Goal: Task Accomplishment & Management: Use online tool/utility

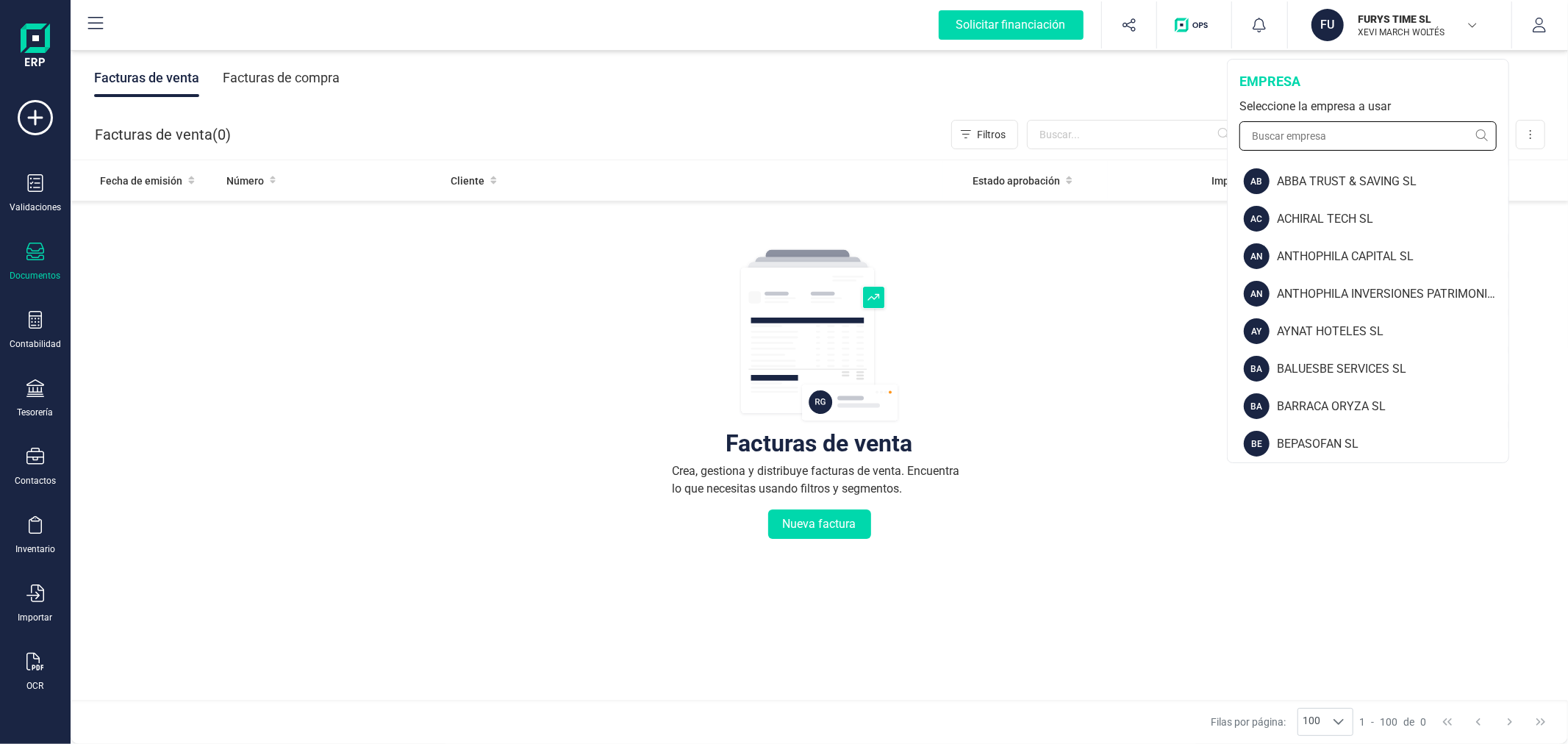
click at [1314, 142] on input "text" at bounding box center [1368, 136] width 257 height 30
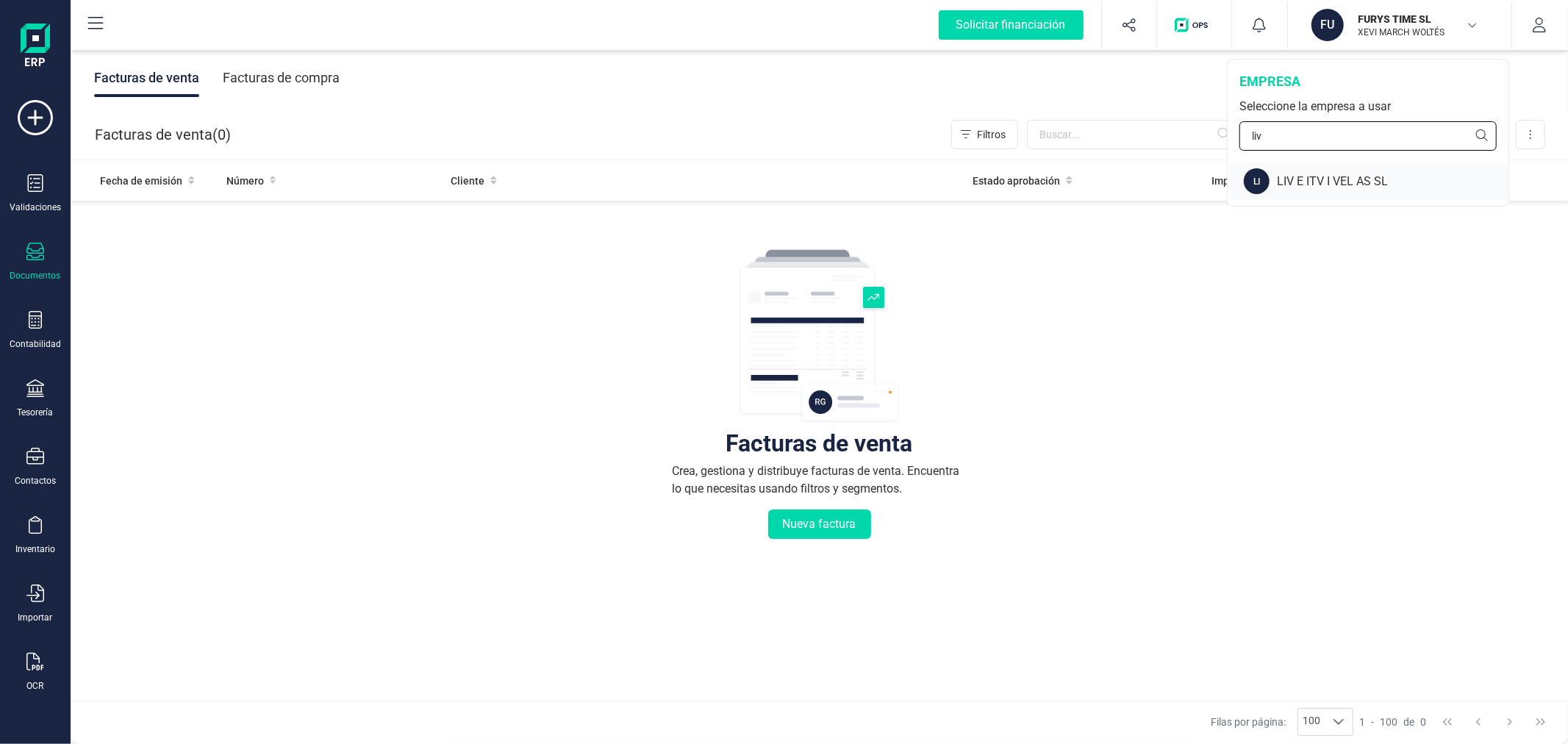
type input "liv"
click at [1312, 181] on div "LIV E ITV I VEL AS SL" at bounding box center [1393, 182] width 232 height 17
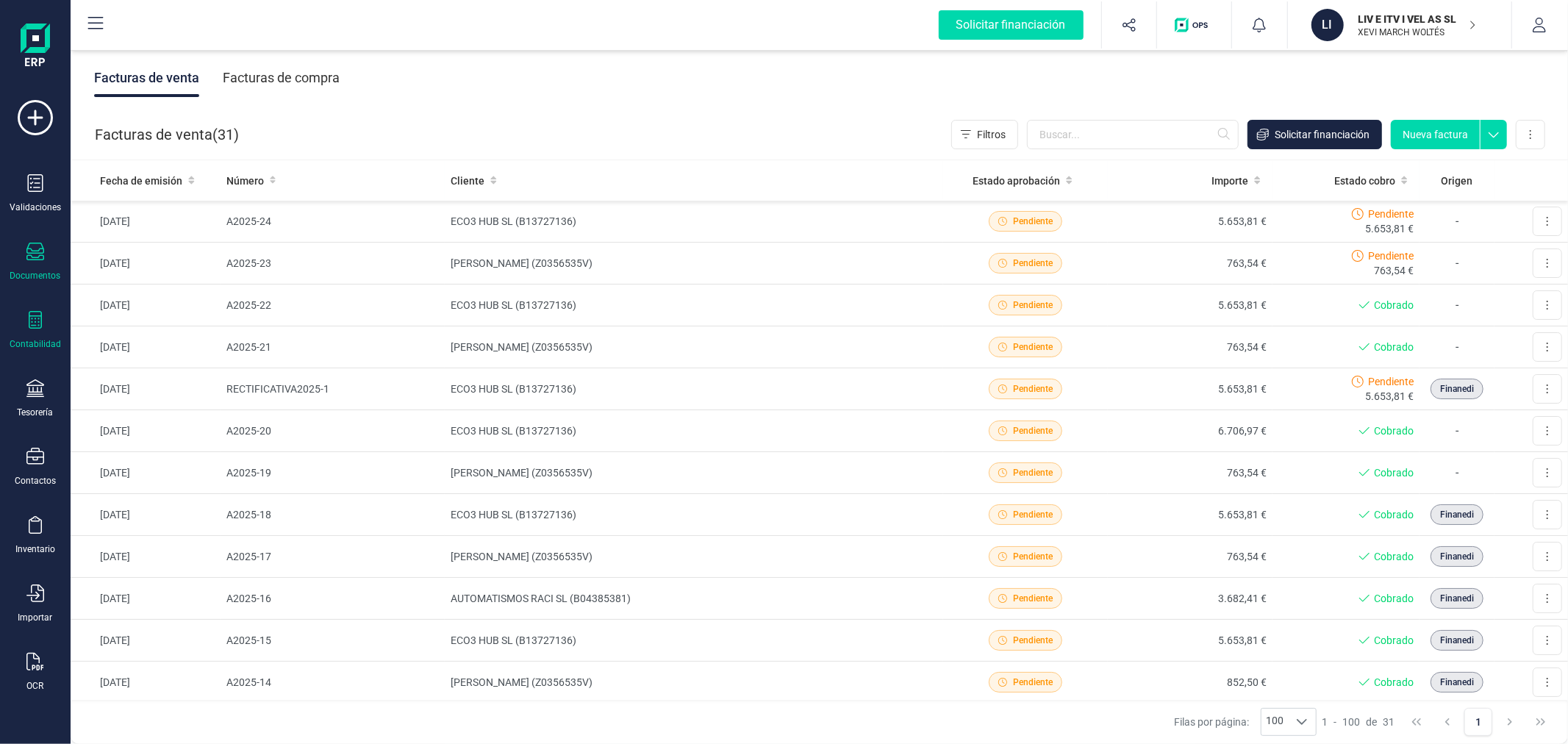
click at [37, 328] on icon at bounding box center [35, 319] width 13 height 17
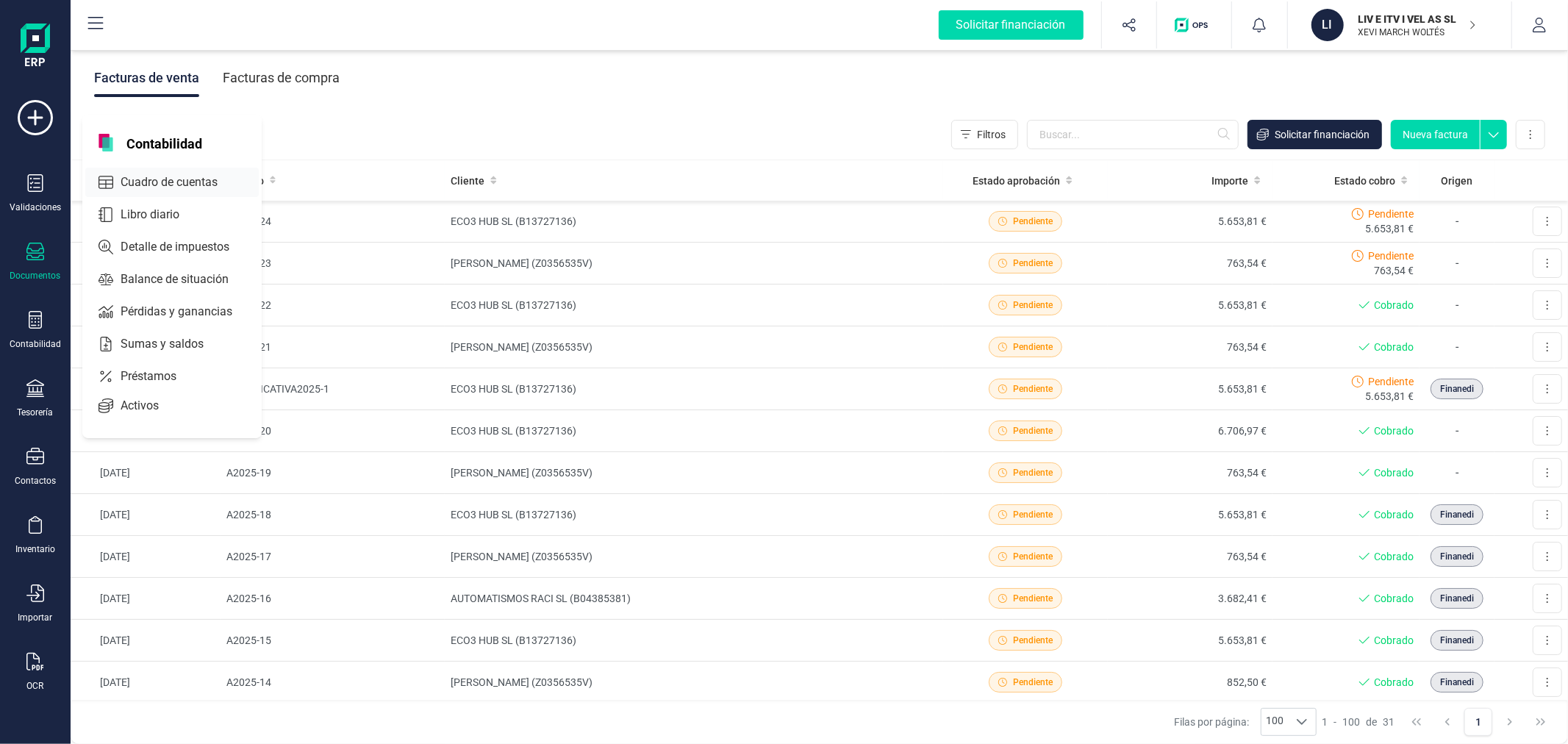
click at [150, 173] on div "Cuadro de cuentas" at bounding box center [171, 182] width 173 height 30
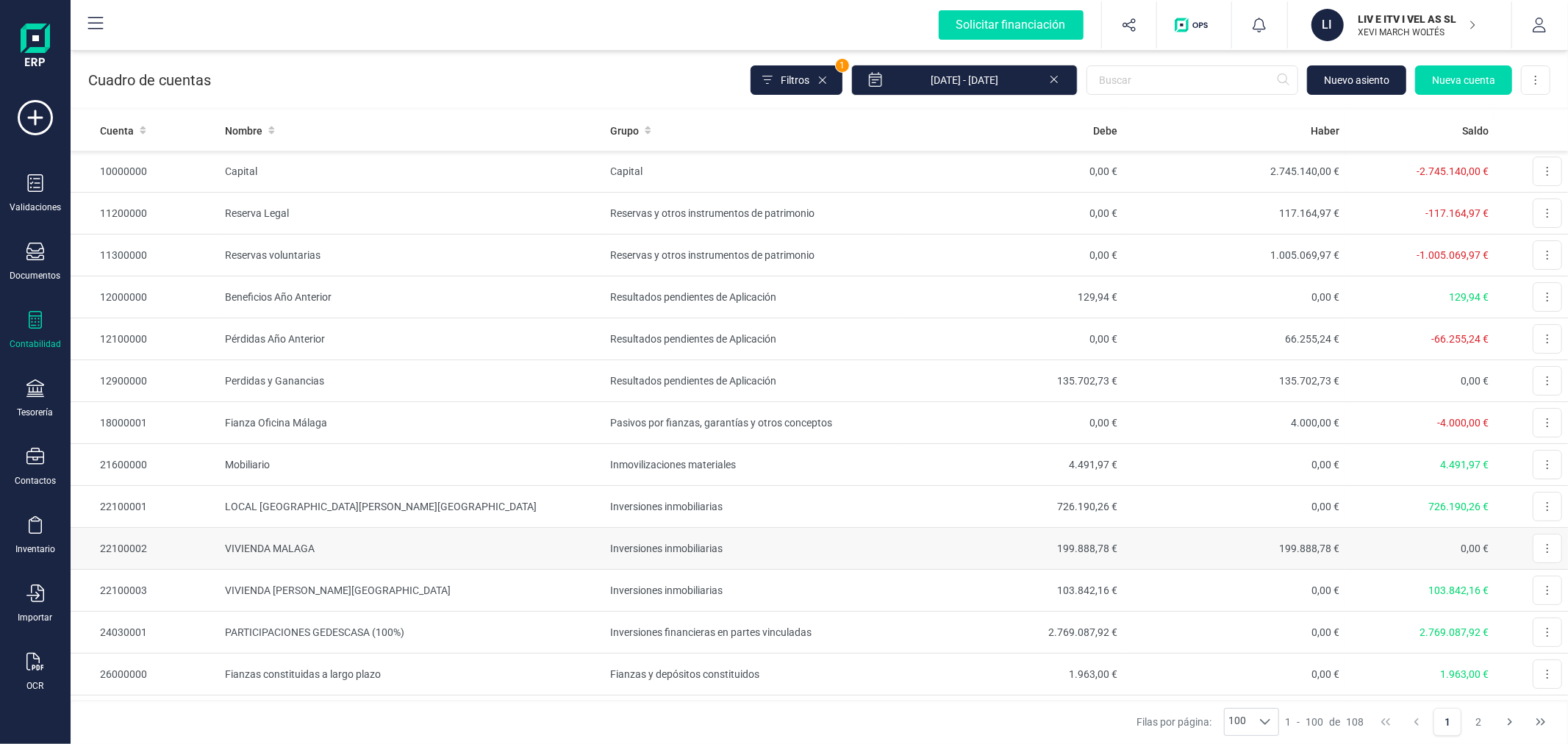
click at [431, 541] on td "VIVIENDA MALAGA" at bounding box center [411, 549] width 386 height 42
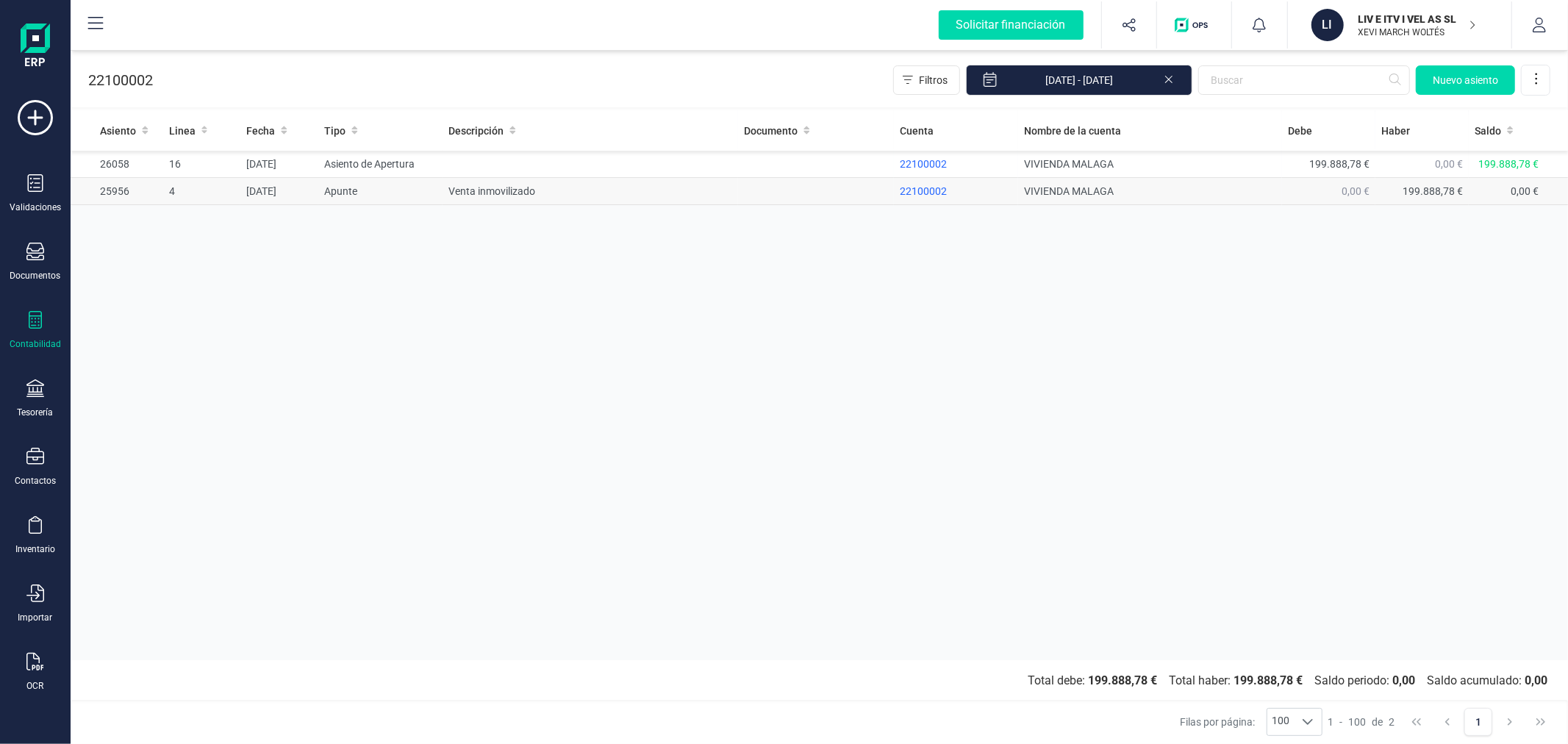
click at [475, 191] on td "Venta inmovilizado" at bounding box center [590, 191] width 296 height 27
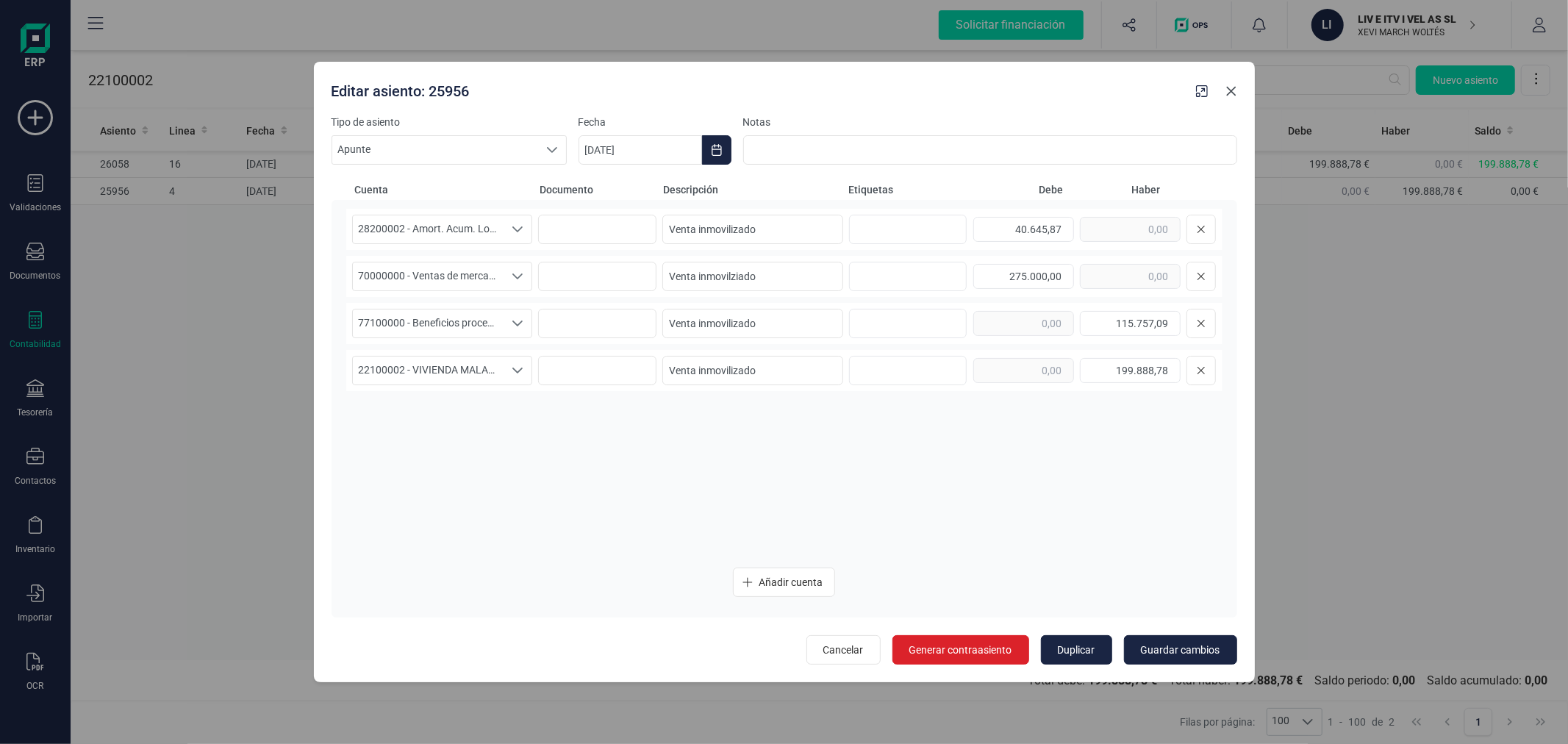
click at [1233, 84] on button "Close" at bounding box center [1231, 91] width 24 height 24
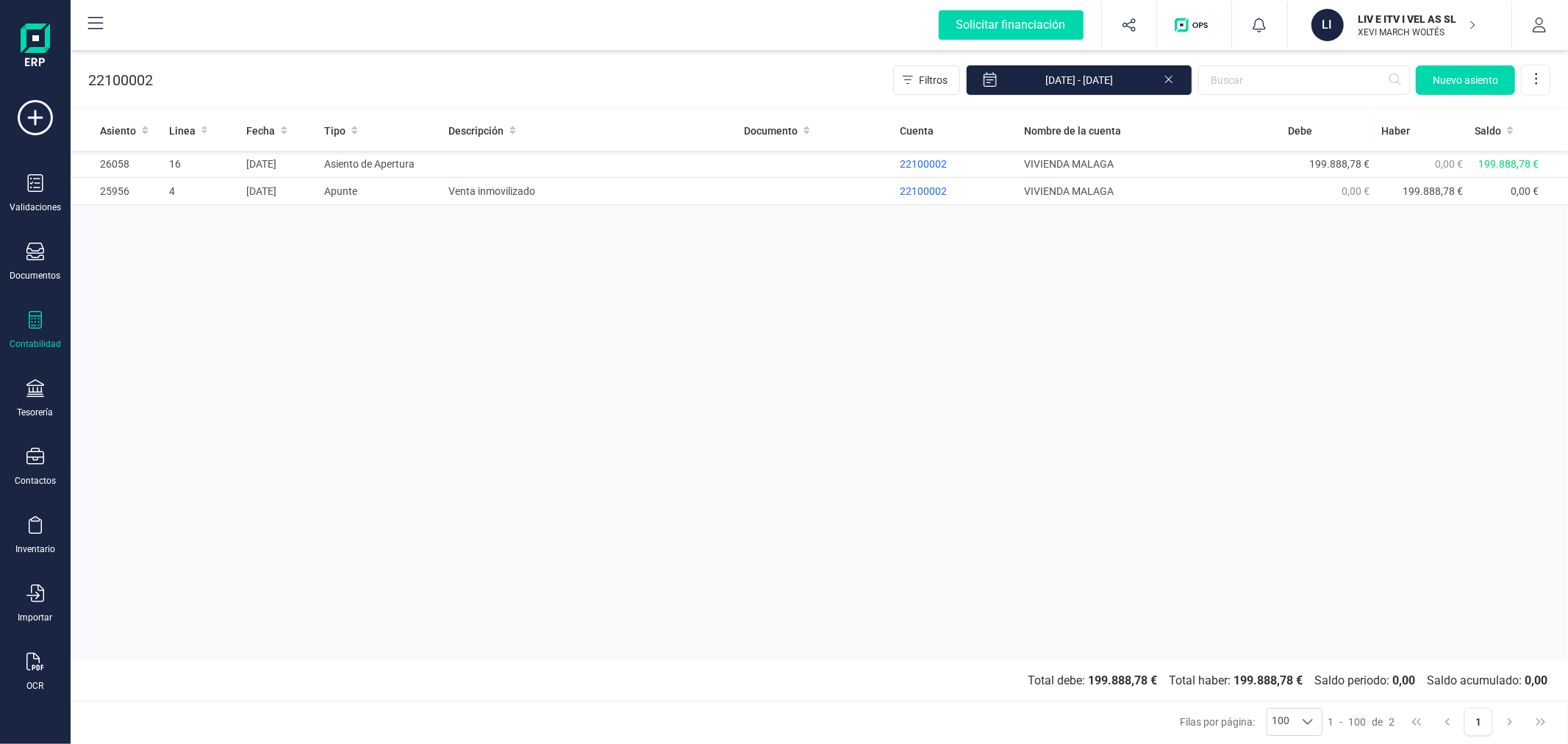
drag, startPoint x: 1120, startPoint y: 110, endPoint x: 1113, endPoint y: 98, distance: 13.9
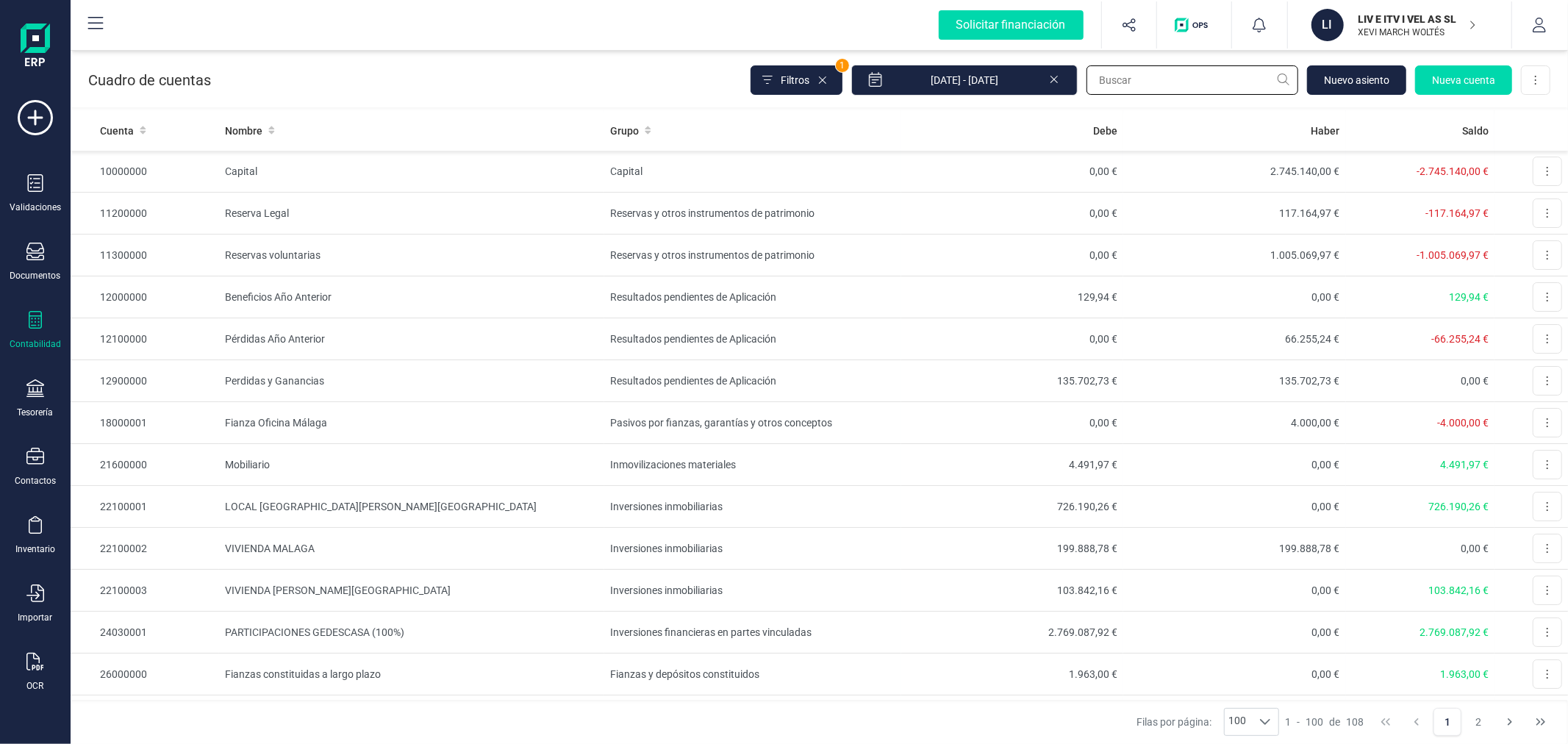
click at [1157, 81] on input "text" at bounding box center [1192, 79] width 211 height 30
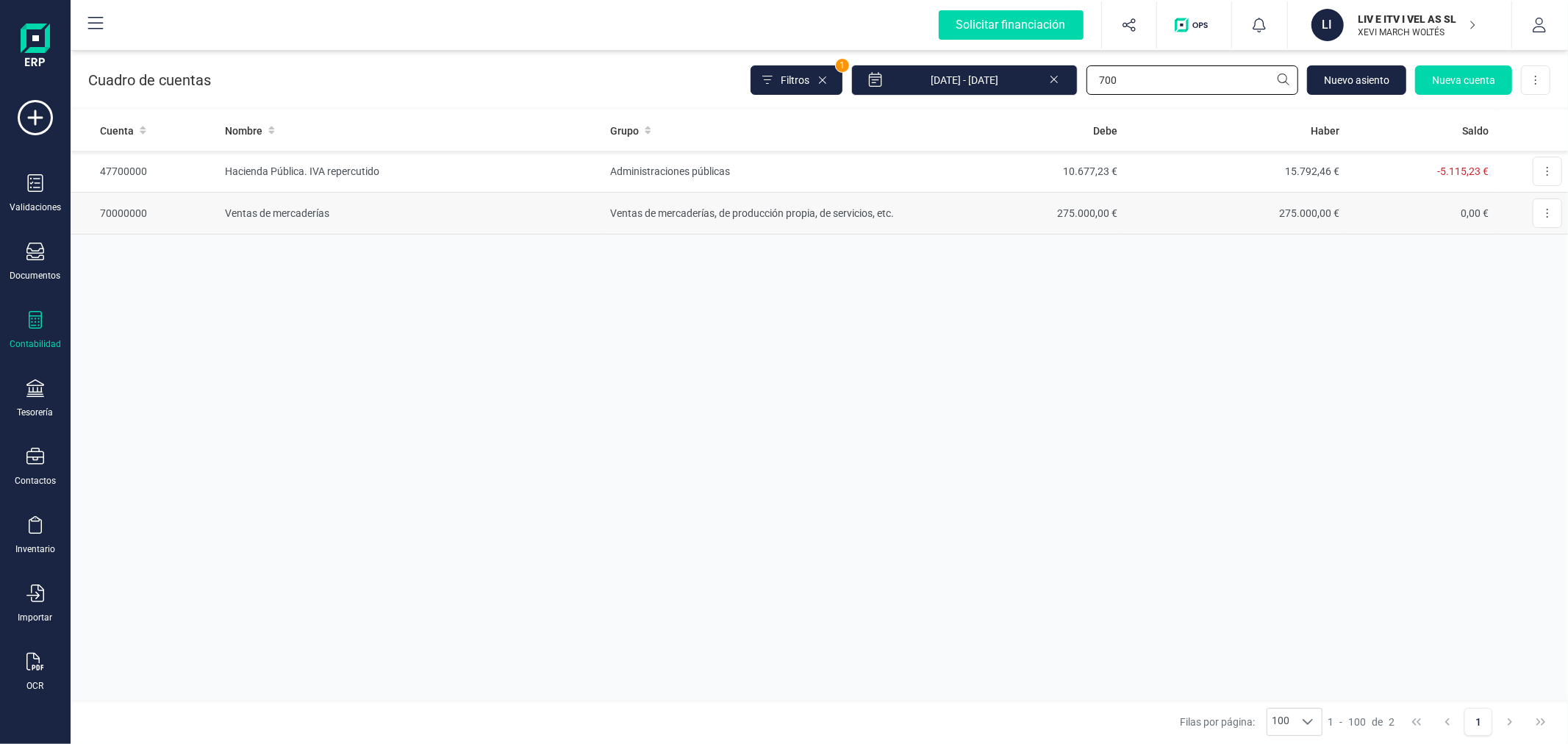
type input "700"
click at [681, 209] on td "Ventas de mercaderías, de producción propia, de servicios, etc." at bounding box center [753, 213] width 297 height 42
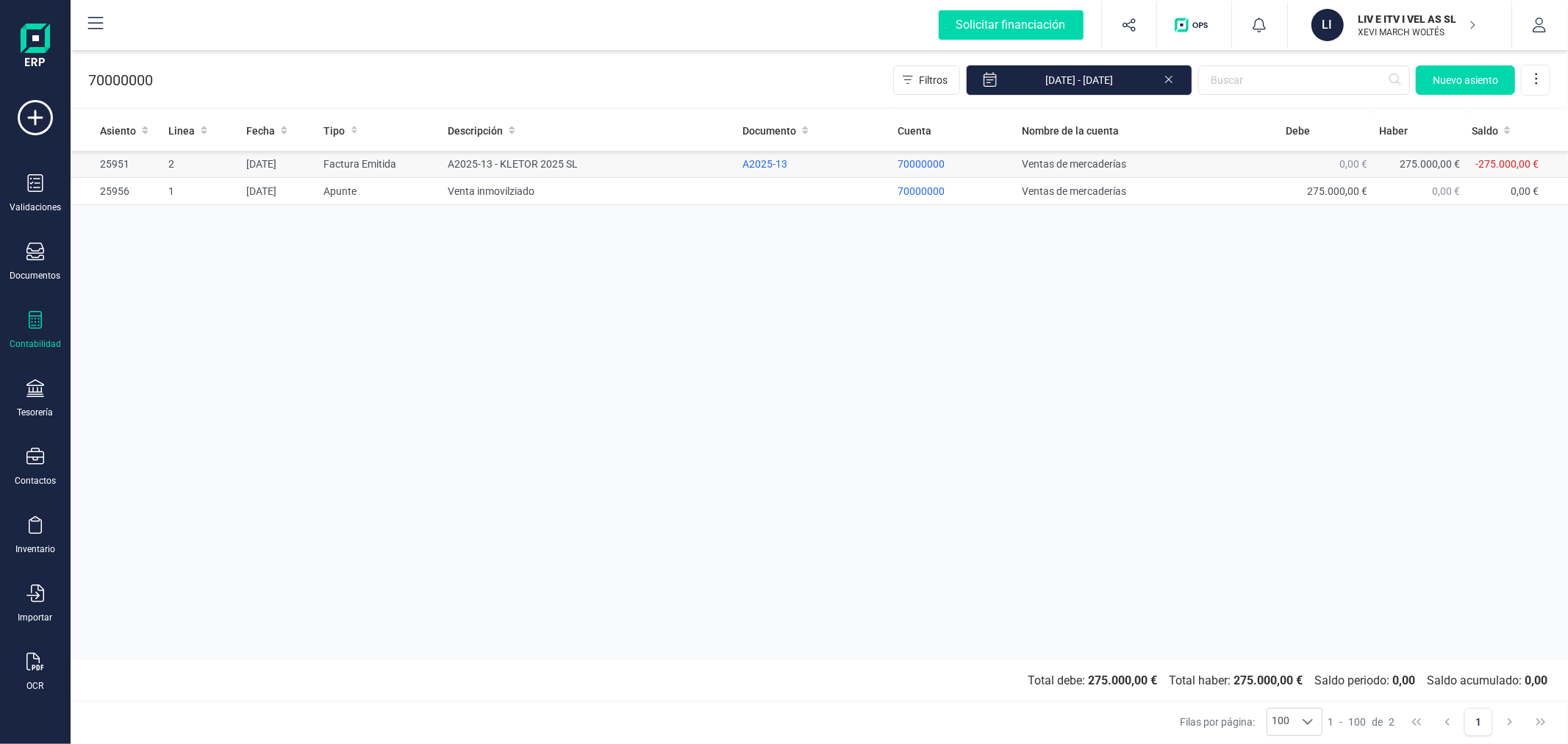
click at [542, 166] on td "A2025-13 - KLETOR 2025 SL" at bounding box center [589, 164] width 295 height 27
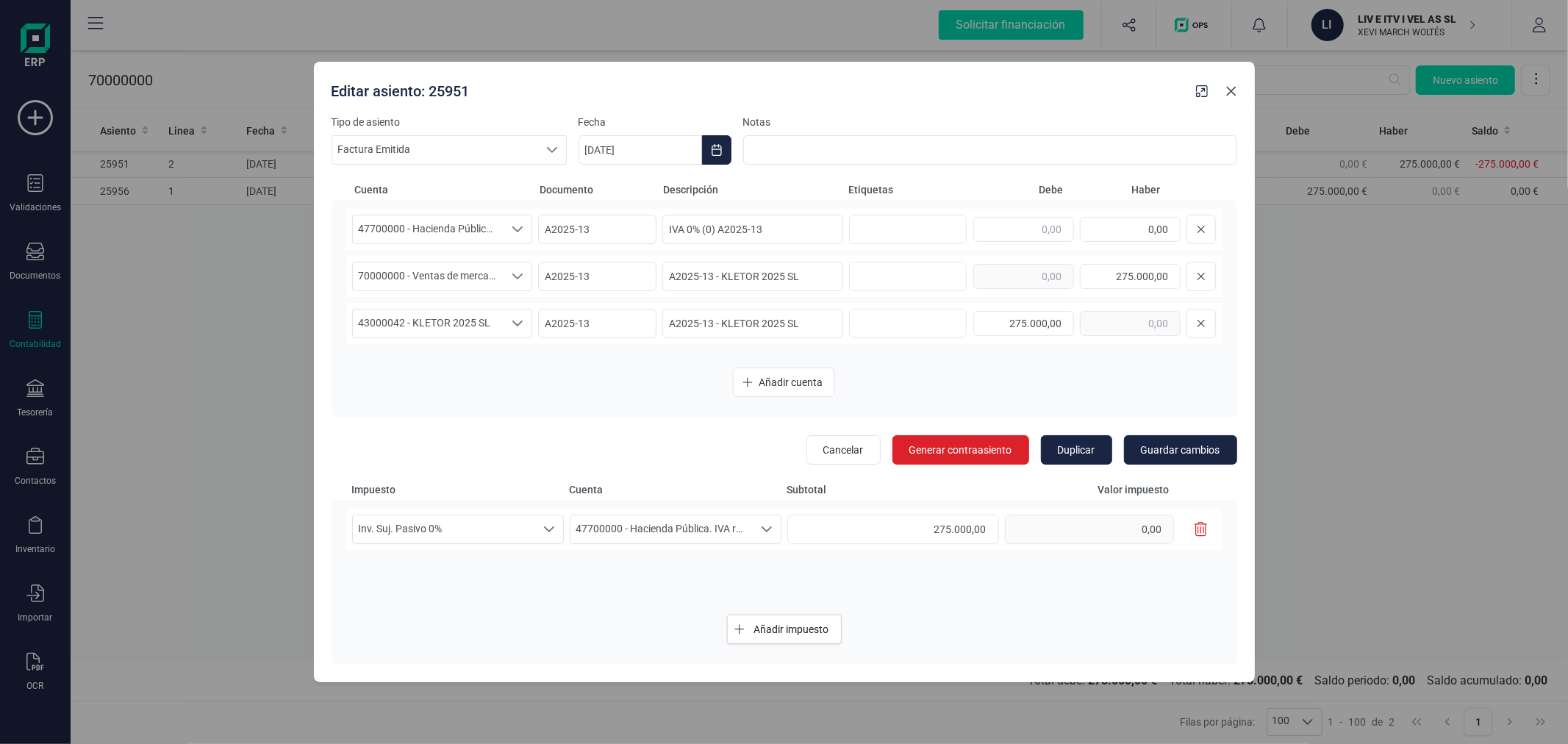
click at [1236, 94] on icon "Close" at bounding box center [1231, 91] width 11 height 11
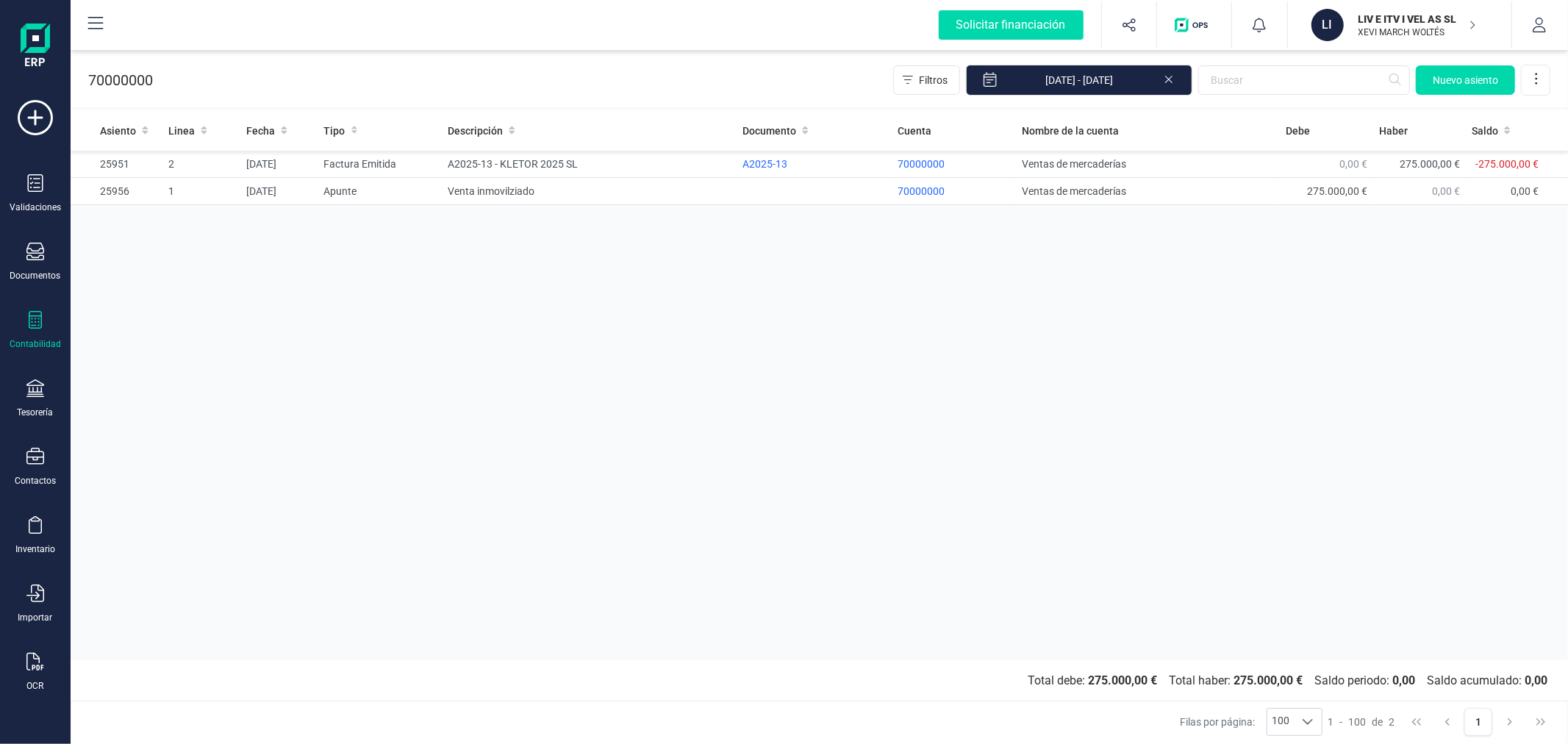
click at [1086, 281] on div "Asiento Linea Fecha Tipo Descripción Documento Cuenta Nombre de la cuenta Debe …" at bounding box center [819, 384] width 1497 height 550
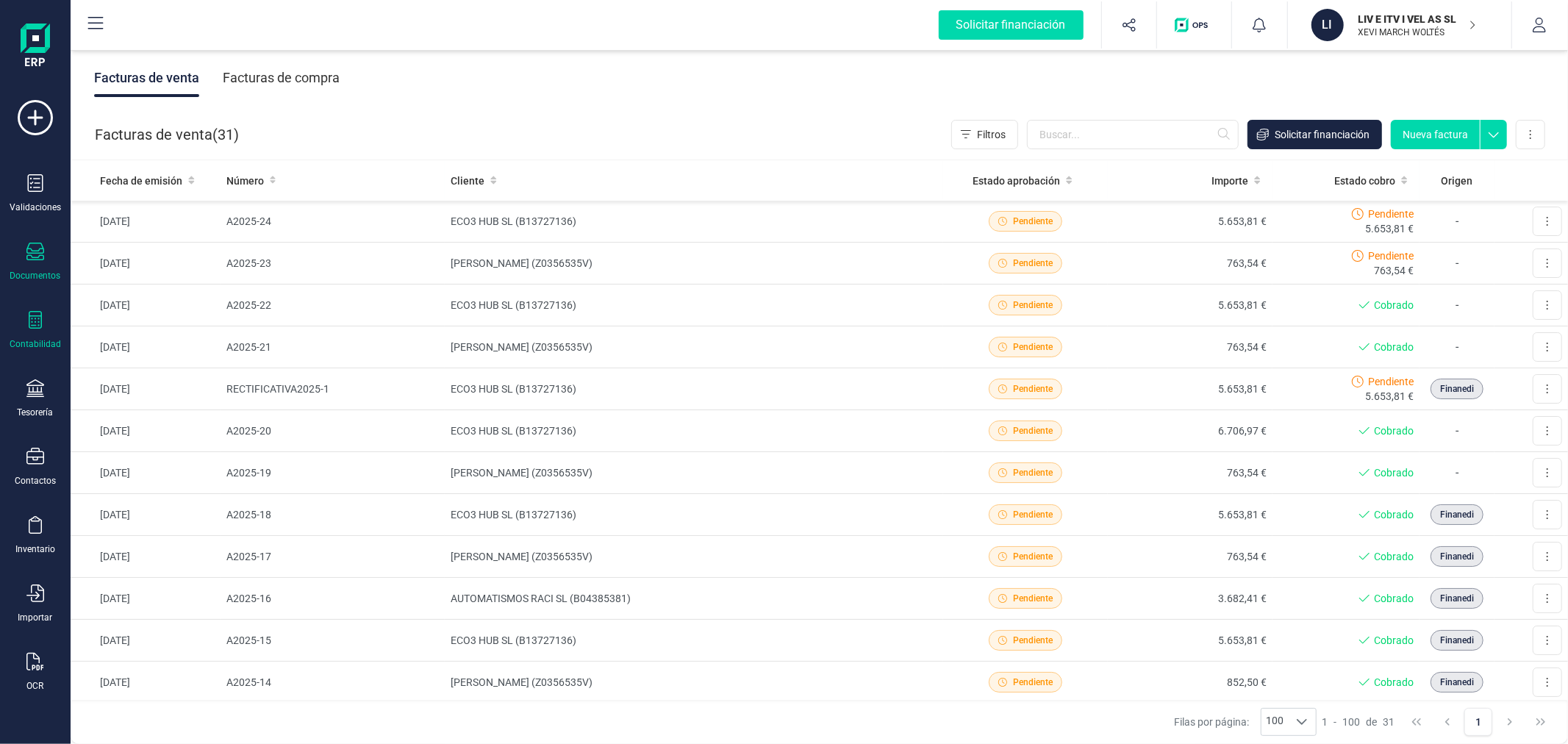
click at [32, 339] on div "Contabilidad" at bounding box center [35, 343] width 52 height 11
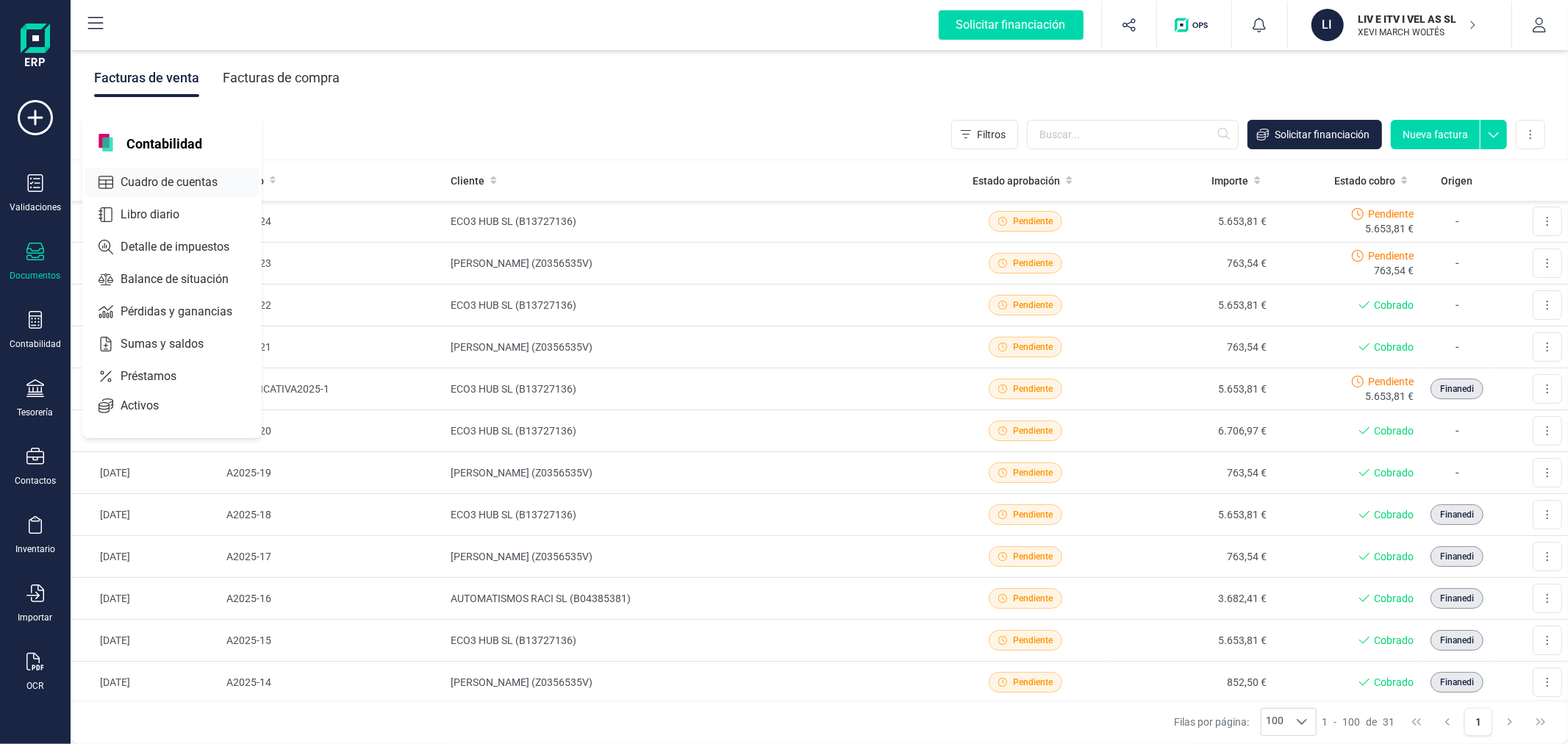
click at [166, 179] on span "Cuadro de cuentas" at bounding box center [179, 182] width 129 height 17
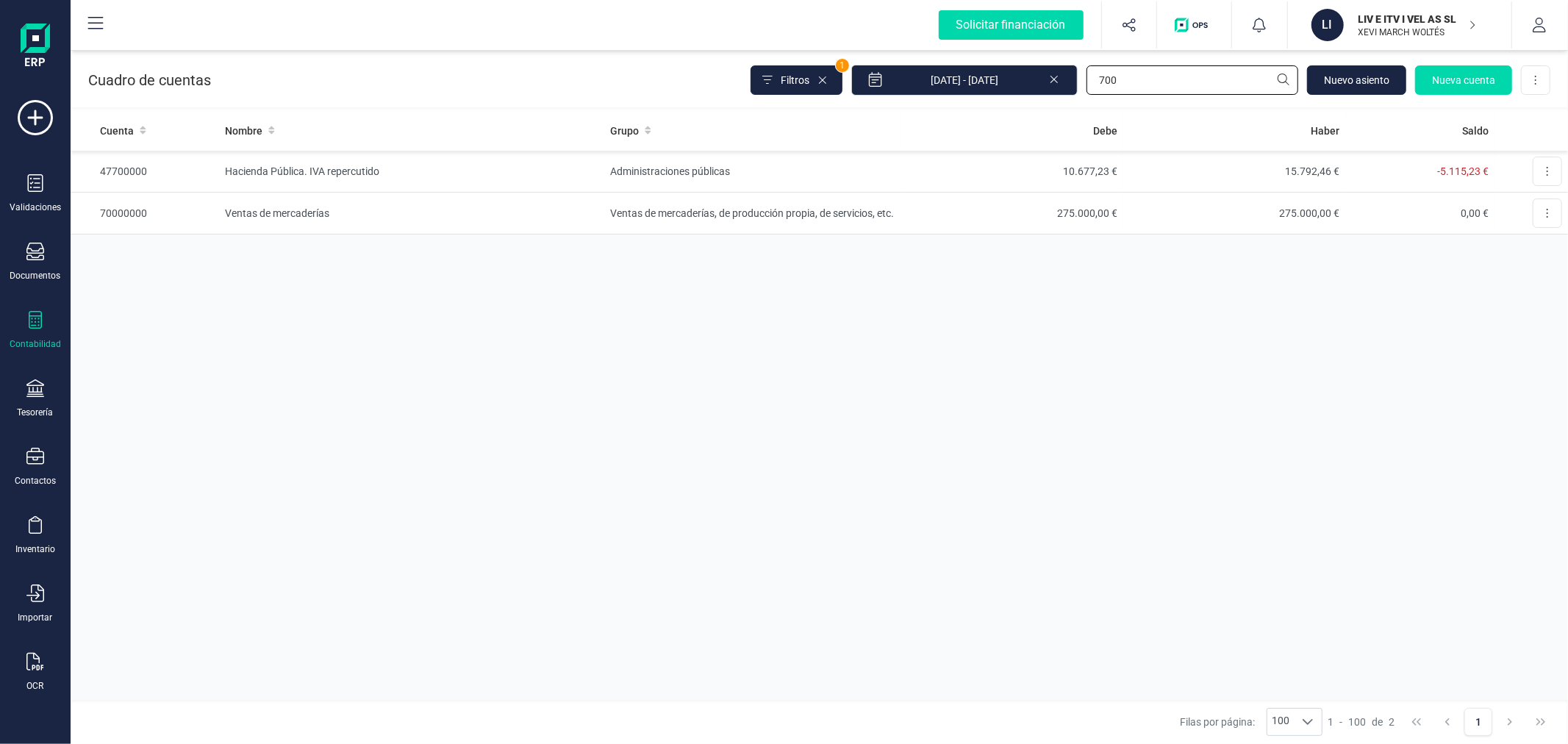
click at [1145, 84] on input "700" at bounding box center [1192, 79] width 211 height 30
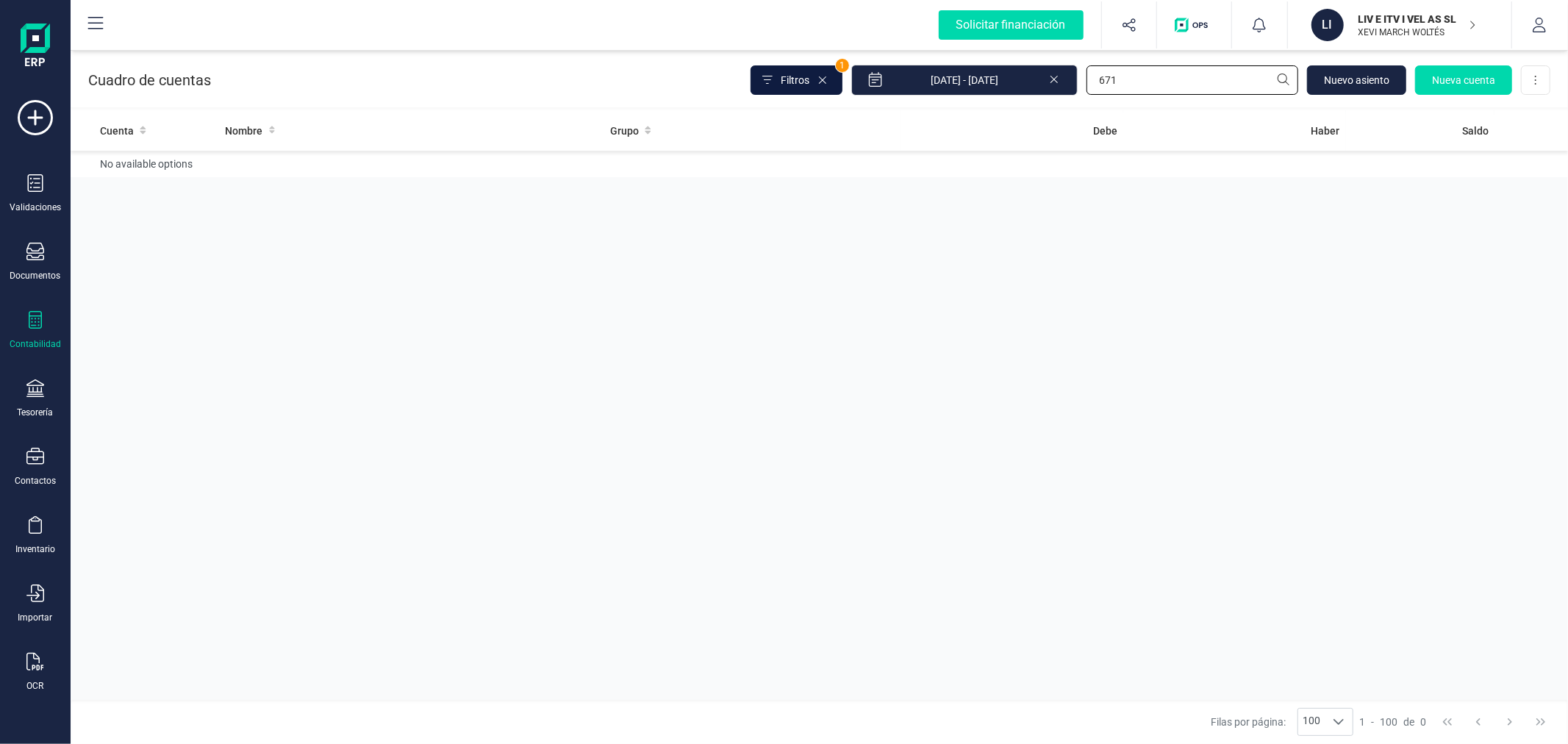
type input "671"
click at [794, 85] on span "Filtros" at bounding box center [795, 79] width 29 height 14
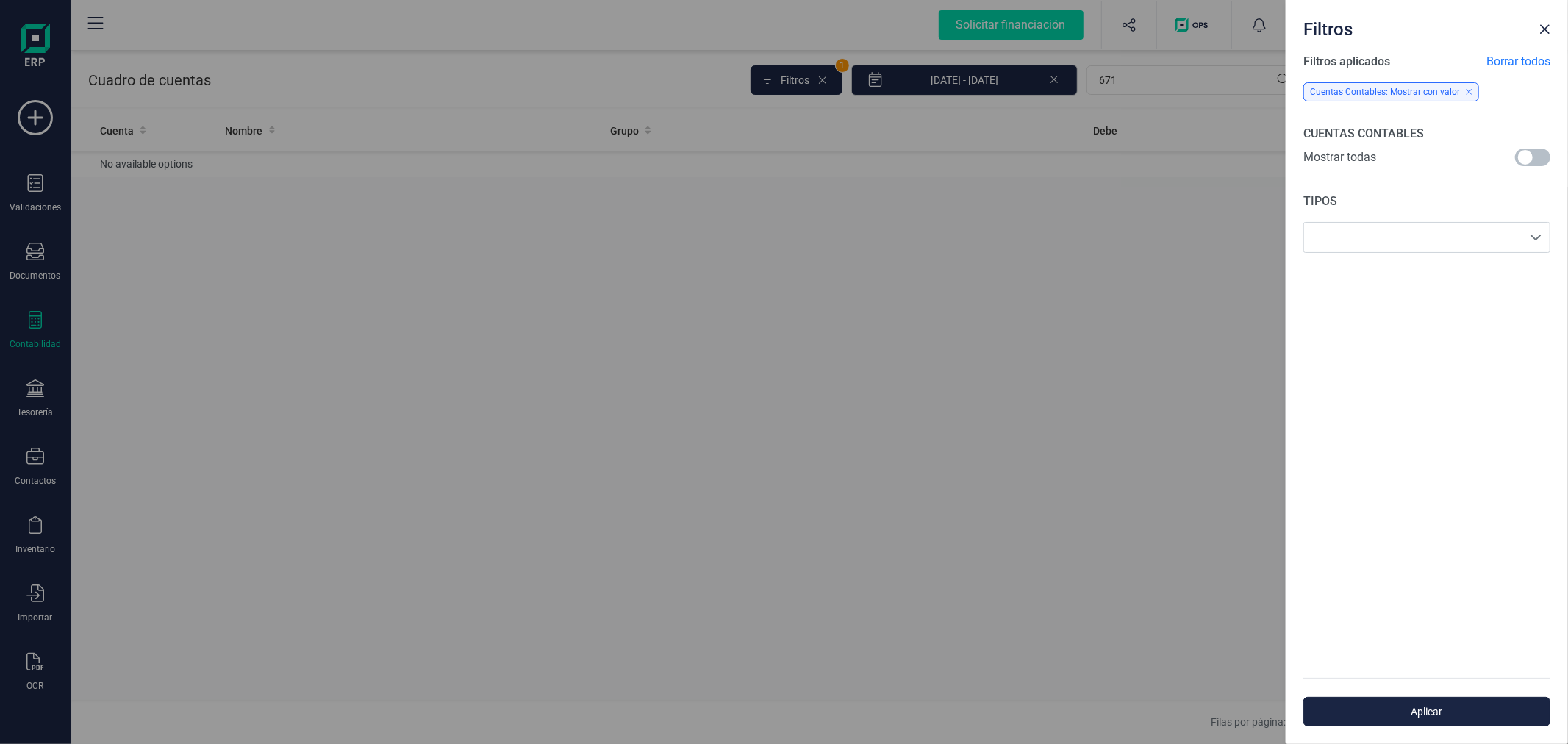
click at [1529, 160] on span at bounding box center [1533, 157] width 35 height 17
click at [1373, 726] on div "Aplicar" at bounding box center [1426, 710] width 282 height 66
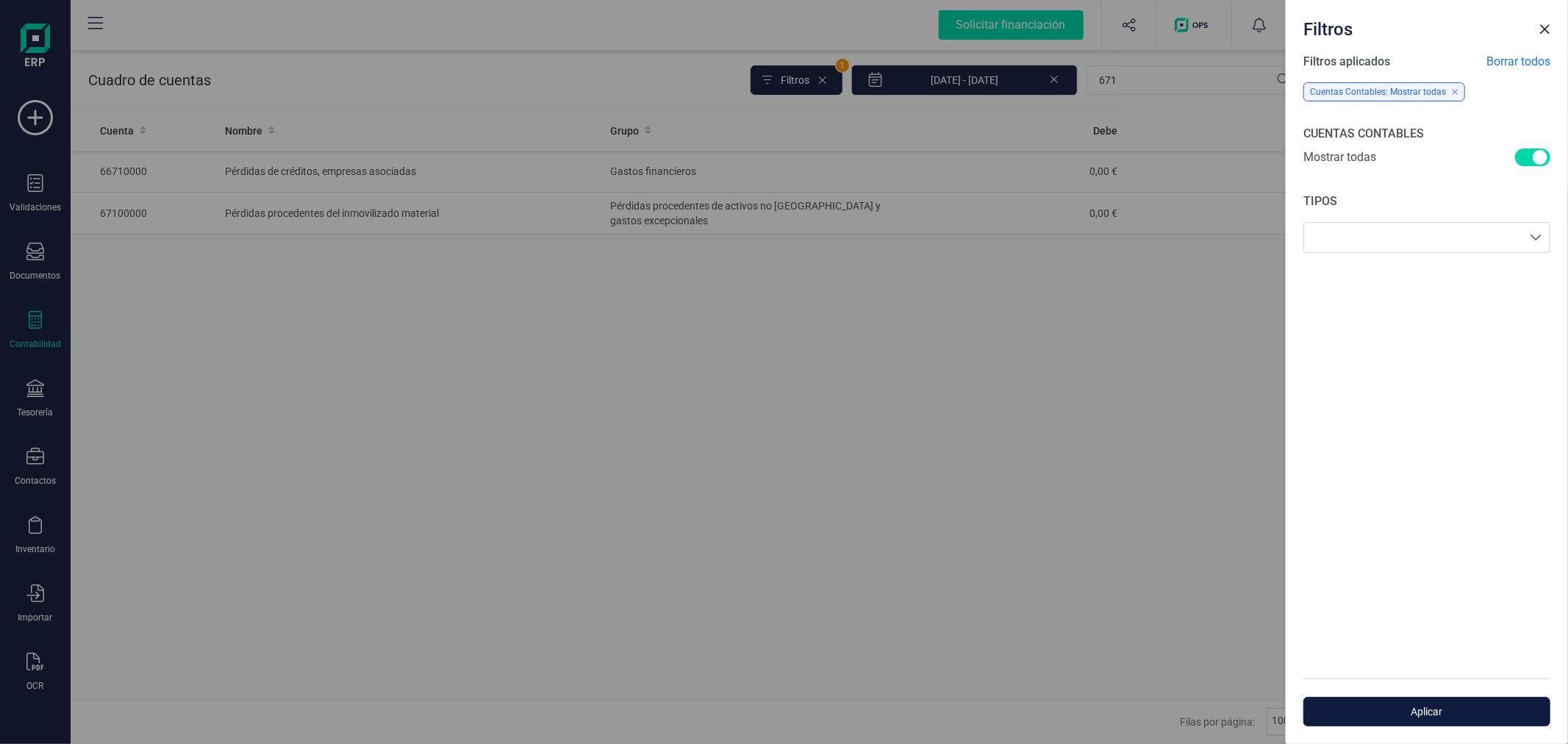
click at [1372, 714] on span "Aplicar" at bounding box center [1426, 711] width 213 height 14
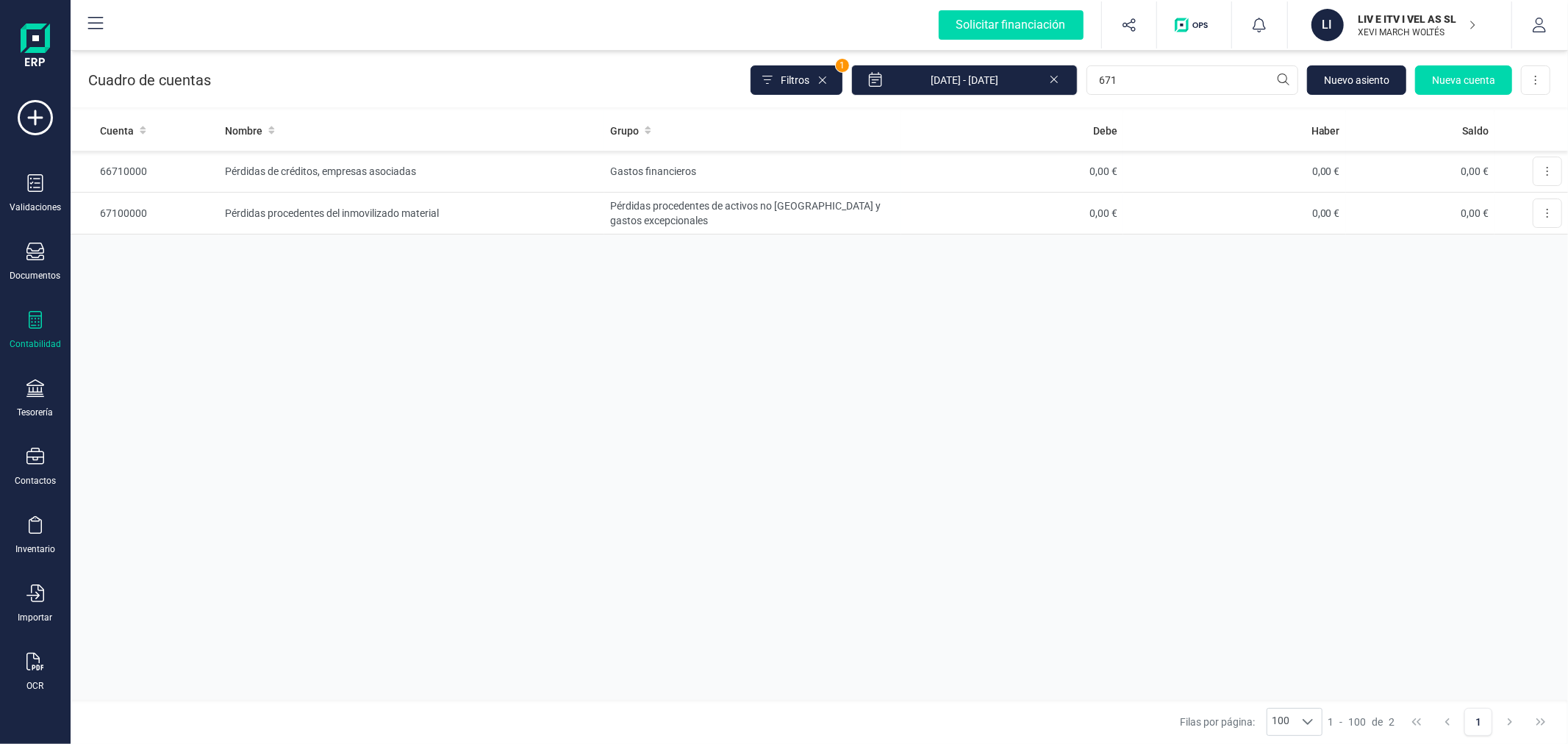
click at [806, 576] on div "Cuenta Nombre Grupo Debe Haber Saldo 66710000 Pérdidas de créditos, empresas as…" at bounding box center [819, 405] width 1497 height 589
click at [828, 77] on icon at bounding box center [823, 80] width 11 height 11
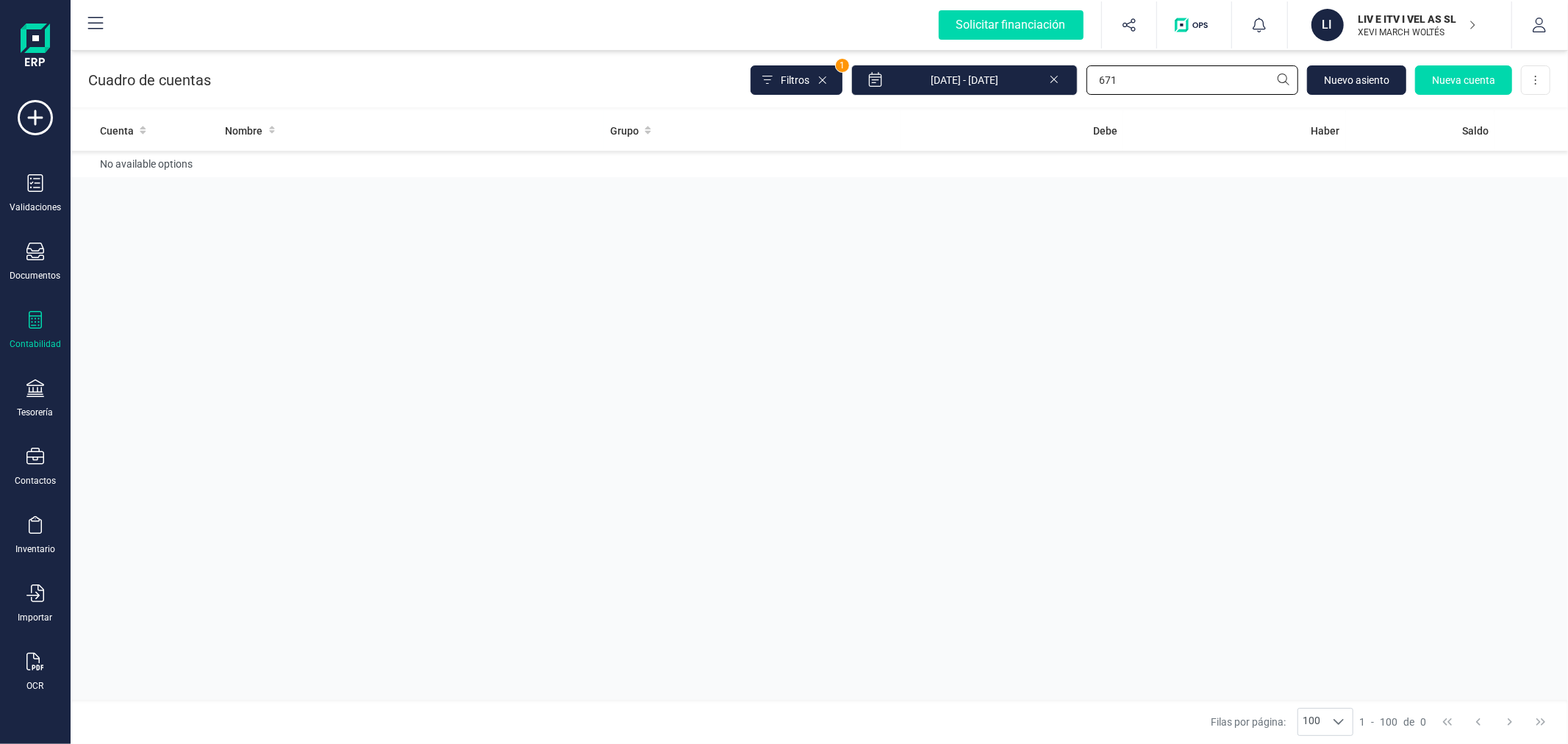
click at [1159, 77] on input "671" at bounding box center [1192, 79] width 211 height 30
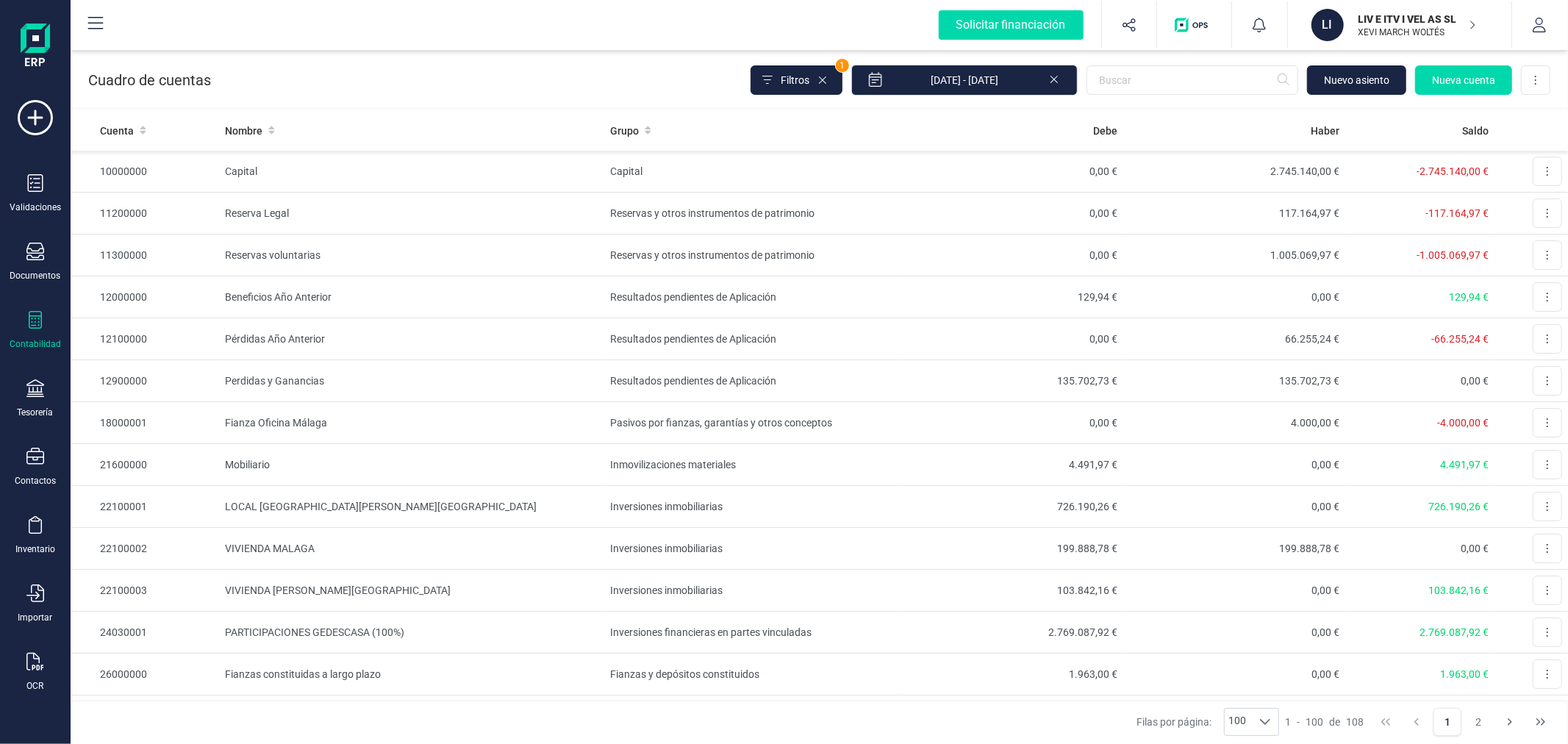
click at [1363, 11] on p "LIV E ITV I VEL AS SL" at bounding box center [1417, 18] width 118 height 14
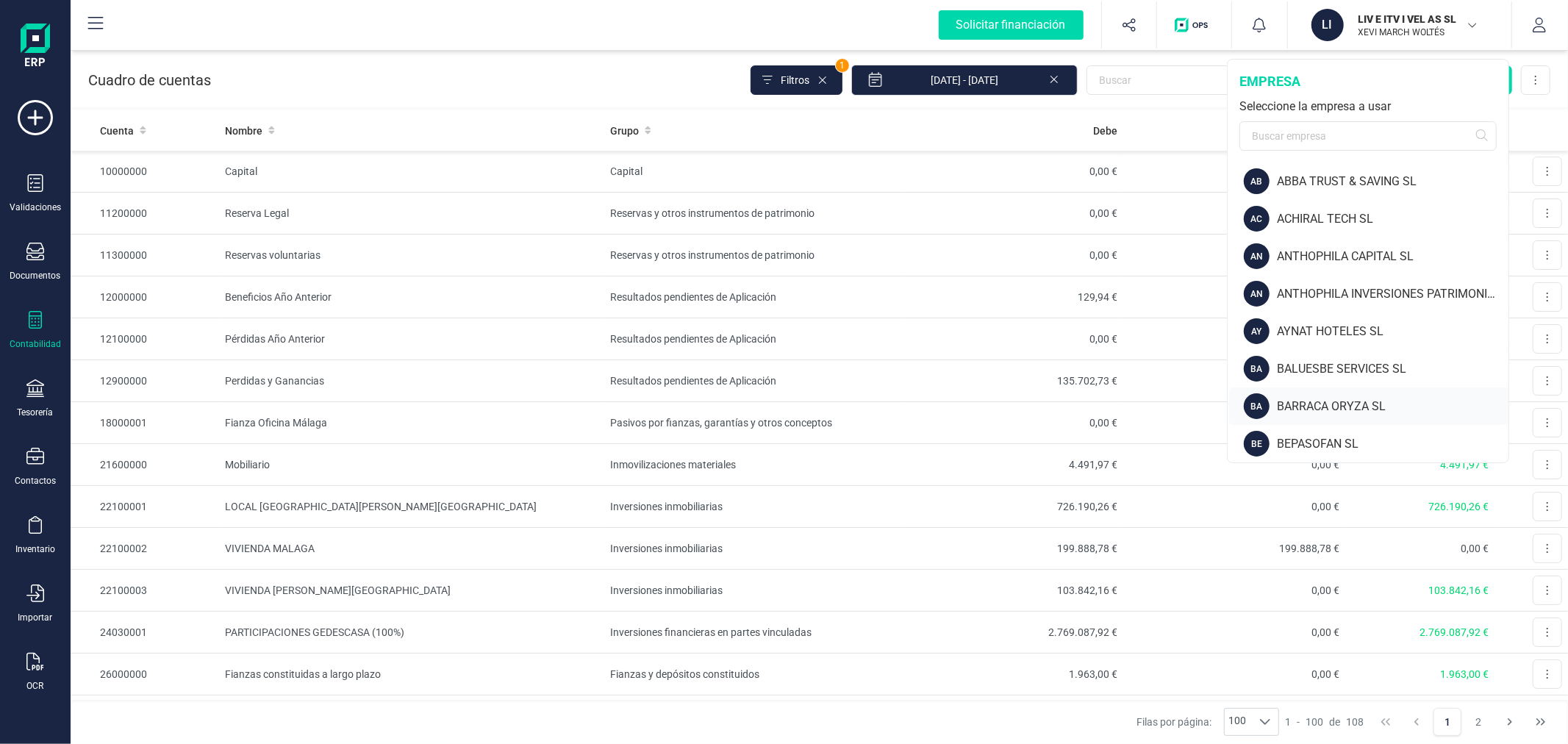
click at [1336, 400] on div "BARRACA ORYZA SL" at bounding box center [1393, 406] width 232 height 17
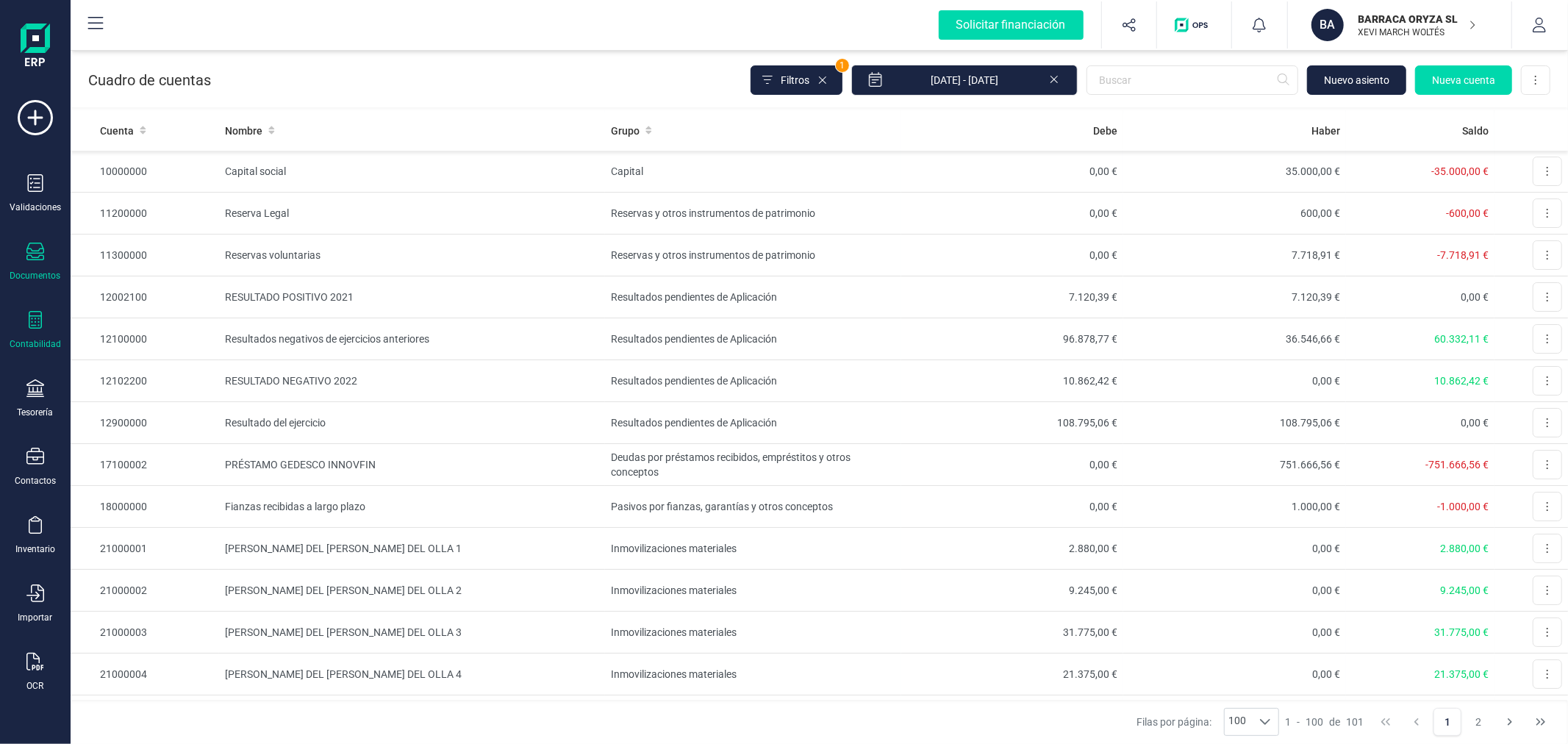
click at [30, 262] on div at bounding box center [35, 253] width 17 height 21
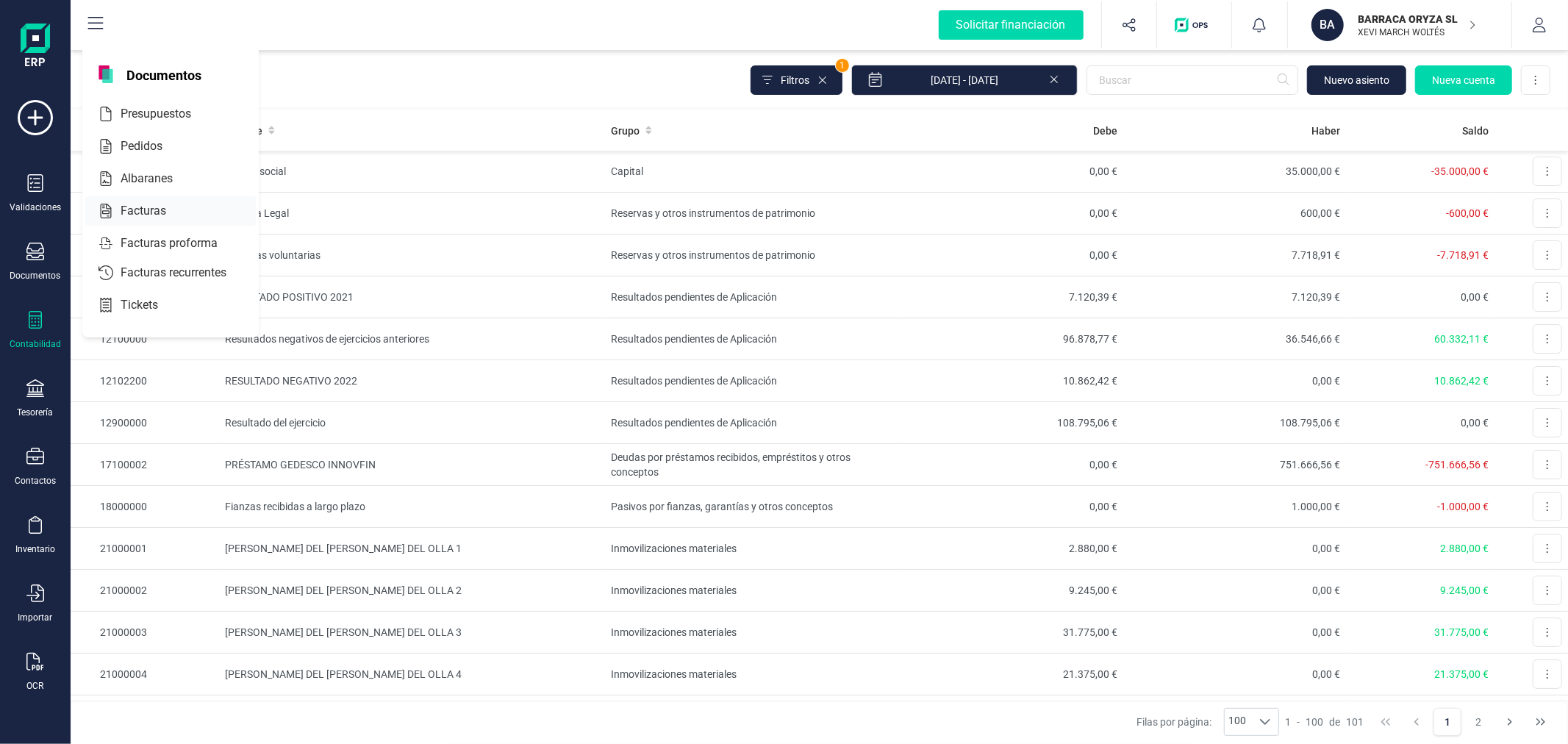
click at [177, 211] on div at bounding box center [175, 210] width 6 height 6
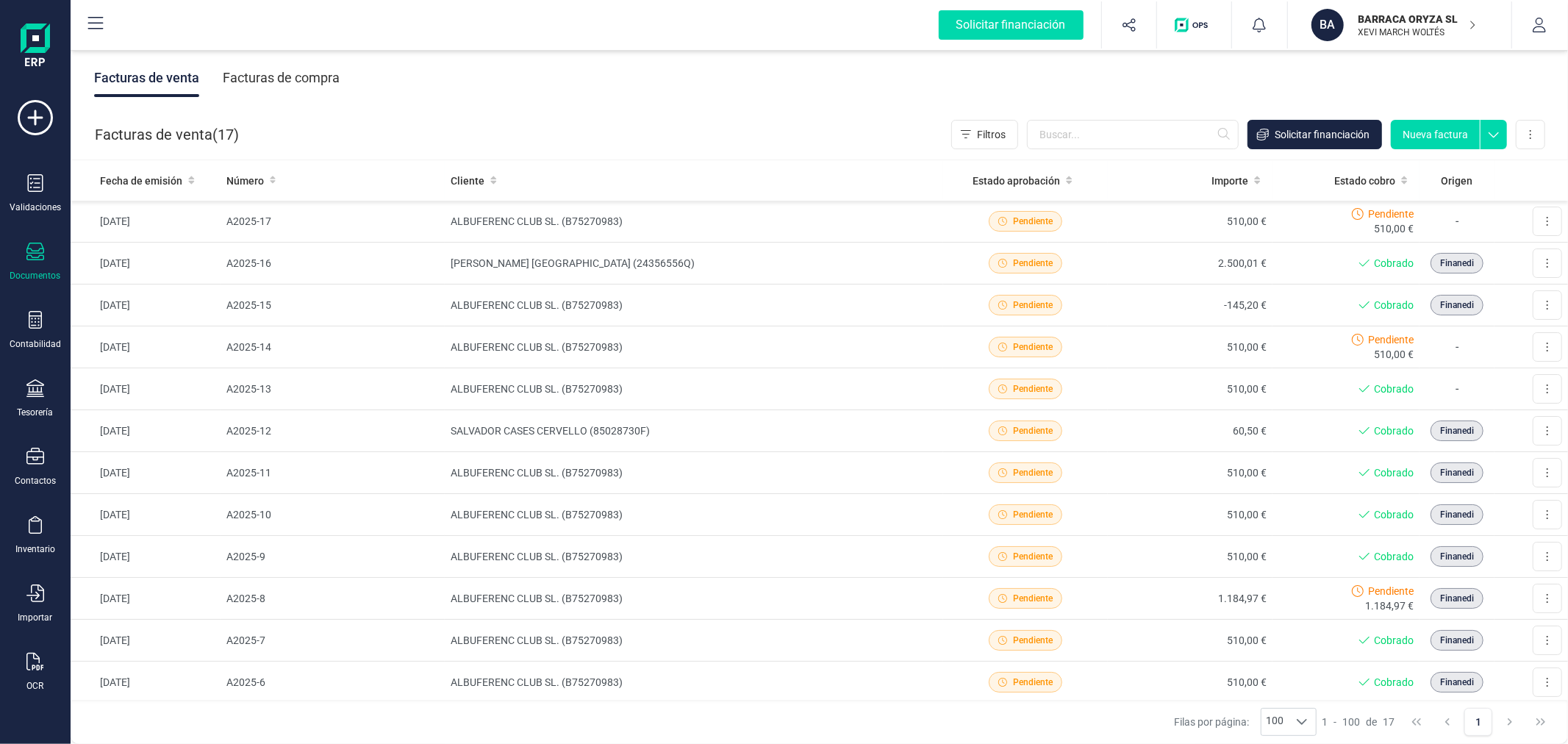
click at [279, 72] on div "Facturas de compra" at bounding box center [281, 77] width 117 height 38
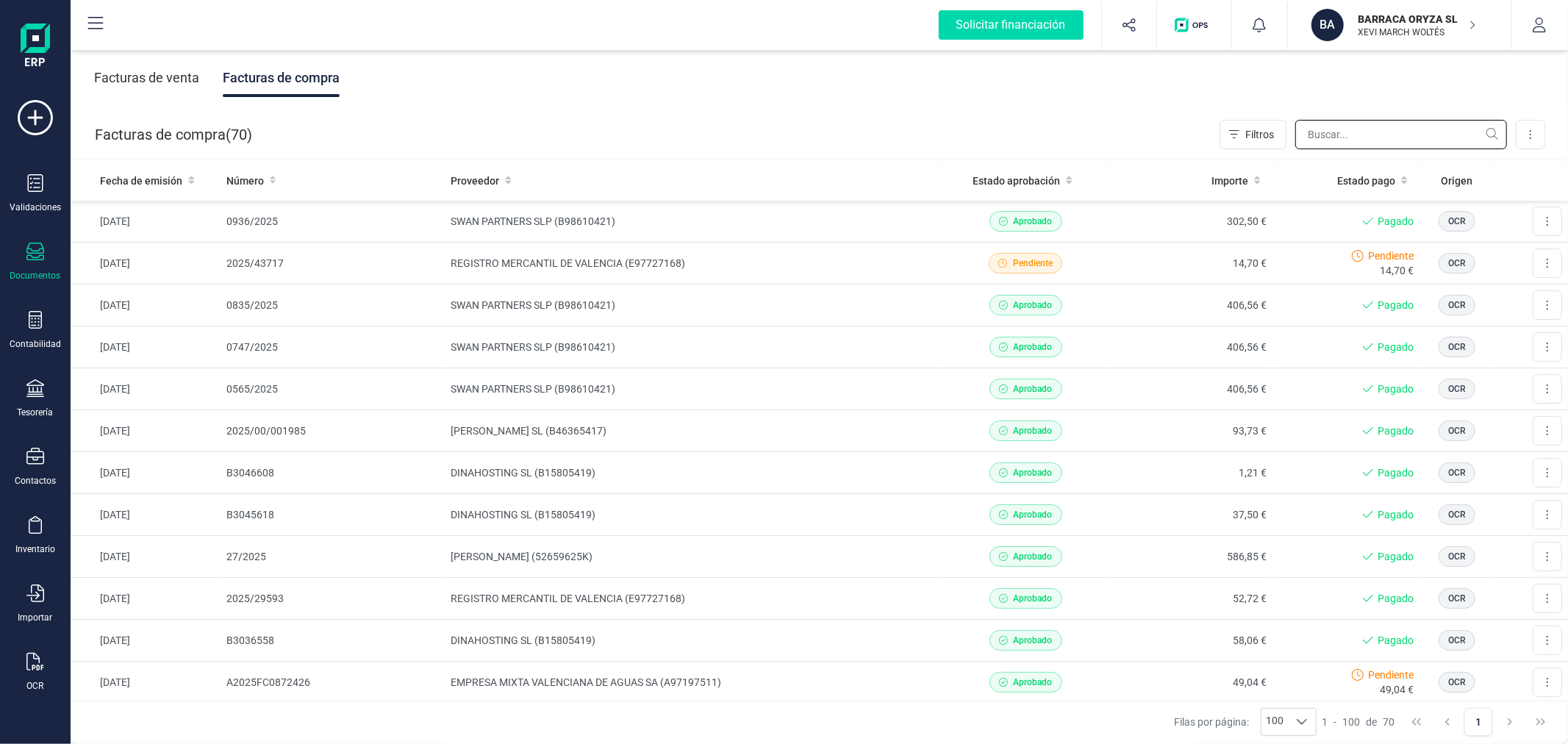
click at [1383, 142] on input "text" at bounding box center [1401, 134] width 211 height 30
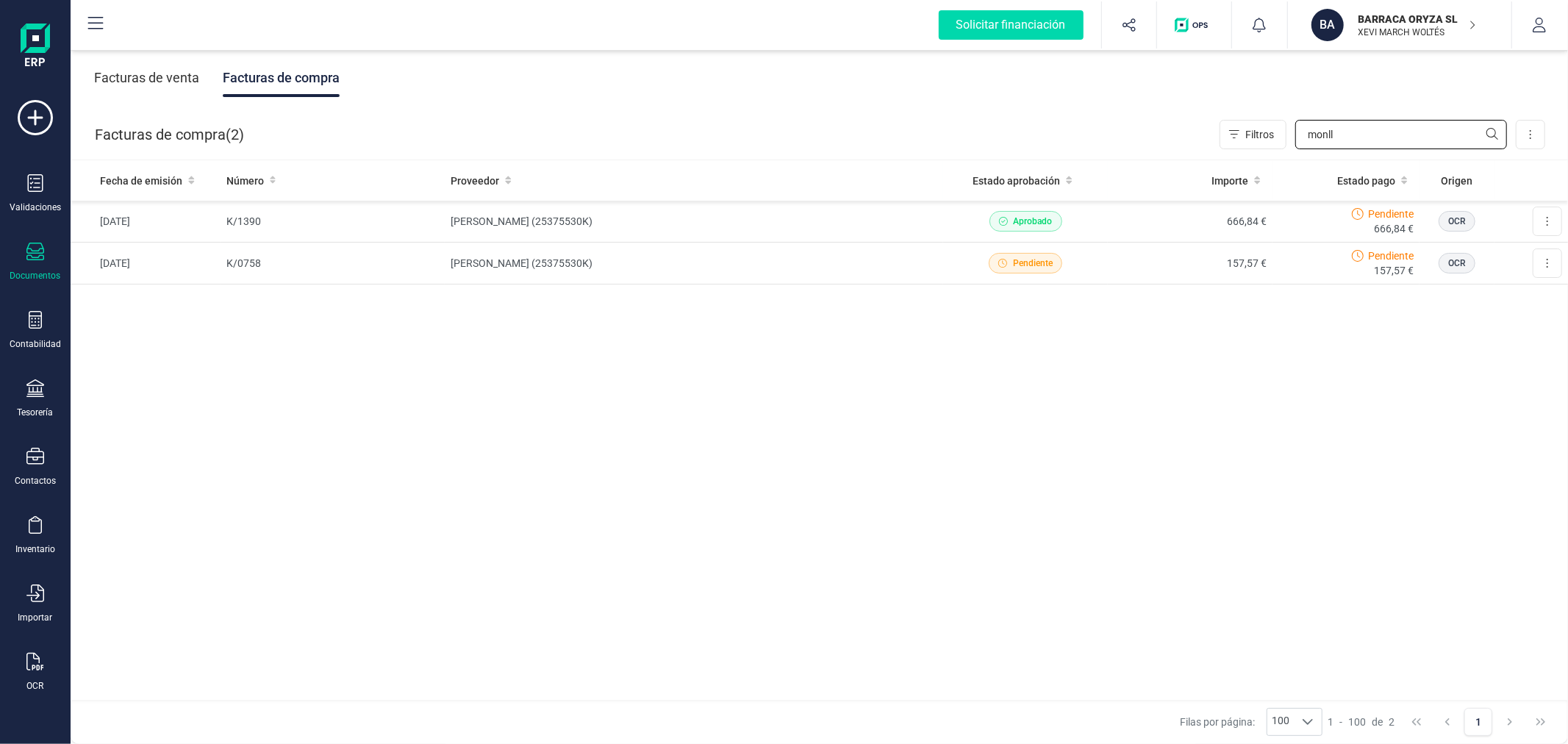
click at [1370, 129] on input "monll" at bounding box center [1401, 134] width 211 height 30
click at [1326, 143] on input "rrg" at bounding box center [1401, 134] width 211 height 30
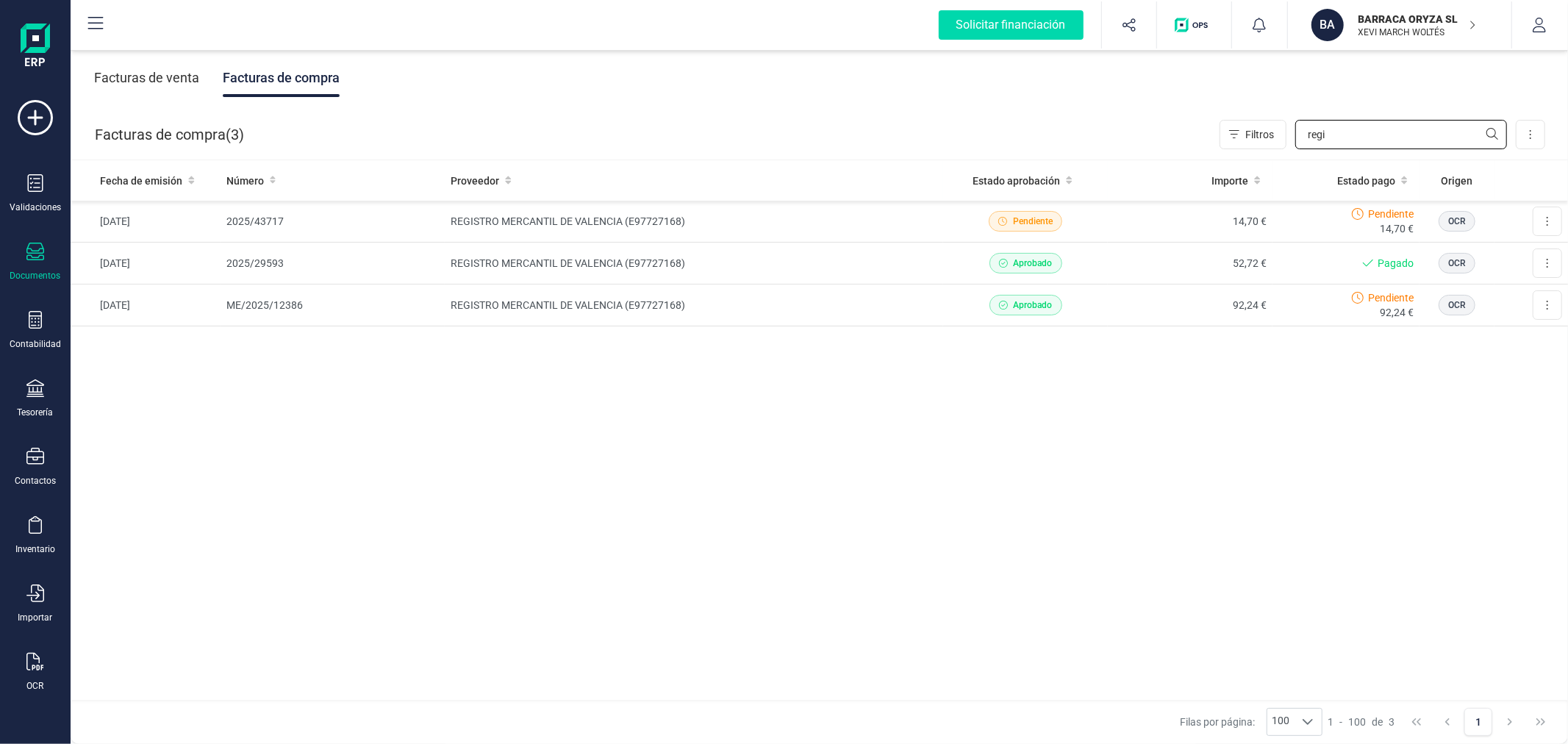
type input "regi"
click at [825, 305] on td "REGISTRO MERCANTIL DE VALENCIA (E97727168)" at bounding box center [694, 305] width 498 height 42
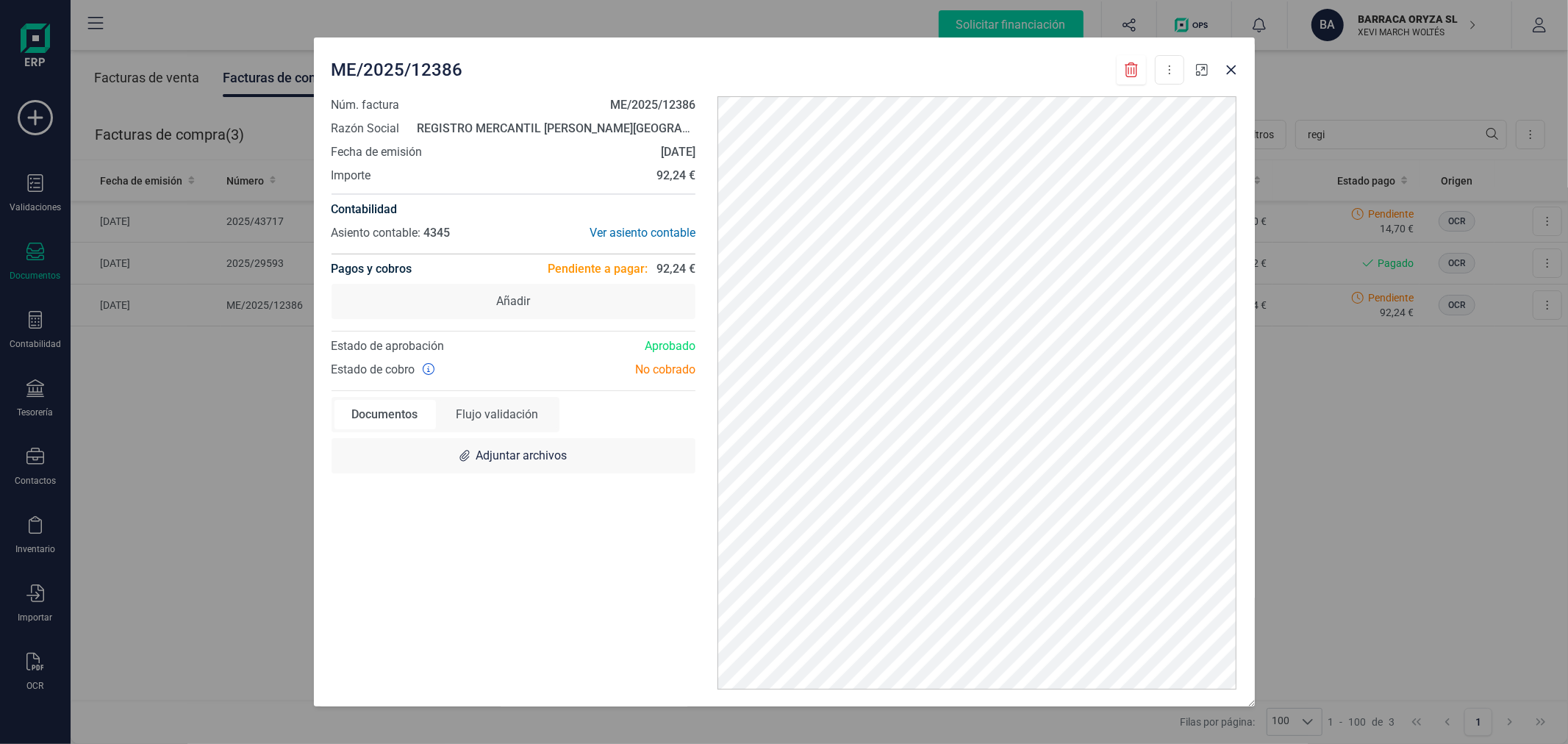
click at [1204, 70] on icon "button" at bounding box center [1202, 70] width 11 height 11
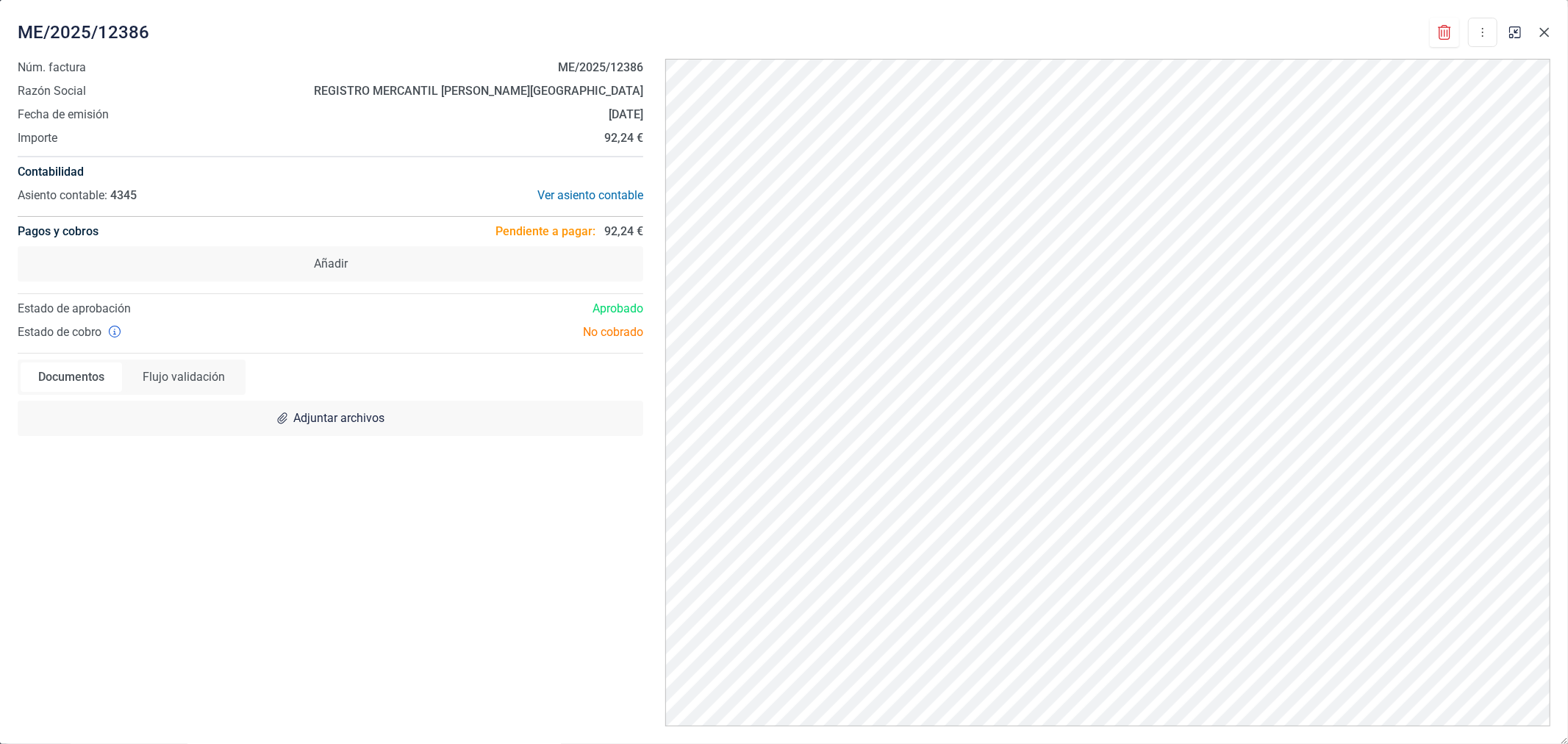
click at [1541, 27] on icon "Close" at bounding box center [1544, 33] width 11 height 11
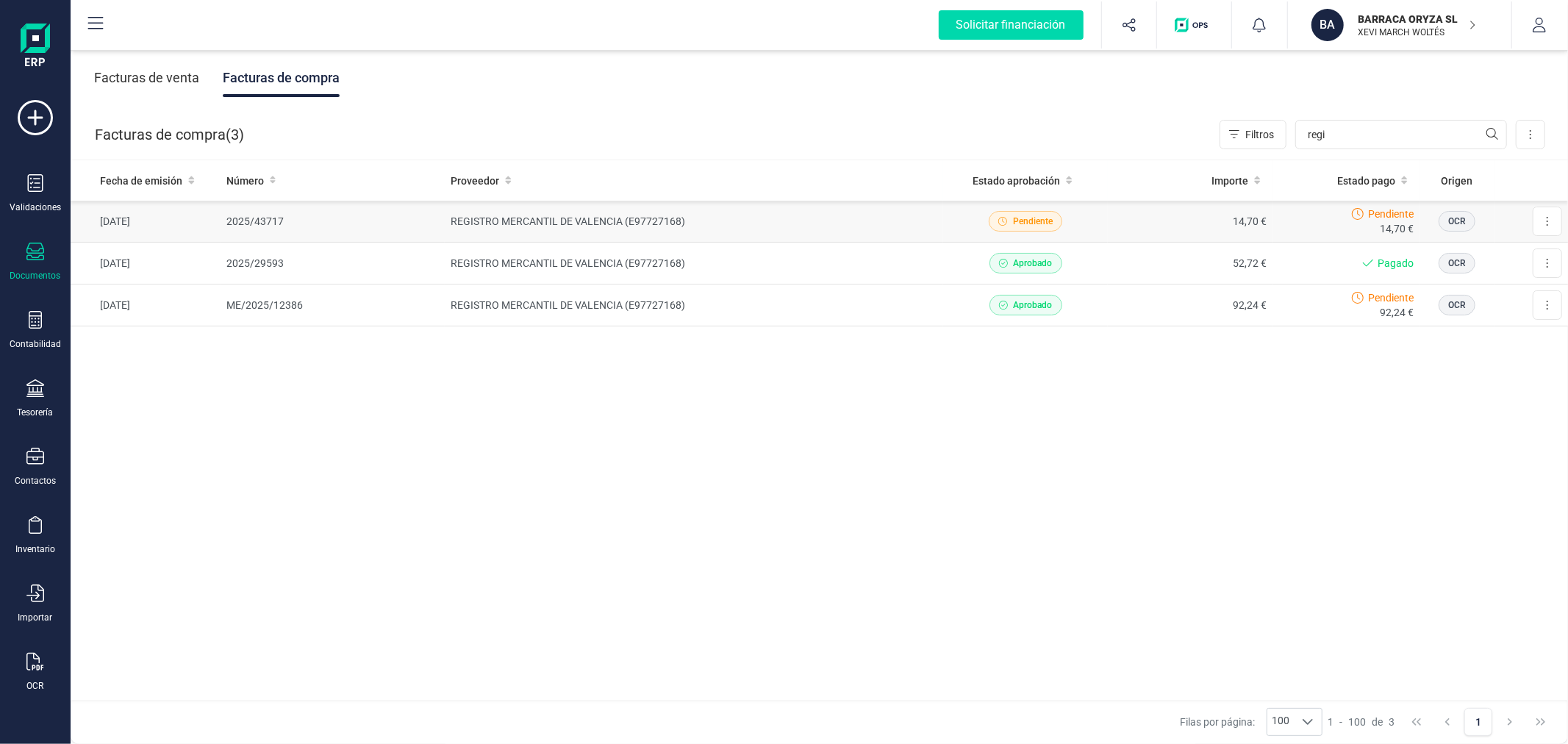
click at [769, 217] on td "REGISTRO MERCANTIL DE VALENCIA (E97727168)" at bounding box center [694, 222] width 498 height 42
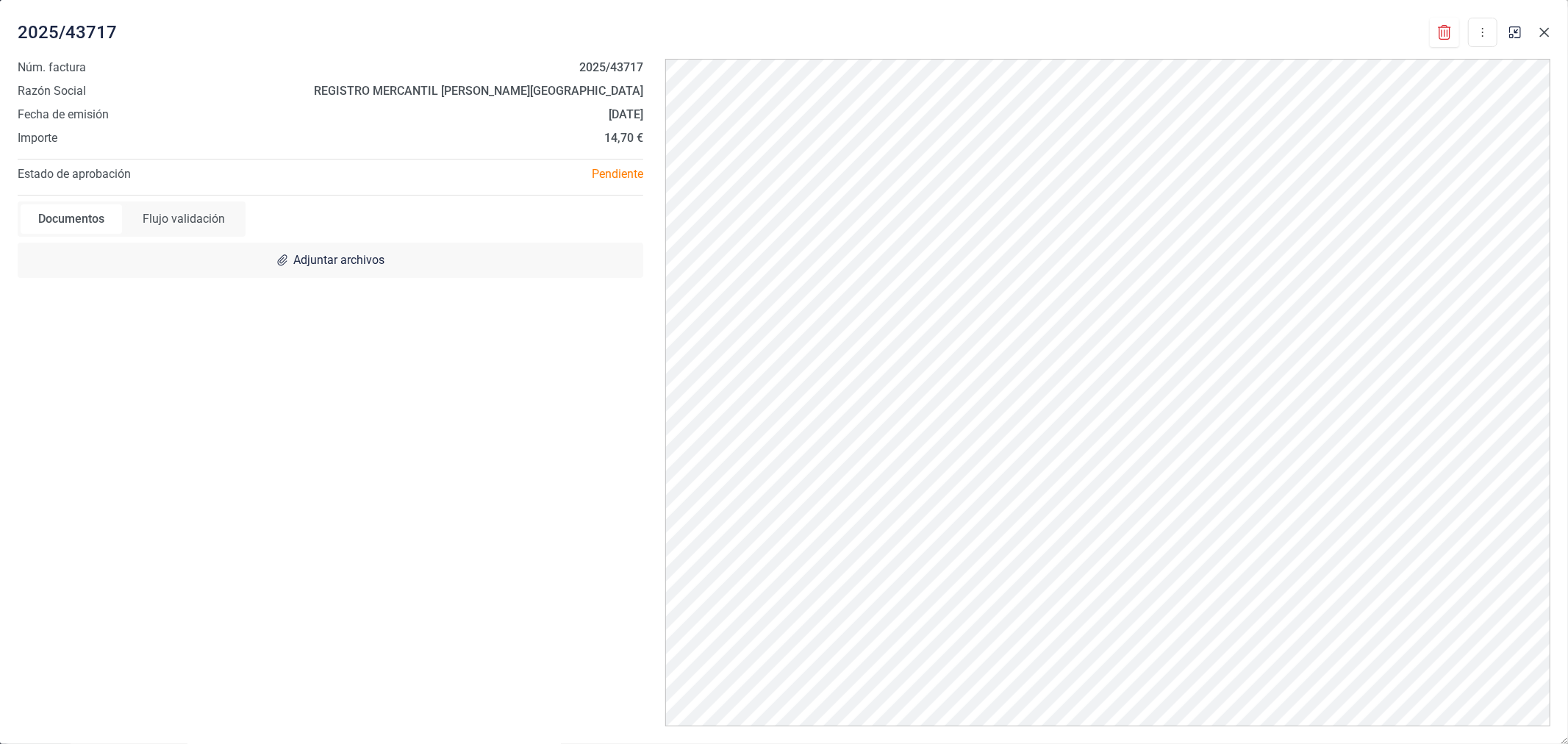
click at [1539, 25] on button "Close" at bounding box center [1544, 33] width 24 height 24
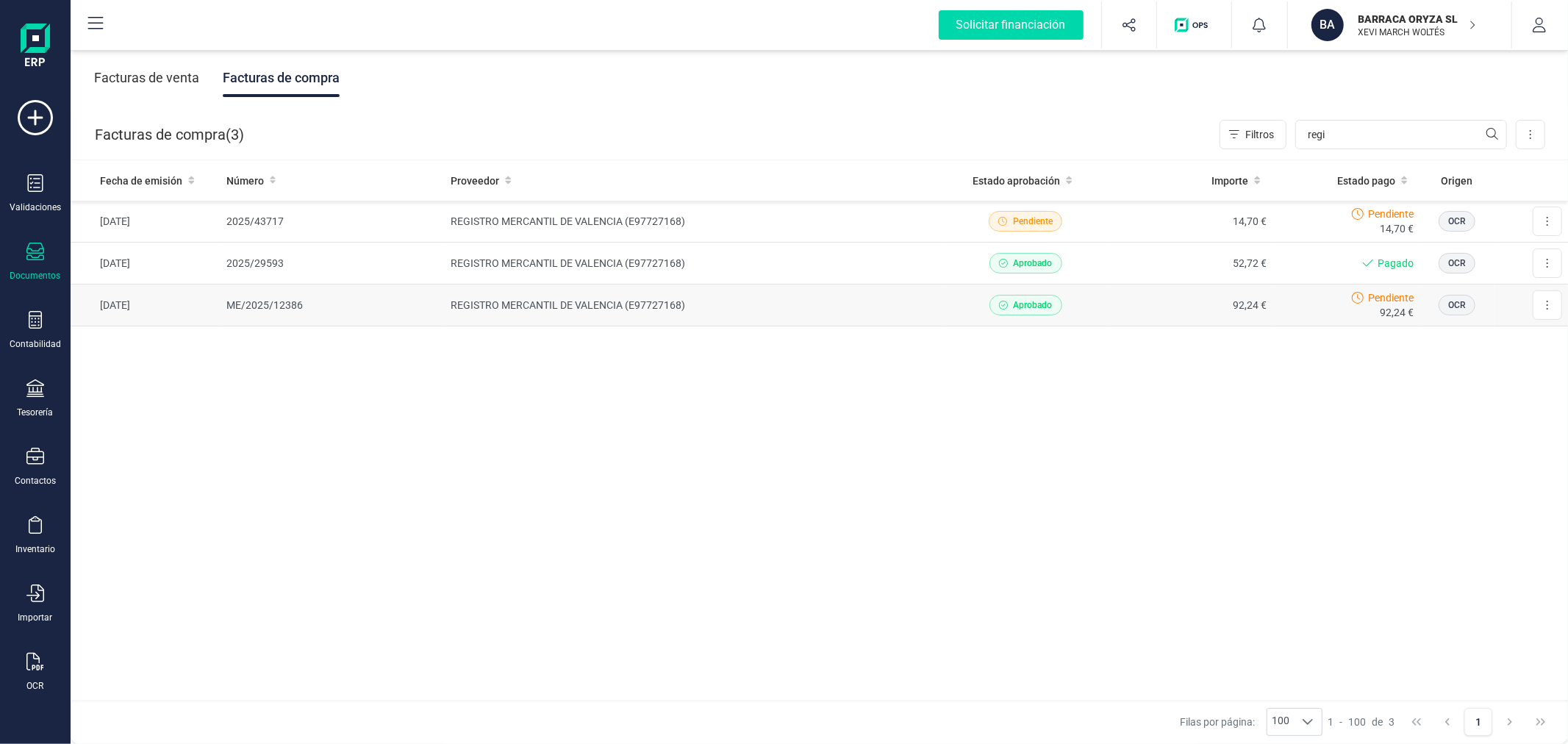
click at [1158, 305] on td "92,24 €" at bounding box center [1190, 305] width 165 height 42
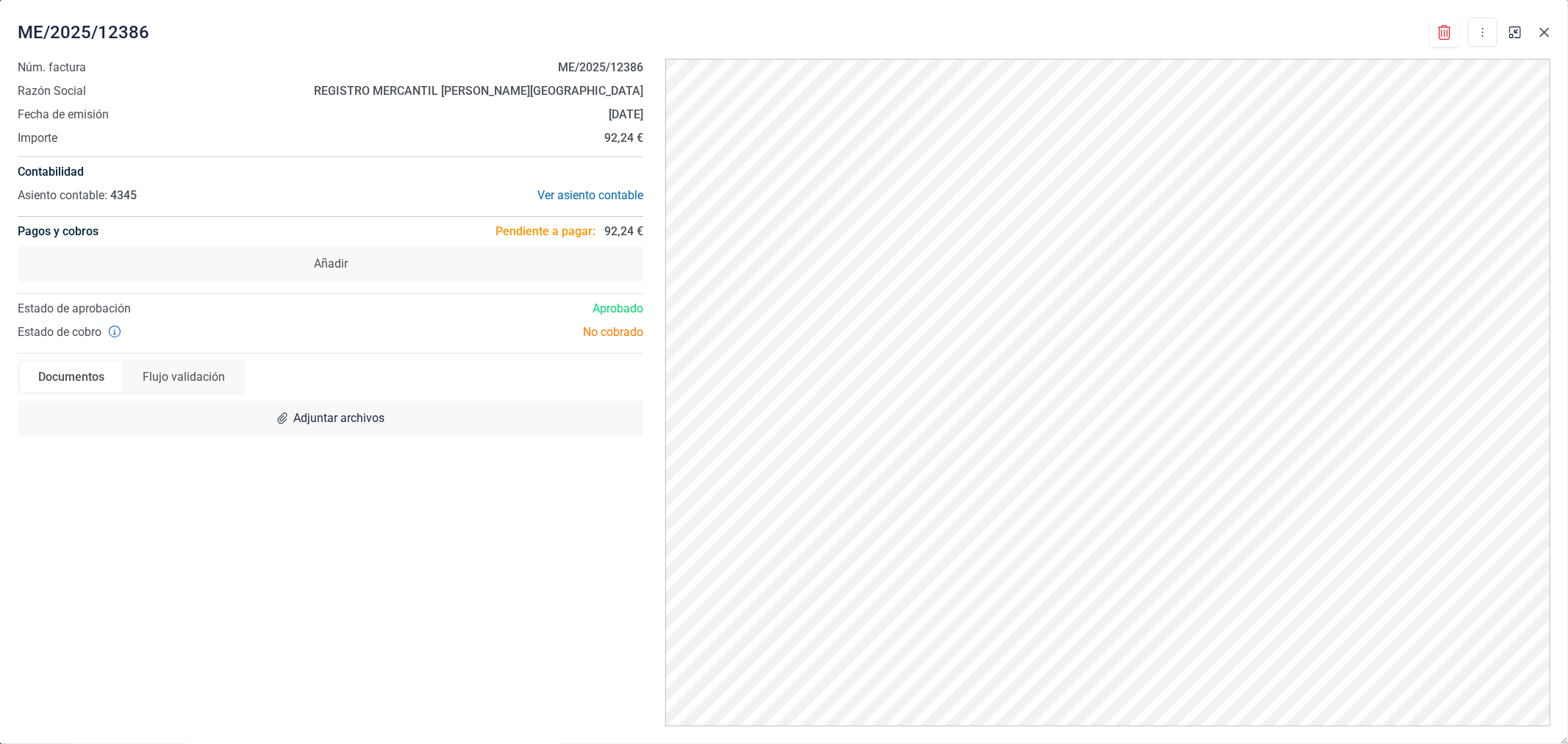
click at [1541, 27] on icon "Close" at bounding box center [1544, 33] width 11 height 11
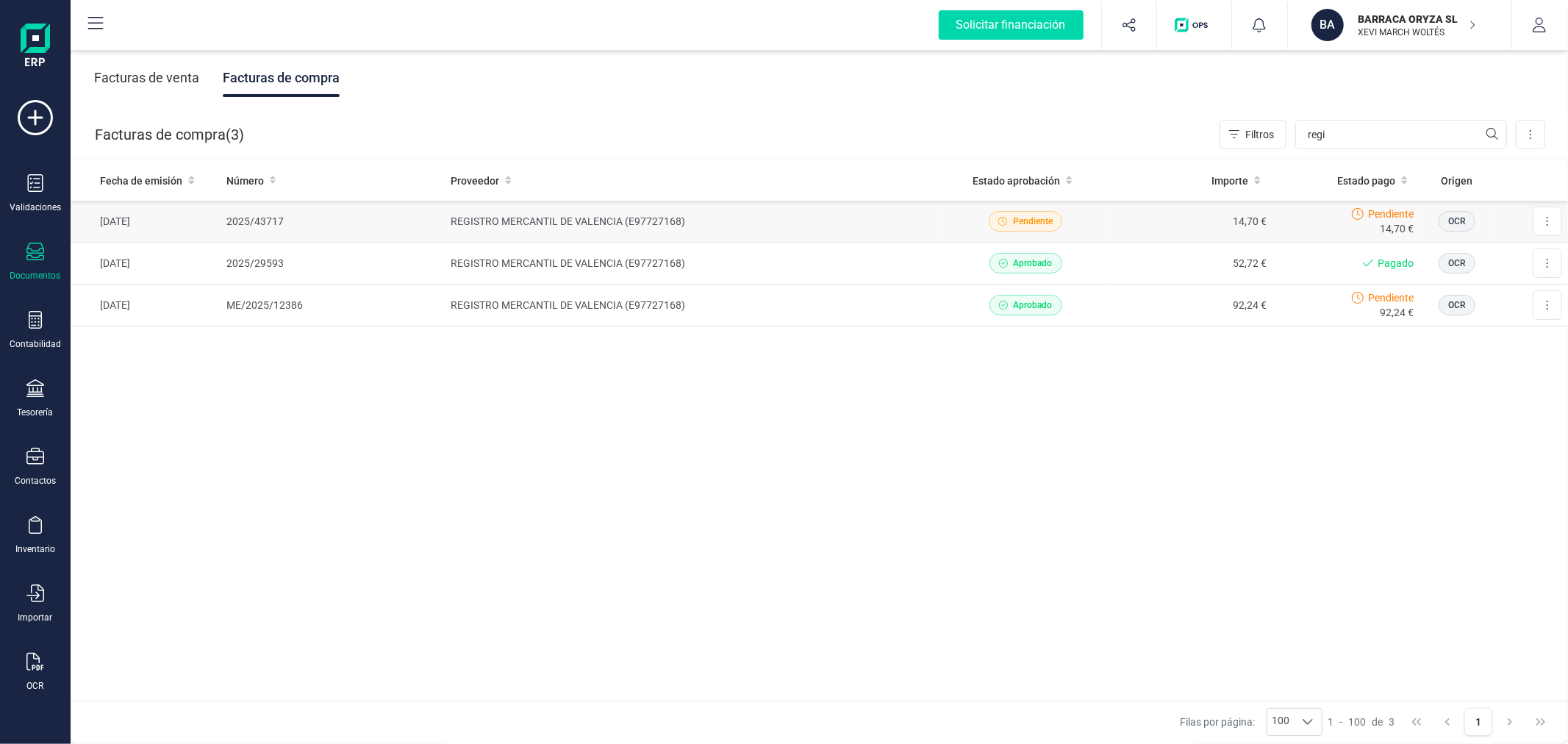
click at [754, 217] on td "REGISTRO MERCANTIL DE VALENCIA (E97727168)" at bounding box center [694, 222] width 498 height 42
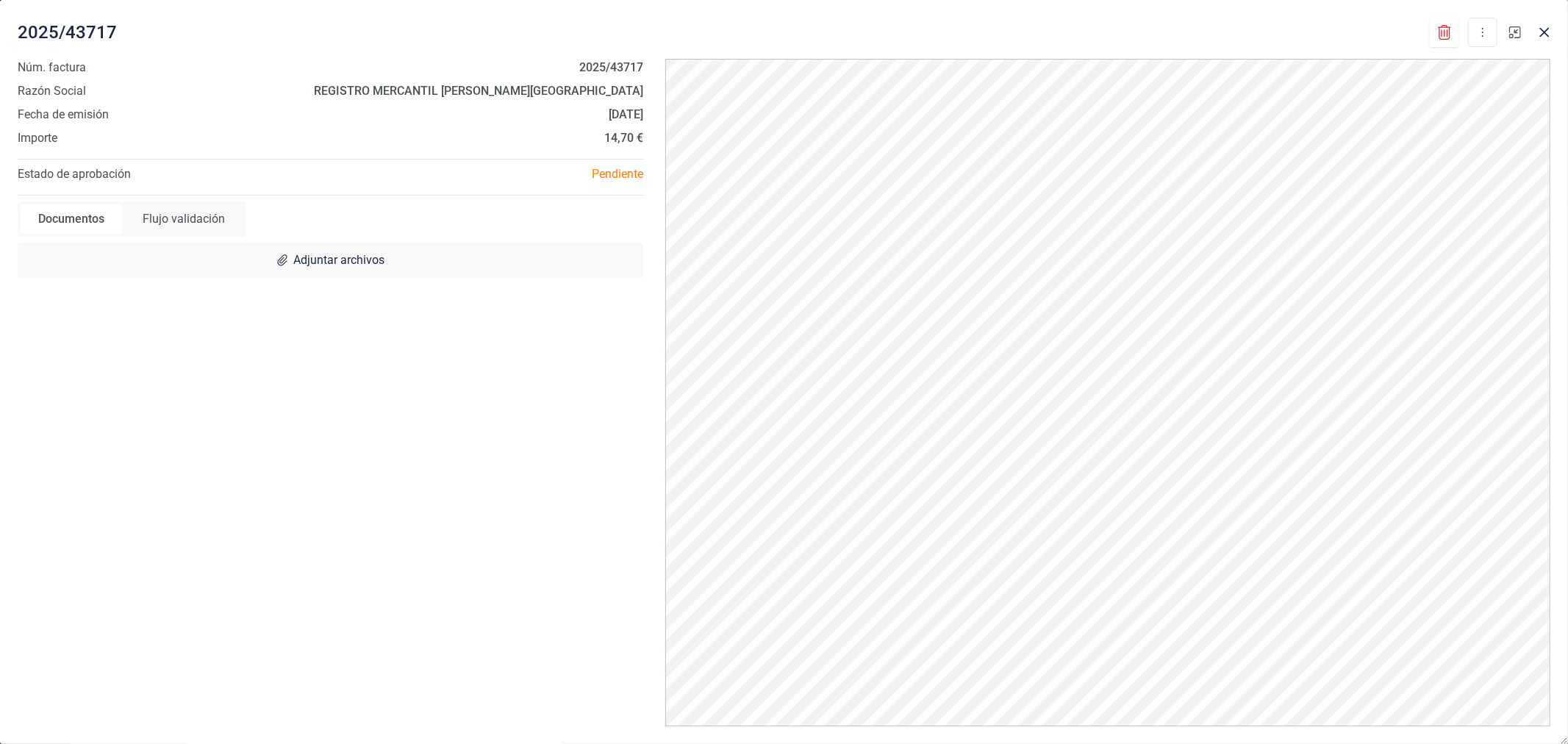
click at [1513, 30] on icon "button" at bounding box center [1515, 33] width 11 height 11
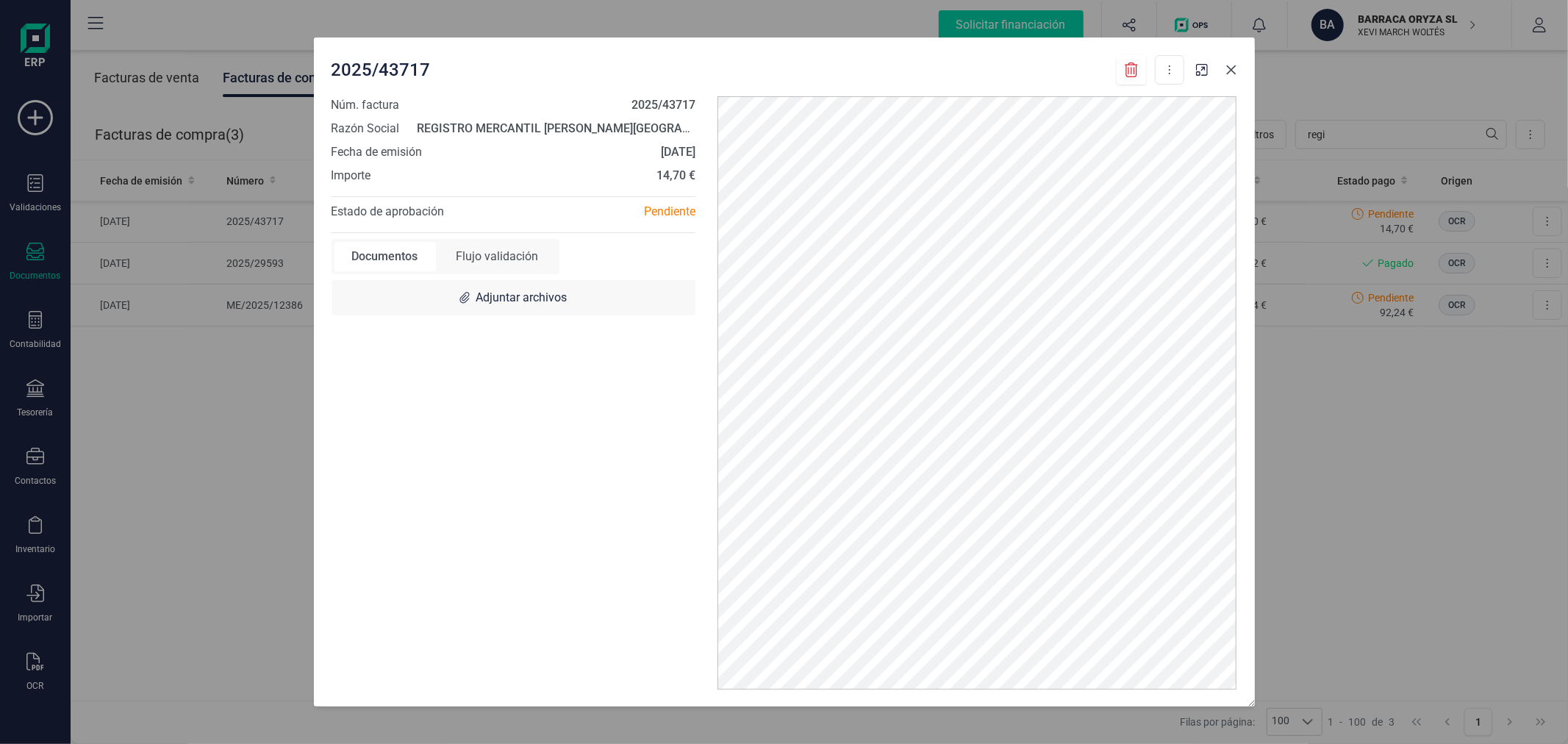
click at [1229, 64] on icon "Close" at bounding box center [1231, 70] width 11 height 11
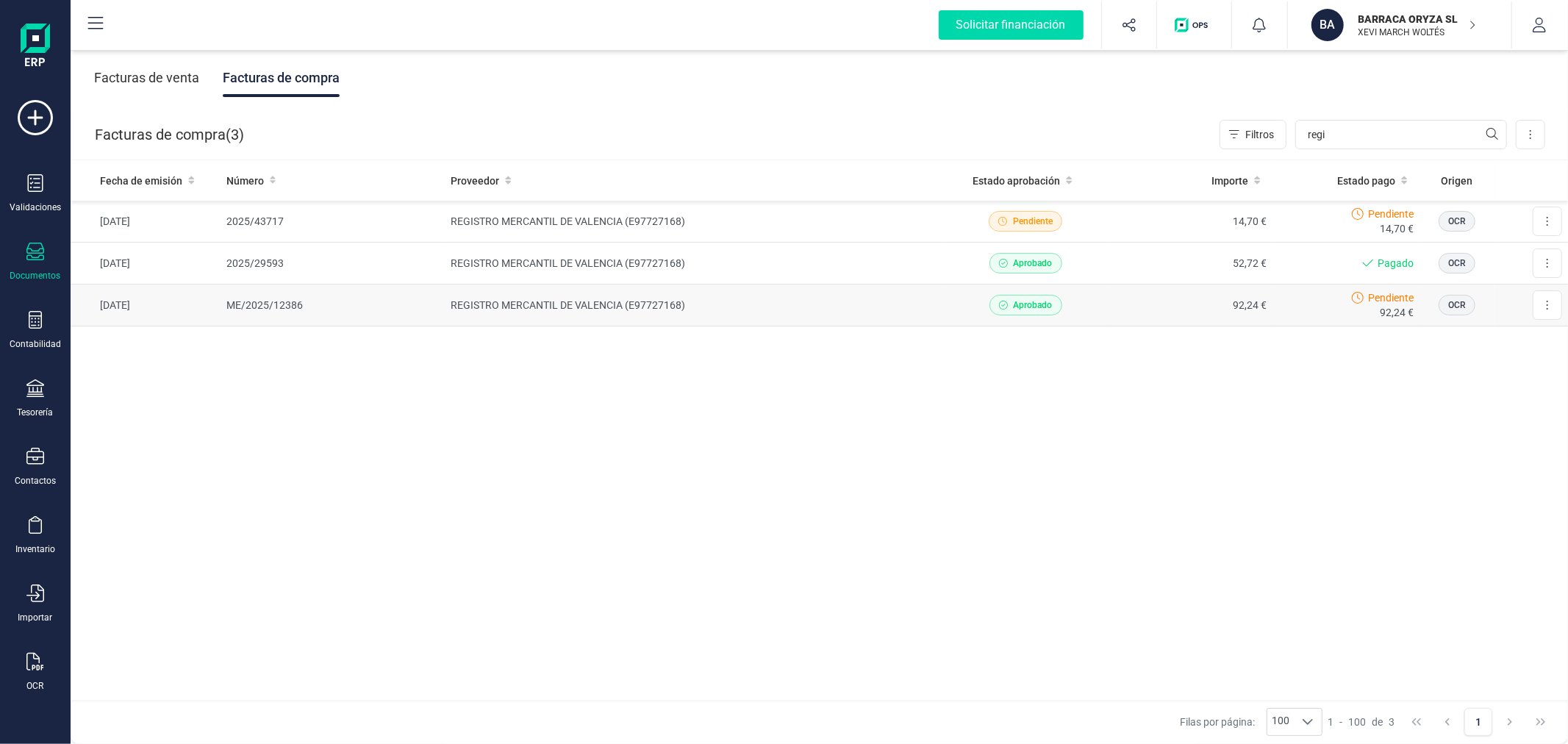
click at [841, 300] on td "REGISTRO MERCANTIL DE VALENCIA (E97727168)" at bounding box center [694, 305] width 498 height 42
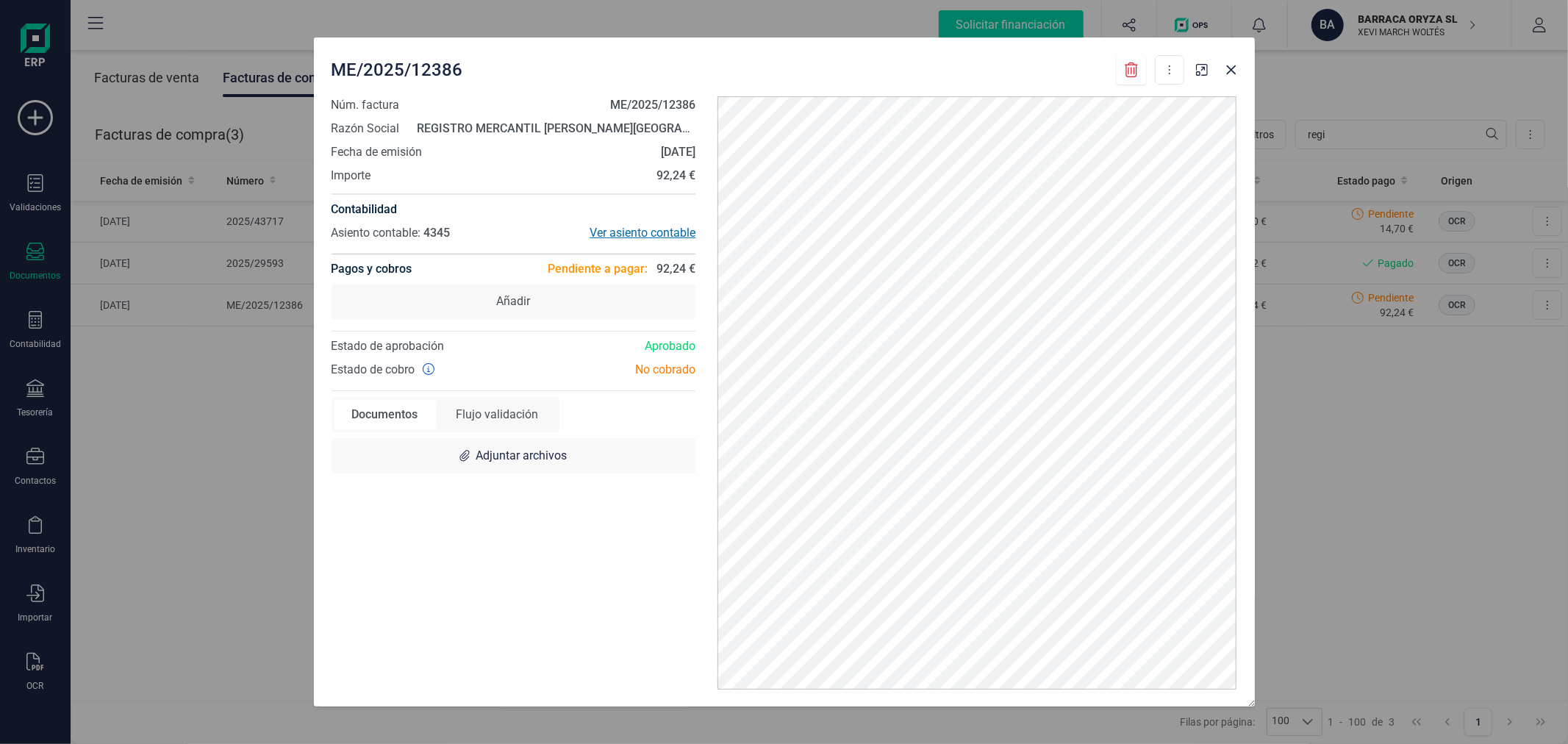
click at [638, 233] on div "Ver asiento contable" at bounding box center [604, 232] width 183 height 17
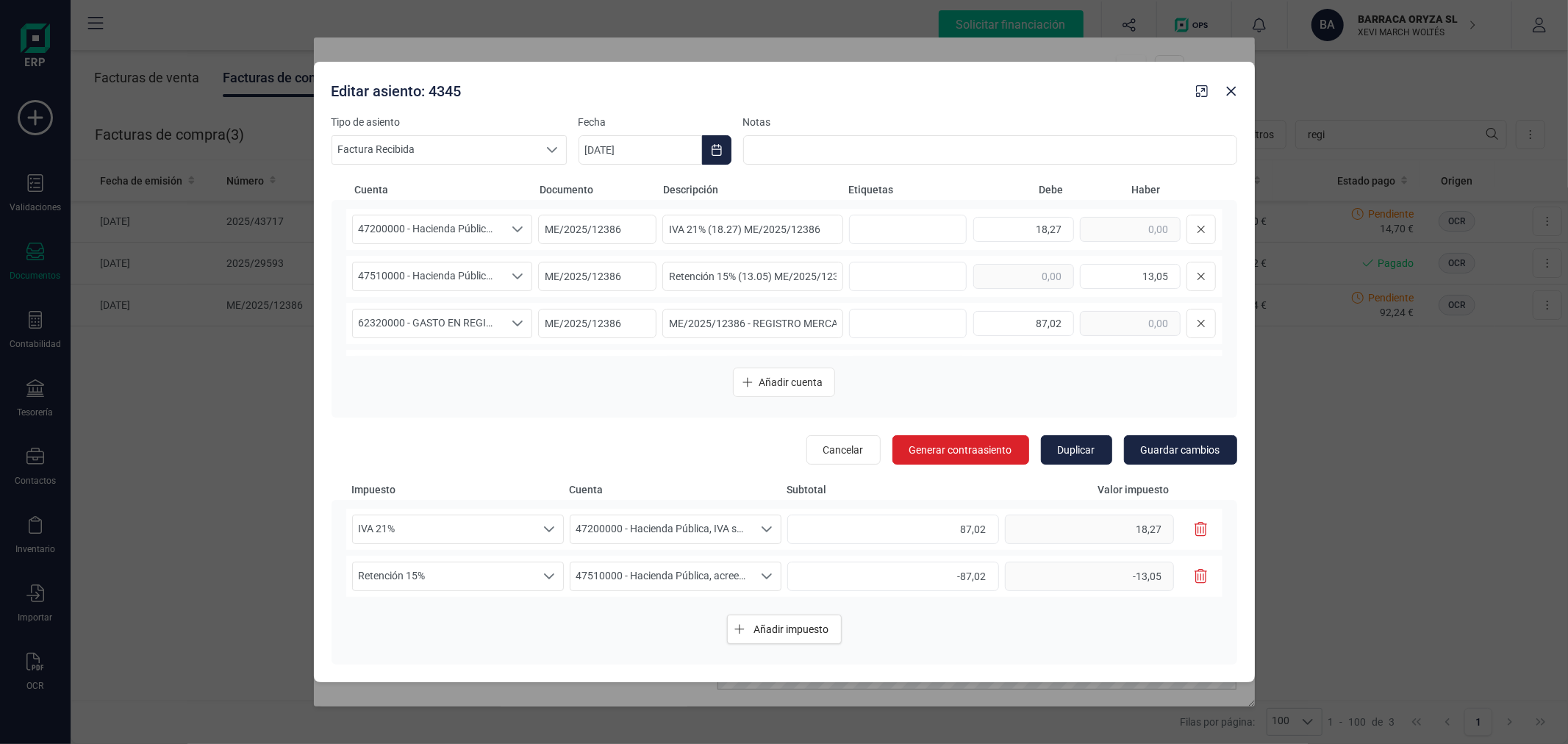
scroll to position [40, 0]
click at [1228, 88] on icon "Close" at bounding box center [1231, 92] width 10 height 10
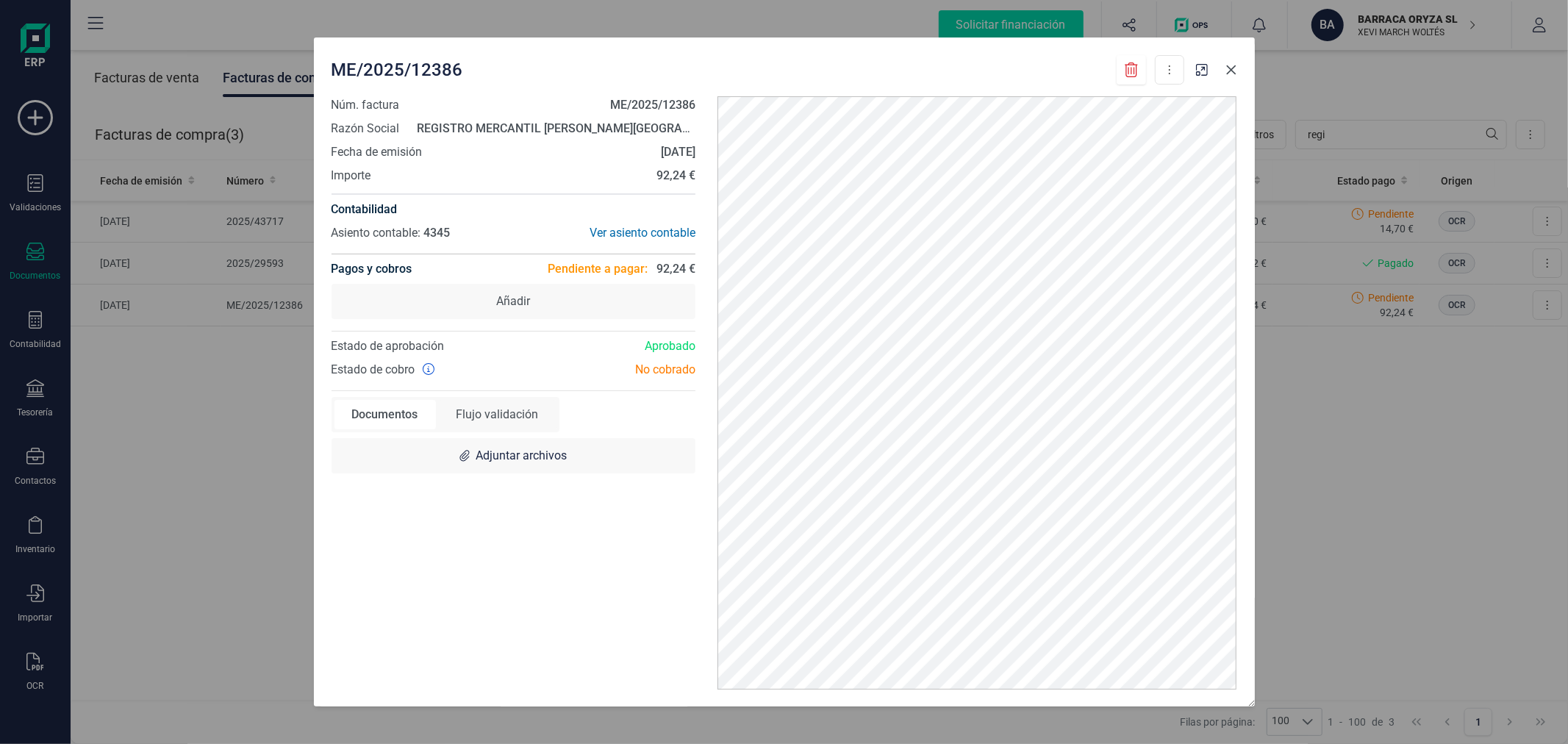
click at [1231, 71] on icon "Close" at bounding box center [1231, 70] width 11 height 11
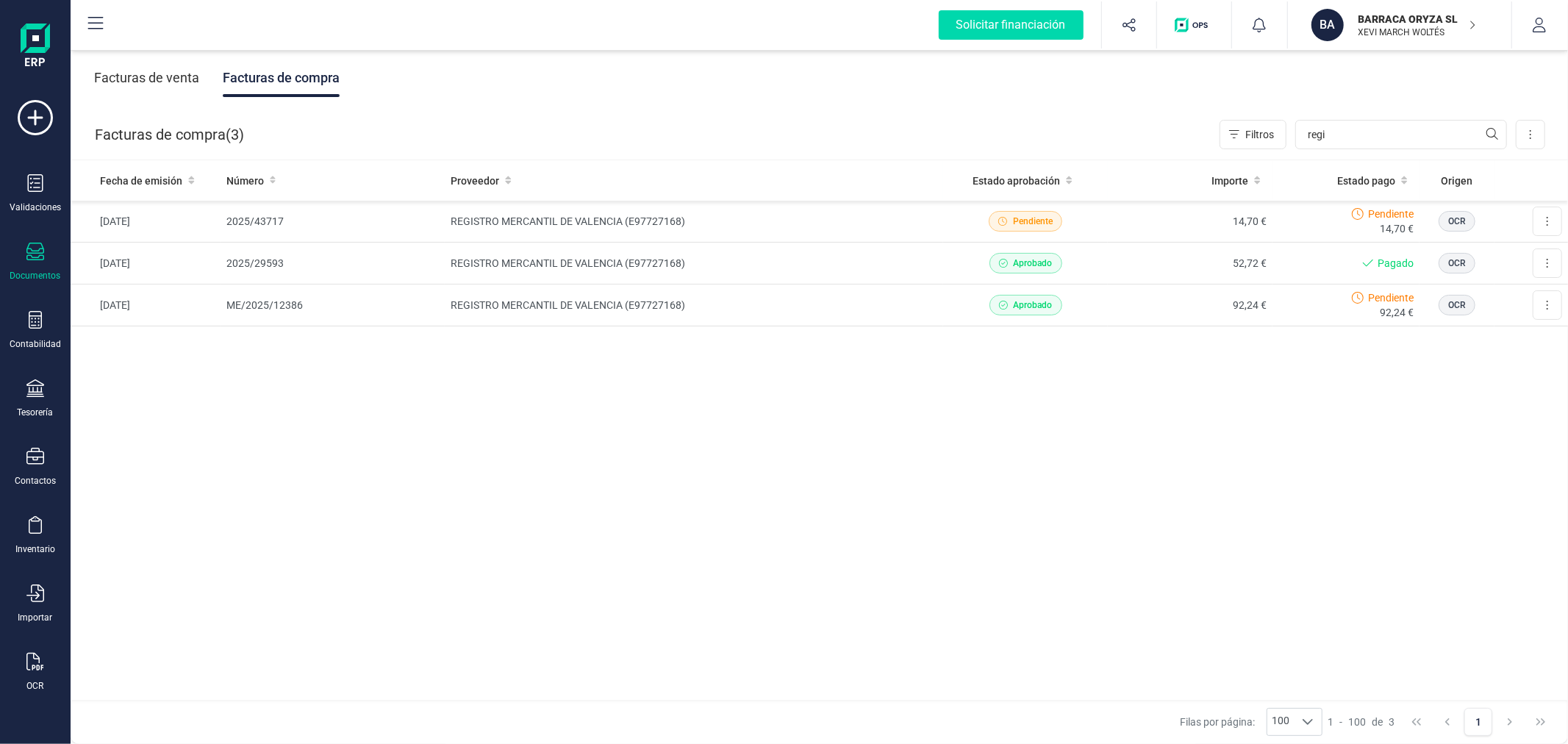
click at [766, 503] on div "Fecha de emisión Número Proveedor Estado aprobación Importe Estado pago Origen …" at bounding box center [819, 431] width 1497 height 541
click at [806, 310] on td "REGISTRO MERCANTIL DE VALENCIA (E97727168)" at bounding box center [694, 305] width 498 height 42
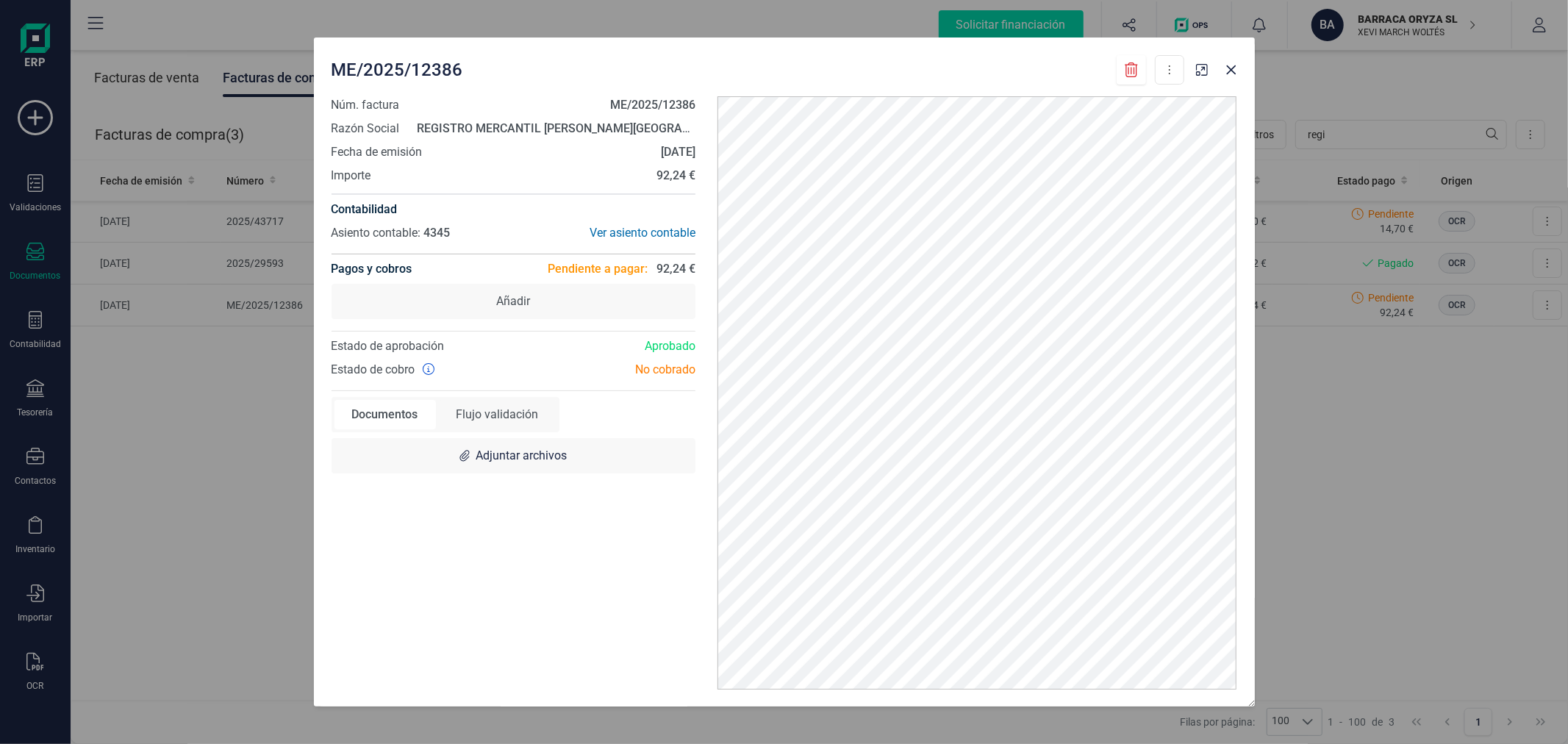
click at [1137, 63] on icon at bounding box center [1131, 69] width 14 height 14
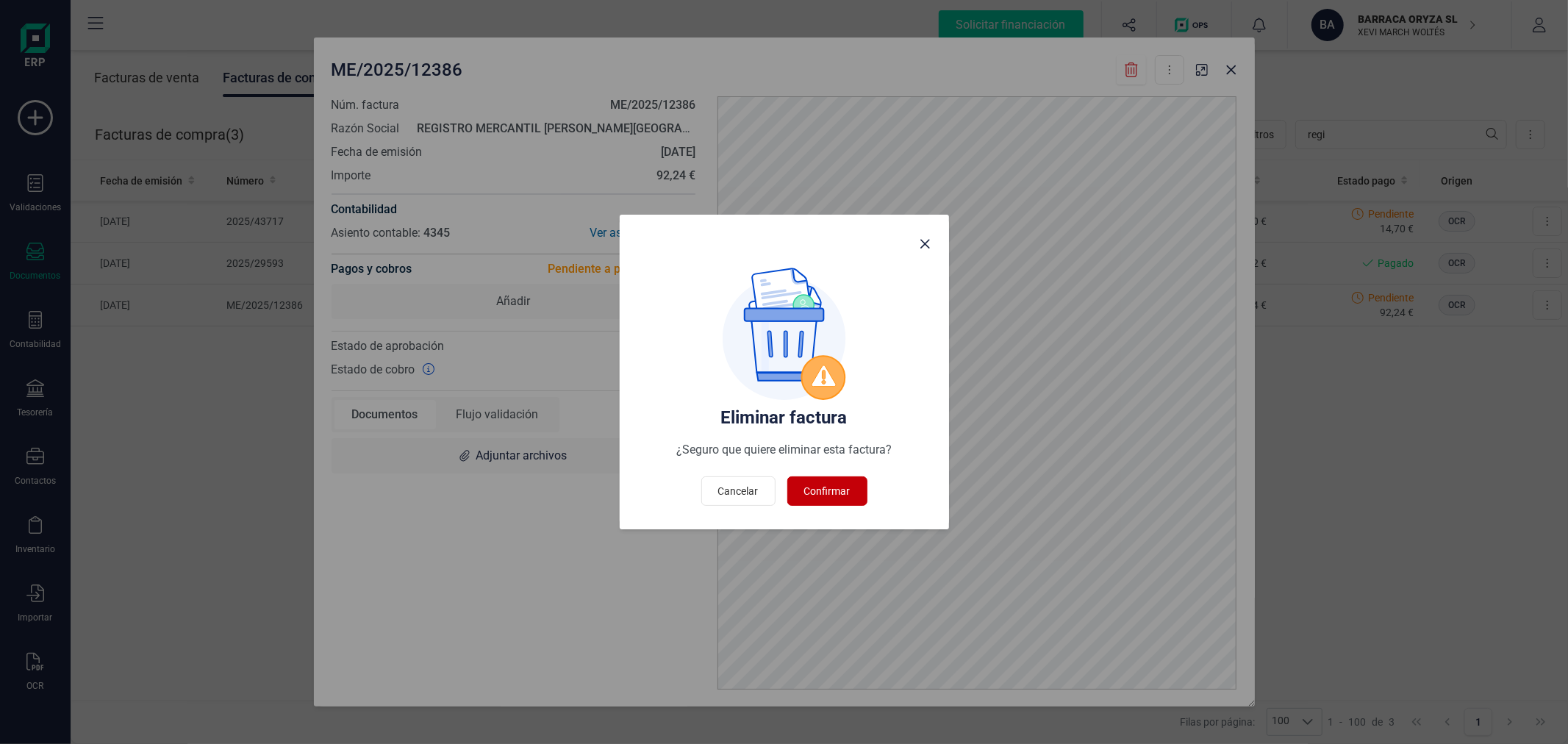
click at [824, 481] on button "Confirmar" at bounding box center [828, 491] width 80 height 30
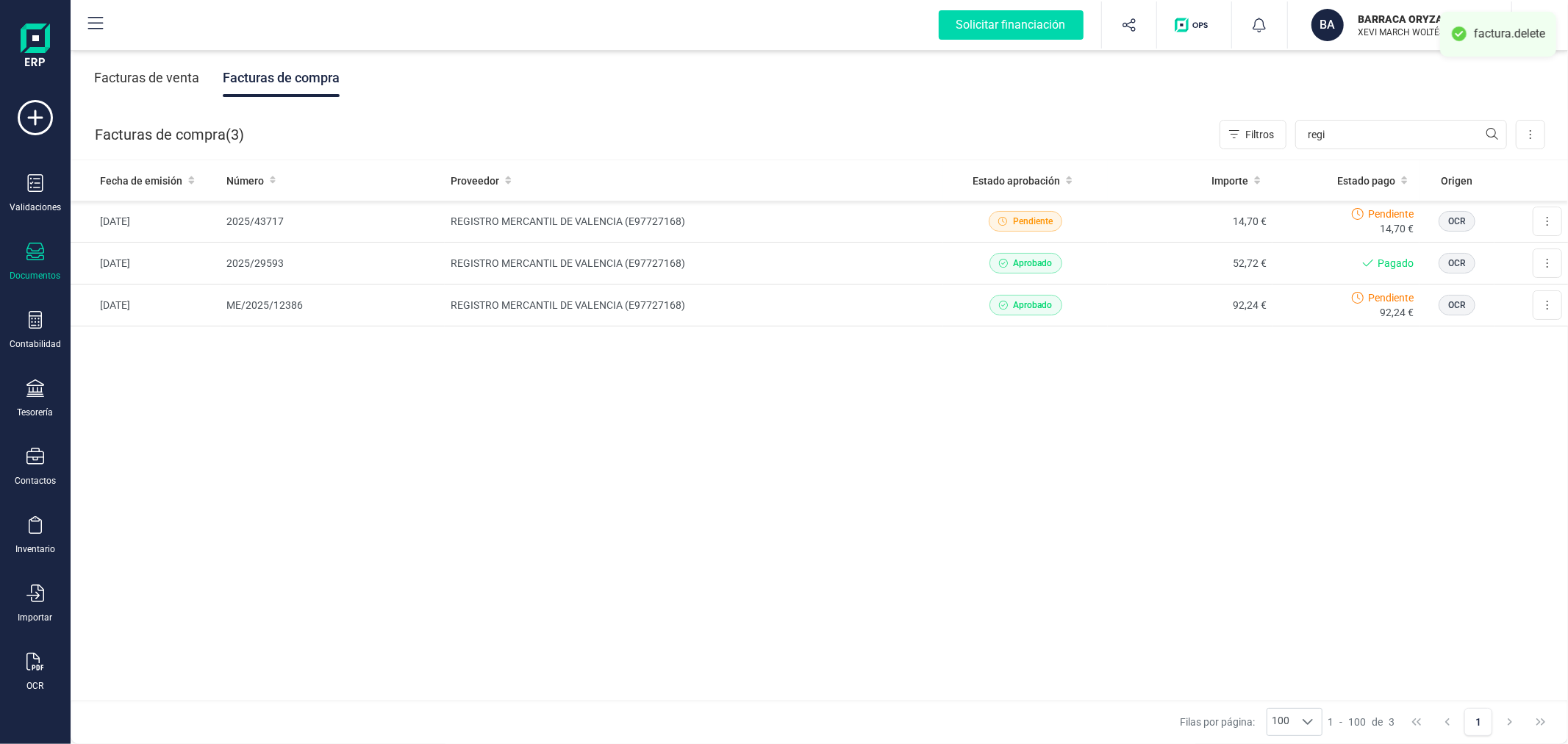
click at [824, 481] on div "Fecha de emisión Número Proveedor Estado aprobación Importe Estado pago Origen …" at bounding box center [819, 431] width 1497 height 541
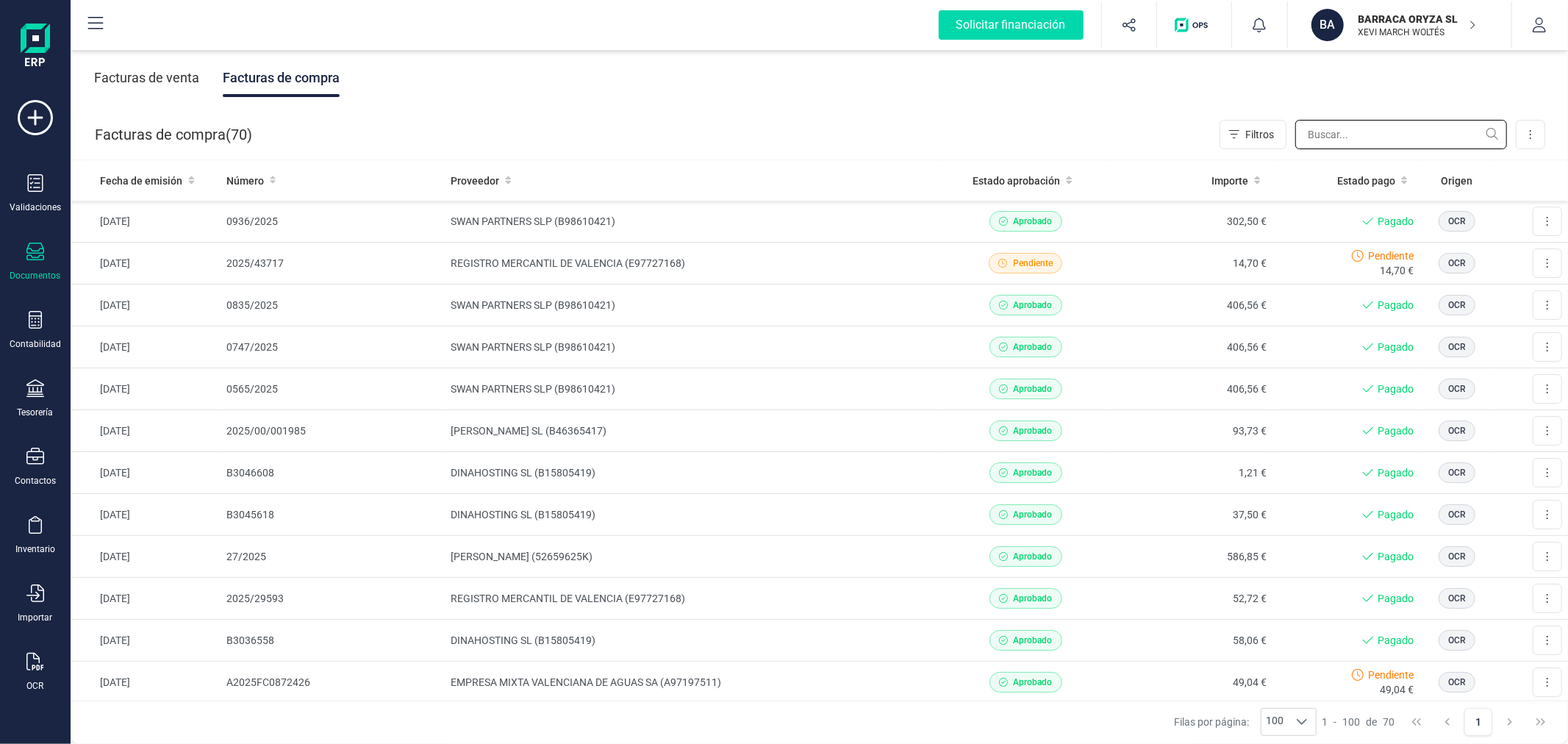
click at [1413, 136] on input "text" at bounding box center [1401, 134] width 211 height 30
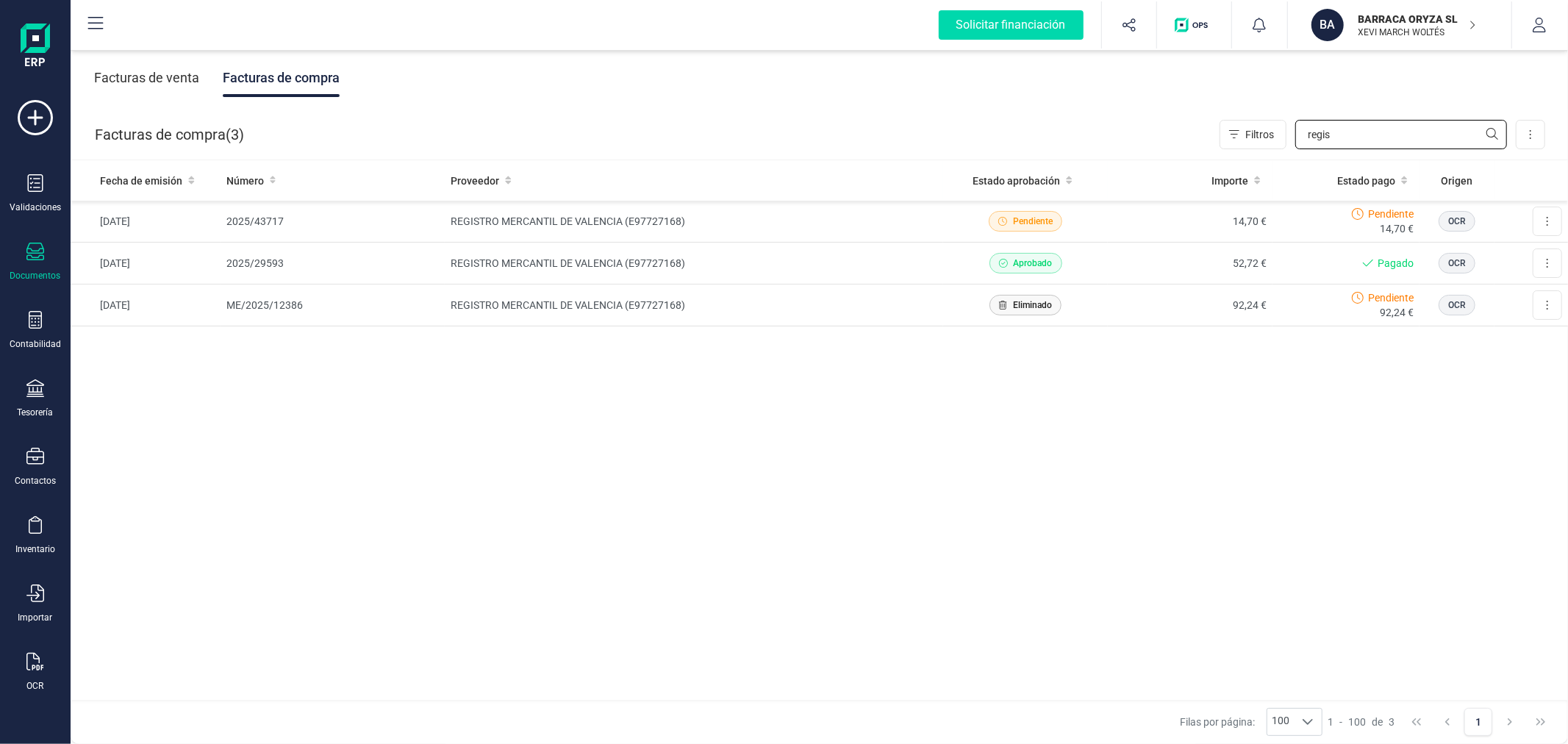
type input "regis"
click at [761, 297] on td "REGISTRO MERCANTIL DE VALENCIA (E97727168)" at bounding box center [694, 305] width 498 height 42
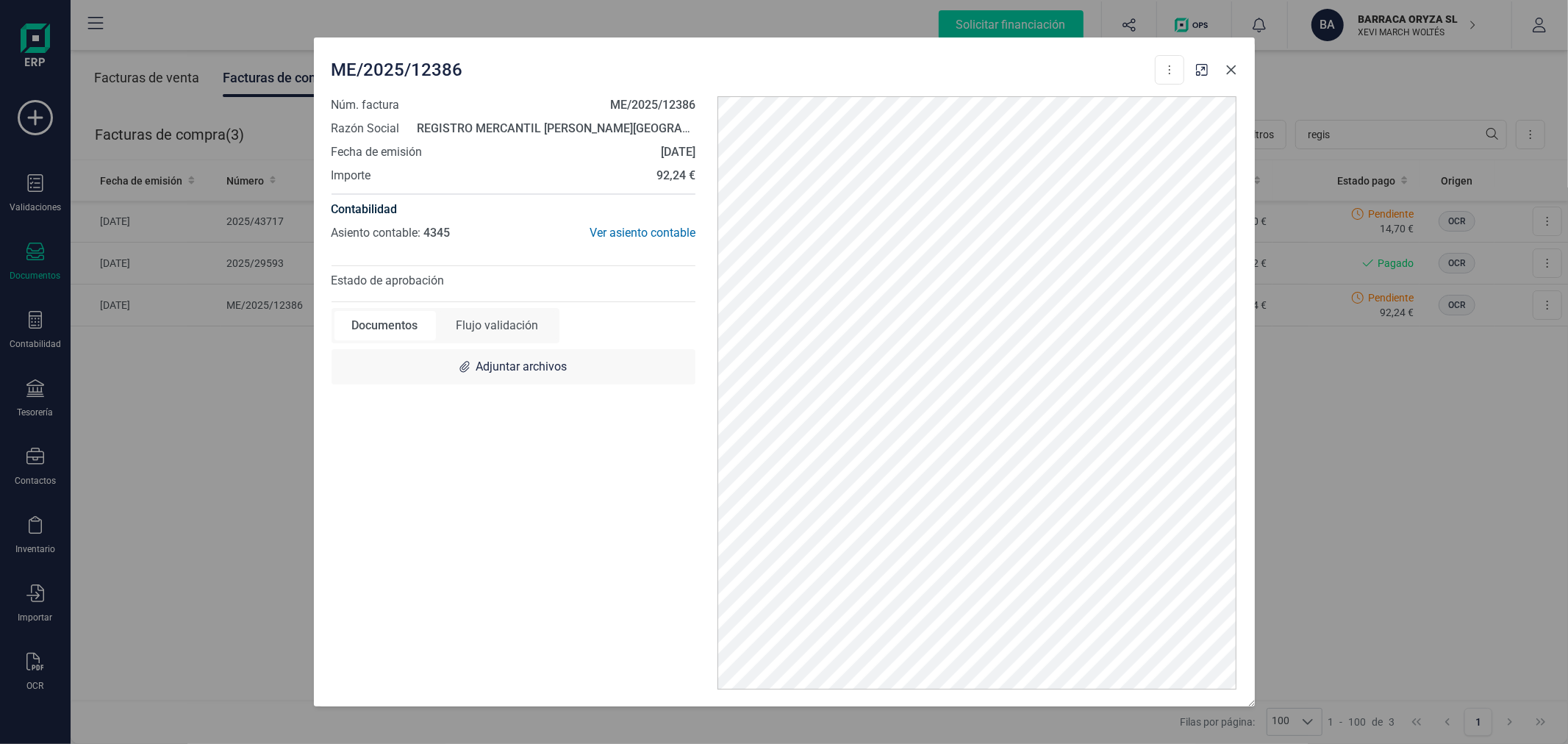
click at [1230, 64] on icon "Close" at bounding box center [1231, 70] width 11 height 11
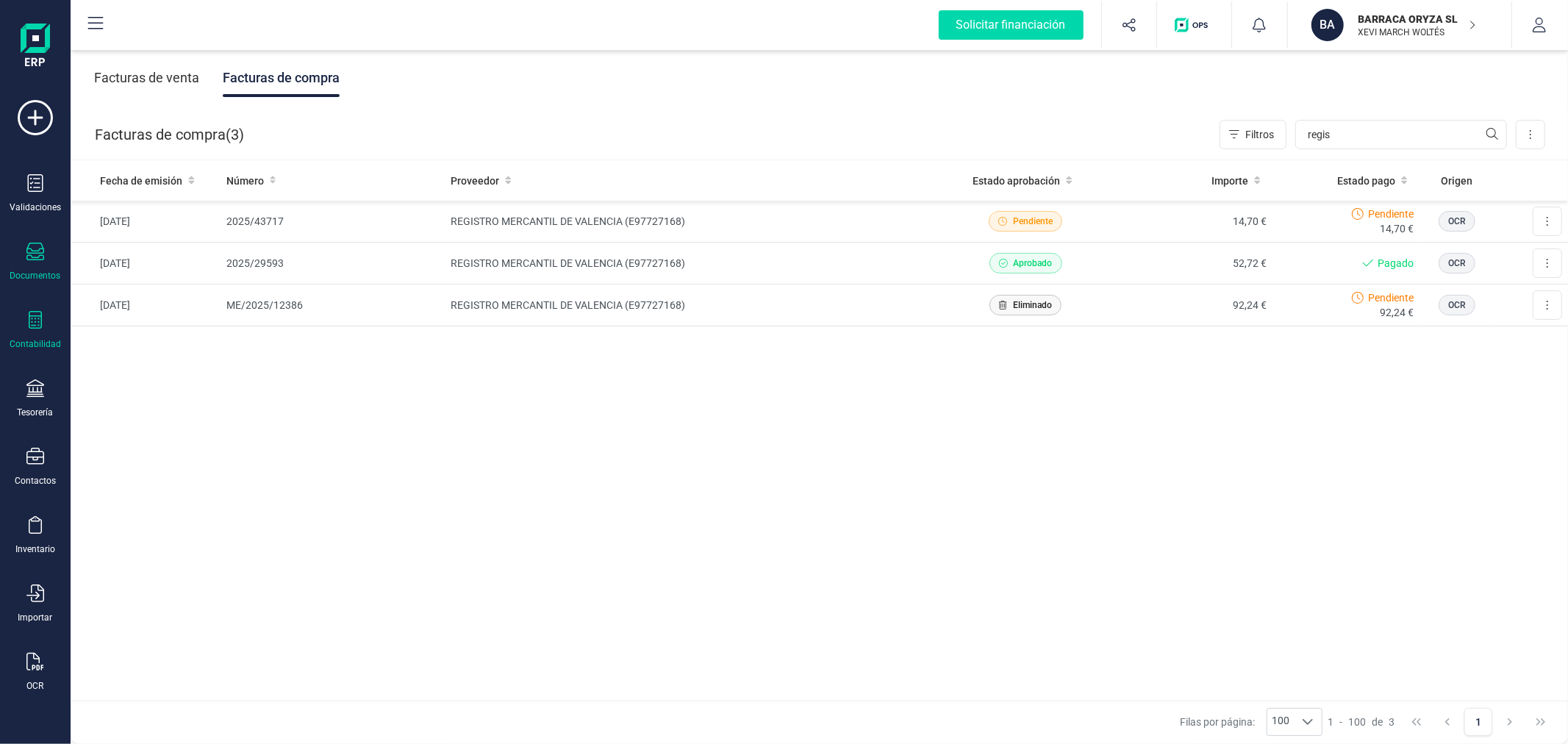
click at [47, 324] on div "Contabilidad" at bounding box center [34, 330] width 58 height 39
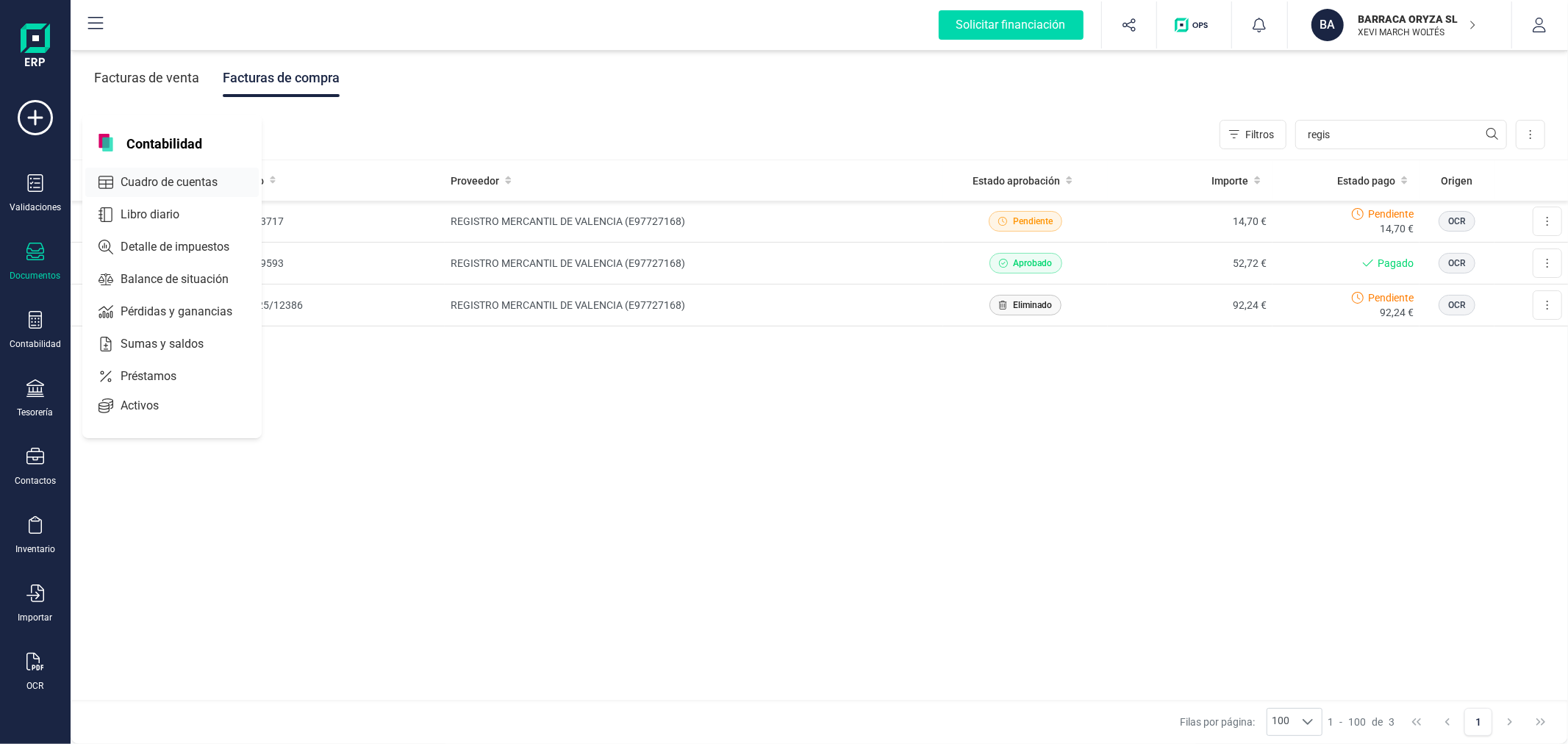
click at [144, 183] on span "Cuadro de cuentas" at bounding box center [179, 182] width 129 height 17
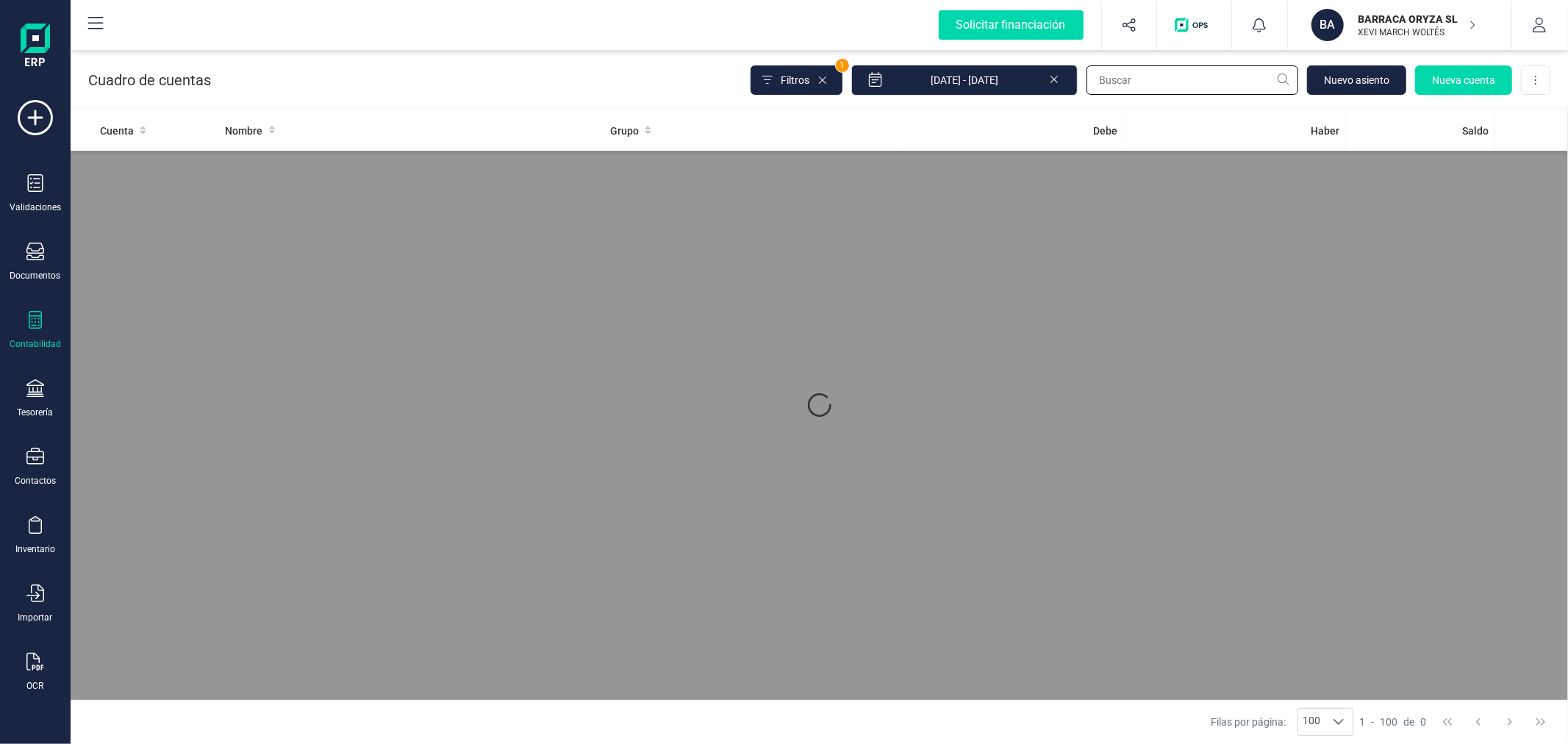
click at [1189, 75] on input "text" at bounding box center [1192, 79] width 211 height 30
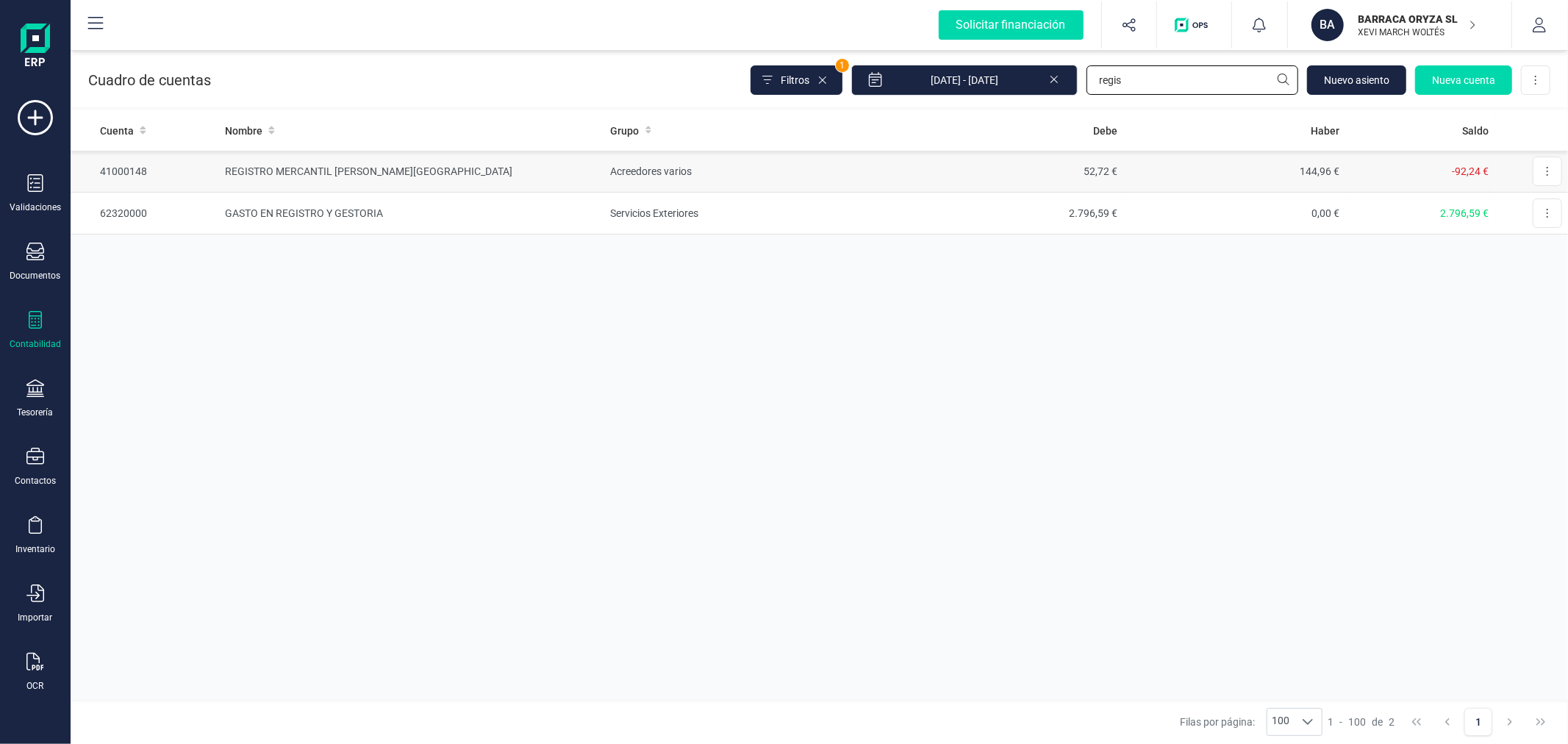
type input "regis"
click at [635, 172] on td "Acreedores varios" at bounding box center [753, 172] width 297 height 42
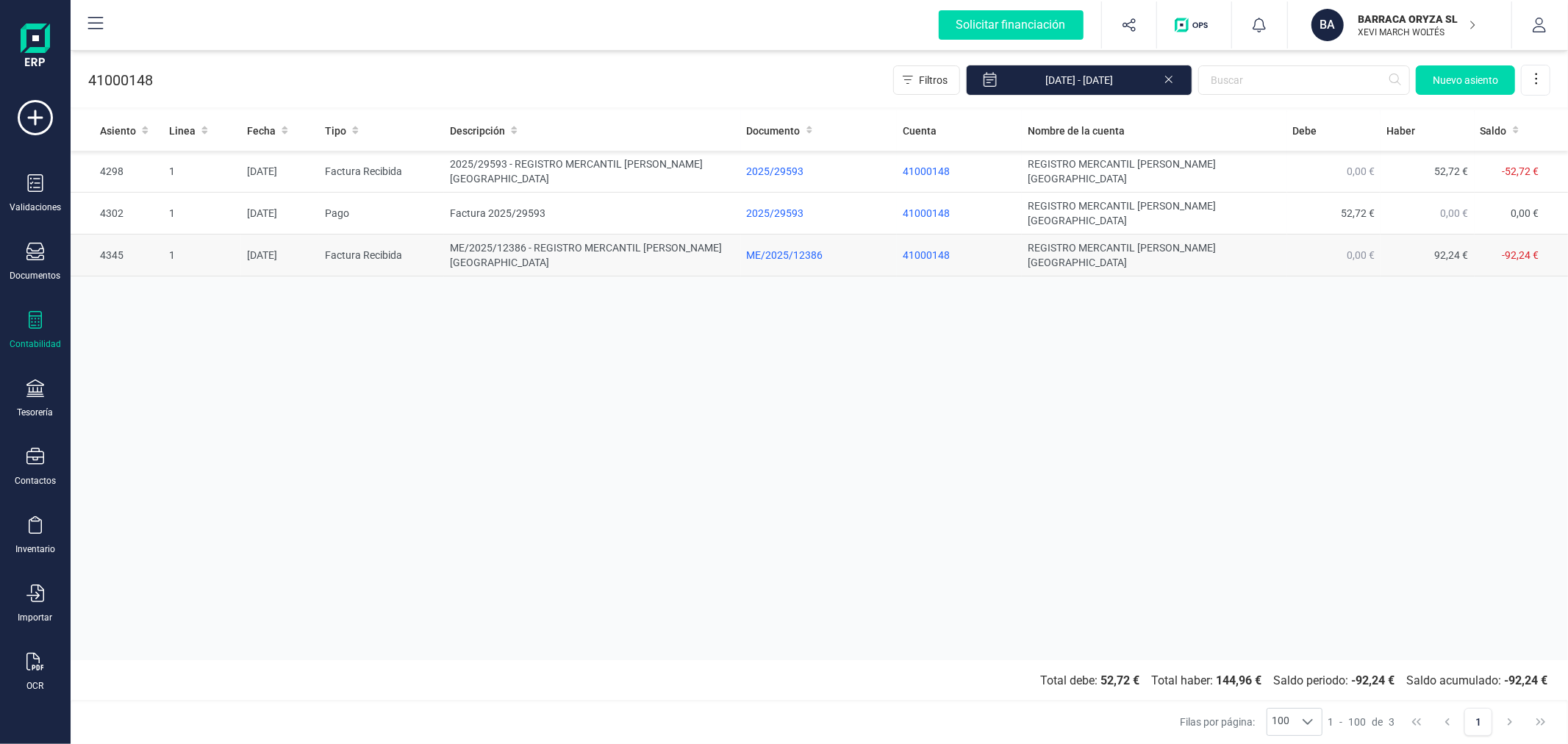
click at [557, 234] on td "ME/2025/12386 - REGISTRO MERCANTIL DE VALENCIA" at bounding box center [592, 255] width 297 height 42
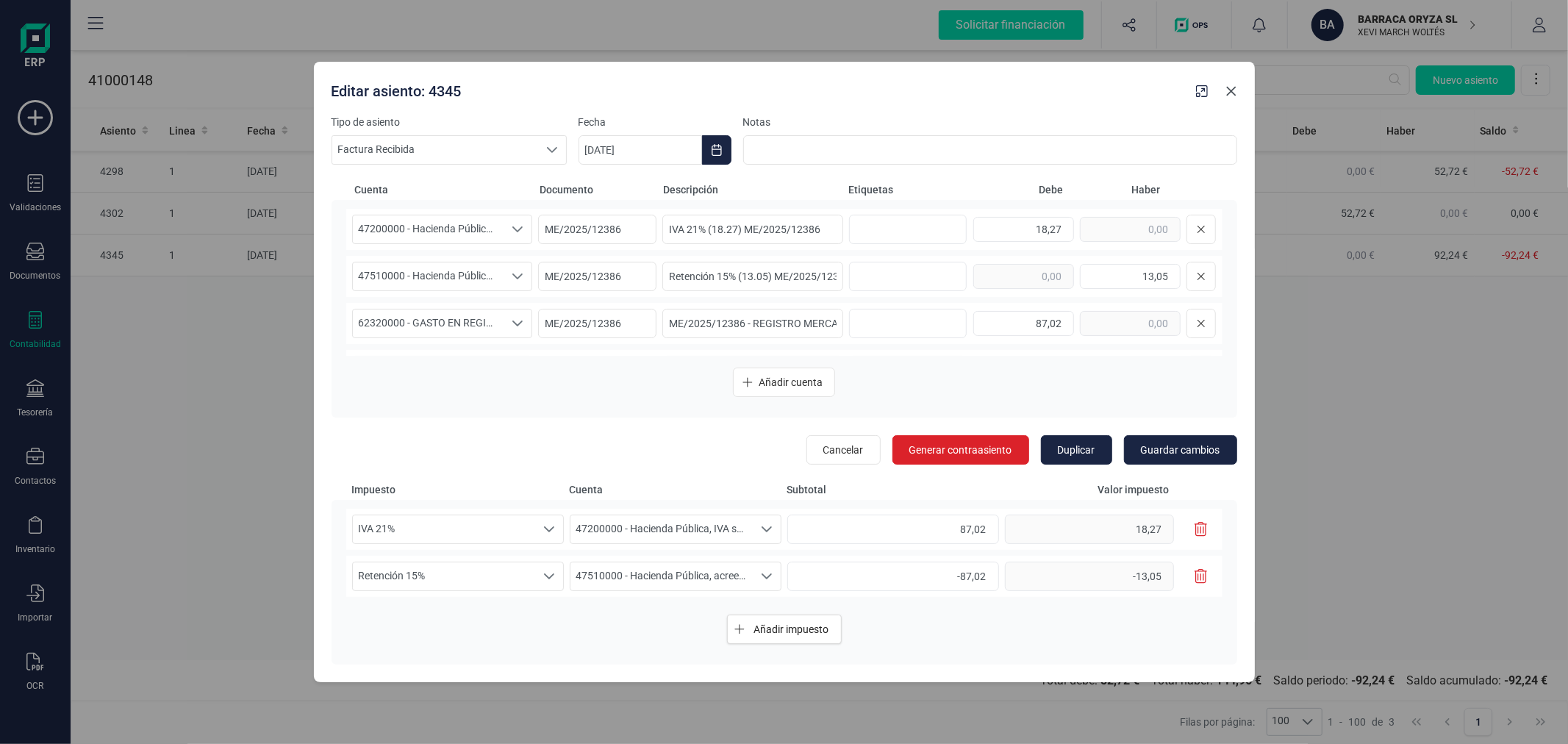
click at [1230, 90] on icon "Close" at bounding box center [1231, 91] width 11 height 11
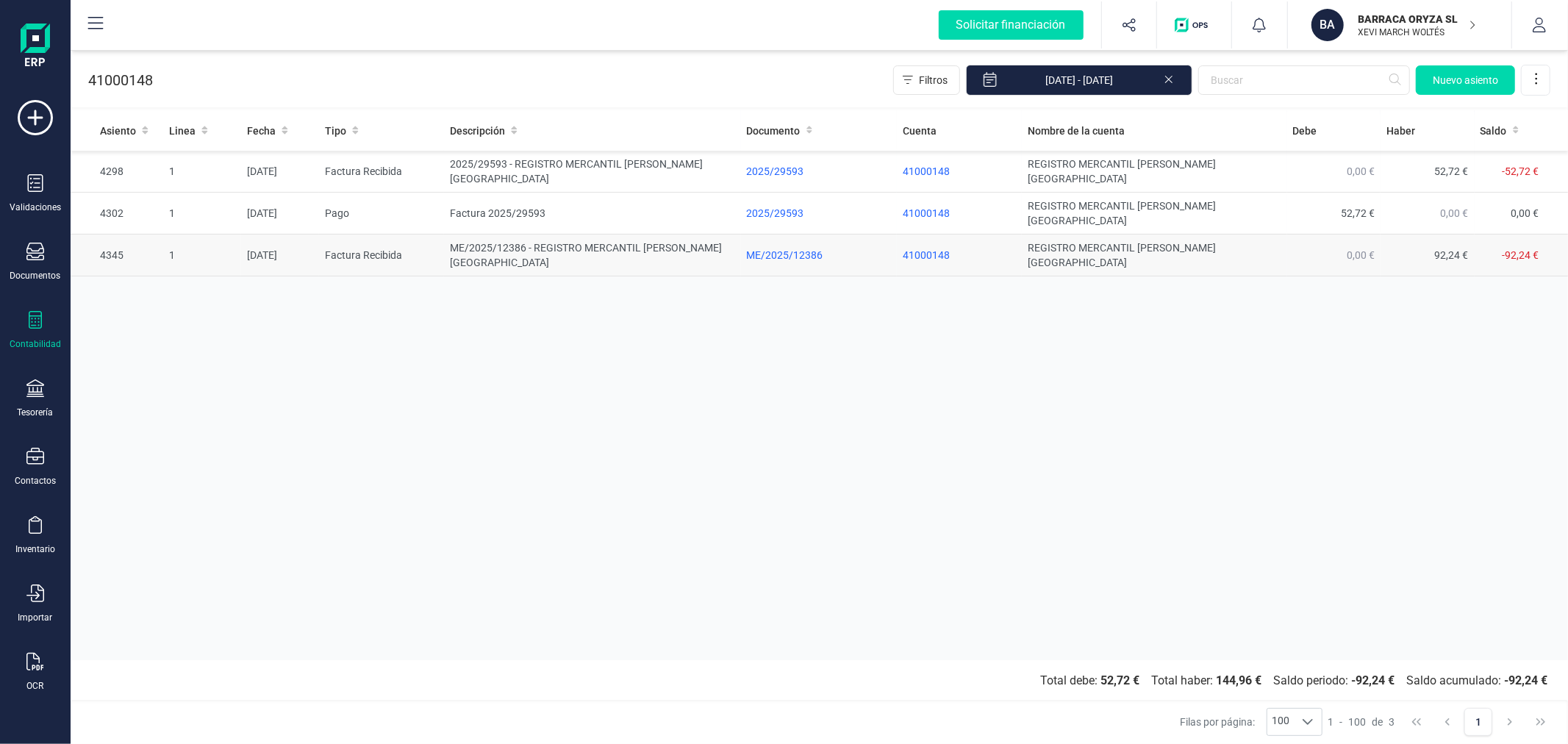
click at [566, 234] on td "ME/2025/12386 - REGISTRO MERCANTIL DE VALENCIA" at bounding box center [592, 255] width 297 height 42
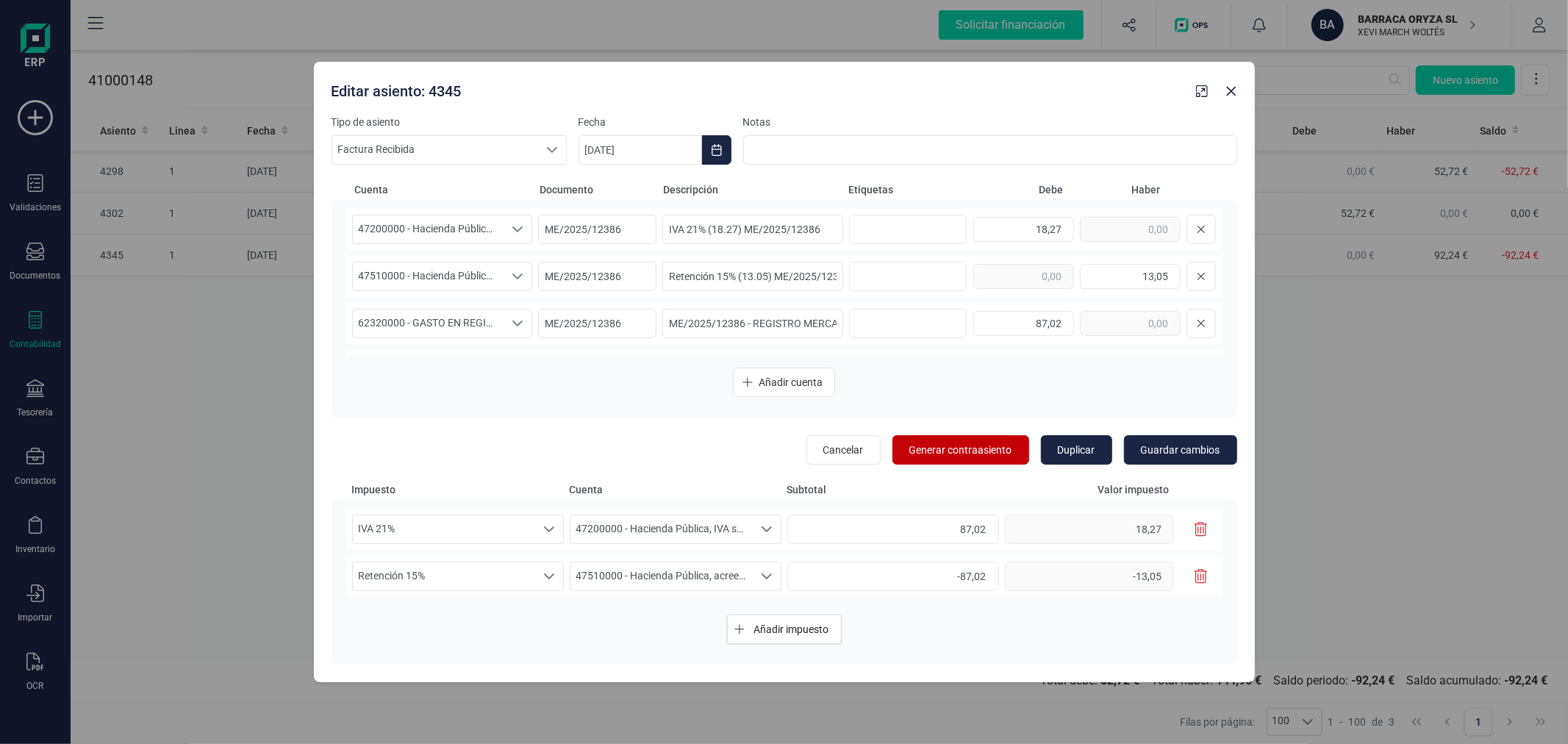
click at [990, 443] on span "Generar contraasiento" at bounding box center [961, 449] width 103 height 14
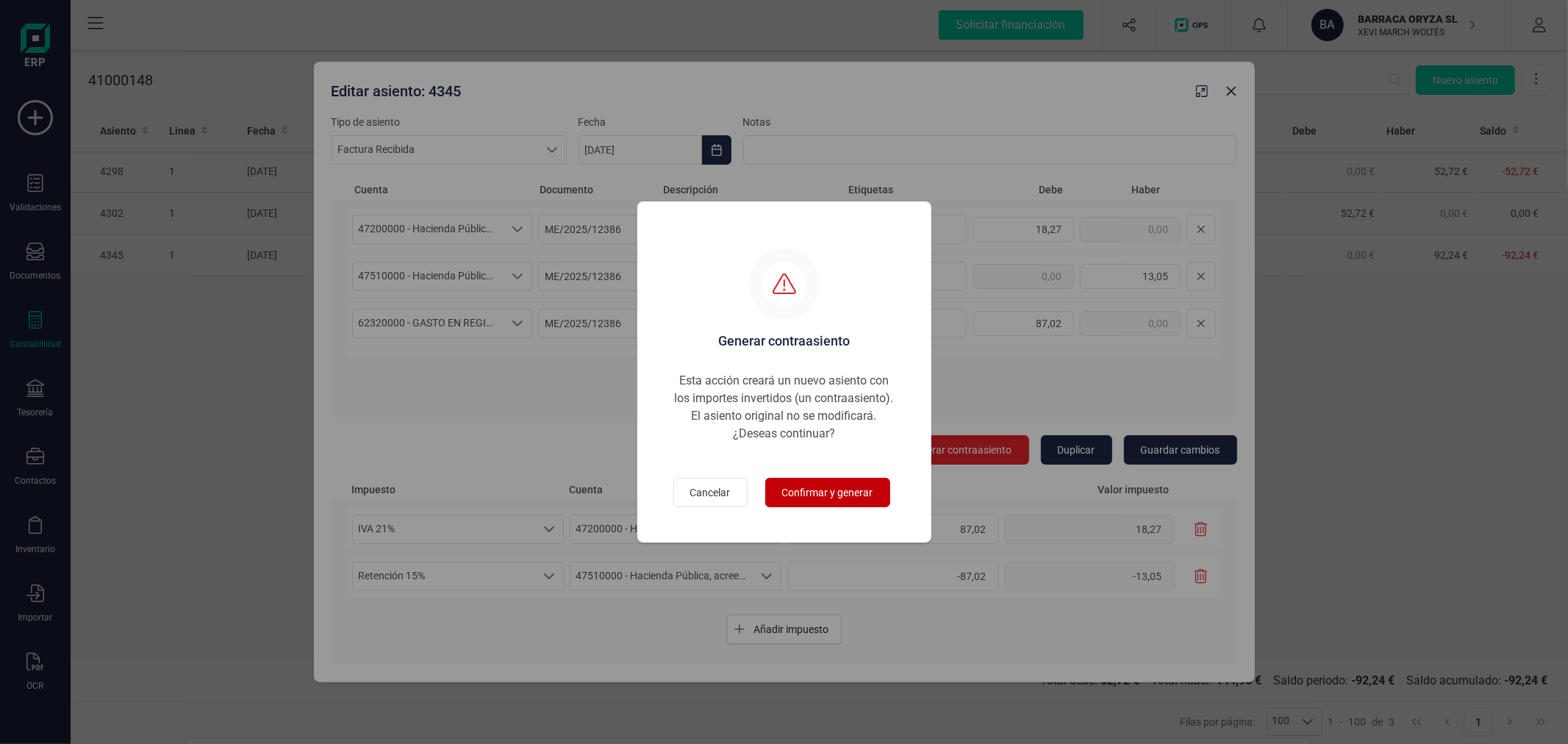
click at [818, 492] on span "Confirmar y generar" at bounding box center [828, 492] width 91 height 14
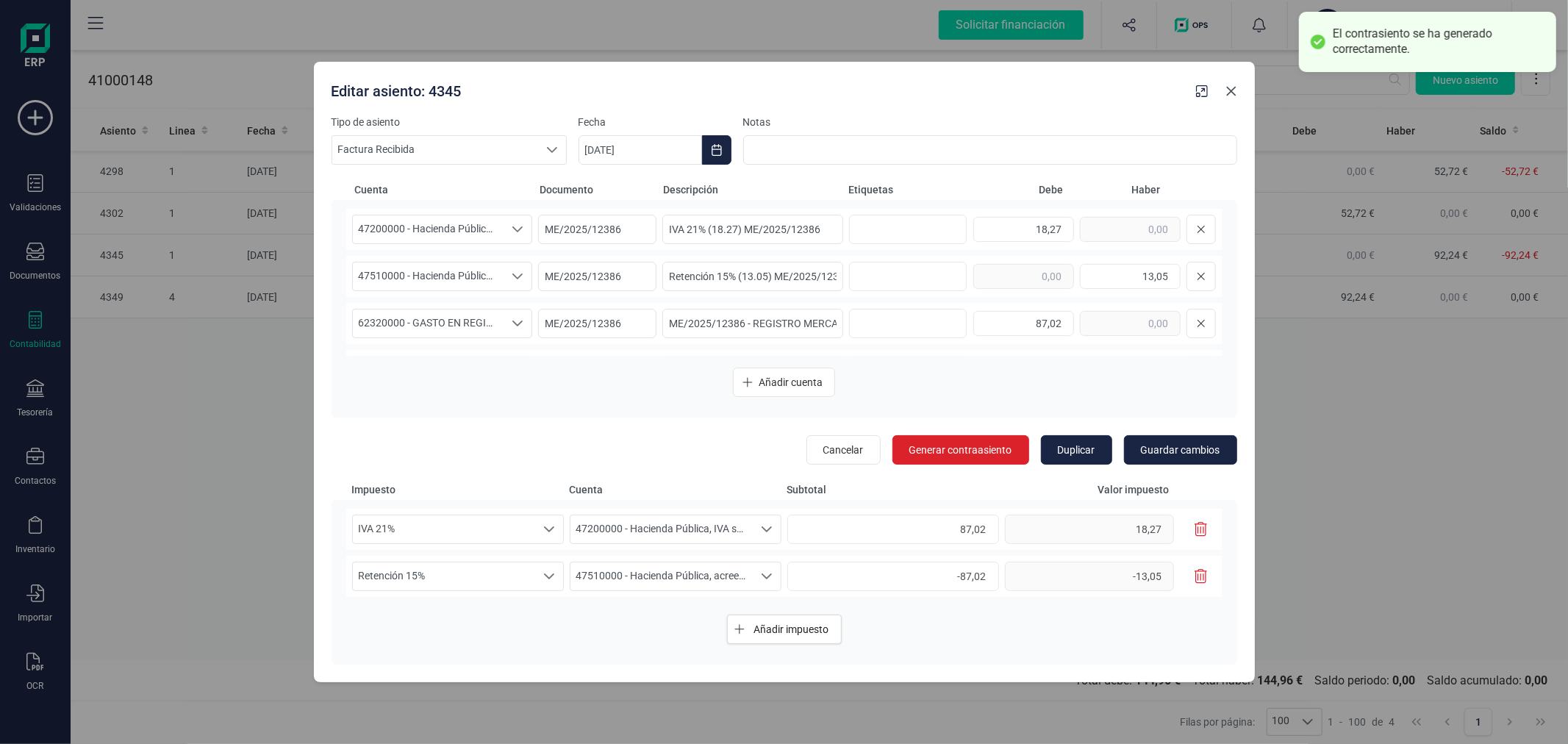
click at [1230, 90] on icon "Close" at bounding box center [1231, 91] width 11 height 11
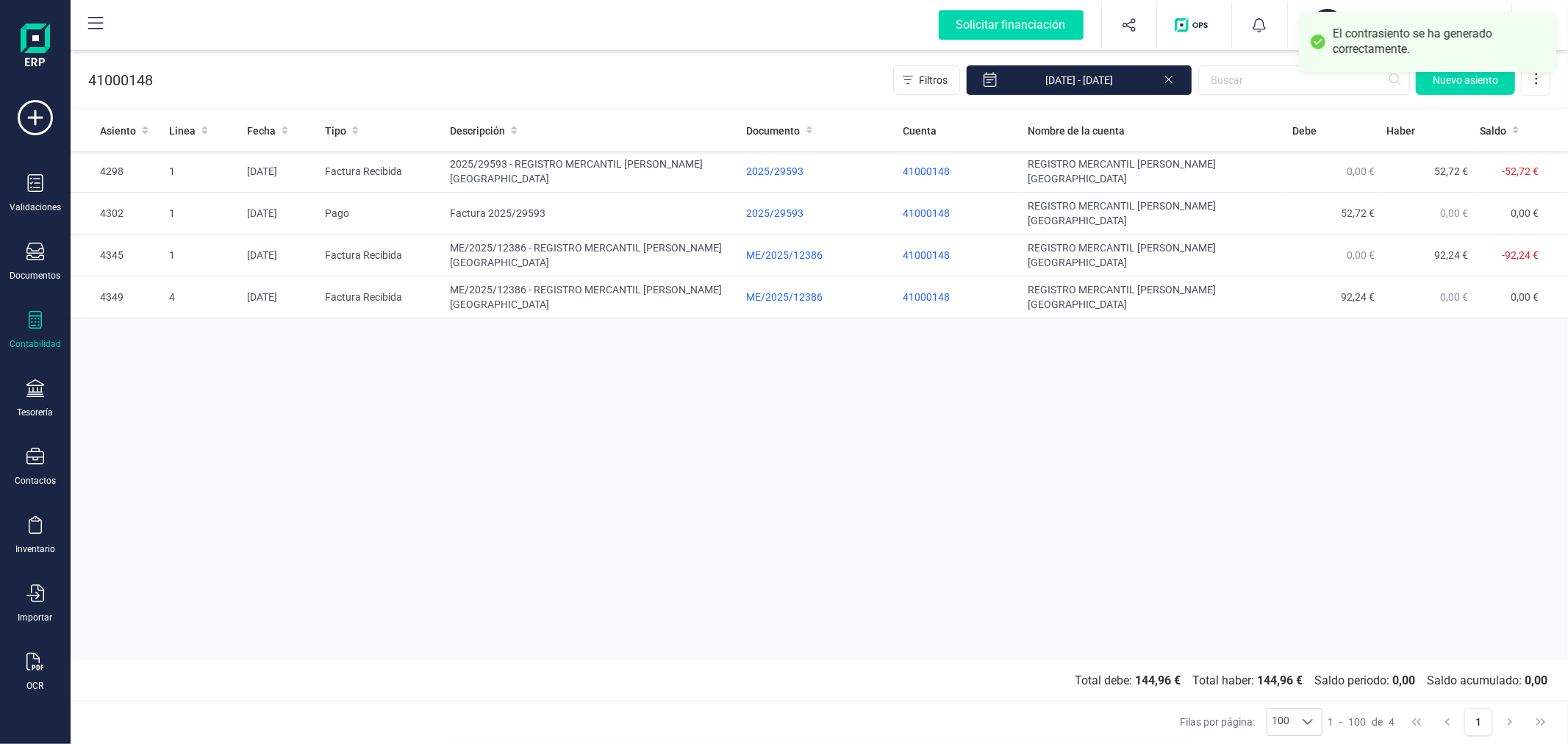
click at [824, 474] on div "Asiento Linea Fecha Tipo Descripción Documento Cuenta Nombre de la cuenta Debe …" at bounding box center [819, 384] width 1497 height 550
click at [28, 672] on div at bounding box center [35, 663] width 17 height 21
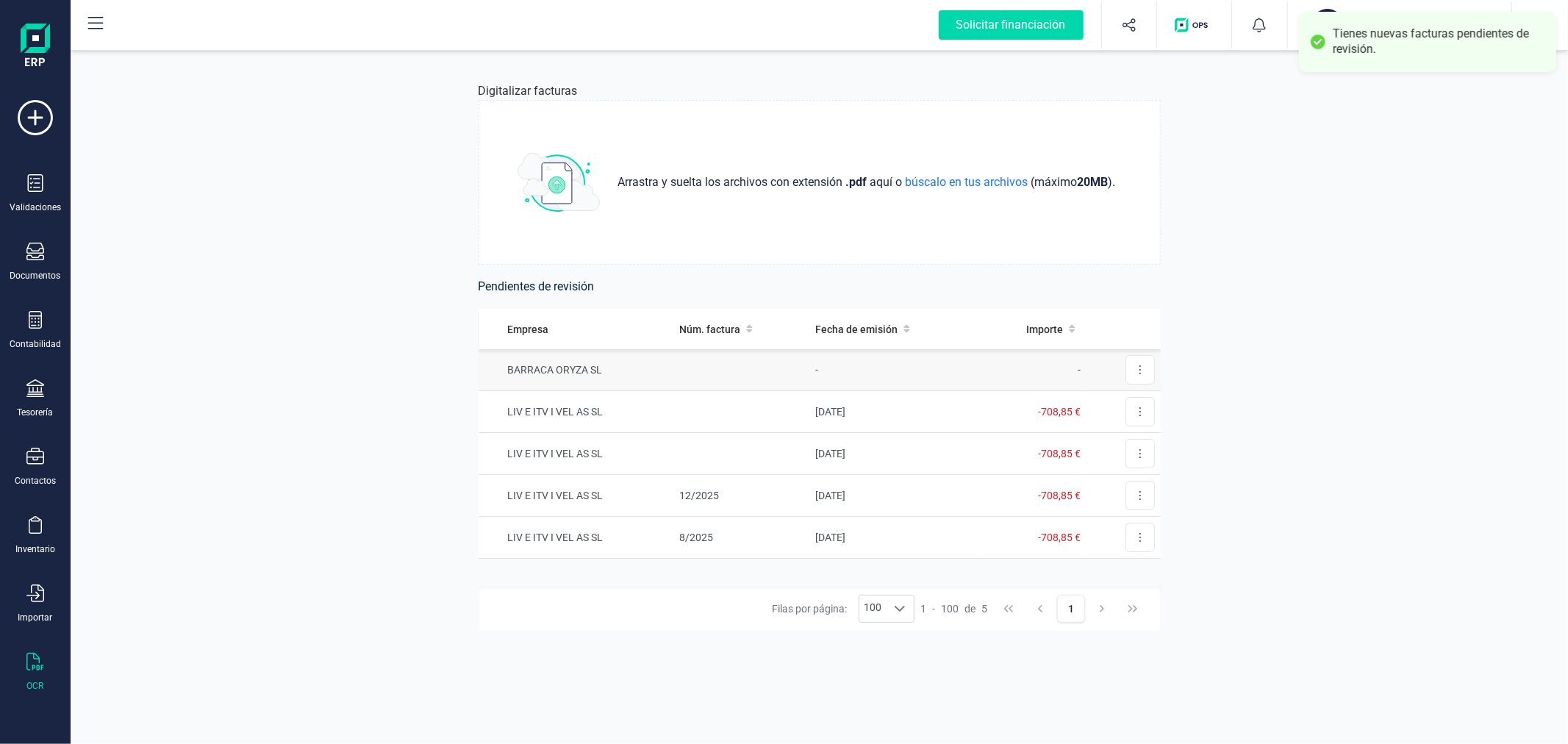
click at [730, 371] on td at bounding box center [741, 370] width 136 height 42
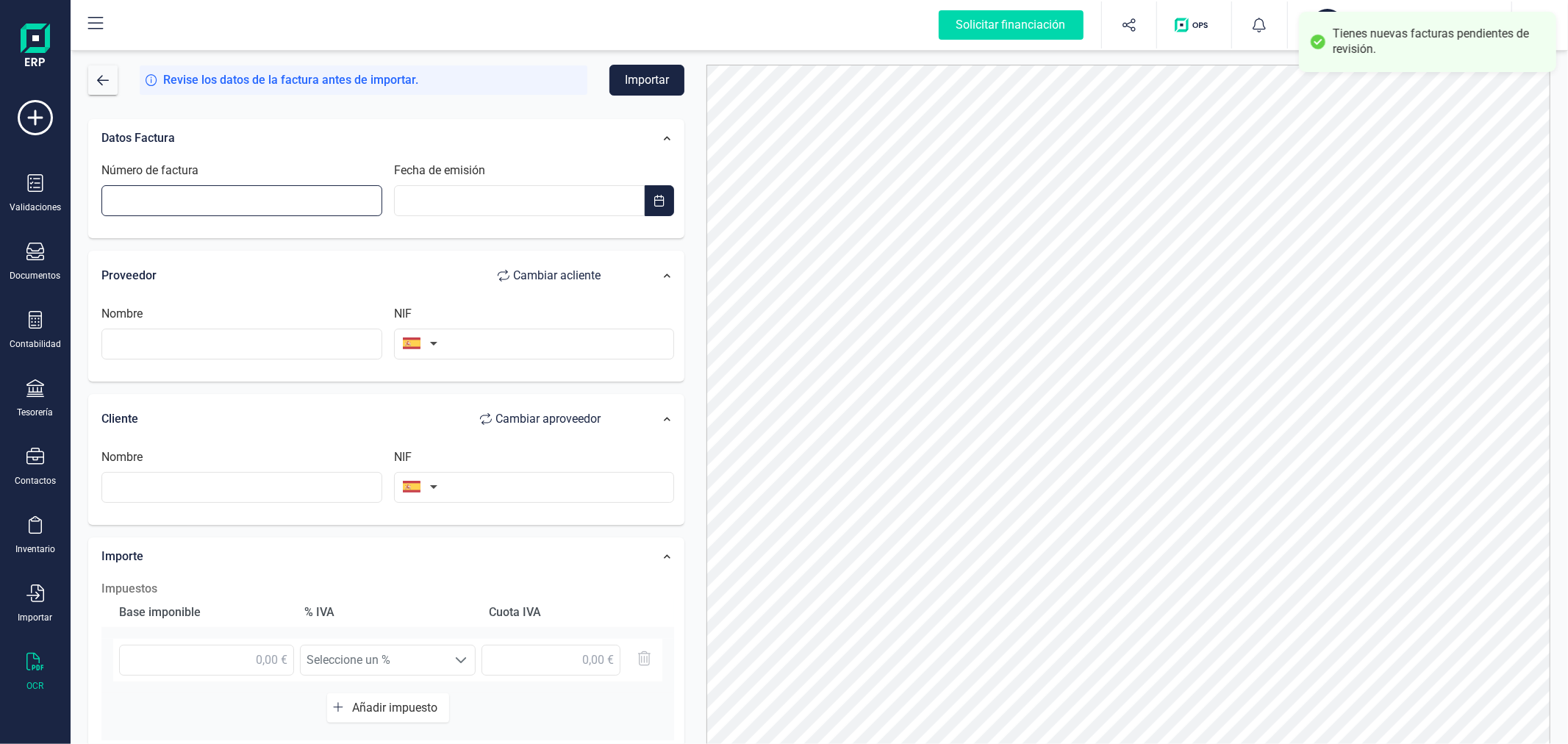
click at [309, 195] on input "Número de factura" at bounding box center [242, 201] width 281 height 31
type input "ME/2025/12386"
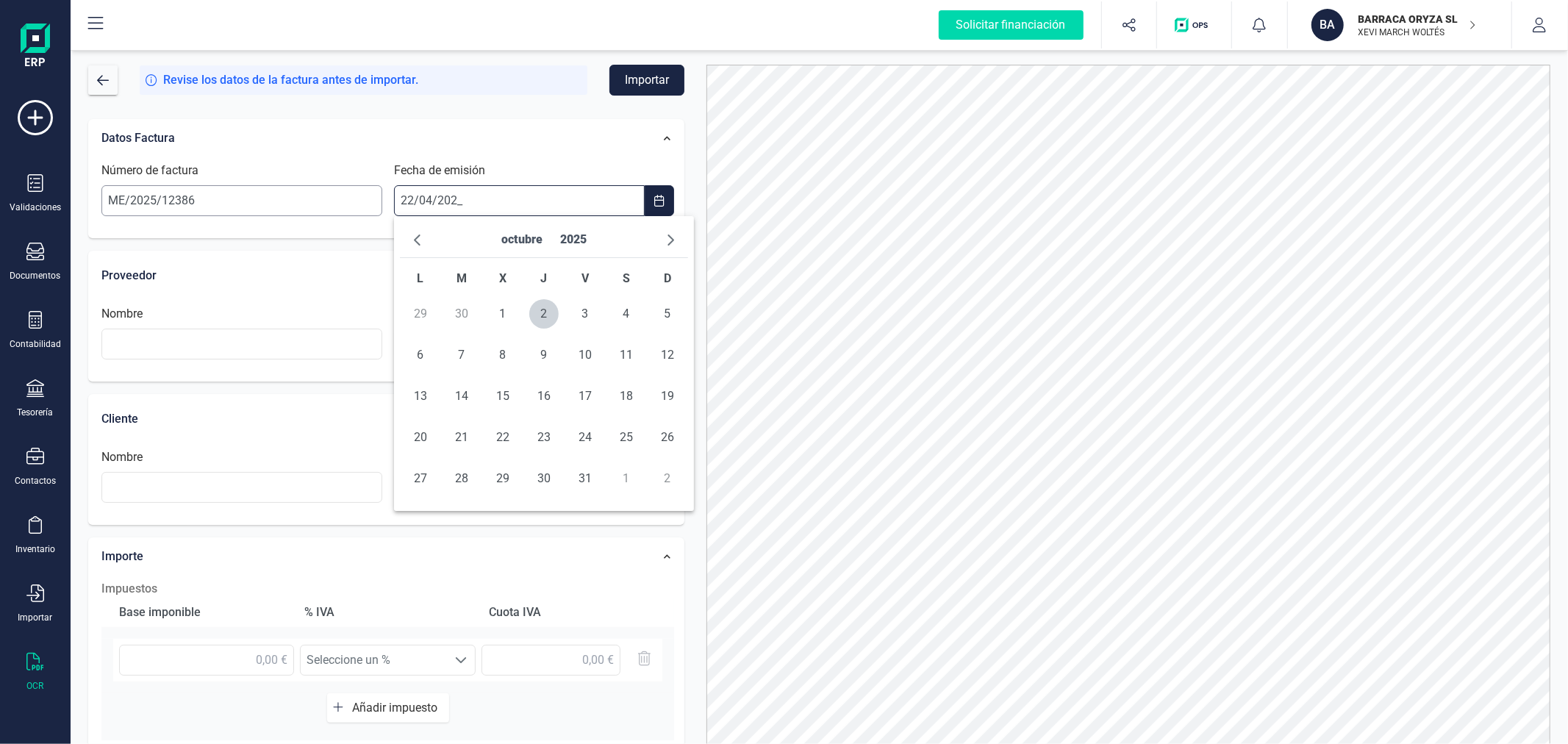
type input "22/04/2025"
click at [459, 433] on span "22" at bounding box center [461, 437] width 30 height 30
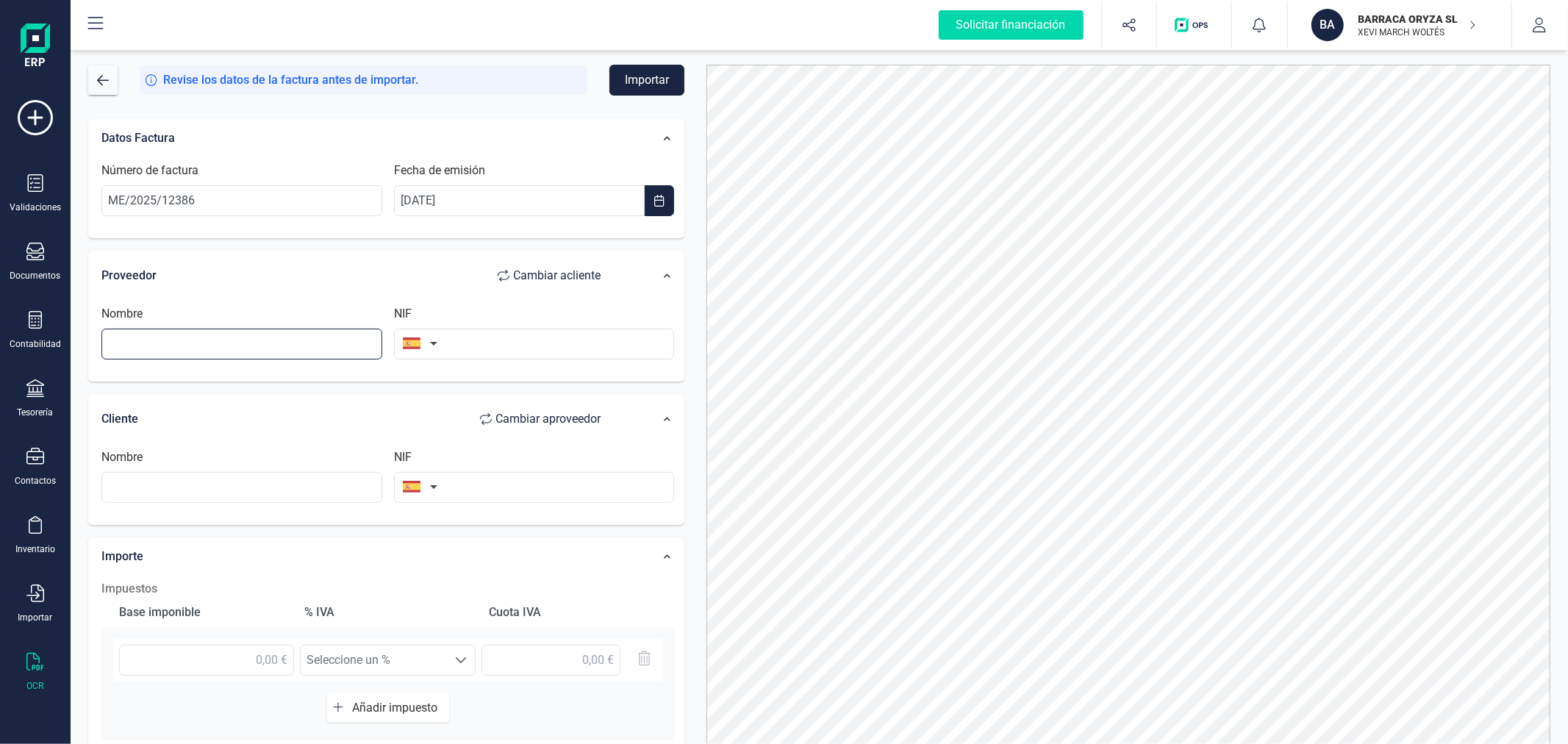
click at [338, 346] on input "text" at bounding box center [242, 343] width 281 height 31
type input "REGISTRO MERCANTIL DE VALENCIA CB"
type input "E97727168"
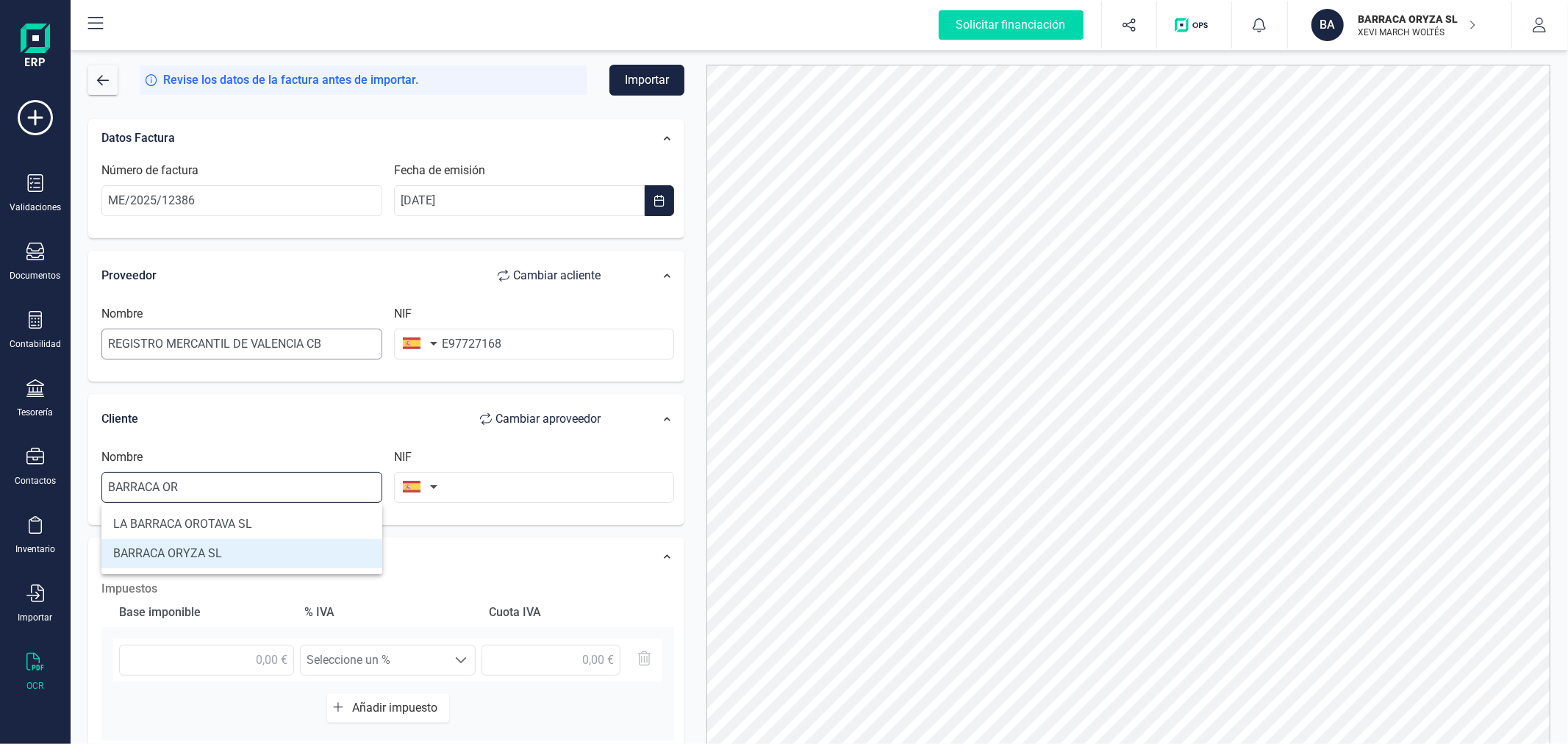
type input "BARRACA ORYZA SL"
type input "B98976012"
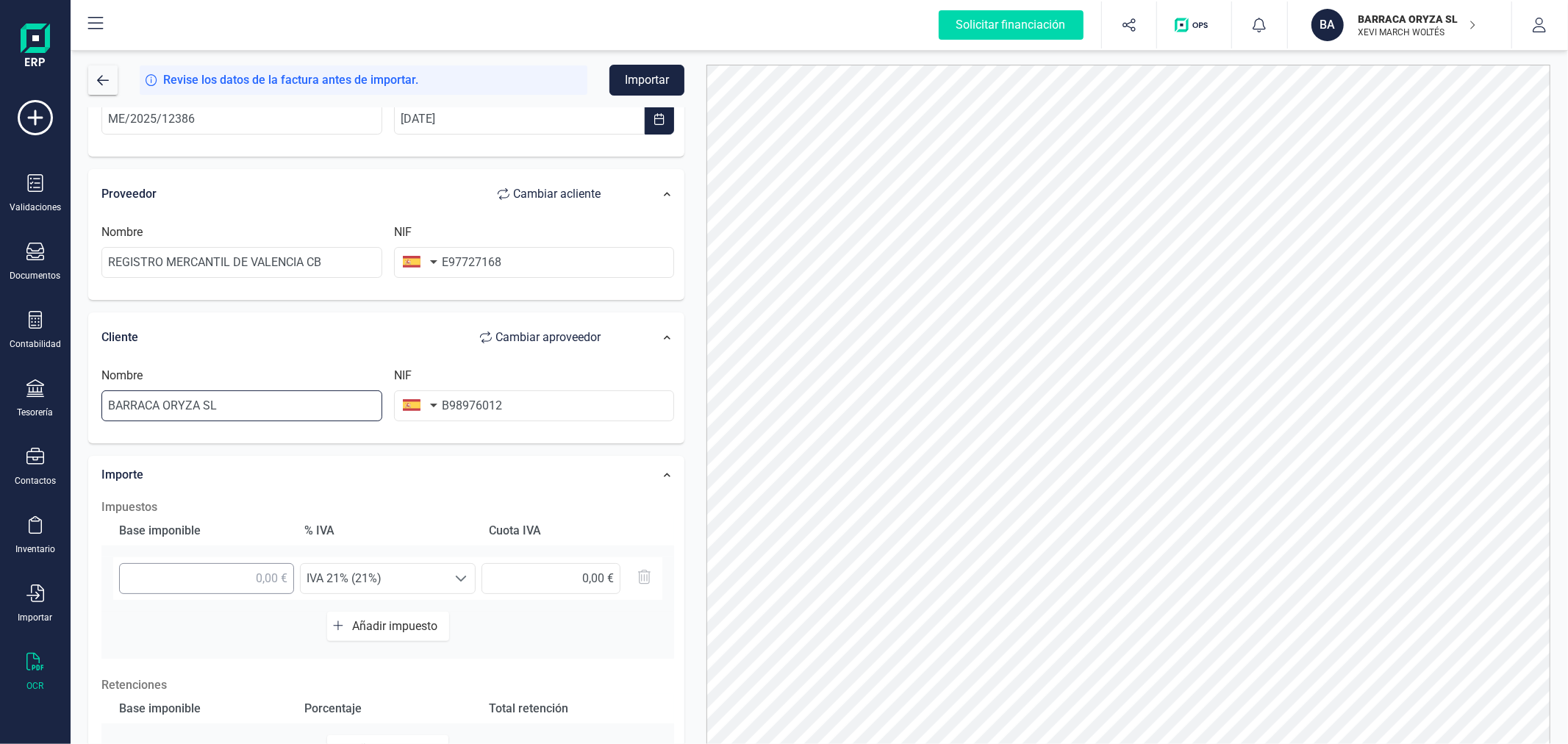
scroll to position [164, 0]
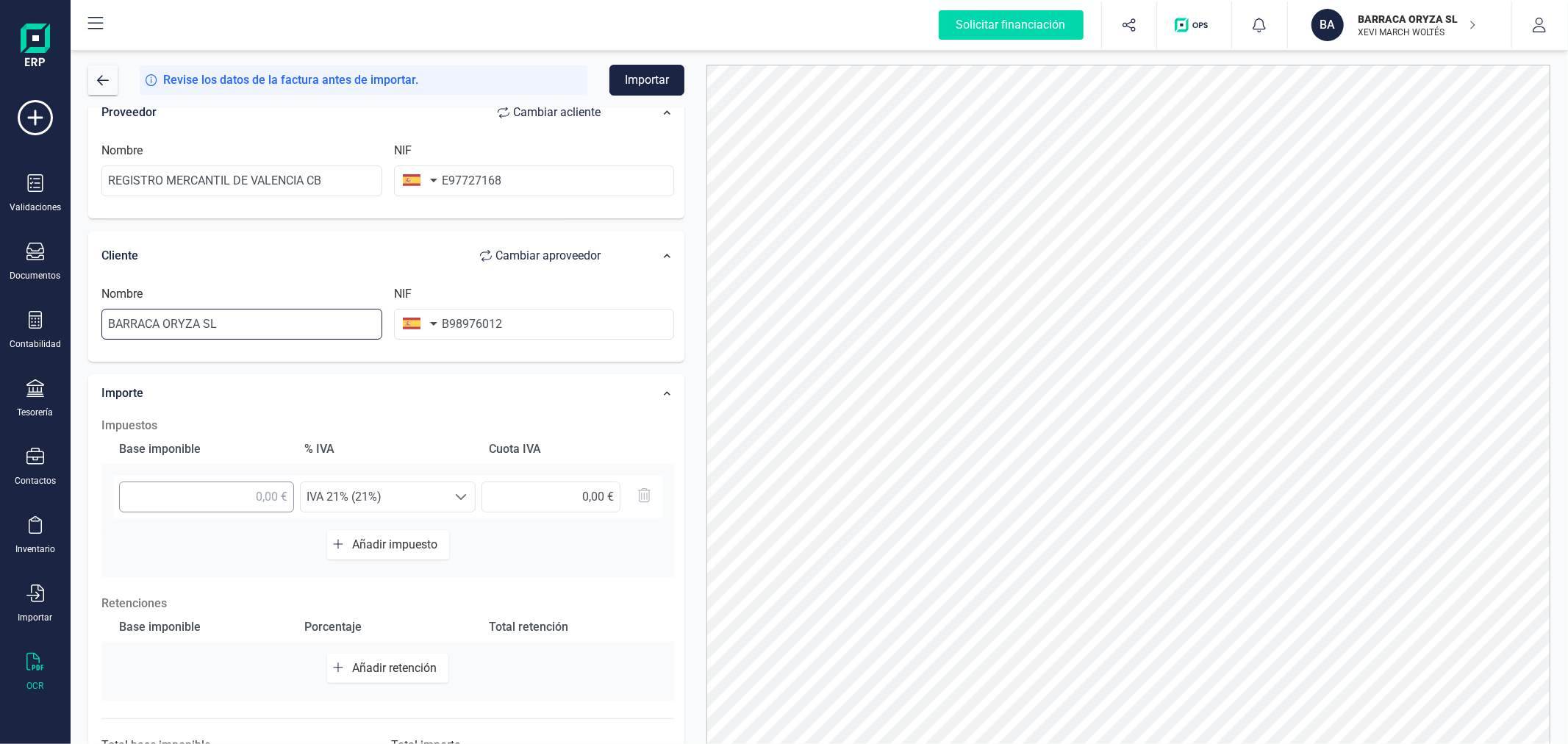
type input "BARRACA ORYZA SL"
click at [241, 494] on input "text" at bounding box center [206, 496] width 175 height 31
type input "87,02 €"
click at [381, 540] on span "Añadir impuesto" at bounding box center [397, 544] width 91 height 14
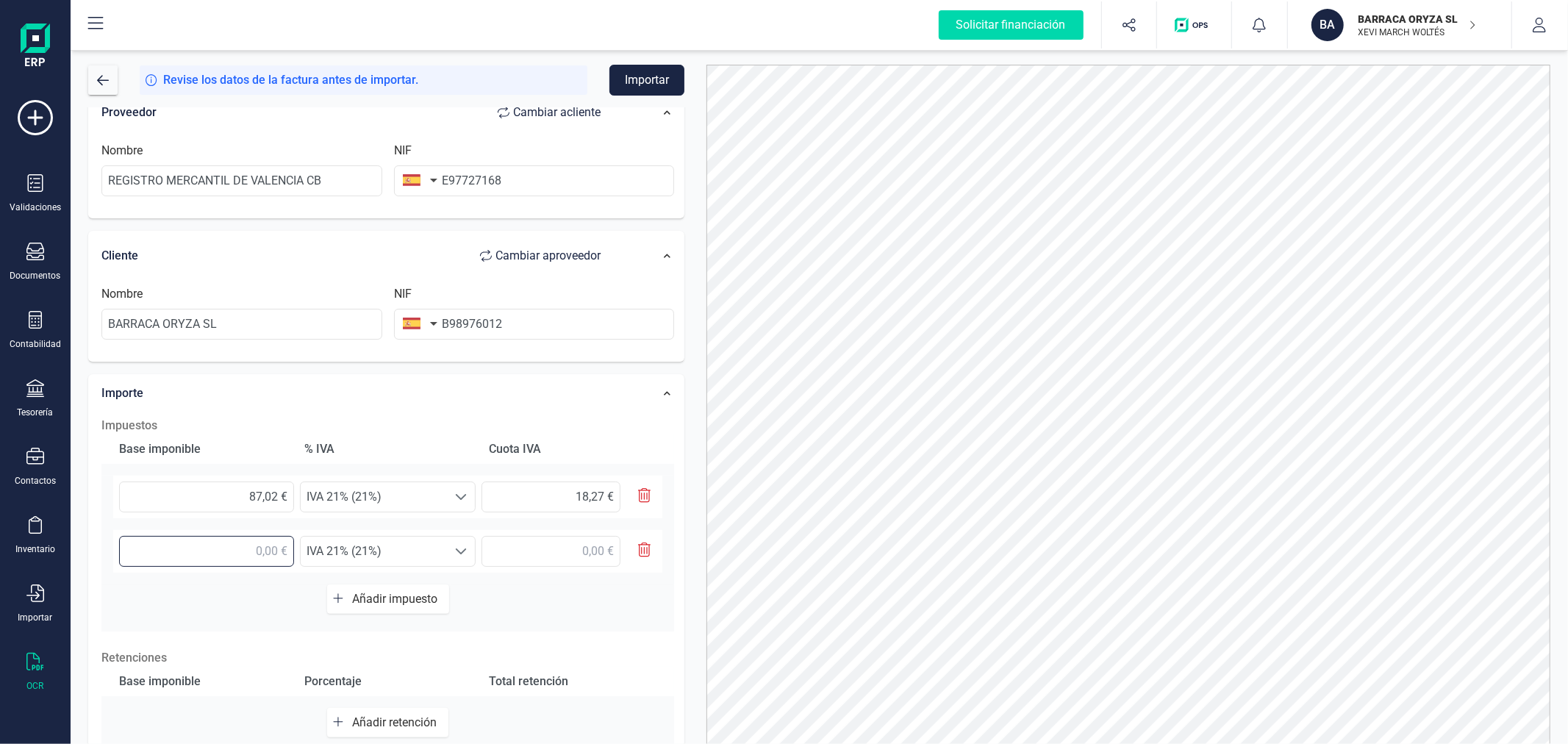
click at [257, 547] on input "text" at bounding box center [206, 551] width 175 height 31
type input "28,72 €"
click at [400, 550] on span "IVA 21% (21%)" at bounding box center [373, 551] width 146 height 30
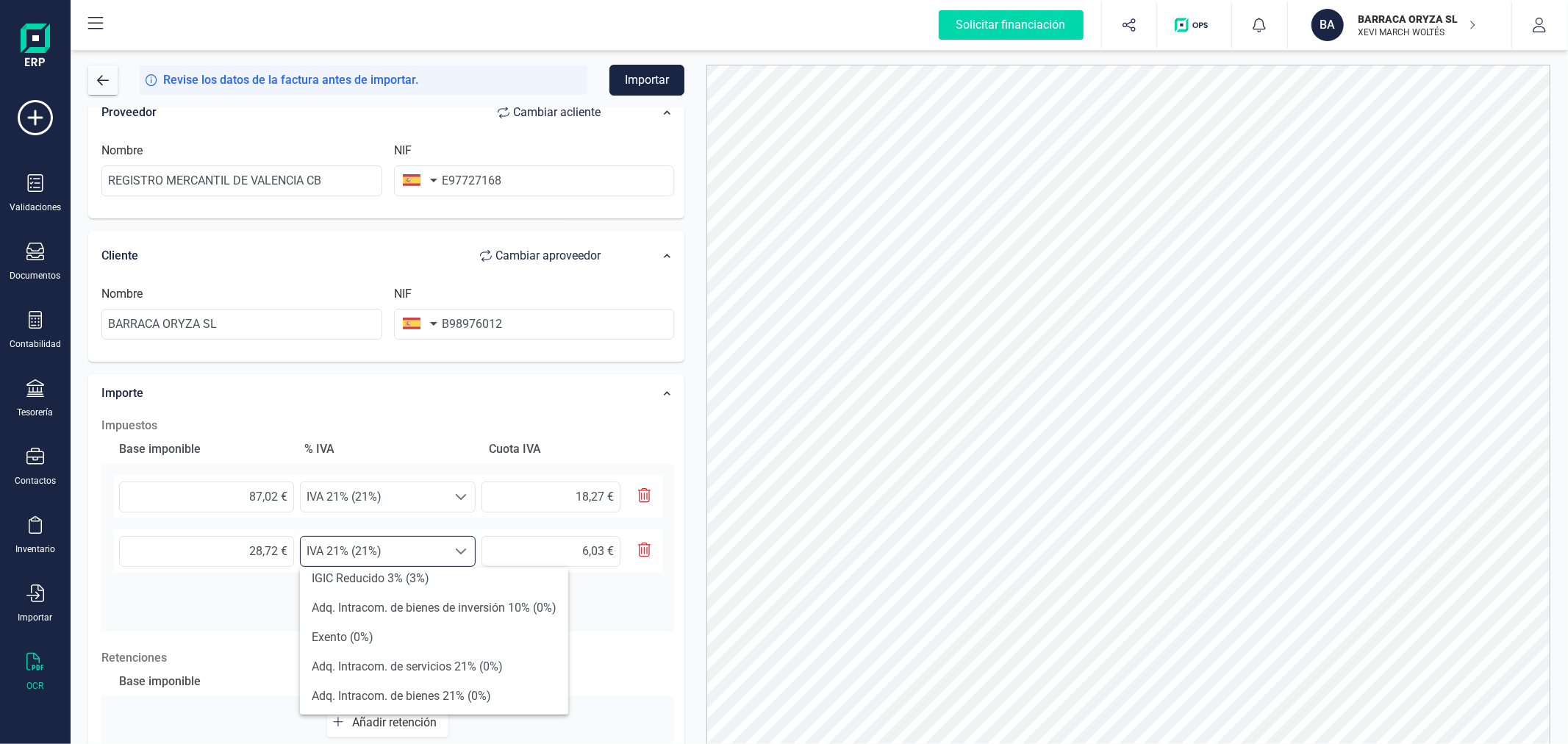
click at [427, 638] on li "Exento (0%)" at bounding box center [434, 637] width 268 height 30
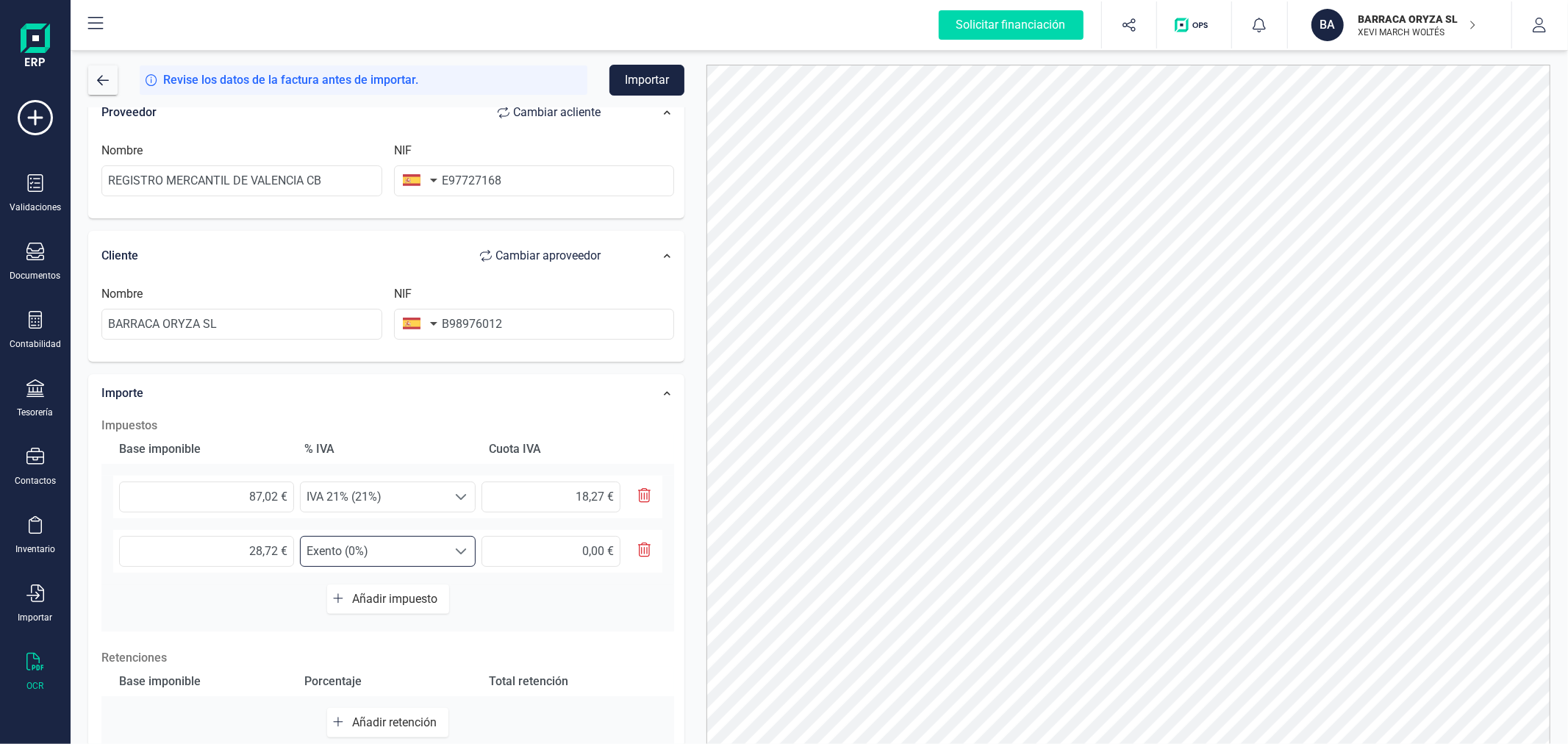
scroll to position [287, 0]
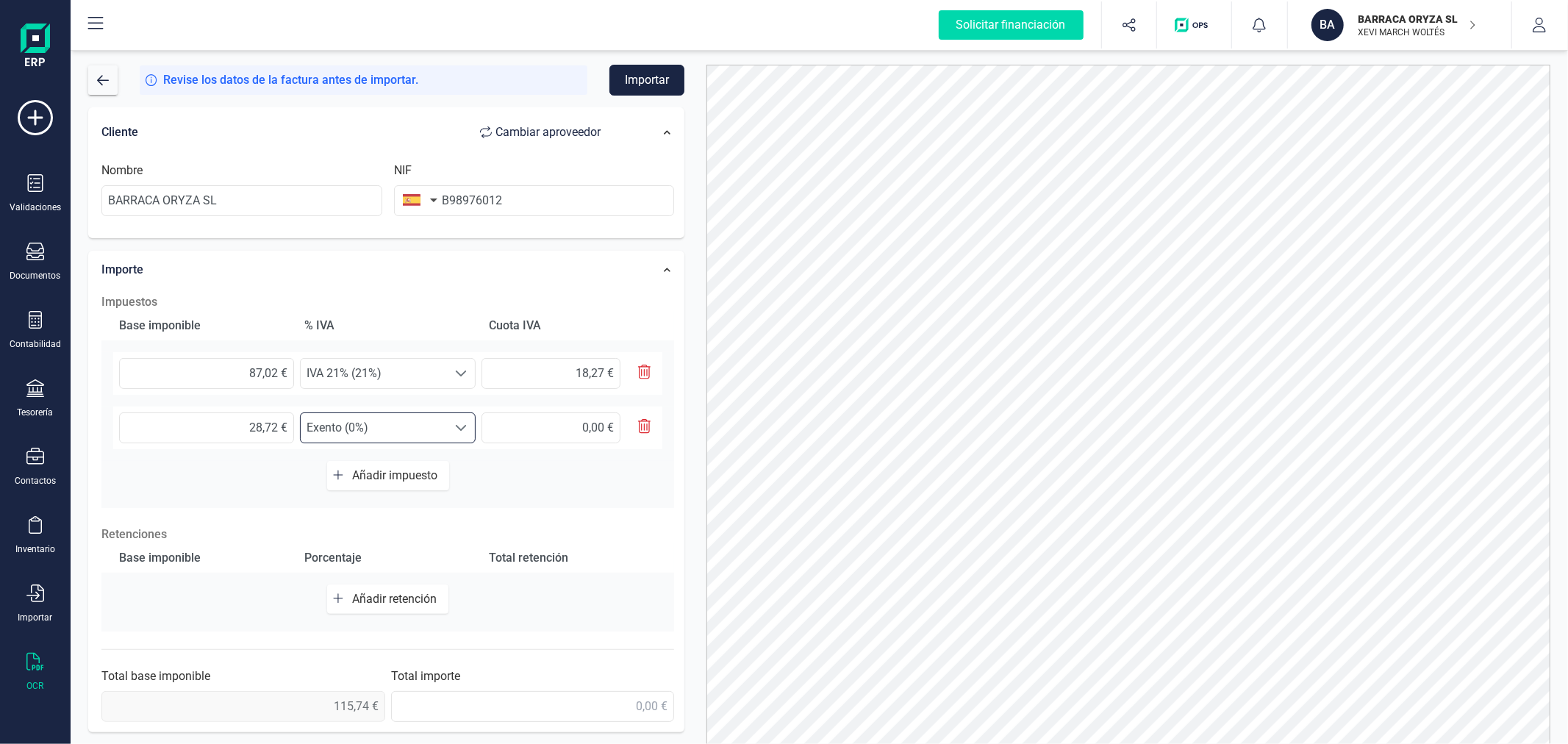
click at [417, 598] on span "Añadir retención" at bounding box center [397, 599] width 91 height 14
click at [228, 607] on input "text" at bounding box center [206, 604] width 175 height 31
type input "87,02 €"
click at [355, 598] on span "Seleccione un %" at bounding box center [373, 604] width 146 height 30
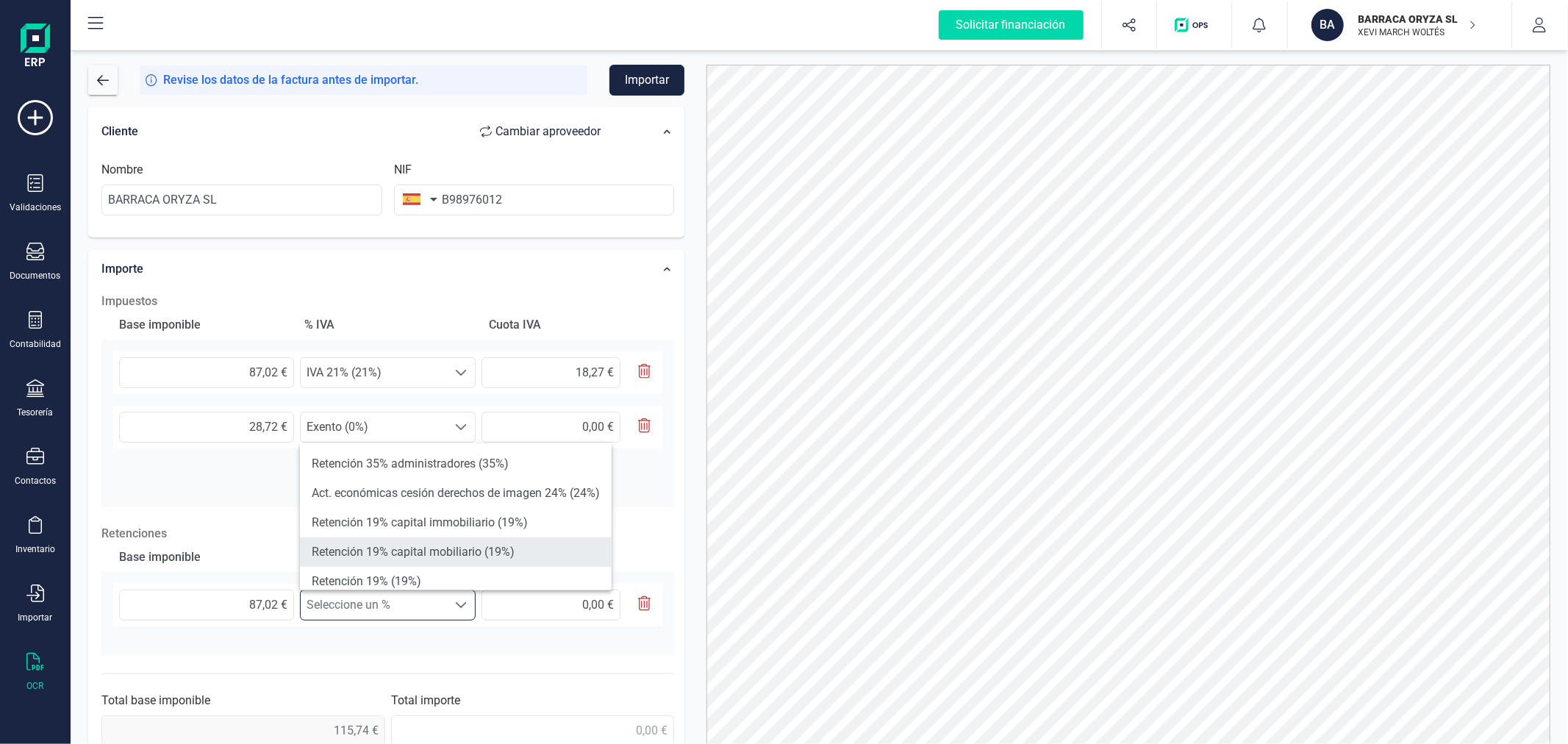
scroll to position [81, 0]
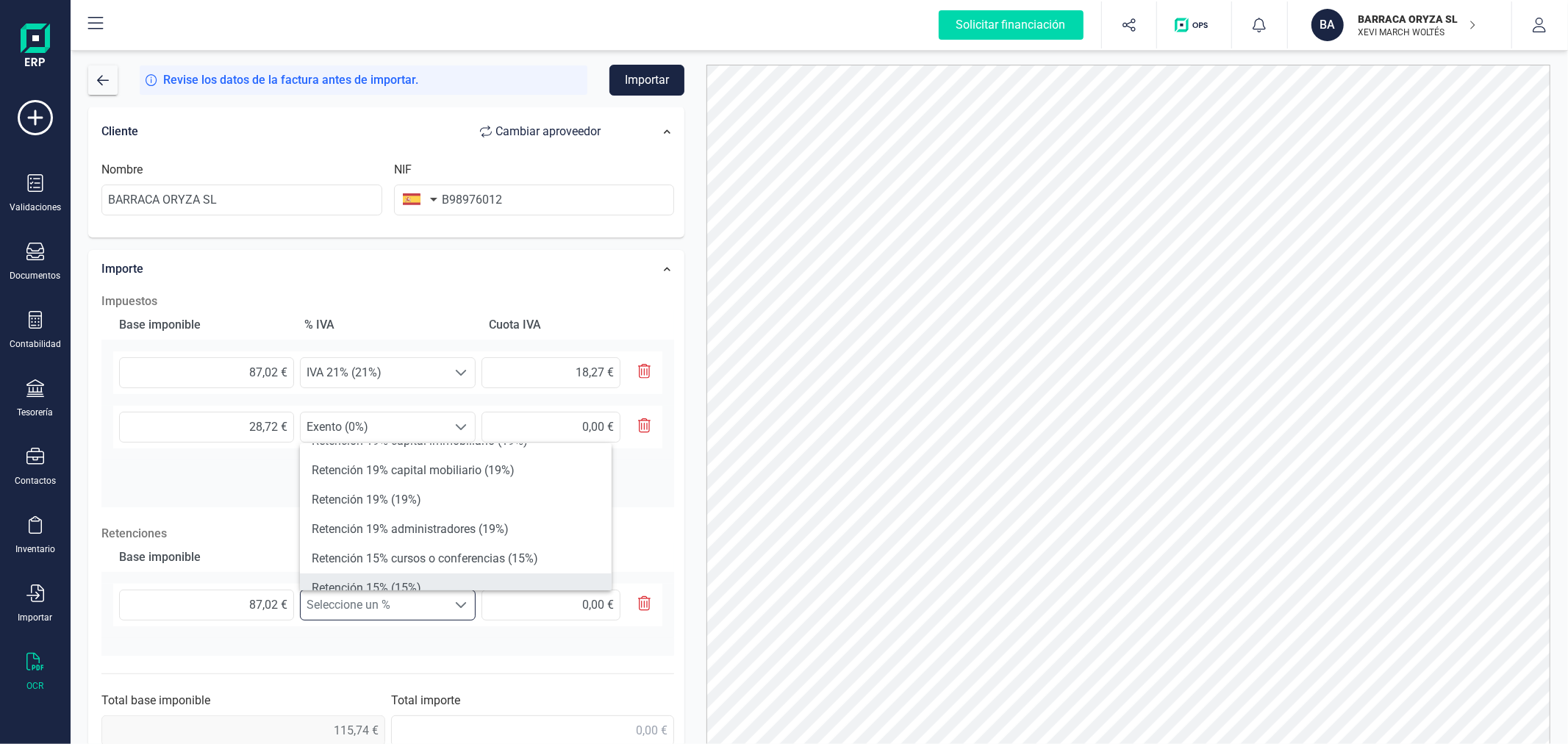
click at [392, 576] on li "Retención 15% (15%)" at bounding box center [456, 587] width 312 height 30
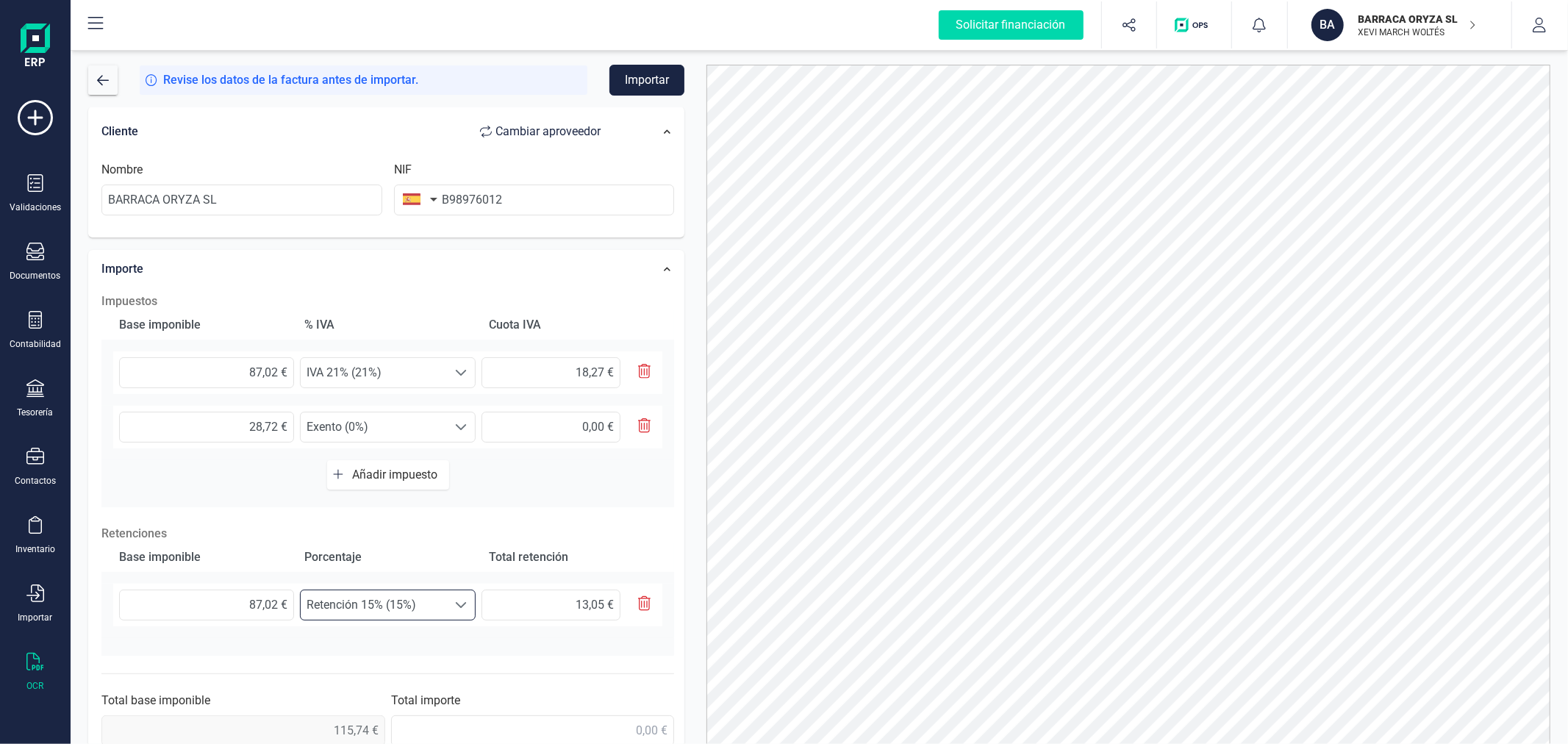
scroll to position [312, 0]
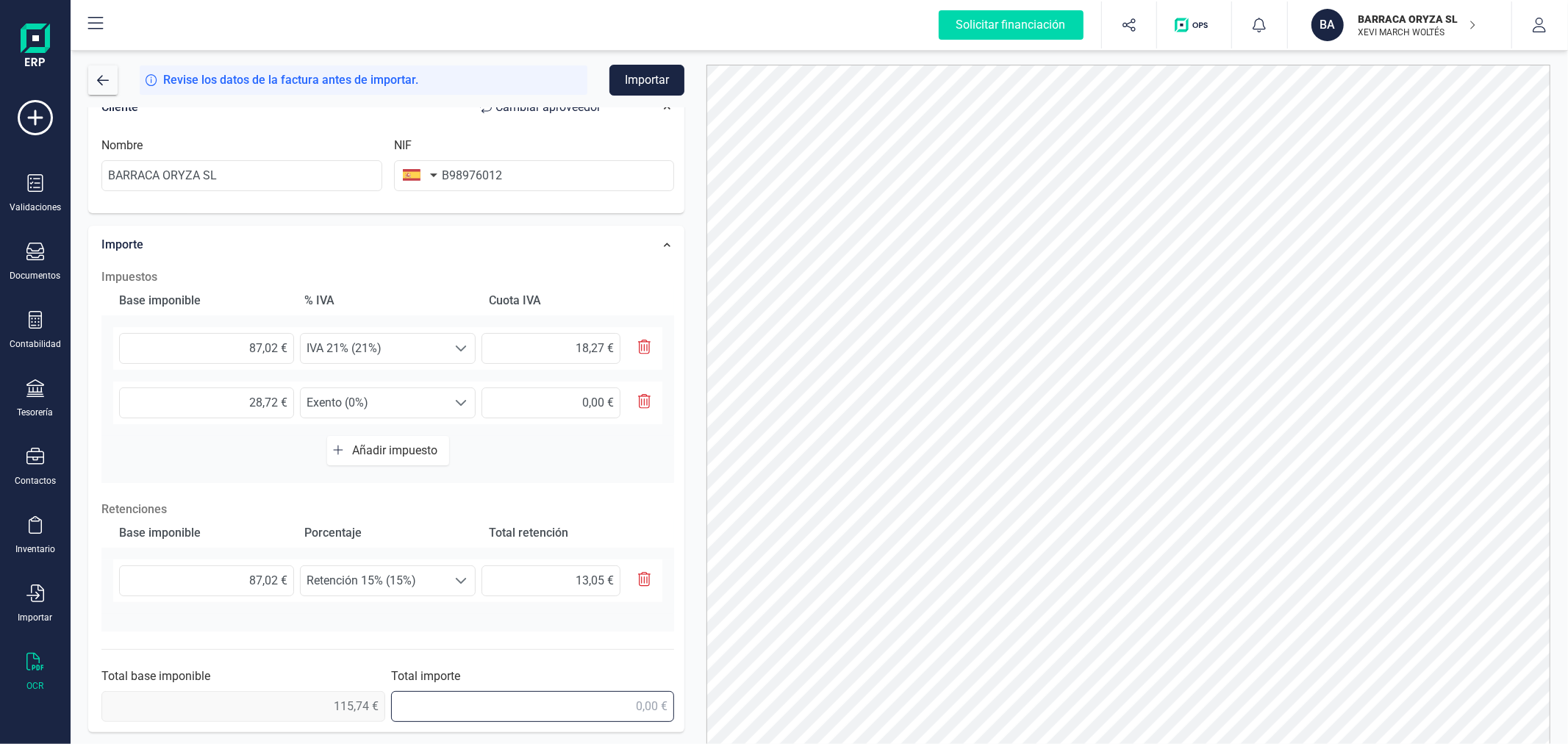
click at [610, 703] on input "text" at bounding box center [533, 706] width 284 height 31
type input "120,96 €"
click at [632, 81] on button "Importar" at bounding box center [647, 80] width 75 height 31
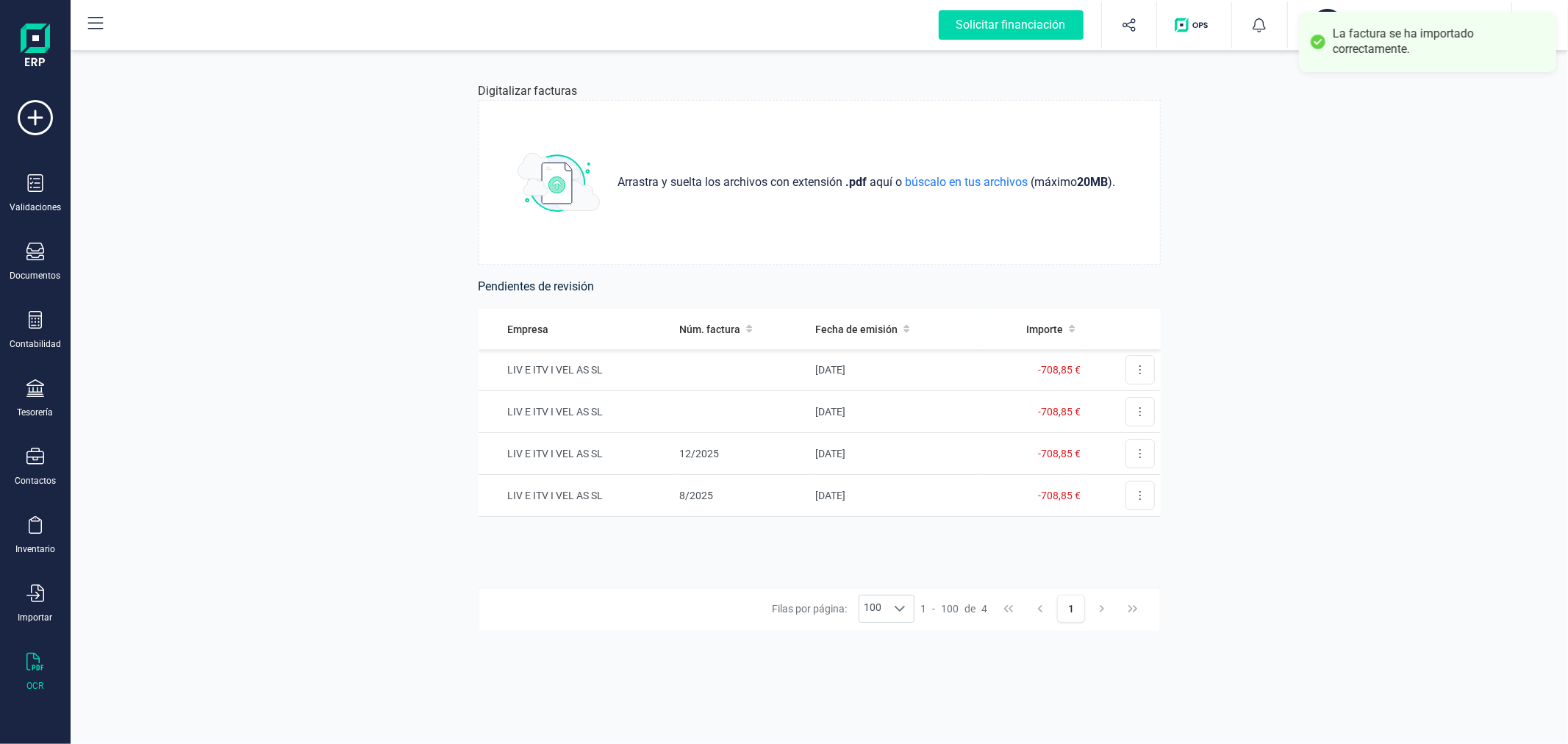
drag, startPoint x: 27, startPoint y: 198, endPoint x: 481, endPoint y: 306, distance: 466.7
click at [28, 198] on div "Validaciones" at bounding box center [34, 193] width 58 height 39
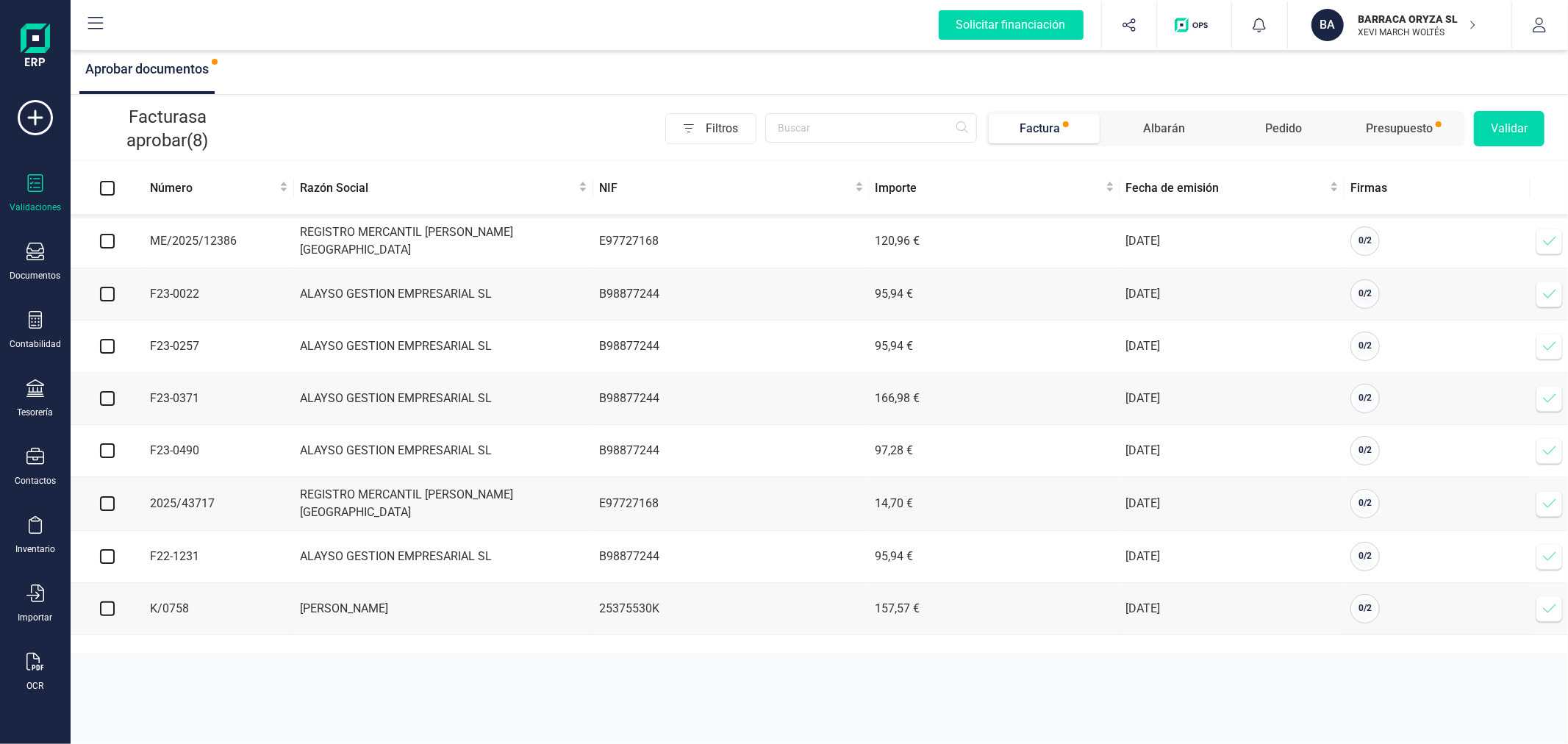
click at [1553, 236] on icon at bounding box center [1549, 240] width 14 height 14
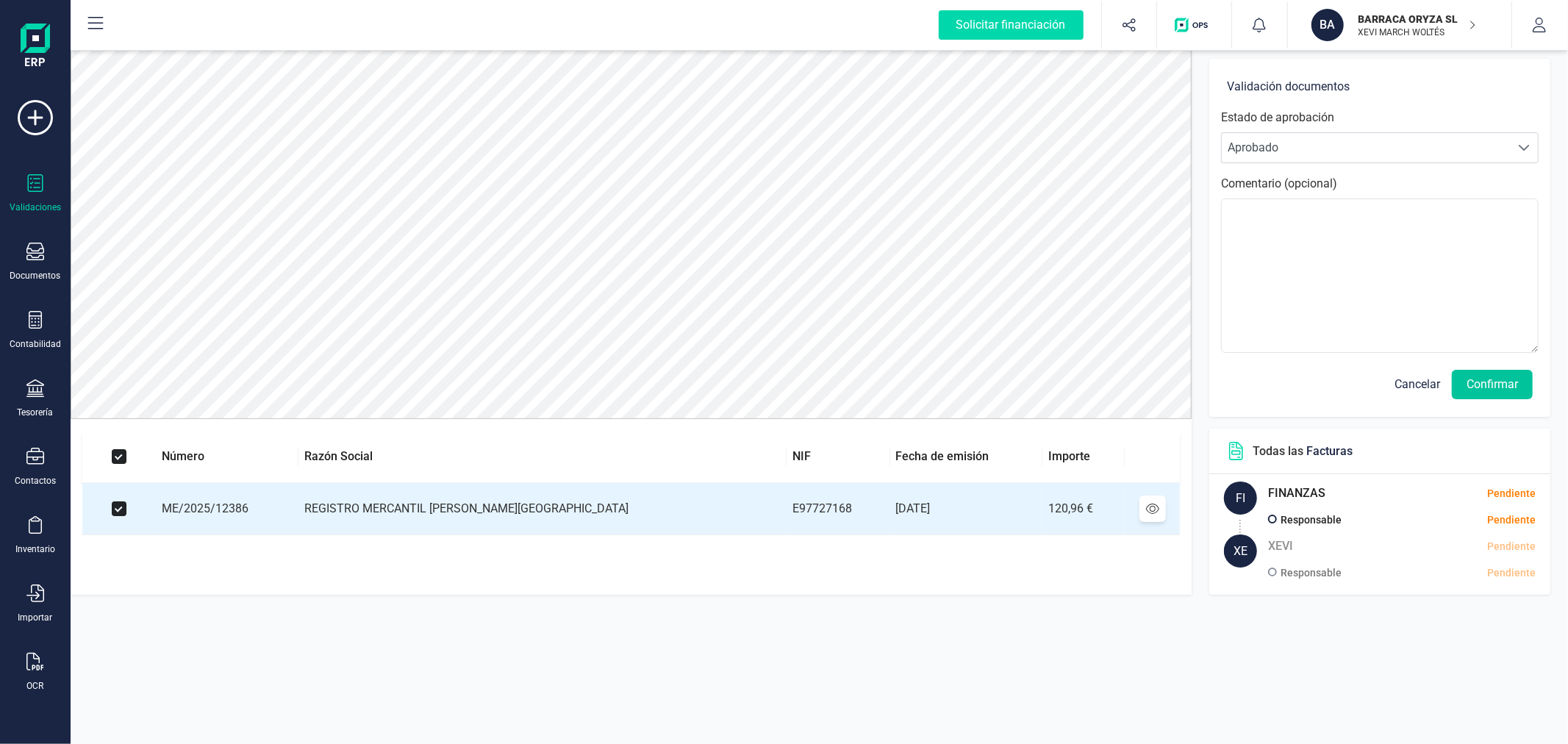
click at [1481, 383] on button "Confirmar" at bounding box center [1492, 384] width 81 height 30
click at [1476, 377] on button "Confirmar" at bounding box center [1492, 384] width 81 height 30
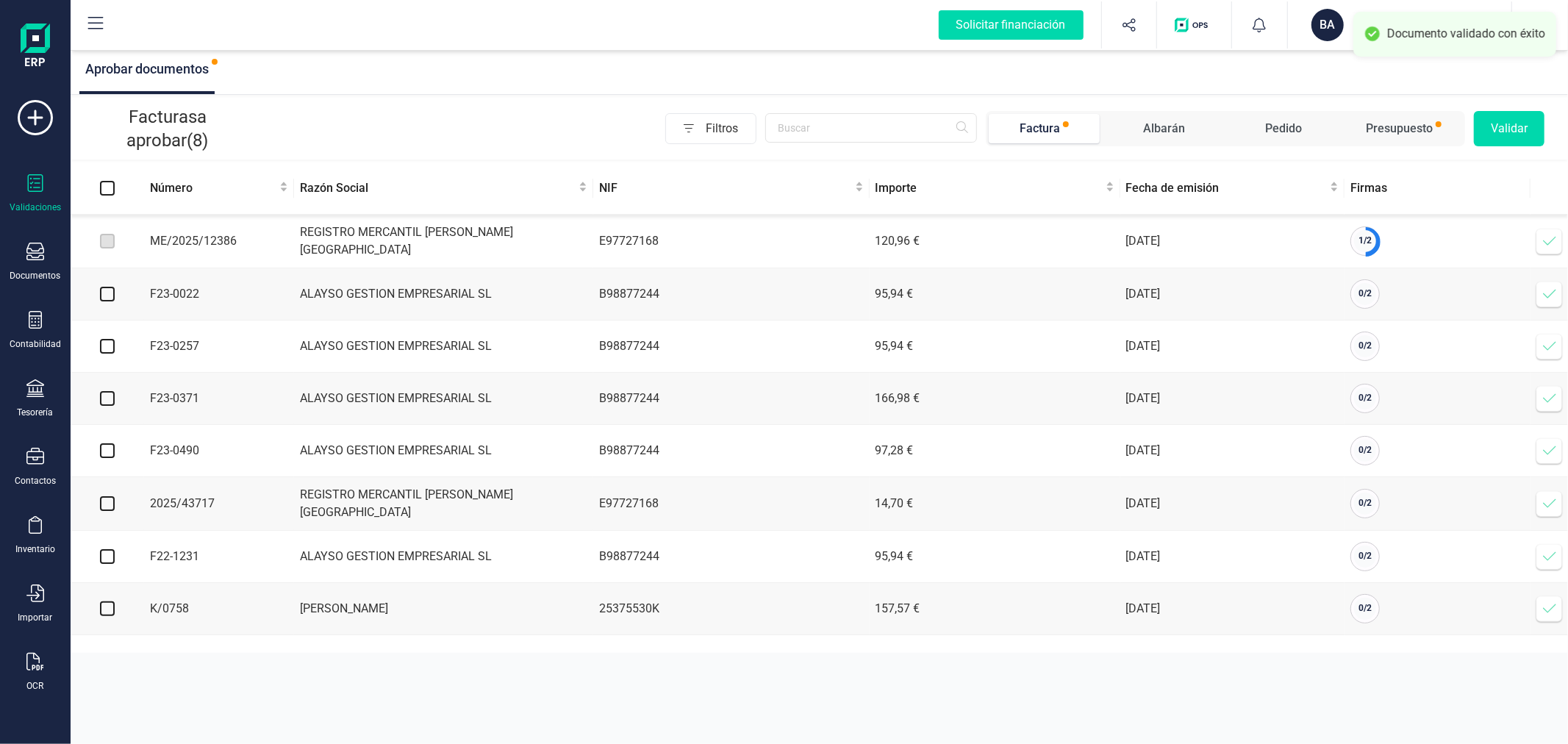
click at [1552, 240] on icon at bounding box center [1549, 240] width 12 height 9
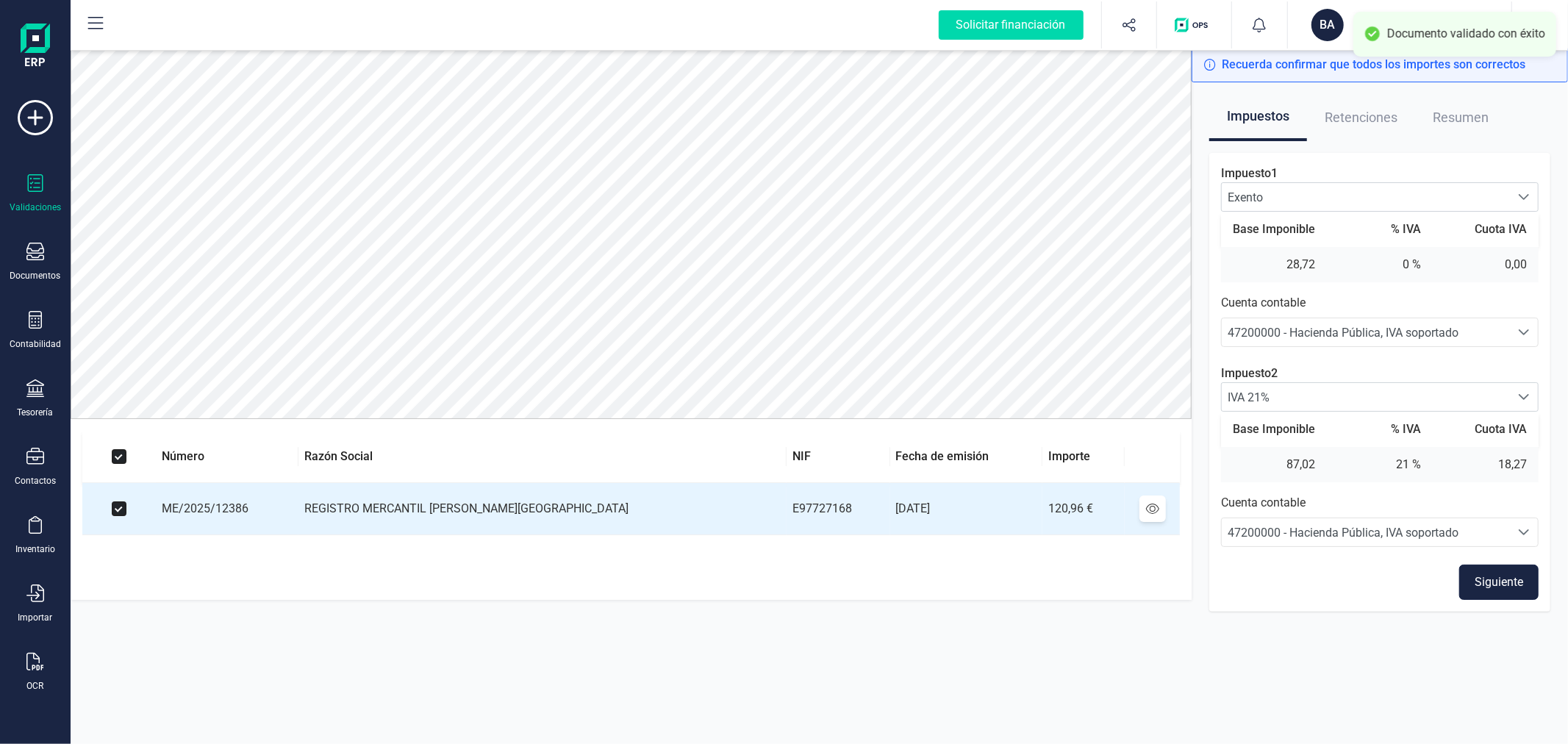
click at [1494, 582] on button "Siguiente" at bounding box center [1498, 581] width 79 height 35
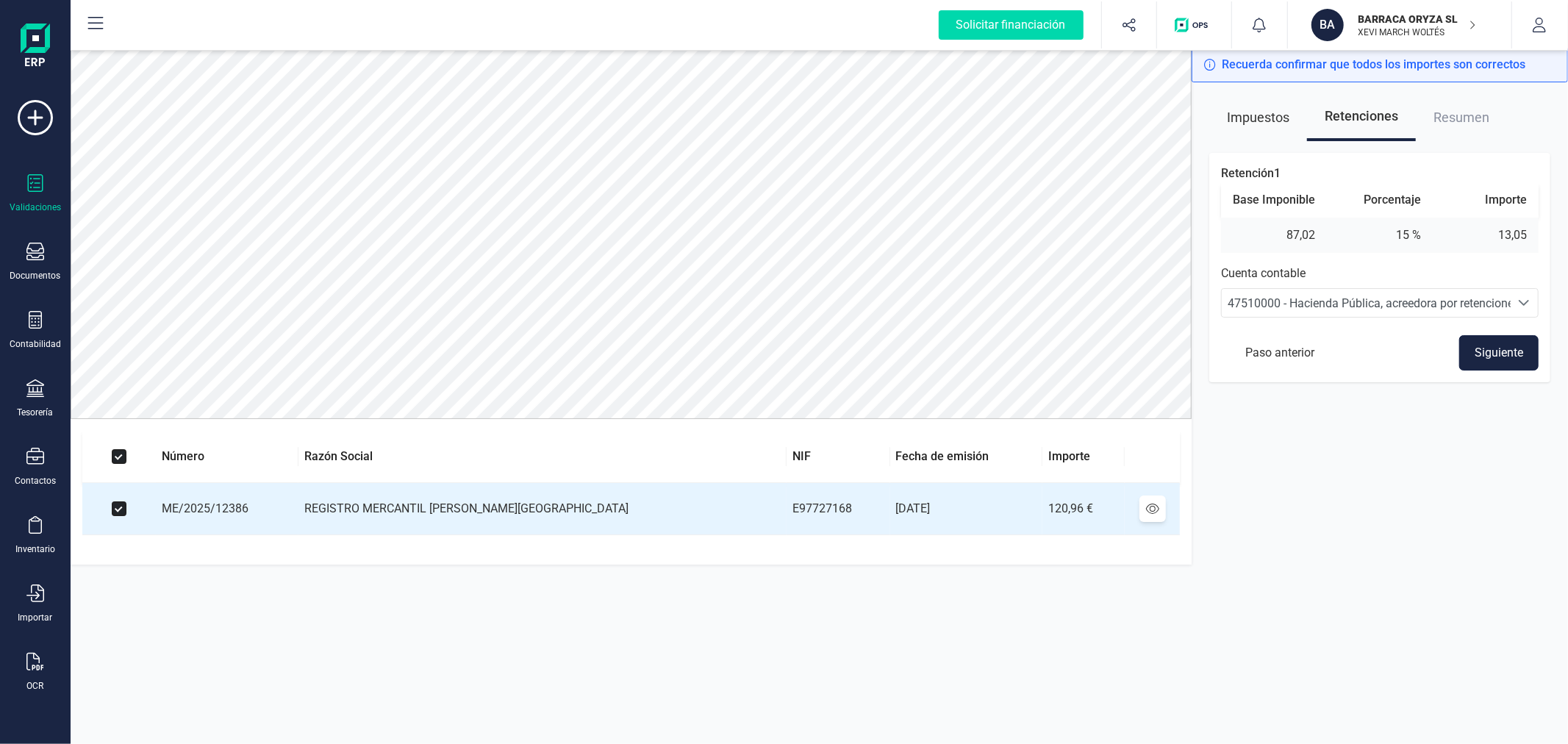
click at [1482, 349] on button "Siguiente" at bounding box center [1498, 352] width 79 height 35
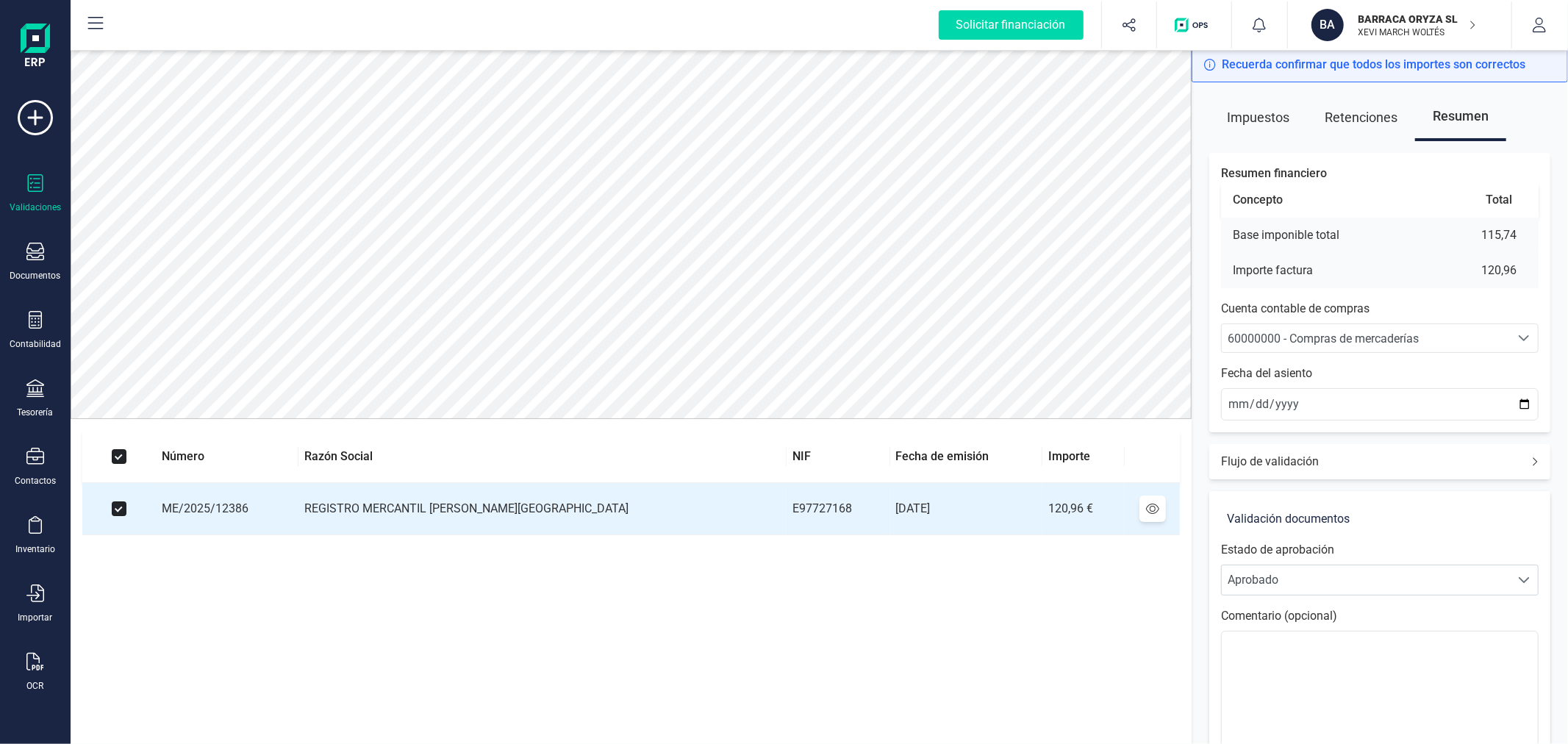
click at [1284, 335] on span "60000000 - Compras de mercaderías" at bounding box center [1323, 339] width 191 height 14
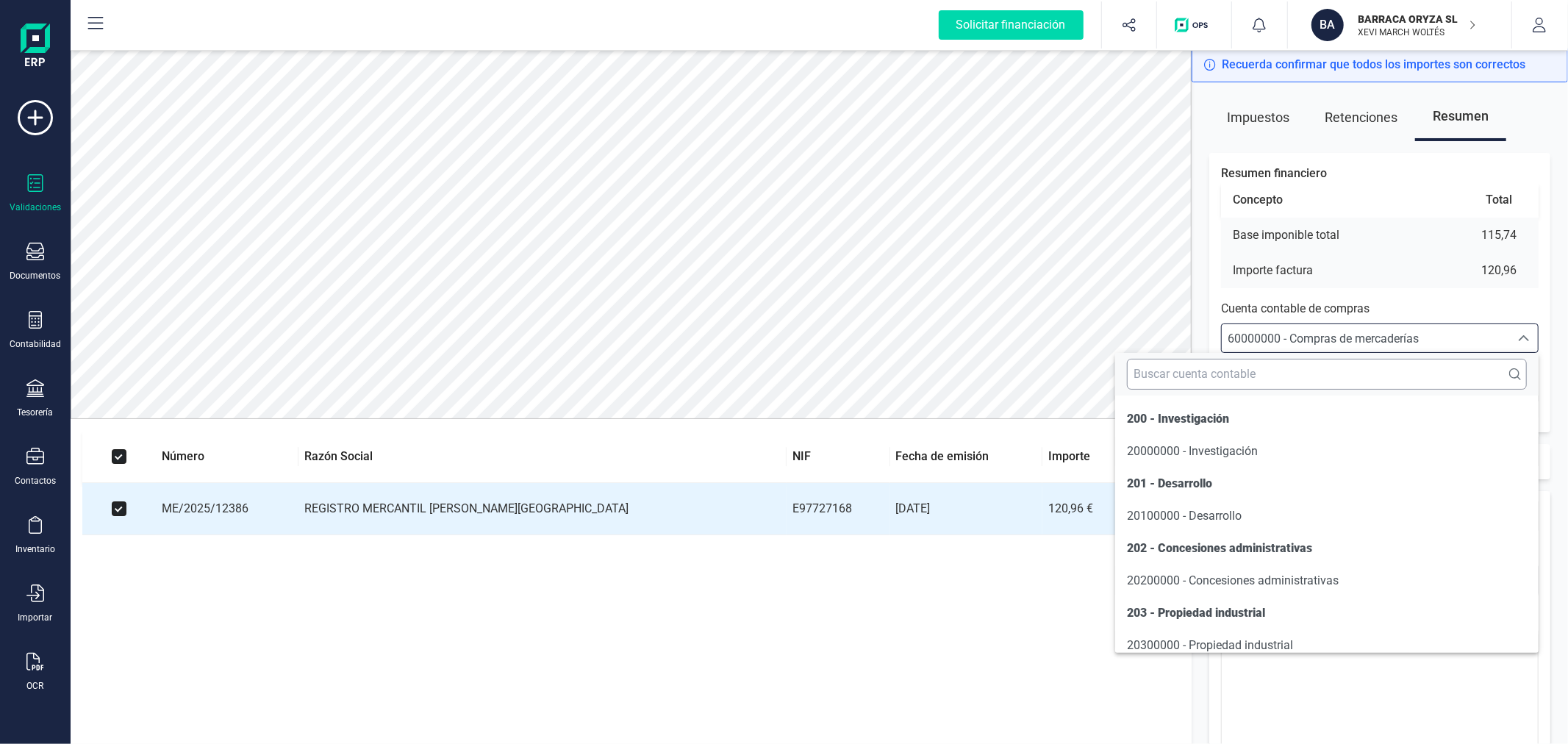
scroll to position [7290, 0]
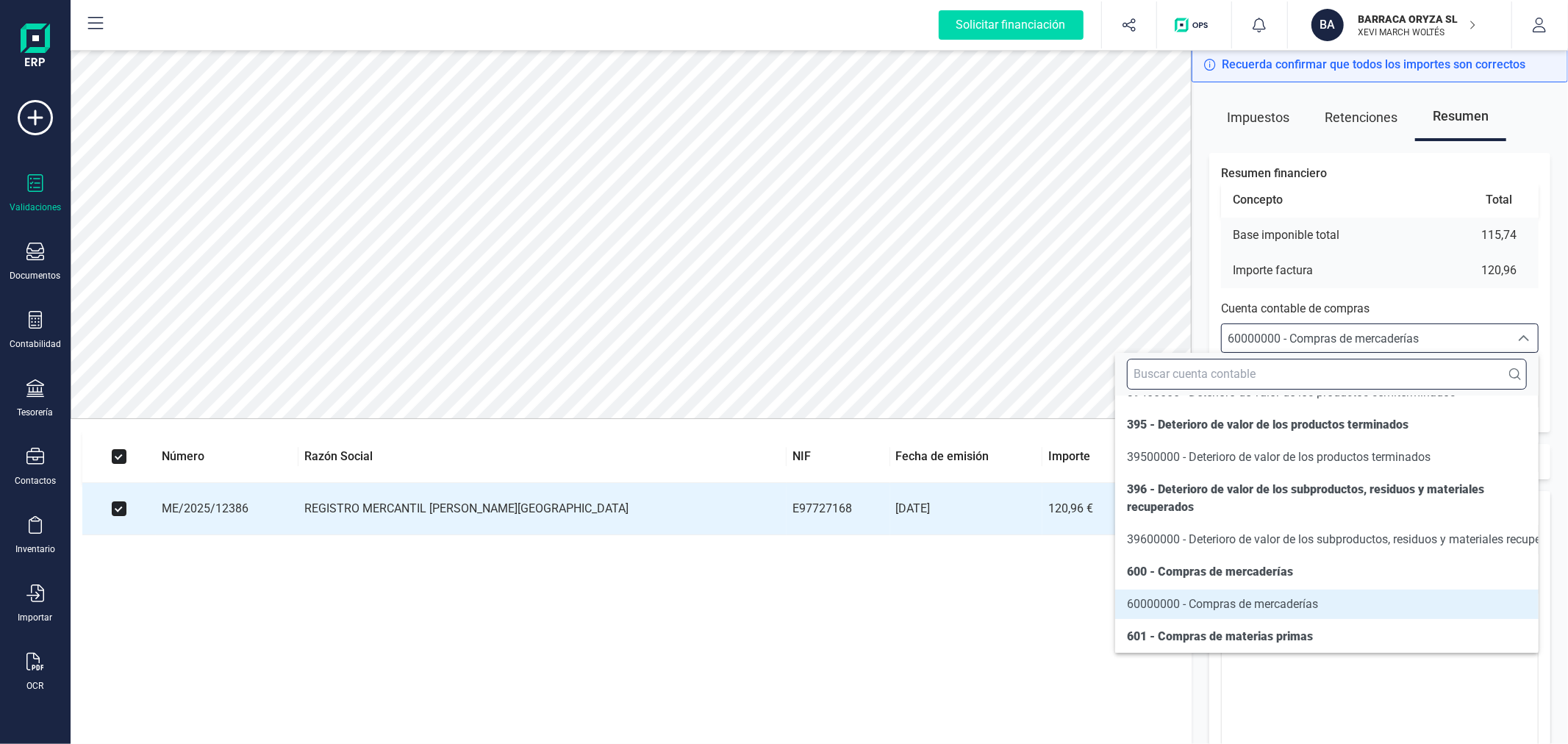
click at [1265, 373] on input "text" at bounding box center [1327, 374] width 400 height 31
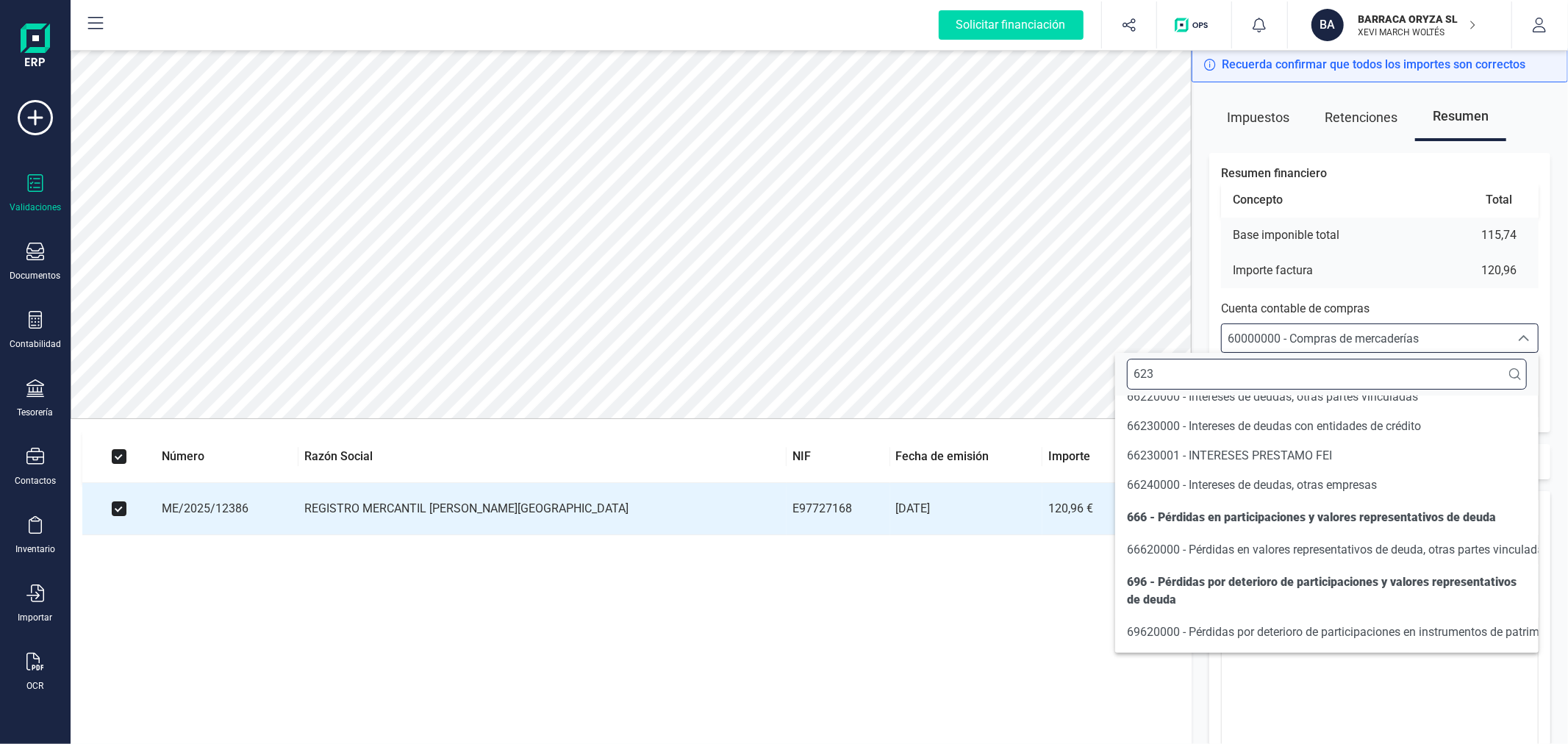
scroll to position [2, 0]
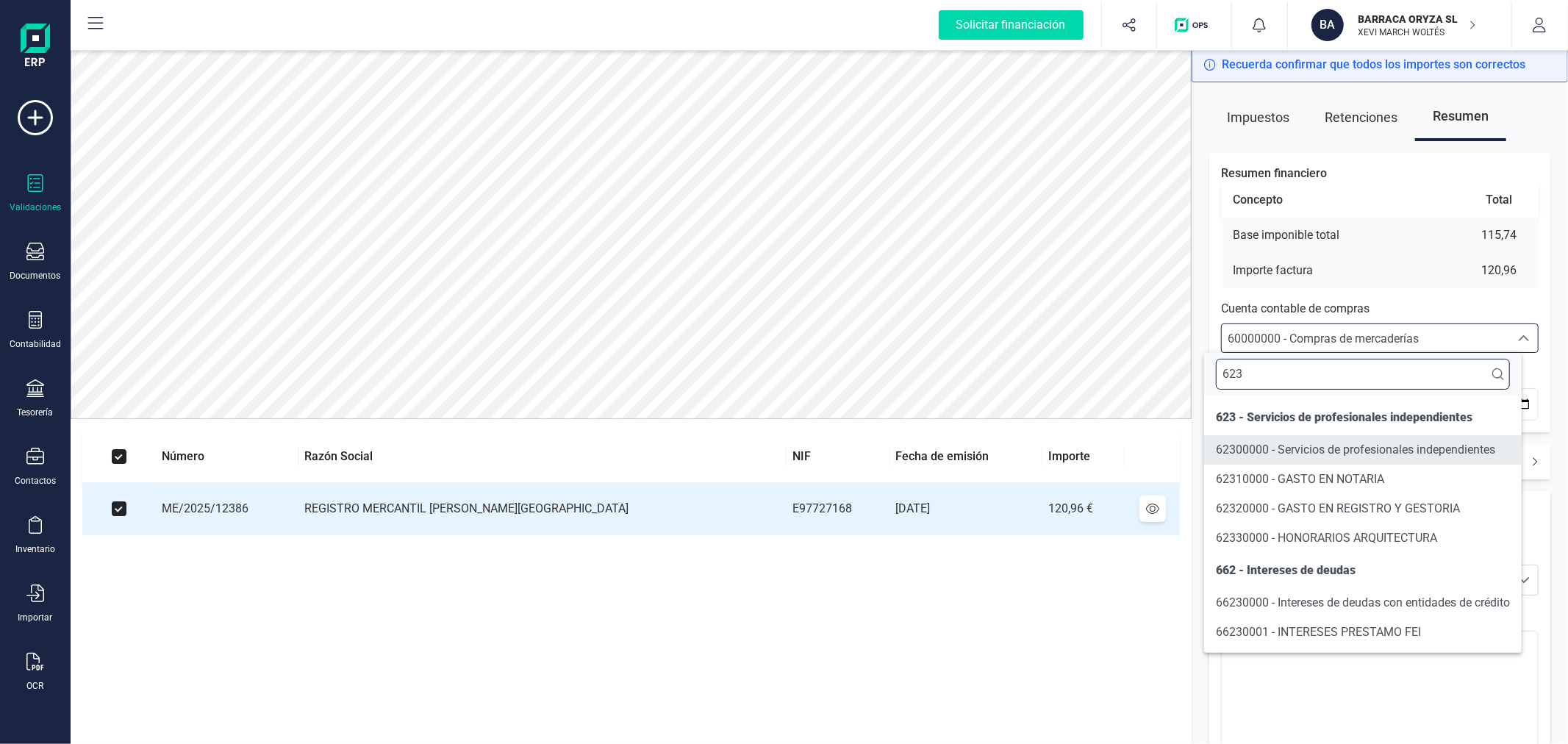
type input "623"
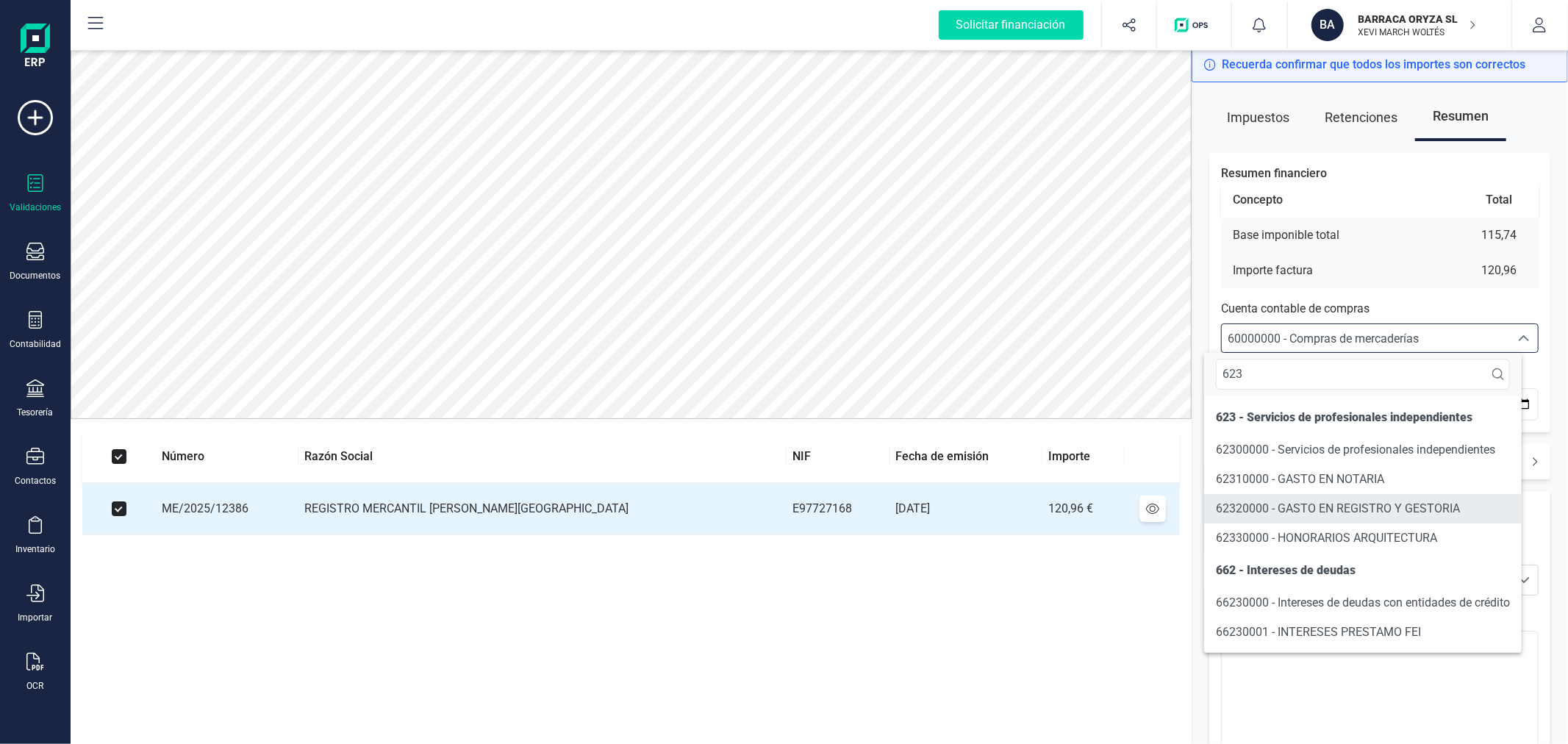
click at [1361, 503] on span "62320000 - GASTO EN REGISTRO Y GESTORIA" at bounding box center [1337, 508] width 244 height 14
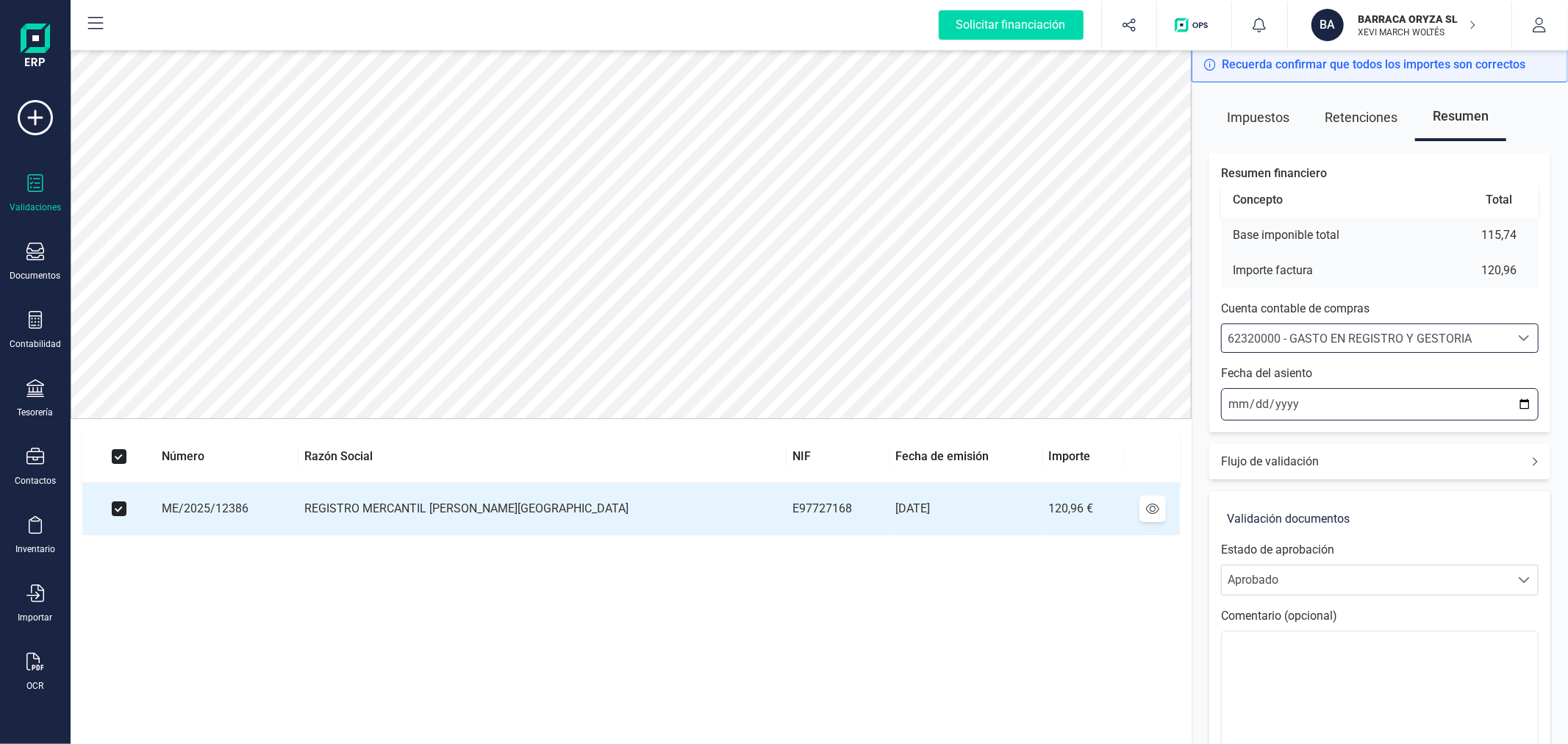
click at [1524, 405] on input "2025-10-02" at bounding box center [1380, 405] width 318 height 33
type input "2025-09-01"
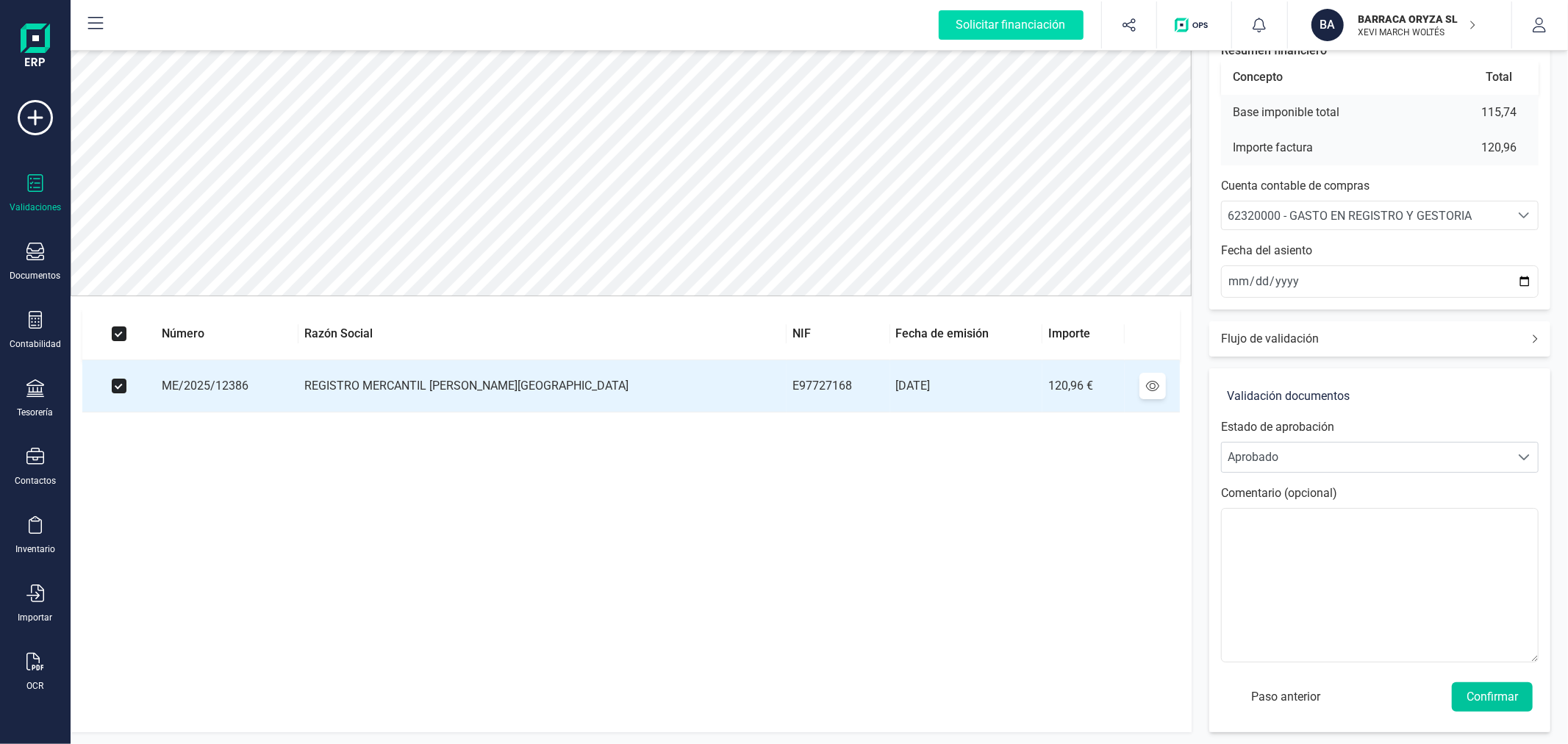
click at [1497, 695] on button "Confirmar" at bounding box center [1492, 696] width 81 height 30
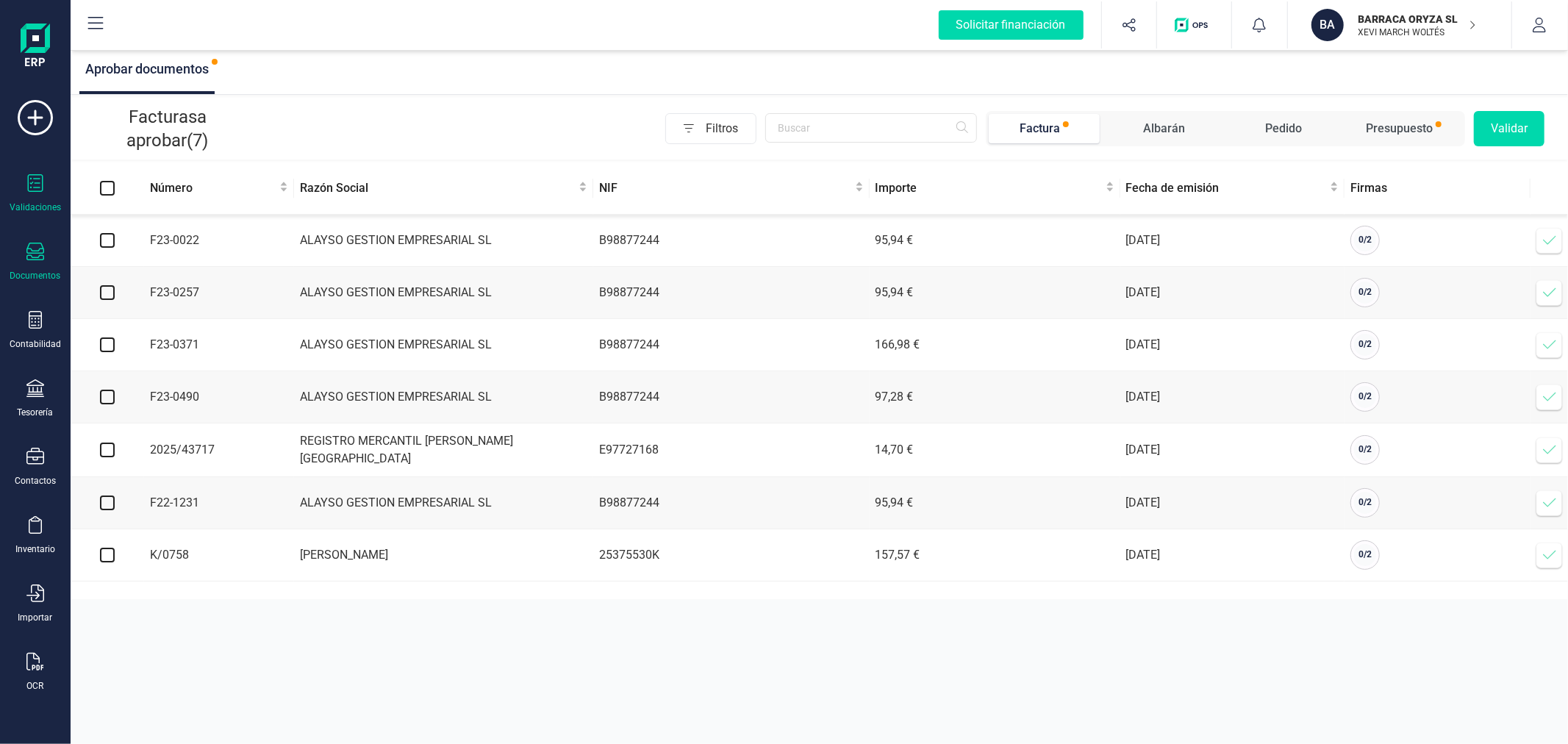
click at [45, 255] on div "Documentos" at bounding box center [34, 262] width 58 height 39
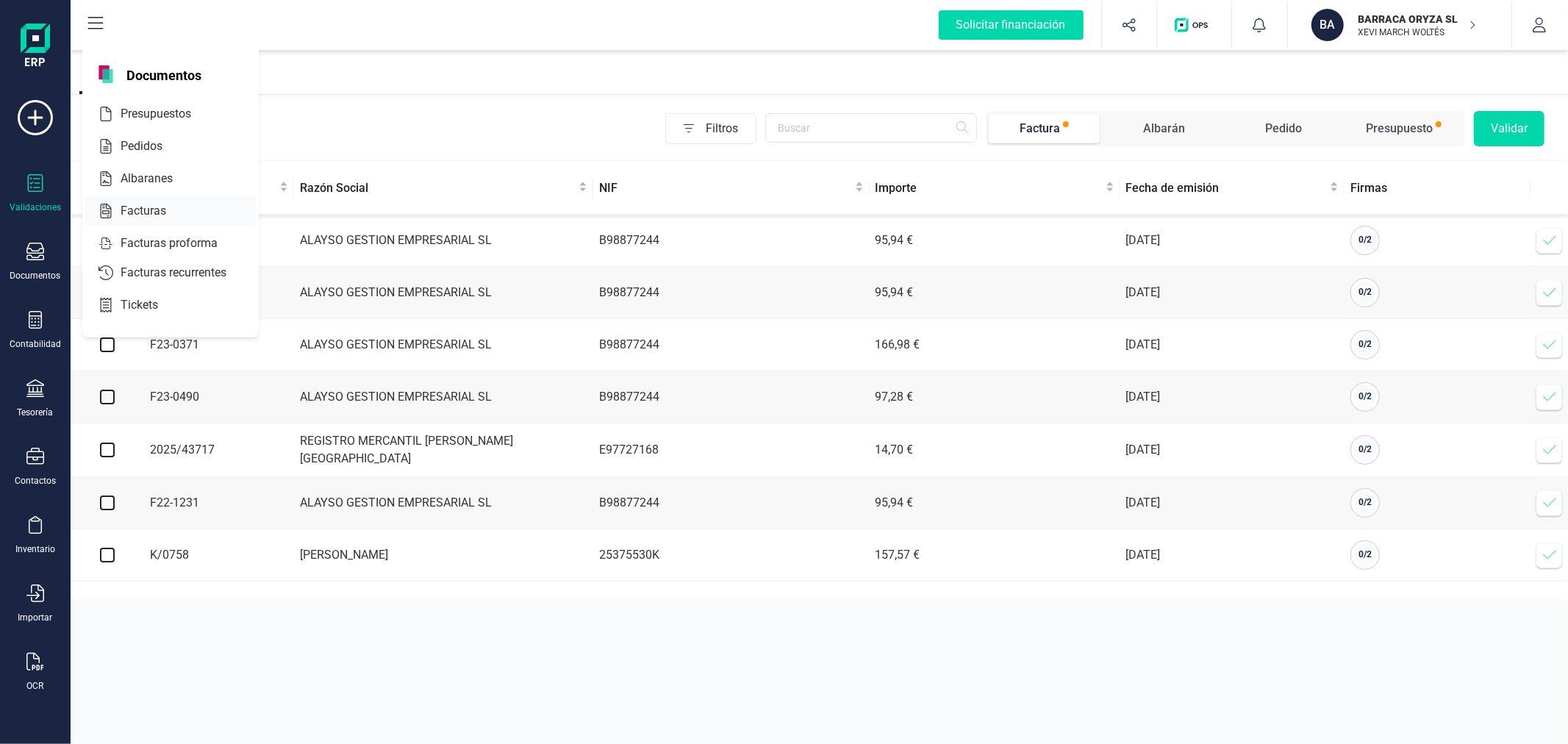
click at [147, 209] on span "Facturas" at bounding box center [153, 210] width 77 height 17
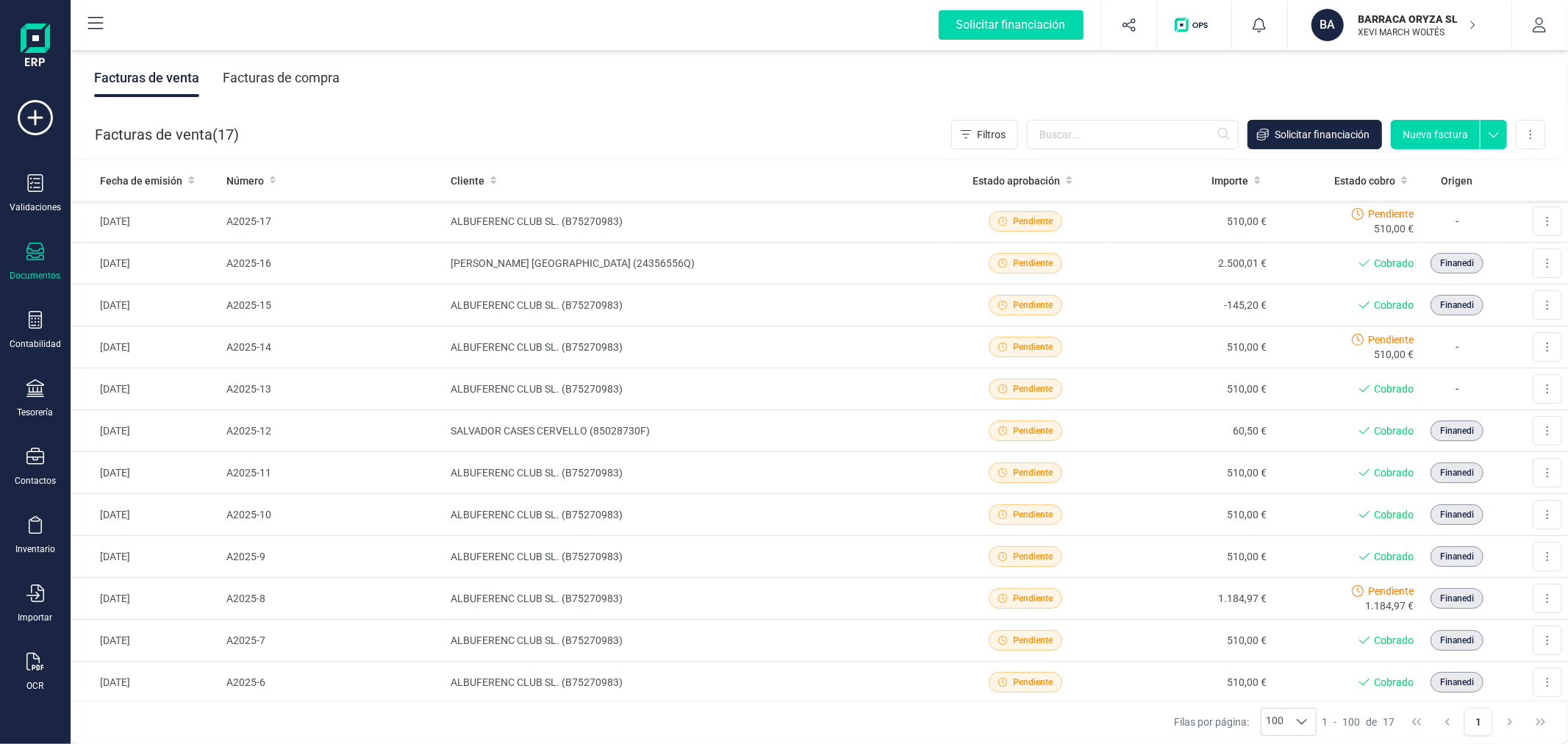
click at [306, 75] on div "Facturas de compra" at bounding box center [281, 77] width 117 height 38
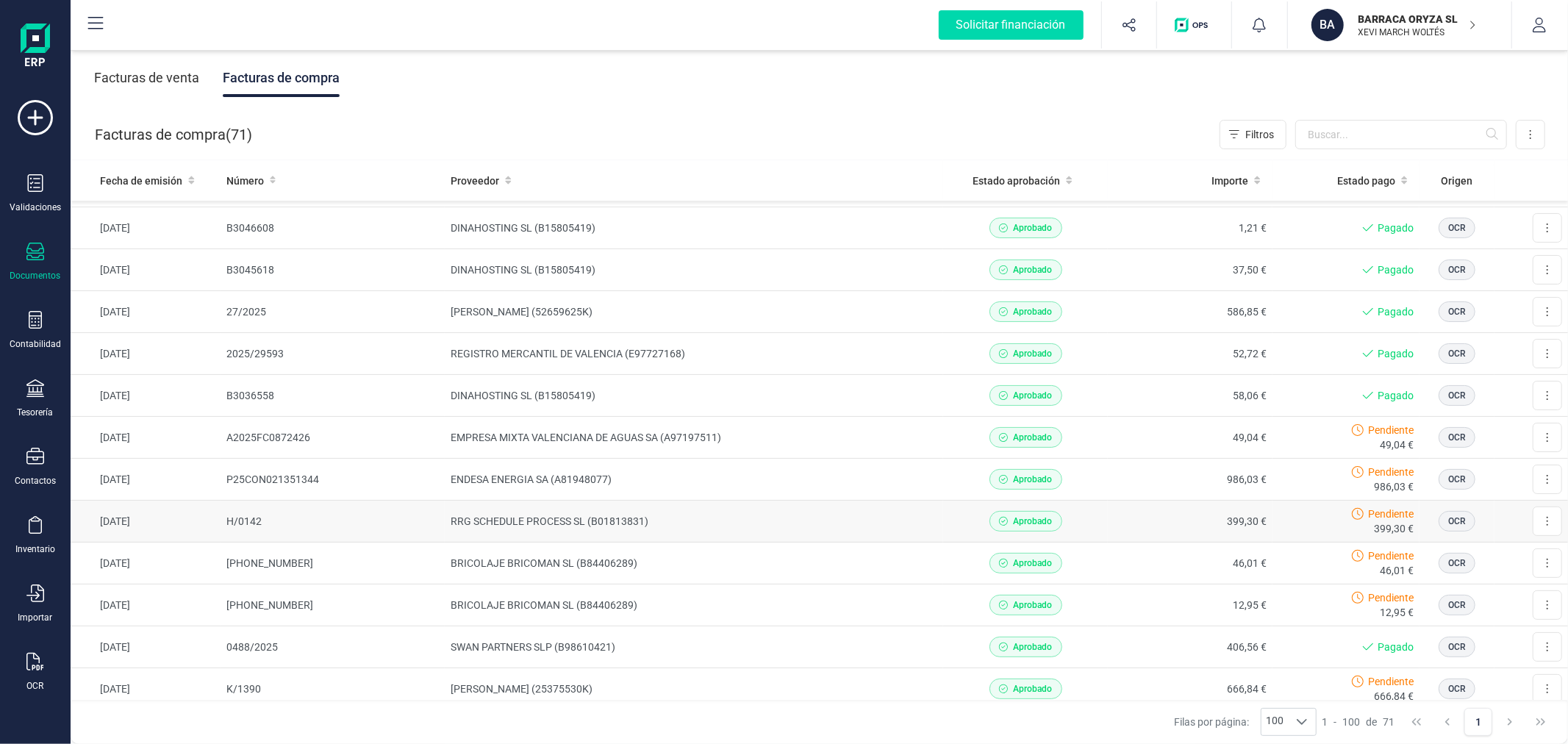
scroll to position [326, 0]
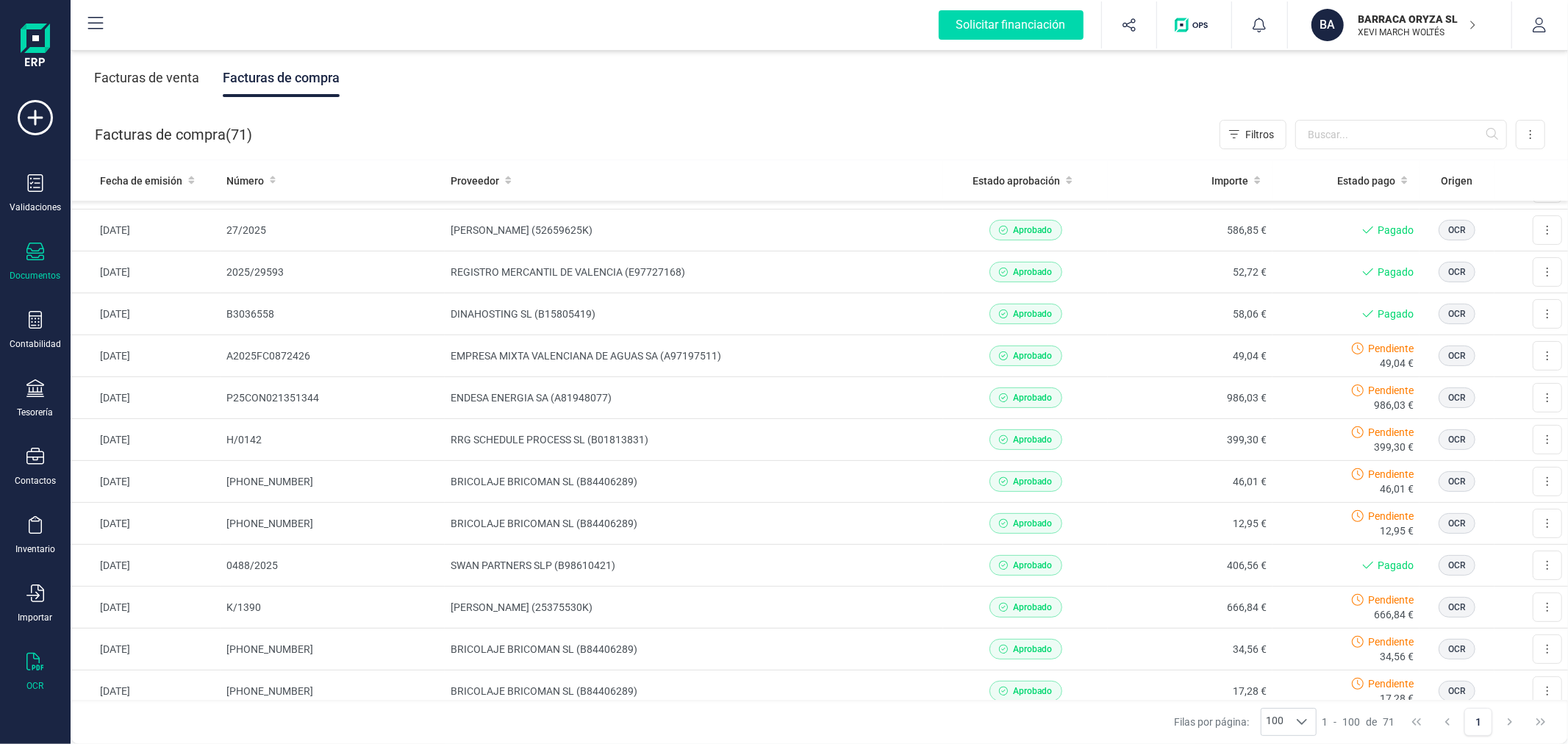
click at [22, 678] on div "OCR" at bounding box center [34, 671] width 58 height 39
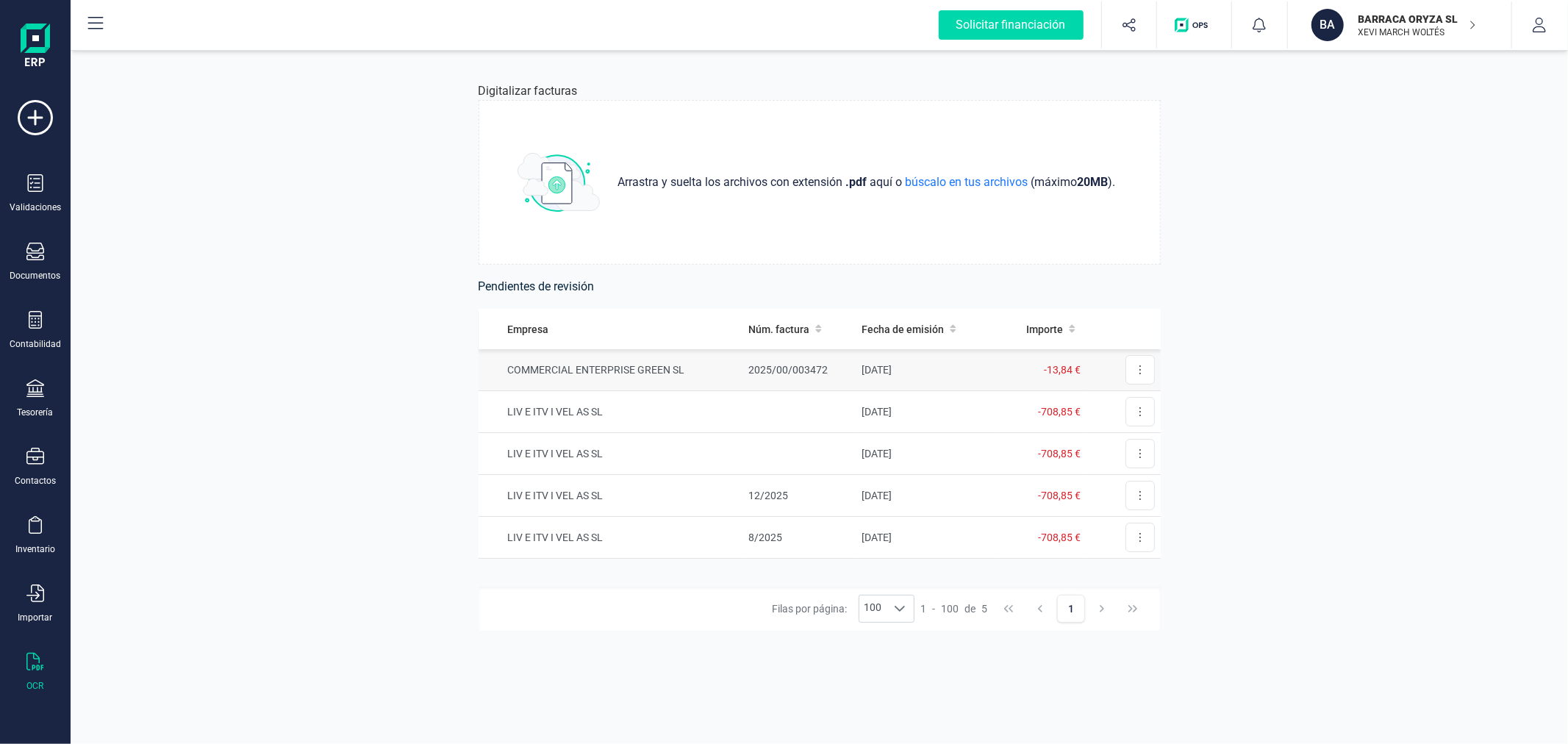
click at [674, 359] on td "COMMERCIAL ENTERPRISE GREEN SL" at bounding box center [610, 370] width 264 height 42
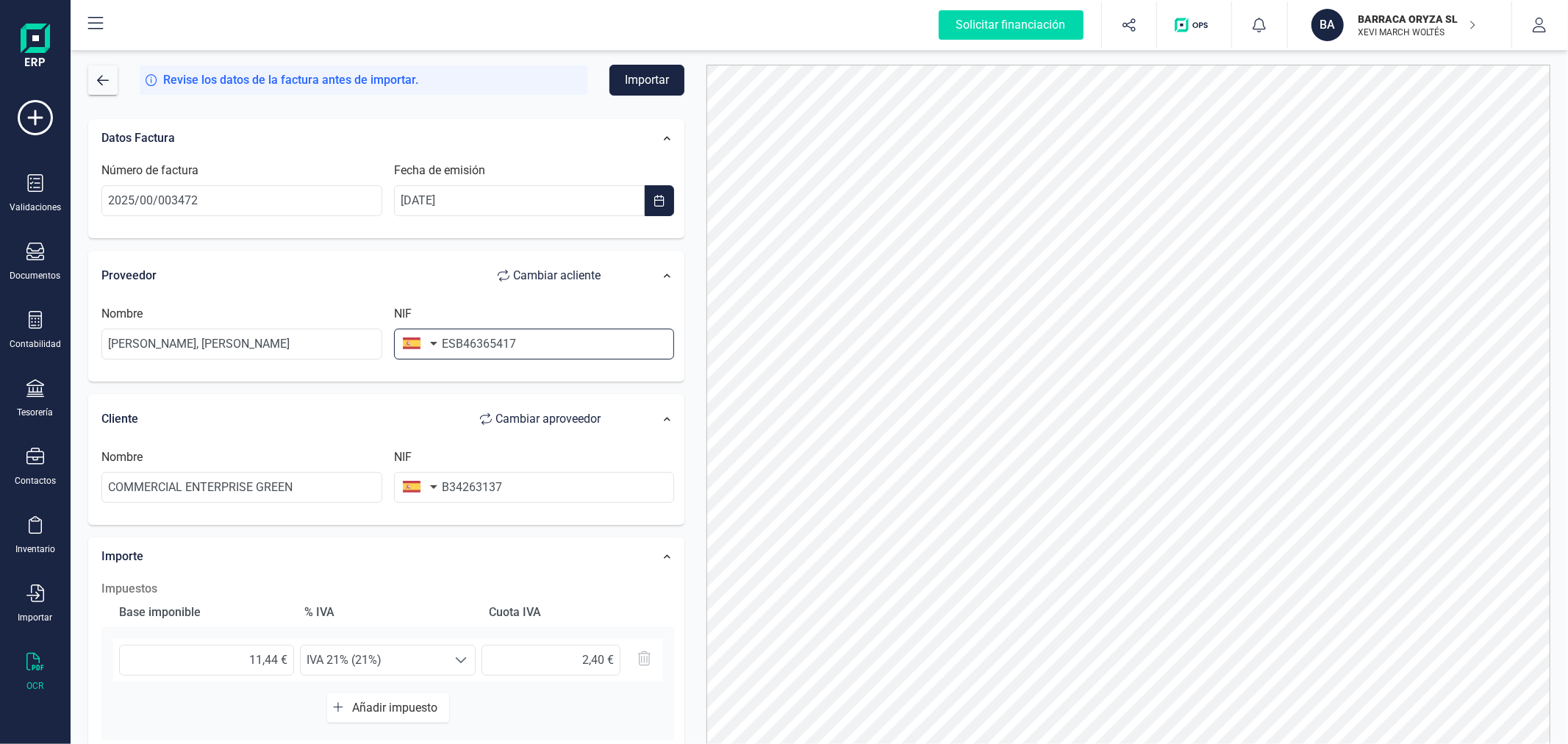
click at [453, 341] on input "ESB46365417" at bounding box center [535, 343] width 281 height 31
type input "B46365417"
click at [557, 381] on li "B46365417" at bounding box center [535, 380] width 281 height 30
type input "GARCIA SANJAIME SL"
click at [575, 475] on input "B34263137" at bounding box center [535, 487] width 281 height 31
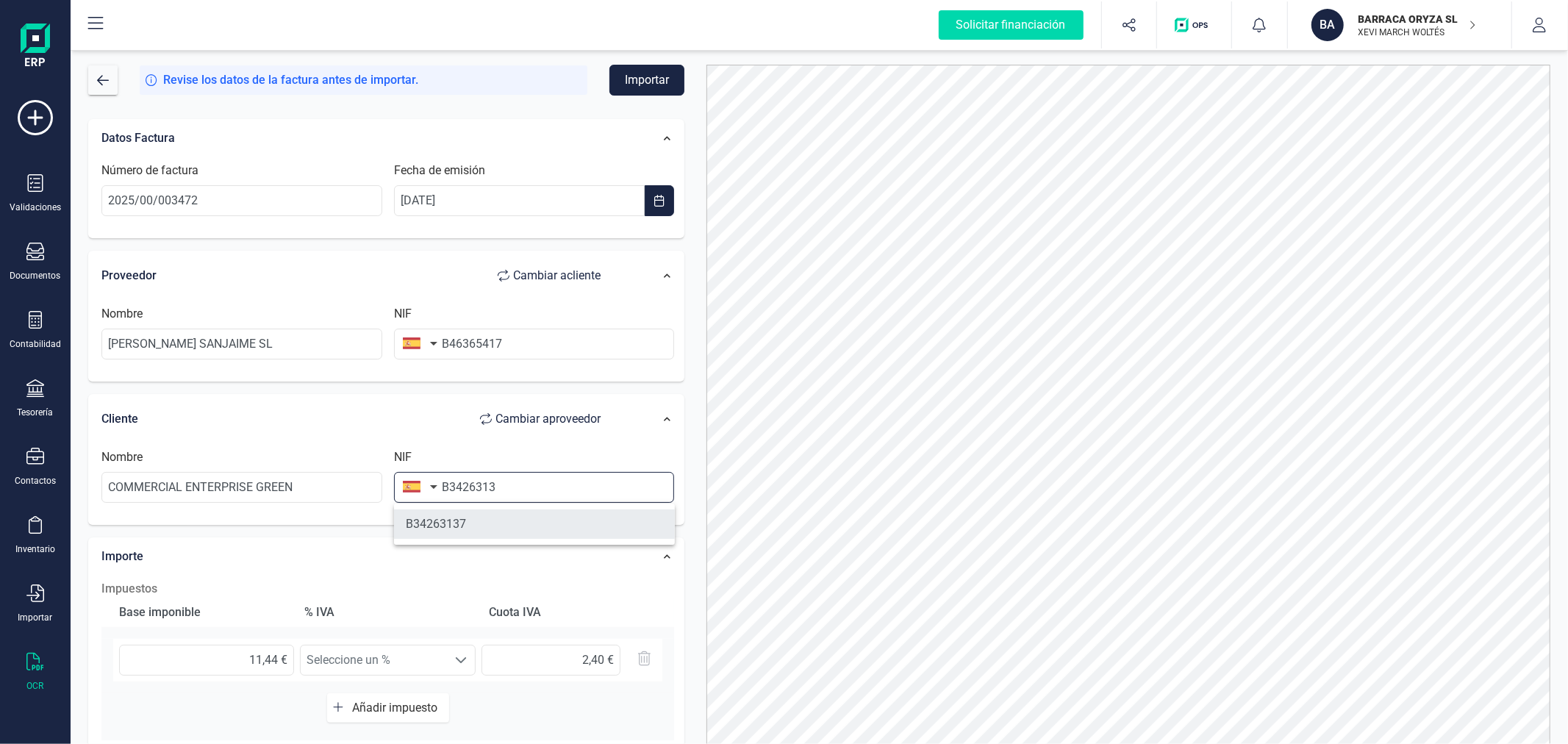
type input "B3426313"
click at [564, 525] on li "B34263137" at bounding box center [535, 524] width 281 height 30
type input "COMMERCIAL ENTERPRISE GREEN SL"
type input "B34263137"
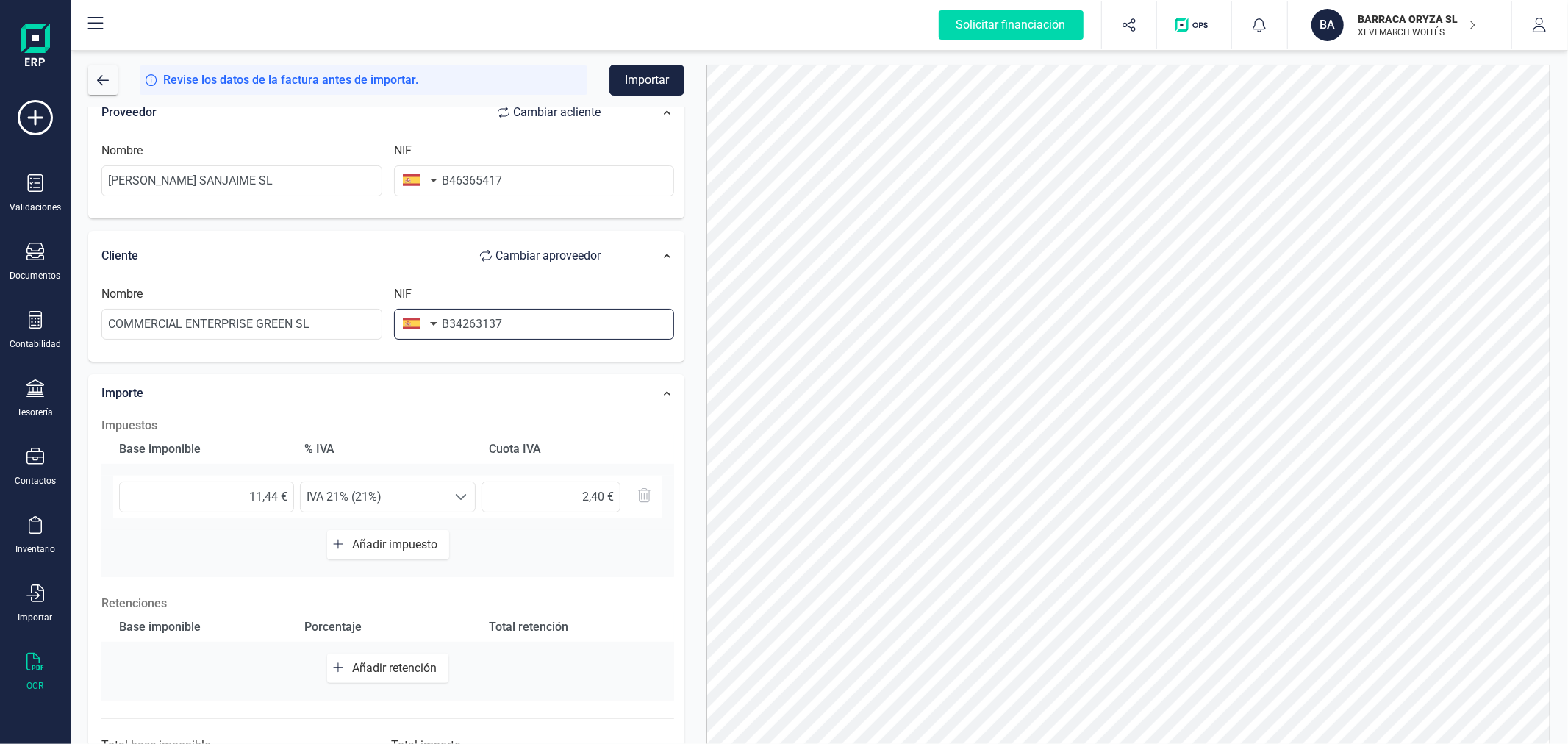
scroll to position [232, 0]
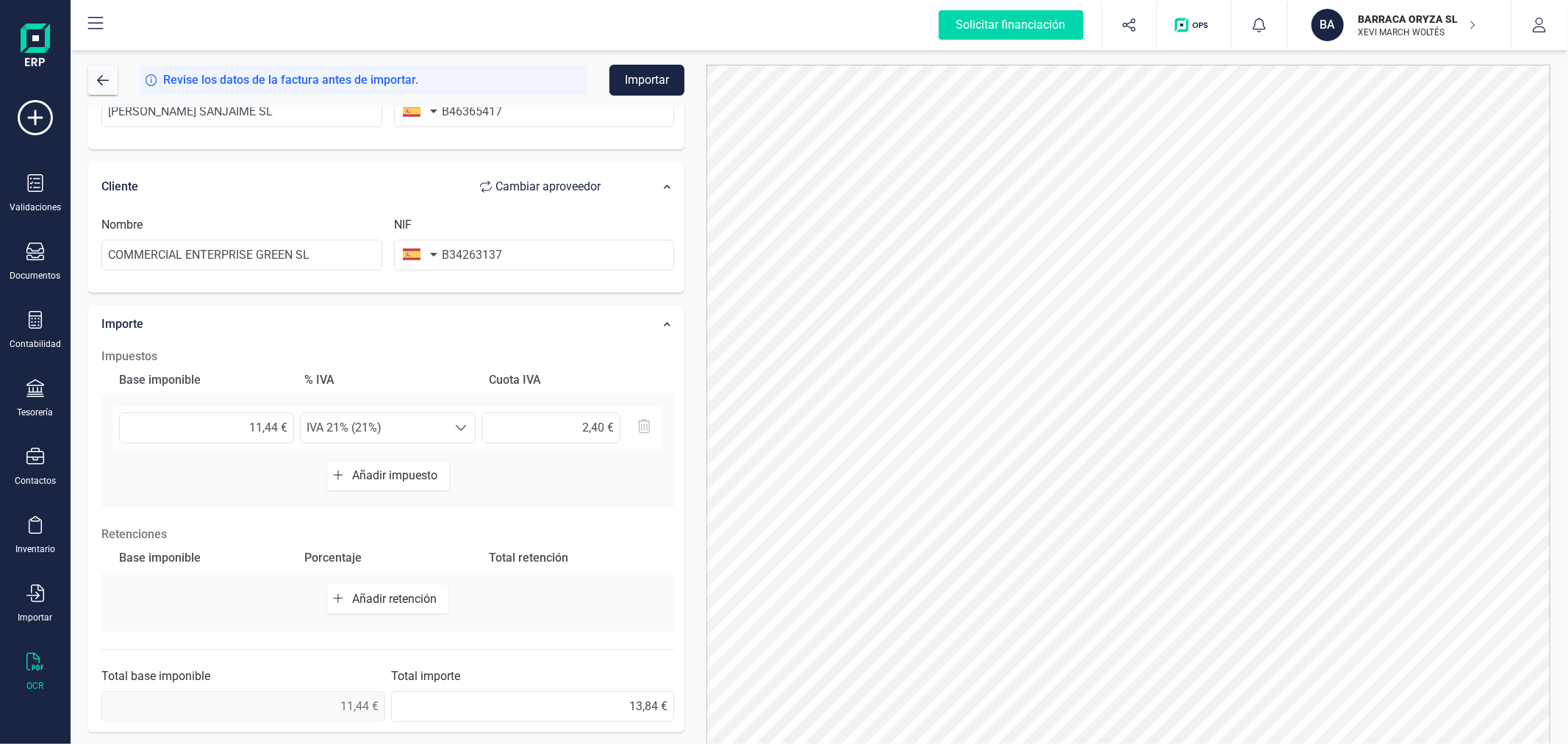
click at [655, 82] on button "Importar" at bounding box center [647, 80] width 75 height 31
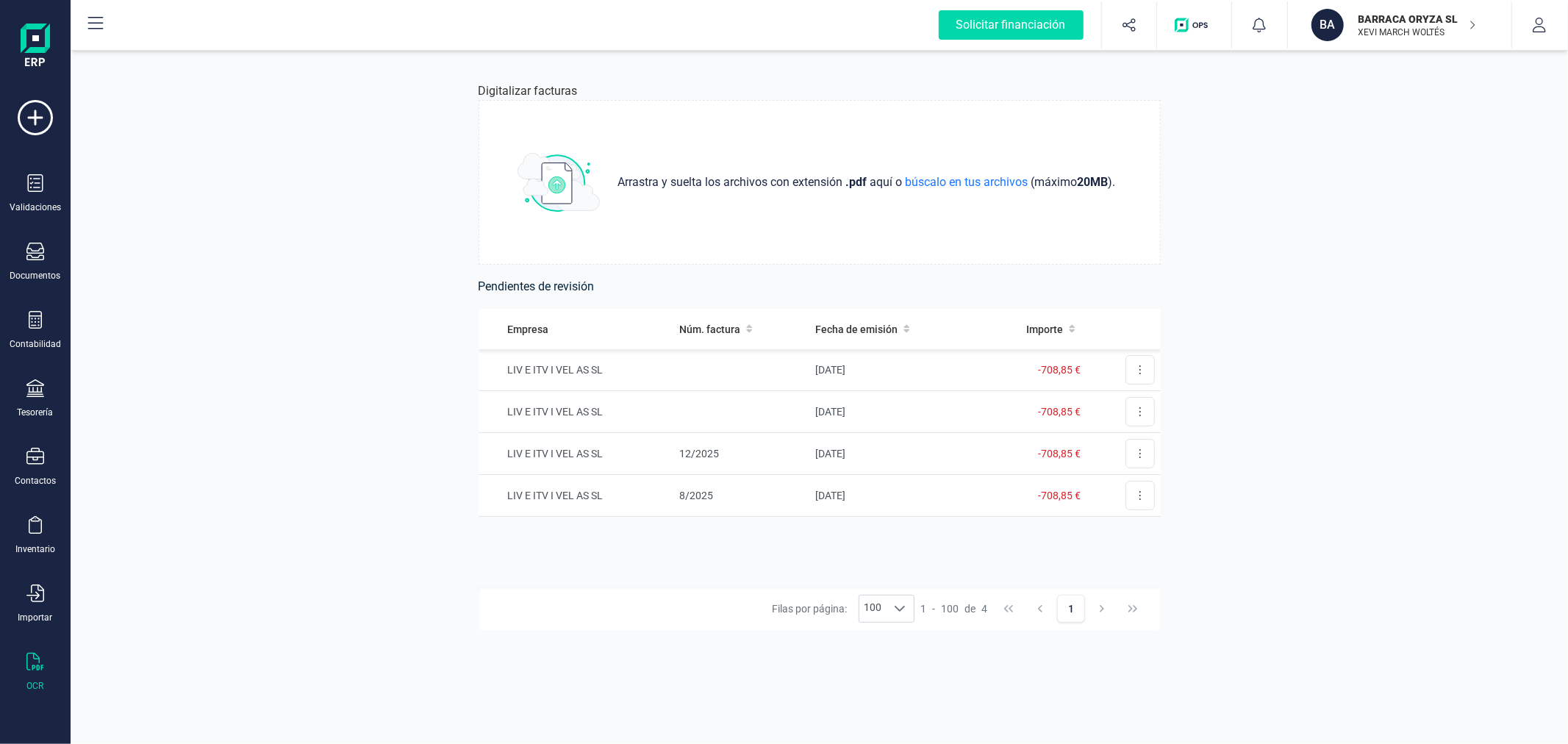
drag, startPoint x: 229, startPoint y: 317, endPoint x: 221, endPoint y: 318, distance: 8.1
click at [229, 317] on div "Digitalizar facturas Arrastra y suelta los archivos con extensión .pdf aquí o b…" at bounding box center [819, 395] width 1497 height 696
click at [40, 322] on icon at bounding box center [35, 319] width 13 height 17
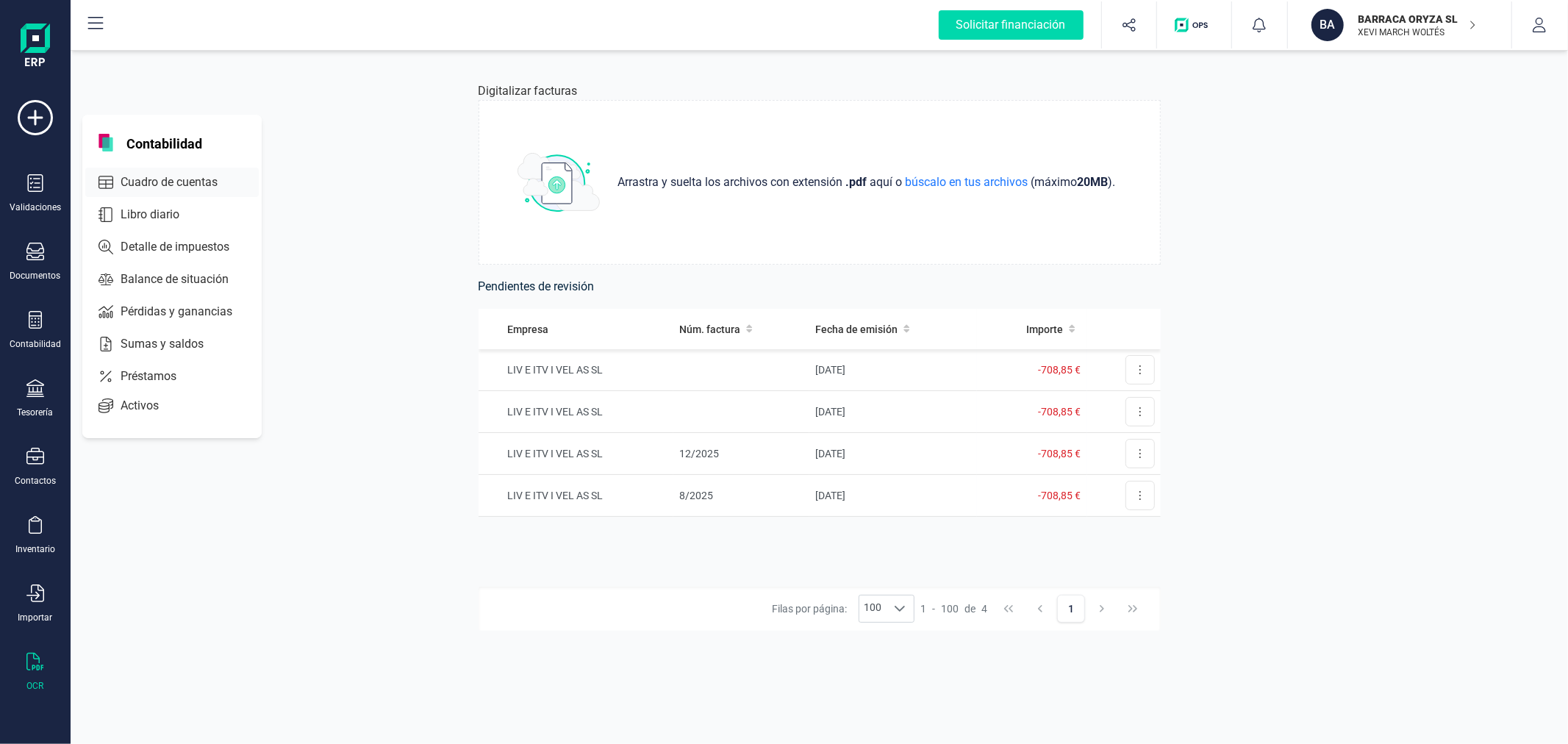
click at [154, 178] on span "Cuadro de cuentas" at bounding box center [179, 182] width 129 height 17
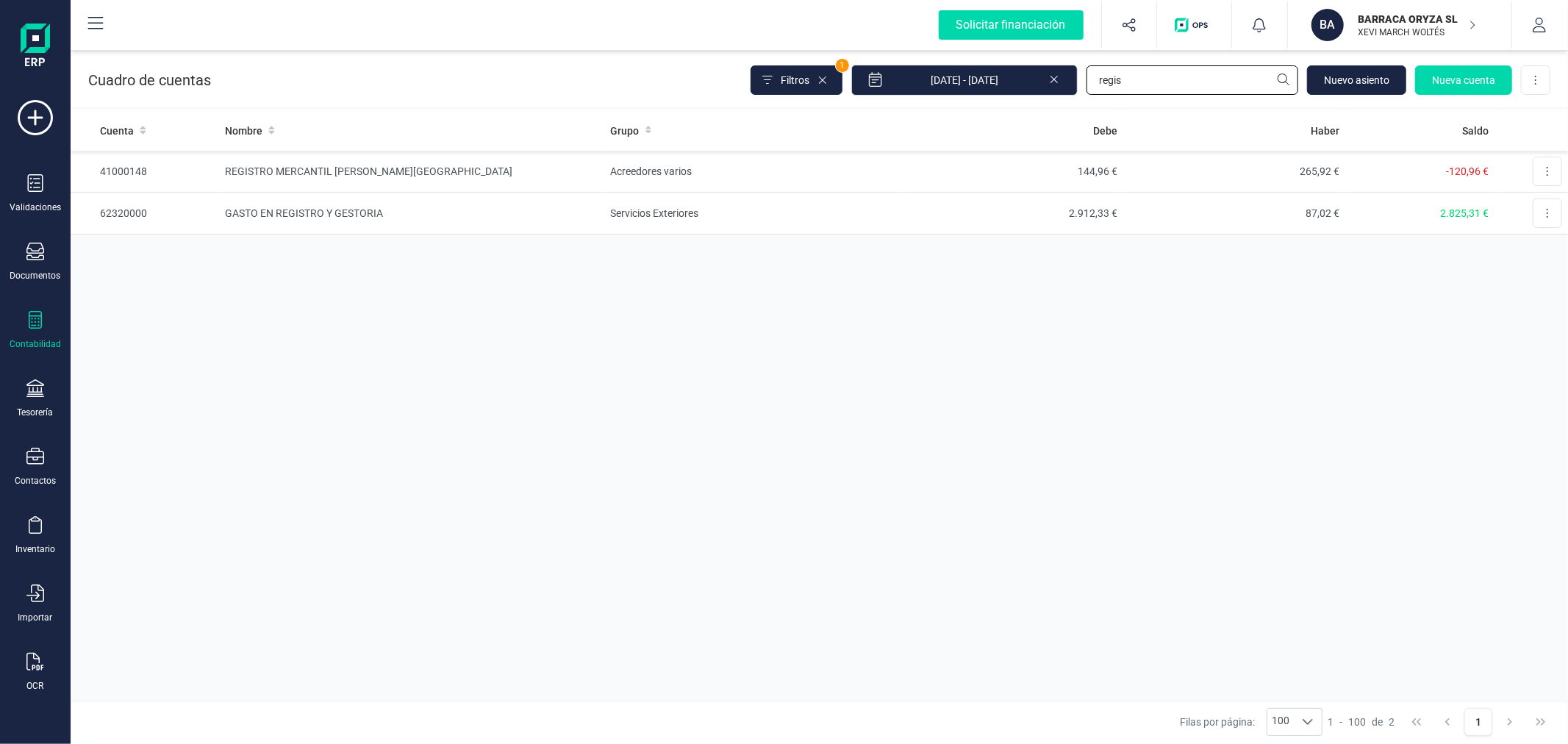
click at [1163, 82] on input "regis" at bounding box center [1192, 79] width 211 height 30
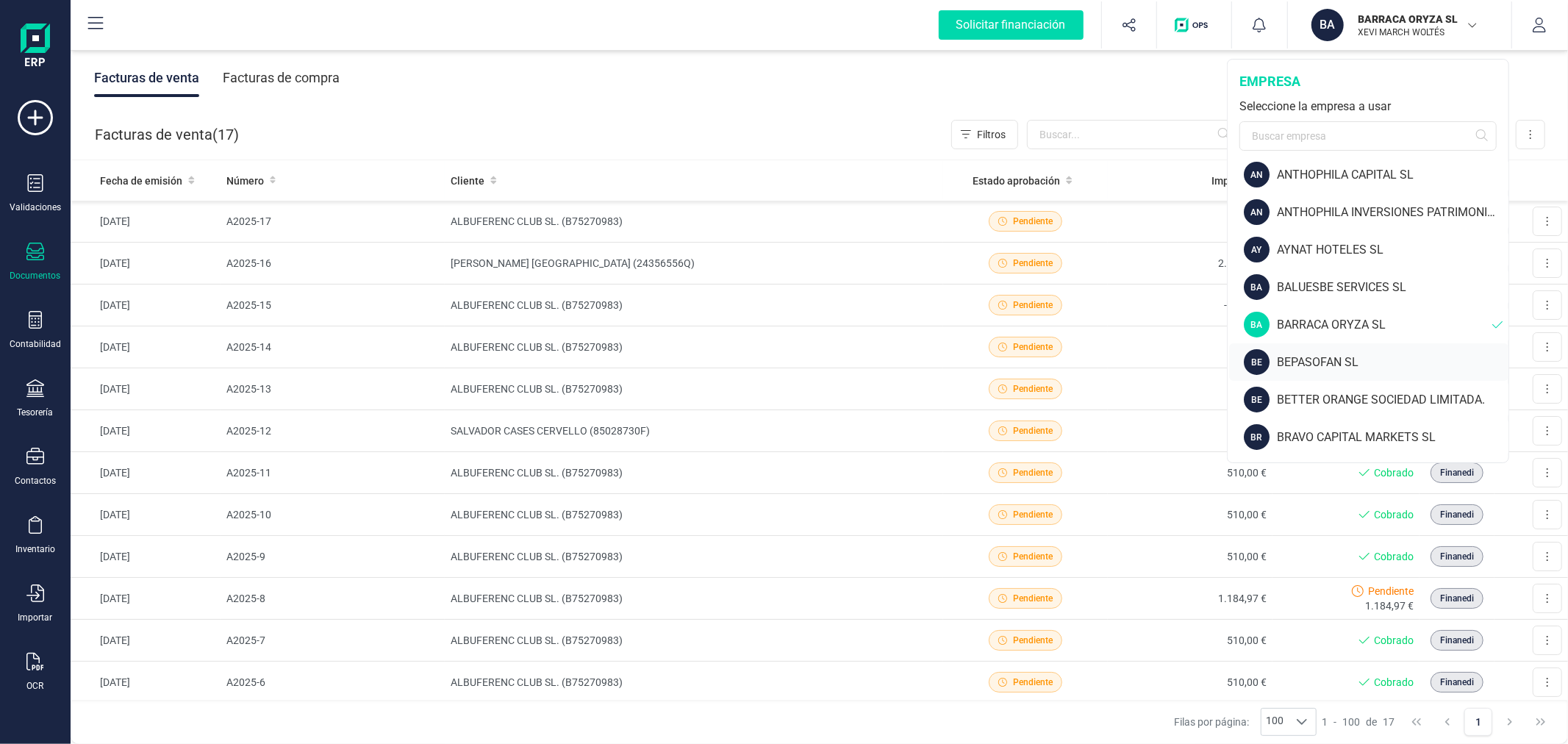
scroll to position [164, 0]
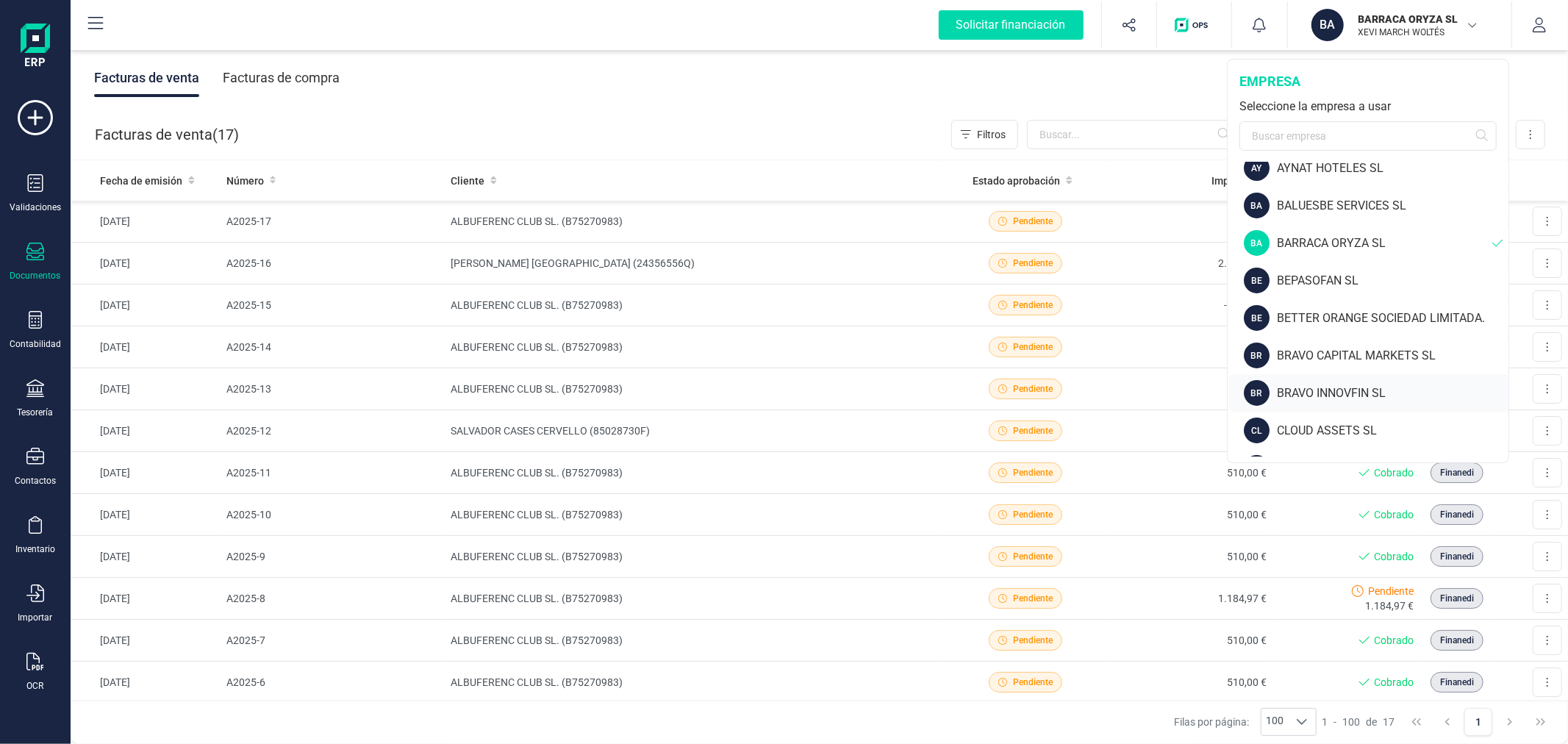
click at [1329, 389] on div "BRAVO INNOVFIN SL" at bounding box center [1393, 393] width 232 height 17
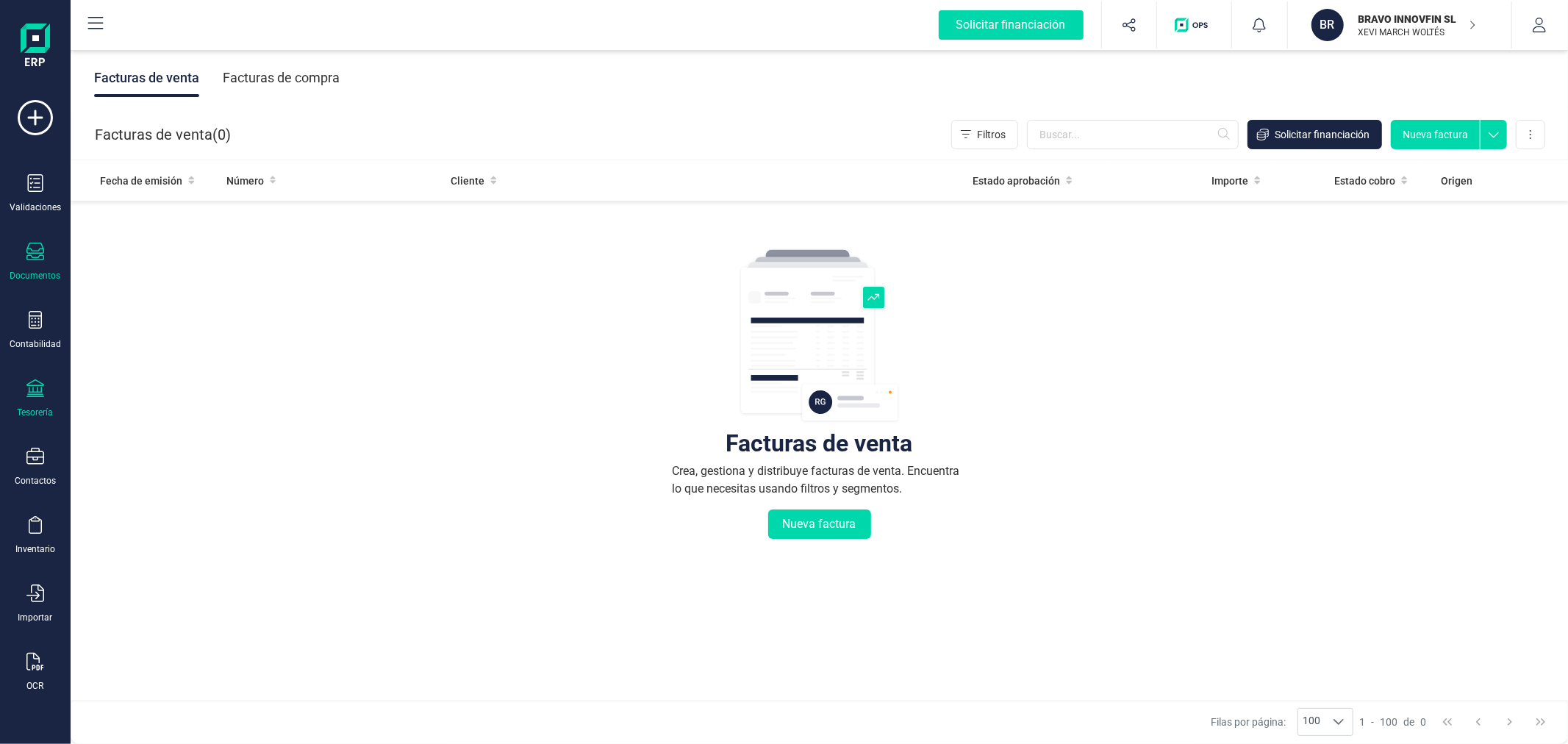
click at [49, 405] on div "Tesorería" at bounding box center [34, 399] width 58 height 39
click at [186, 240] on div "Cuentas bancarias" at bounding box center [182, 251] width 194 height 30
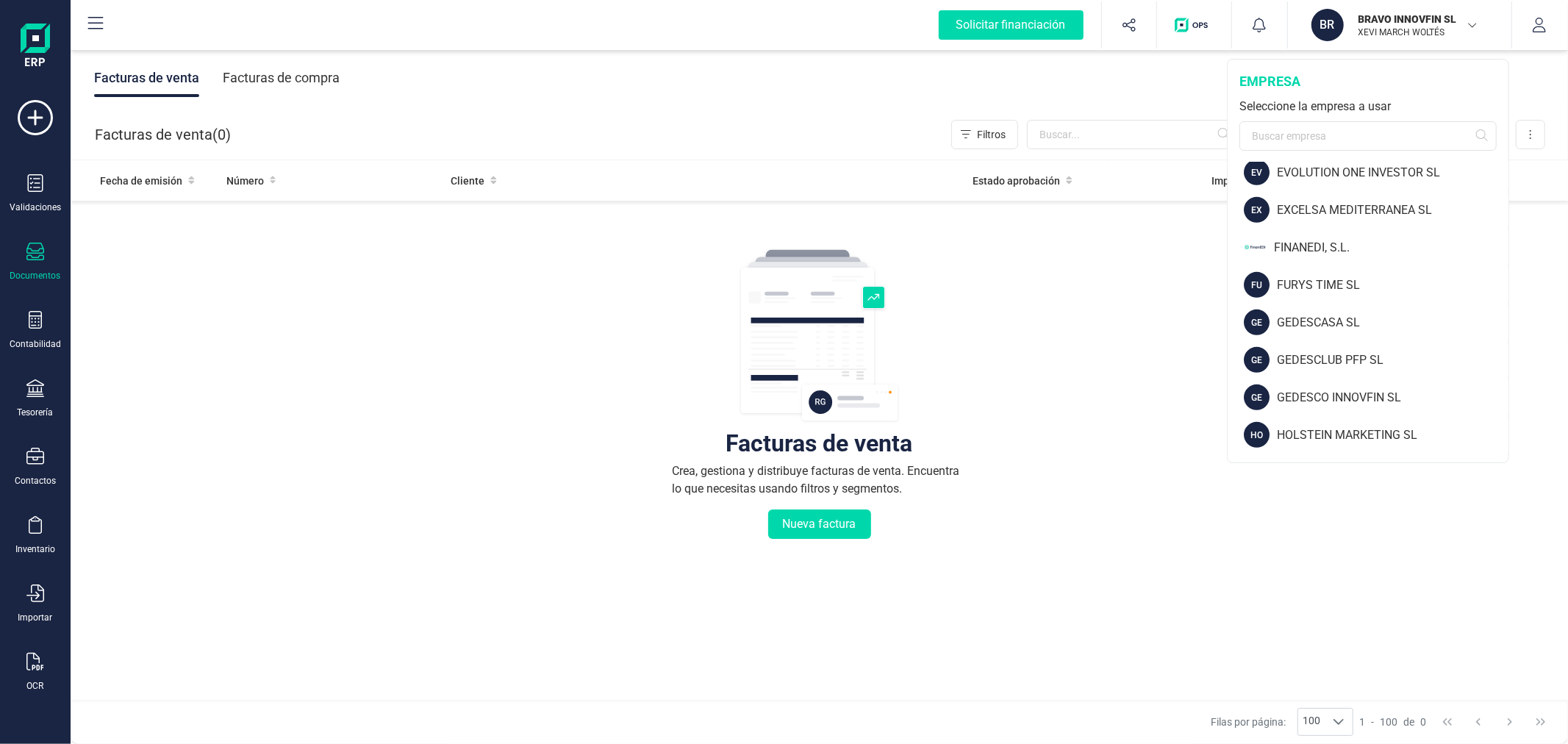
scroll to position [652, 0]
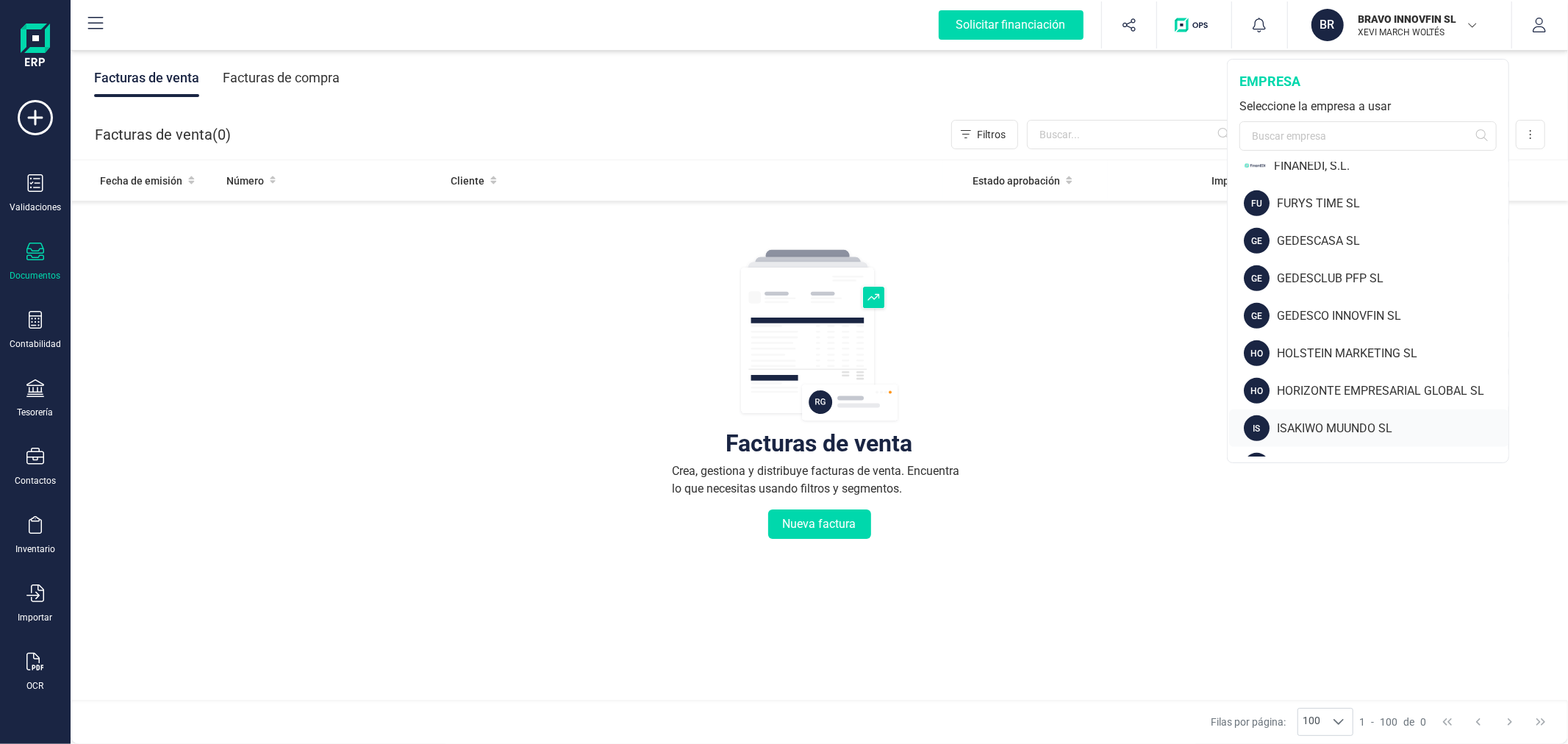
click at [1318, 421] on div "ISAKIWO MUUNDO SL" at bounding box center [1393, 428] width 232 height 17
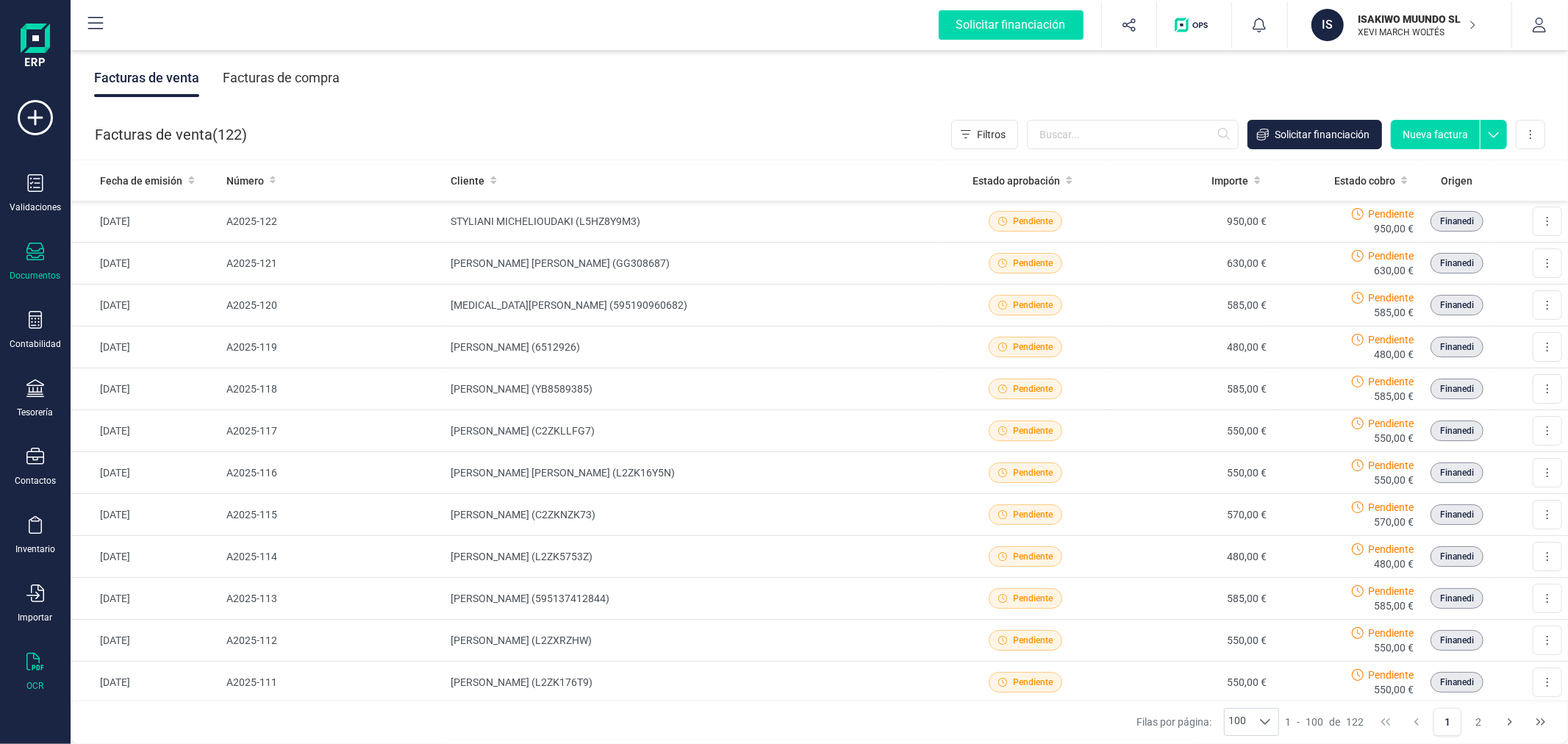
click at [33, 667] on icon at bounding box center [35, 661] width 17 height 17
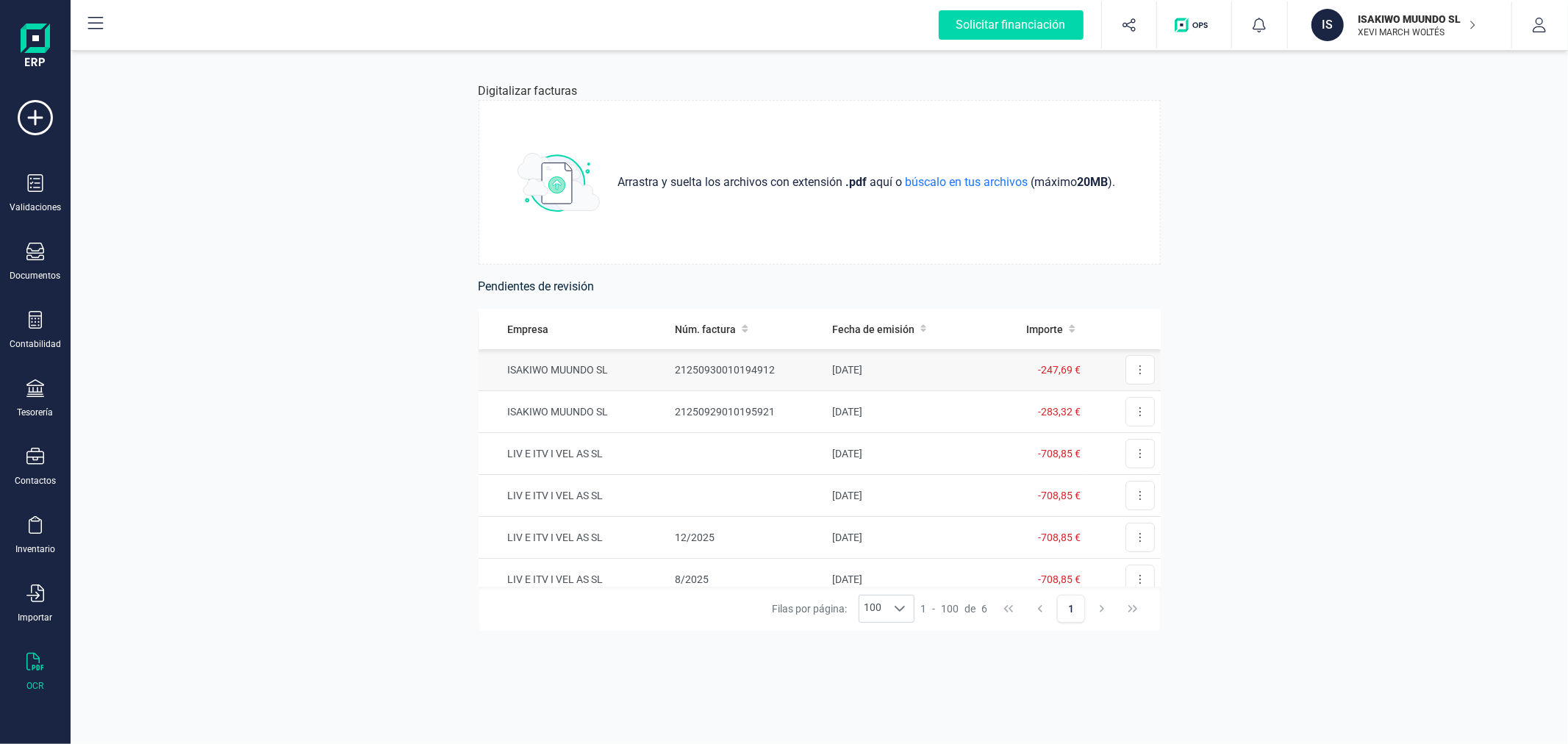
click at [811, 367] on td "21250930010194912" at bounding box center [747, 370] width 157 height 42
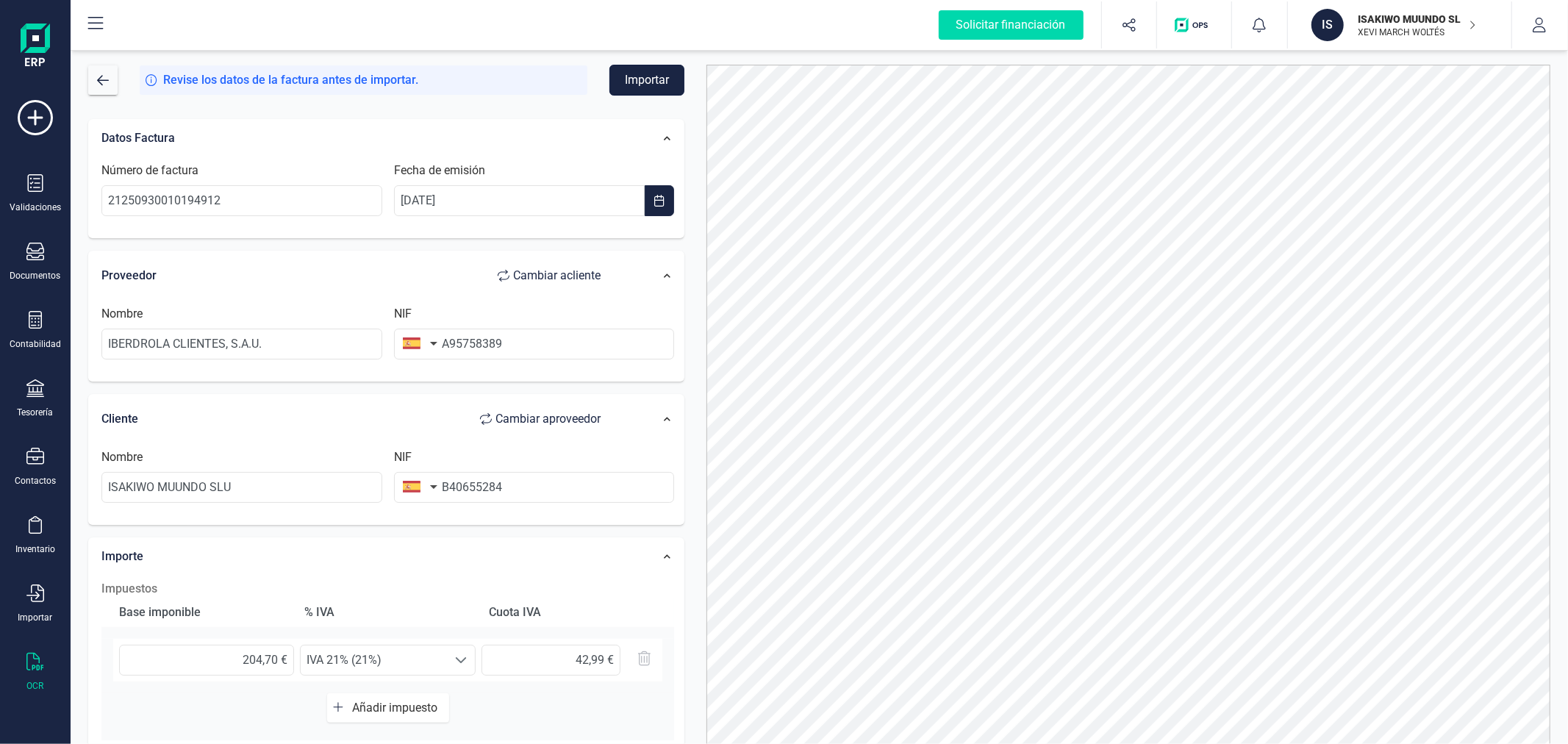
click at [655, 81] on button "Importar" at bounding box center [647, 80] width 75 height 31
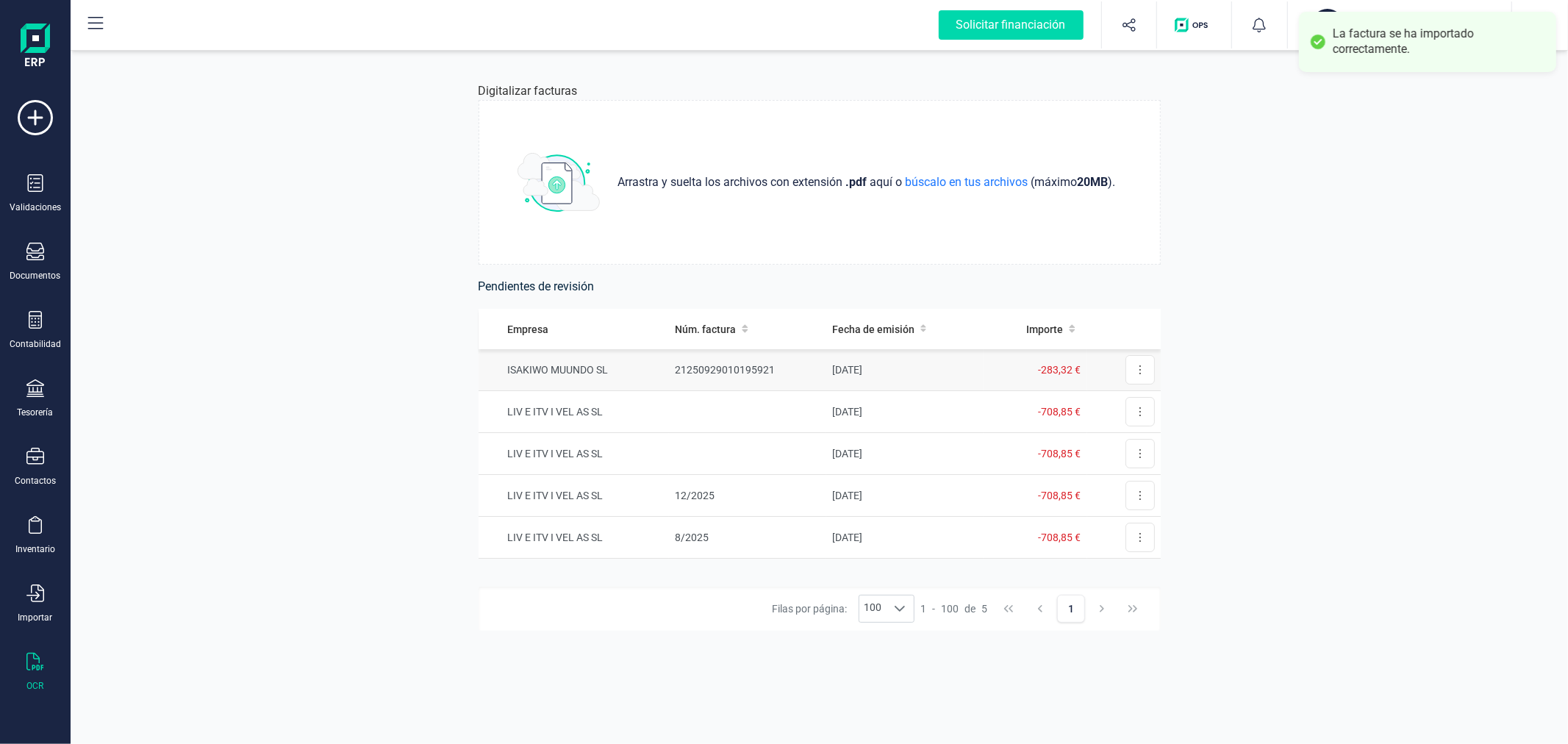
click at [721, 379] on td "21250929010195921" at bounding box center [747, 370] width 157 height 42
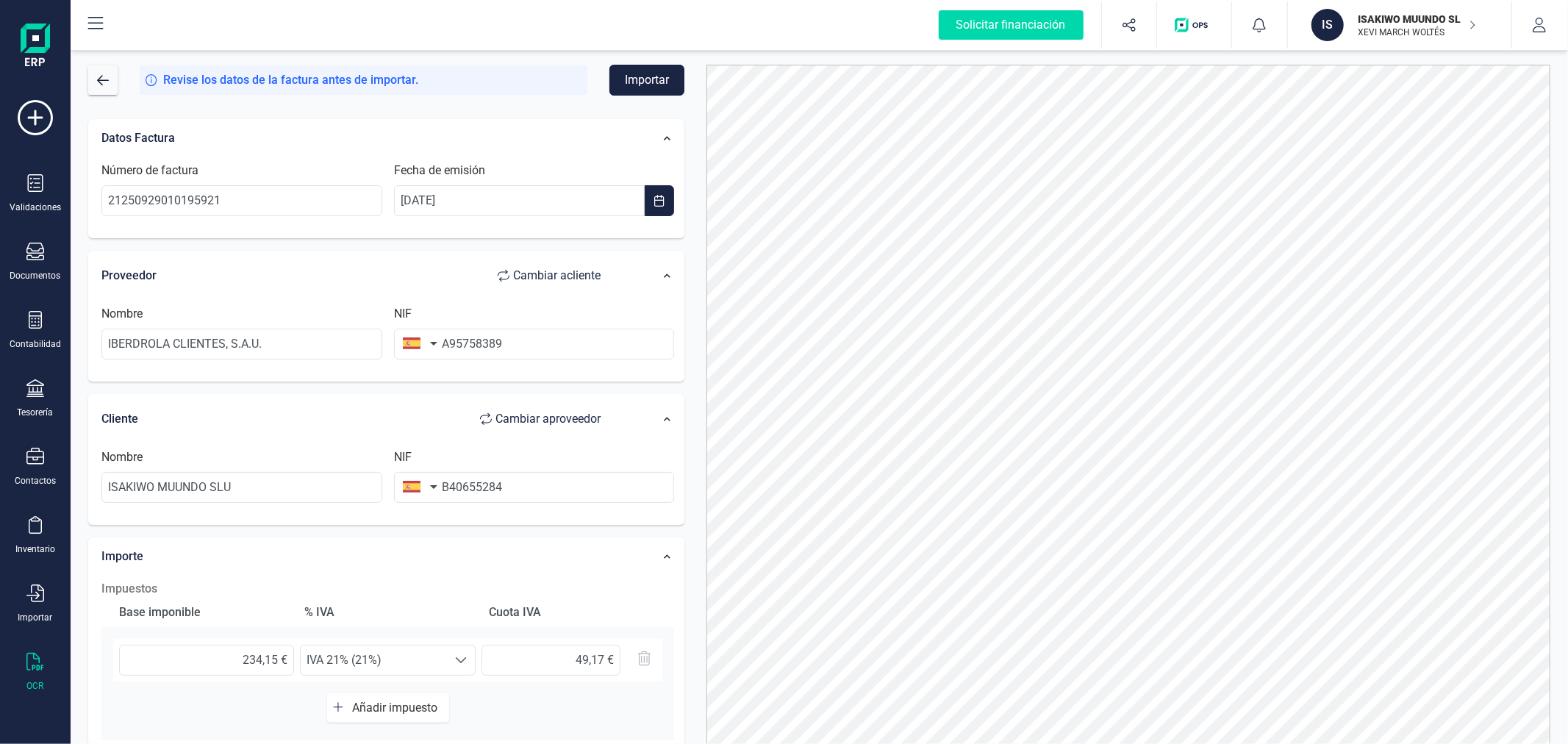
click at [630, 74] on button "Importar" at bounding box center [647, 80] width 75 height 31
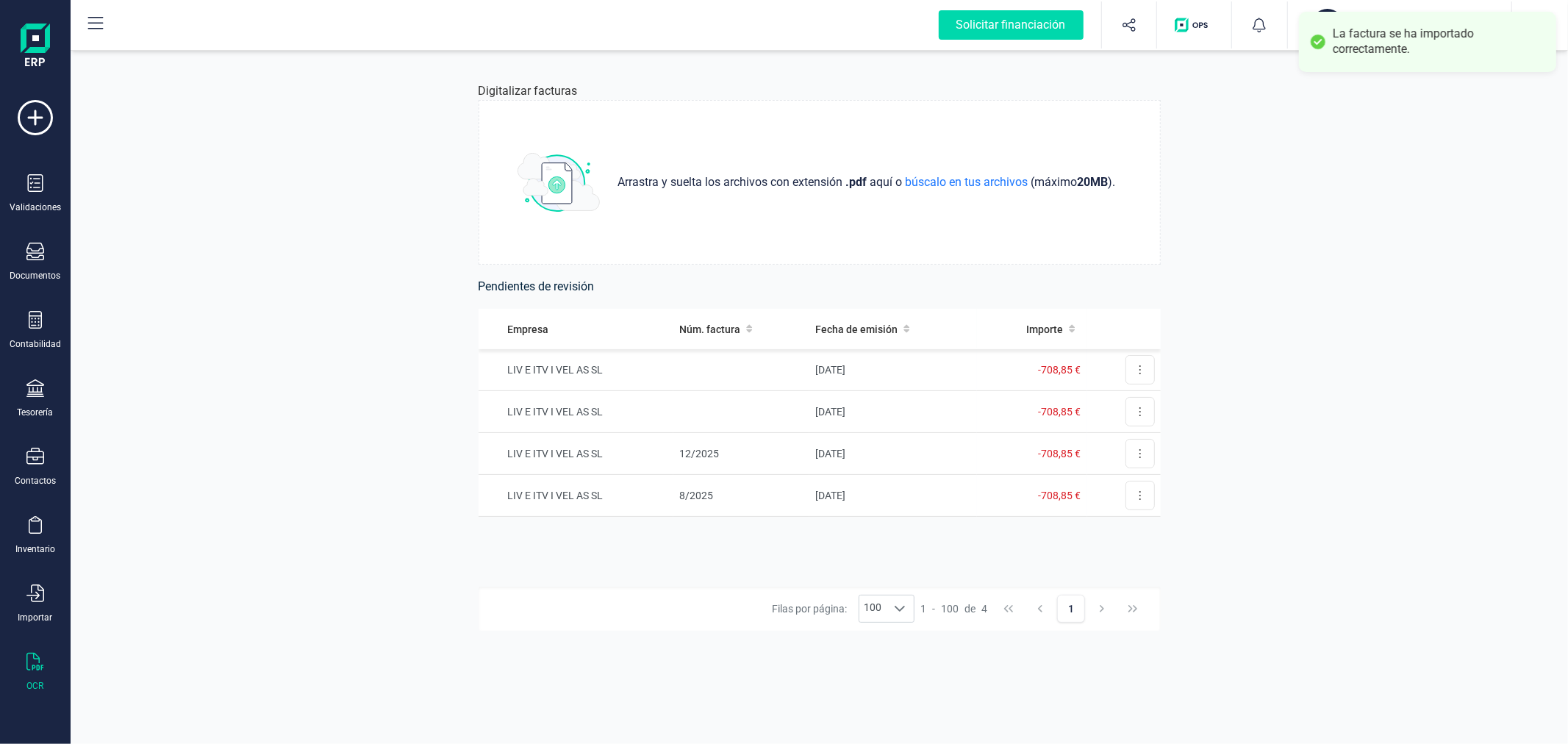
click at [297, 425] on div "Digitalizar facturas Arrastra y suelta los archivos con extensión .pdf aquí o b…" at bounding box center [819, 395] width 1497 height 696
click at [222, 518] on div "Digitalizar facturas Arrastra y suelta los archivos con extensión .pdf aquí o b…" at bounding box center [819, 395] width 1497 height 696
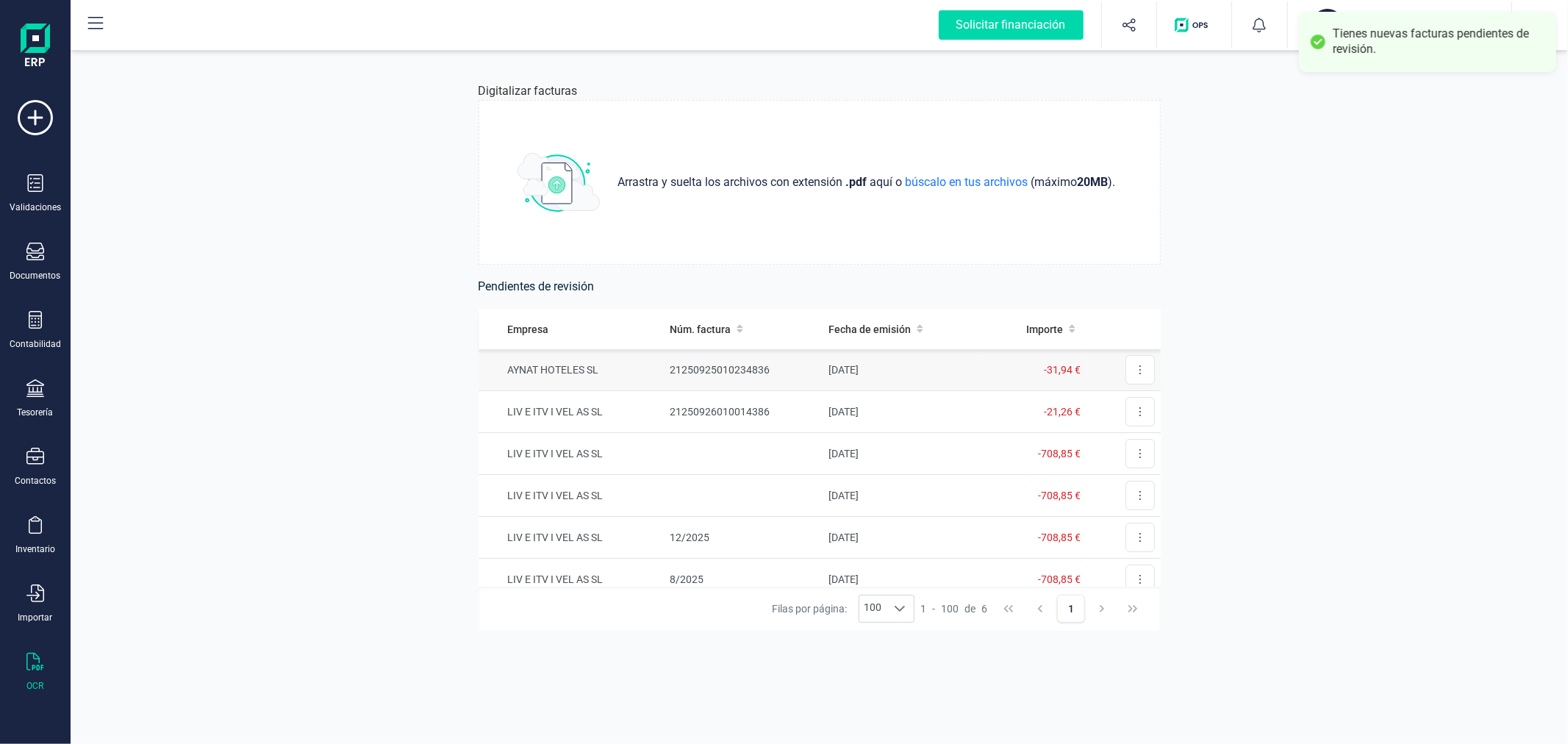
click at [746, 372] on td "21250925010234836" at bounding box center [743, 370] width 159 height 42
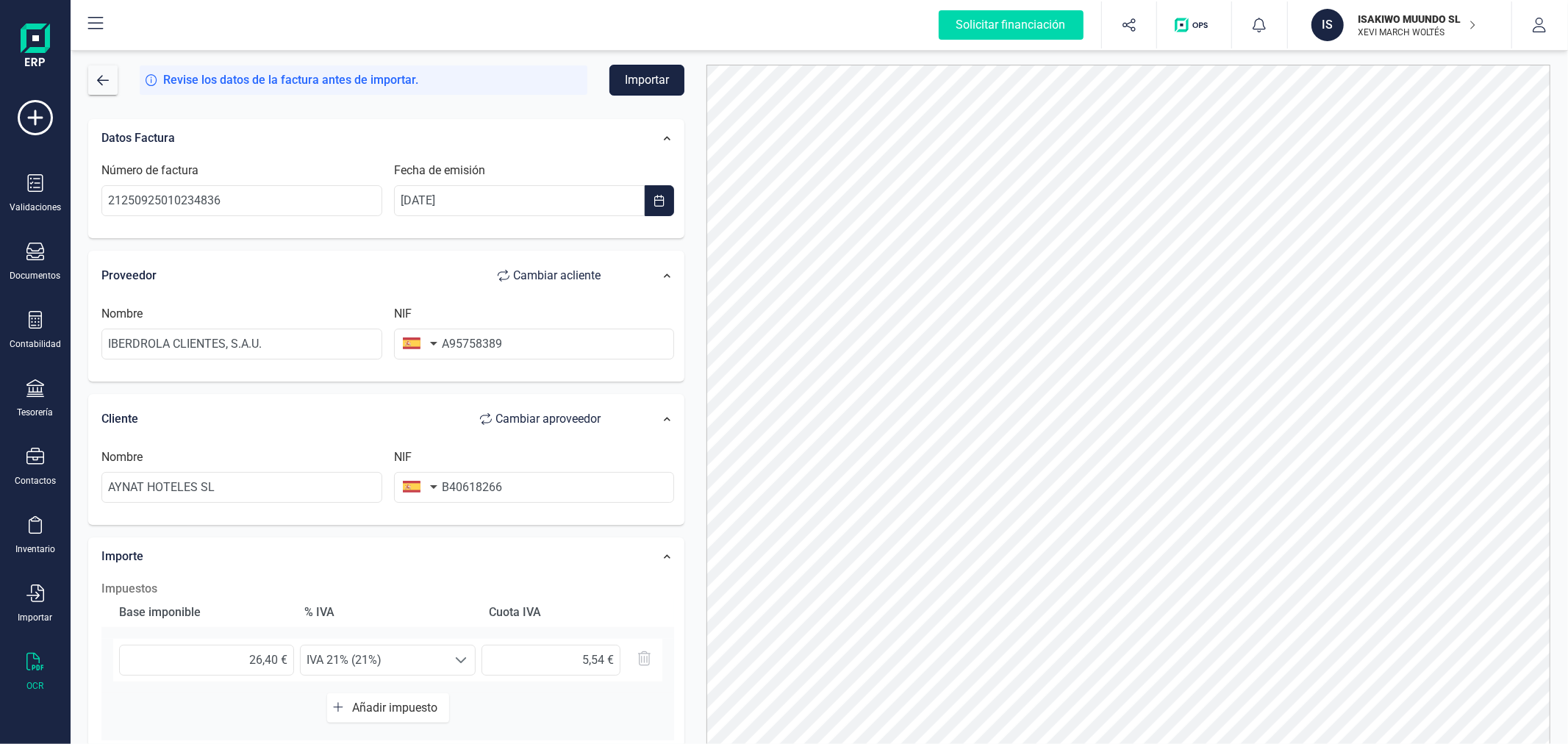
click at [655, 78] on button "Importar" at bounding box center [647, 80] width 75 height 31
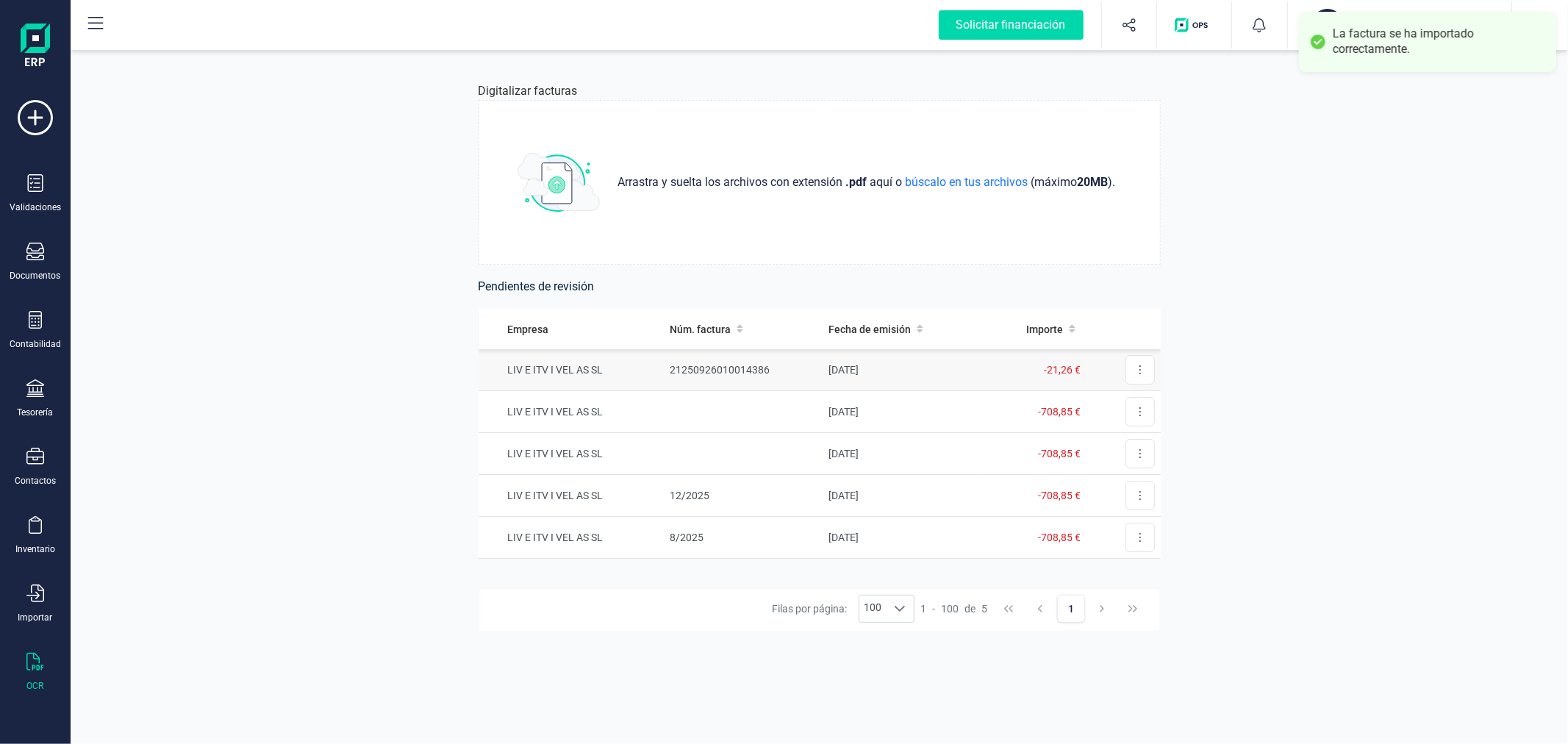
click at [719, 359] on td "21250926010014386" at bounding box center [743, 370] width 159 height 42
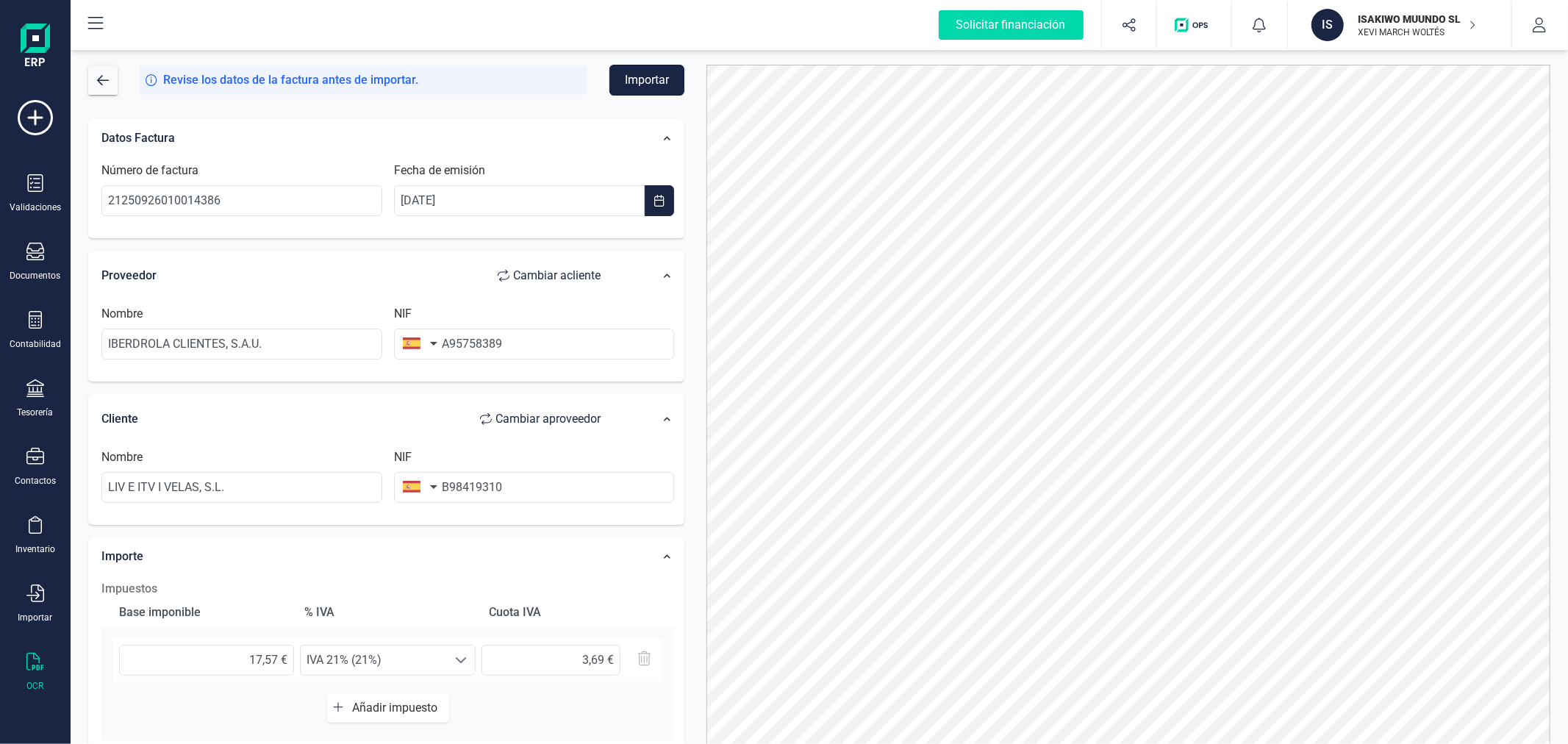
click at [644, 71] on button "Importar" at bounding box center [647, 80] width 75 height 31
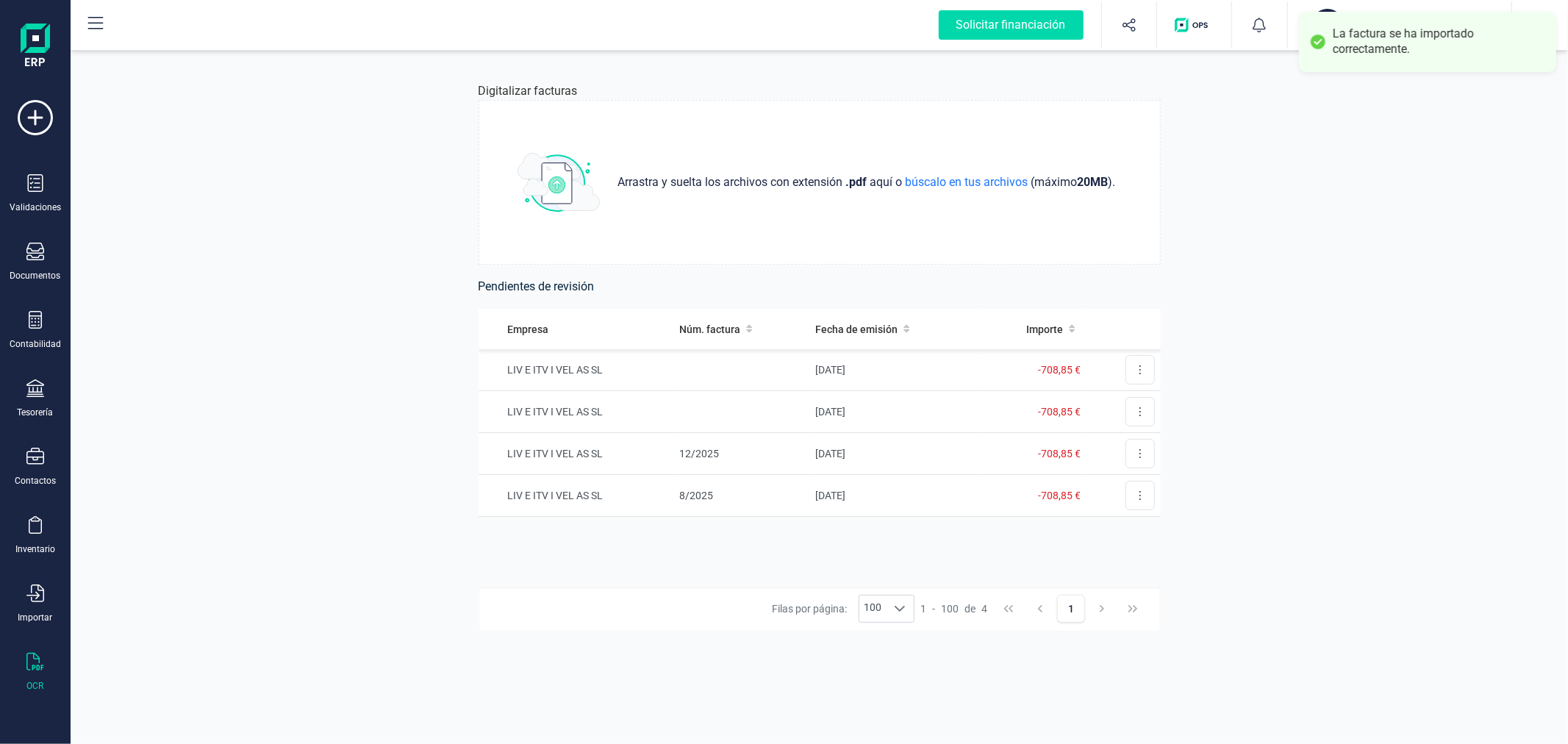
click at [284, 370] on div "Digitalizar facturas Arrastra y suelta los archivos con extensión .pdf aquí o b…" at bounding box center [819, 395] width 1497 height 696
click at [33, 265] on div "Documentos" at bounding box center [34, 262] width 58 height 39
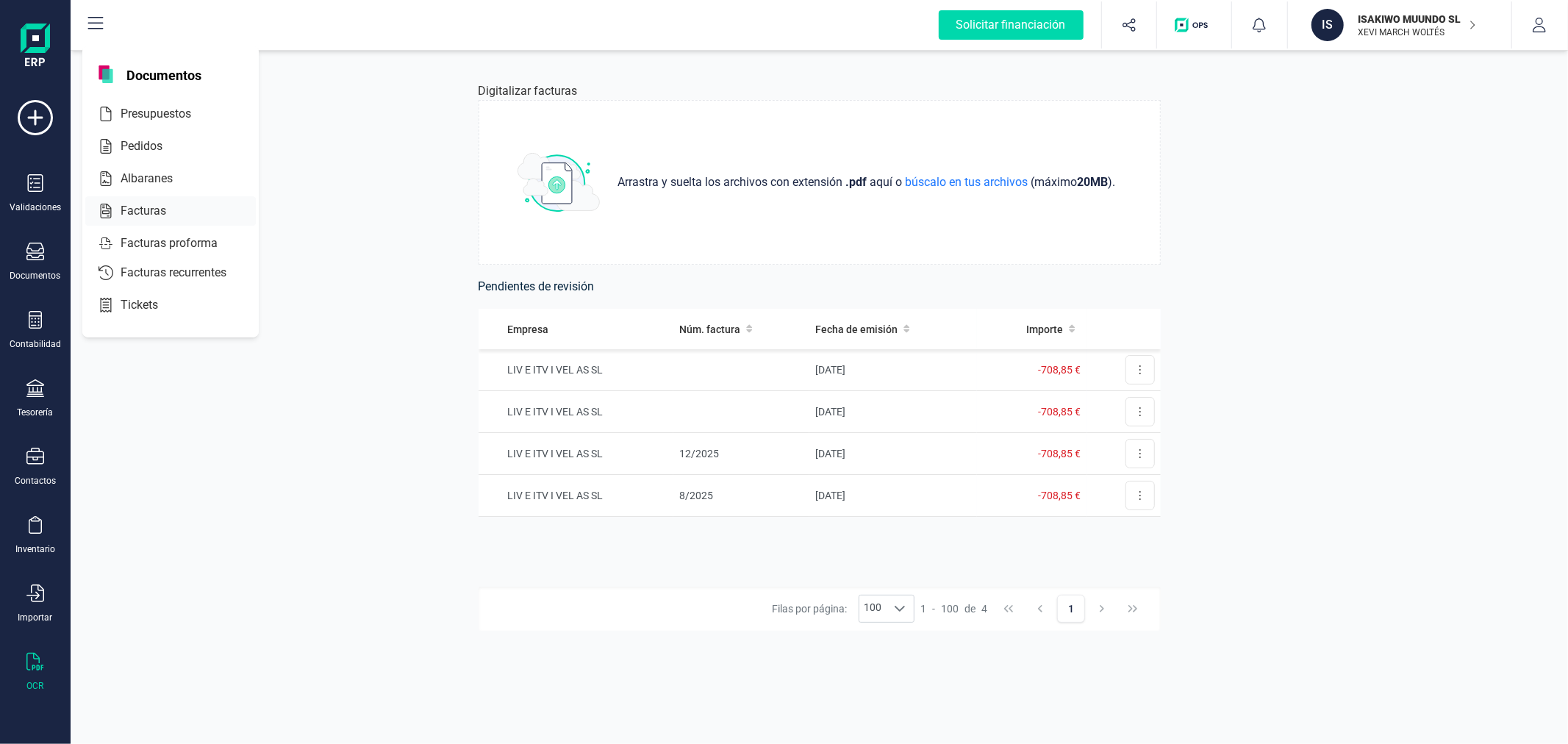
click at [151, 206] on span "Facturas" at bounding box center [153, 210] width 77 height 17
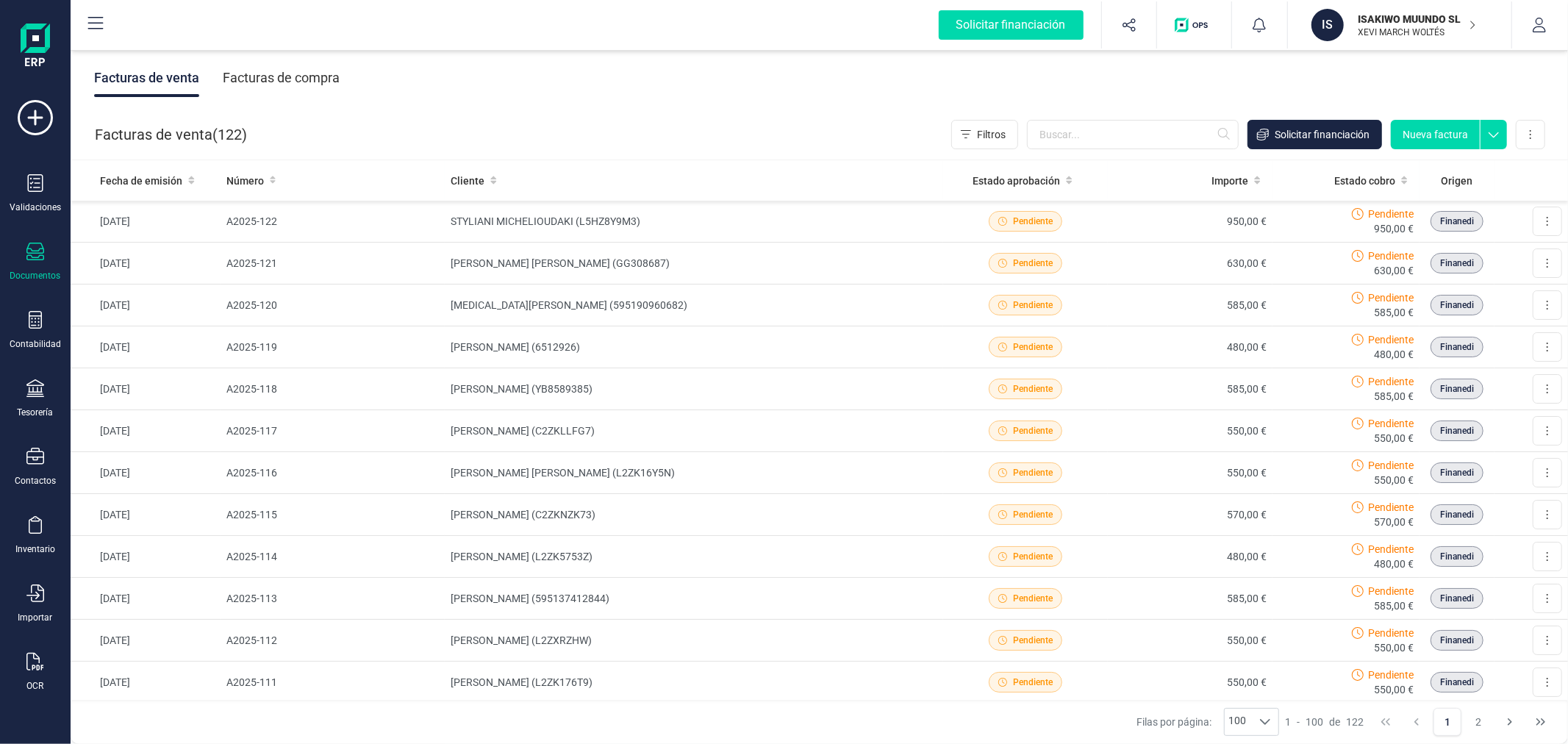
click at [277, 72] on div "Facturas de compra" at bounding box center [281, 77] width 117 height 38
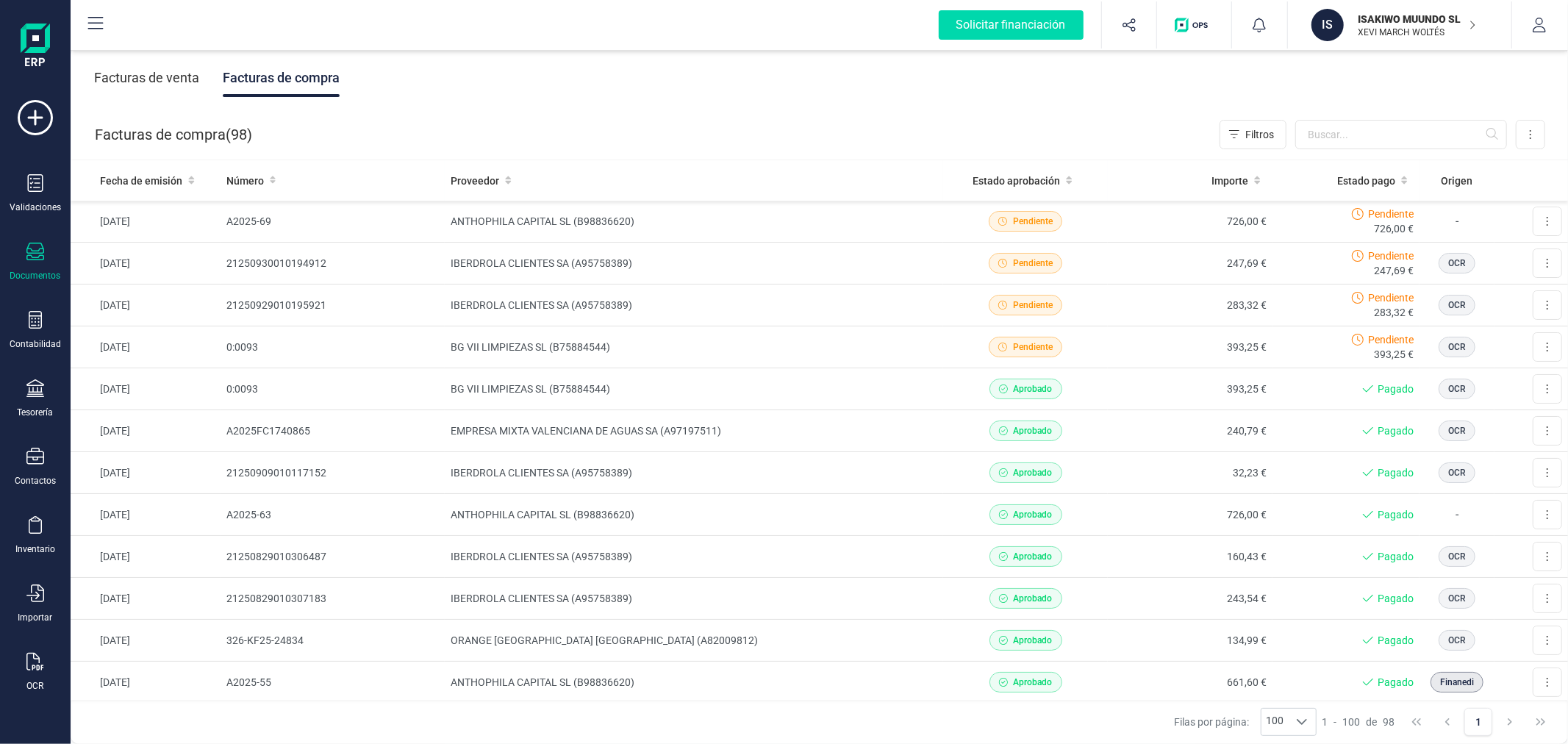
click at [1399, 28] on p "XEVI MARCH WOLTÉS" at bounding box center [1417, 33] width 118 height 11
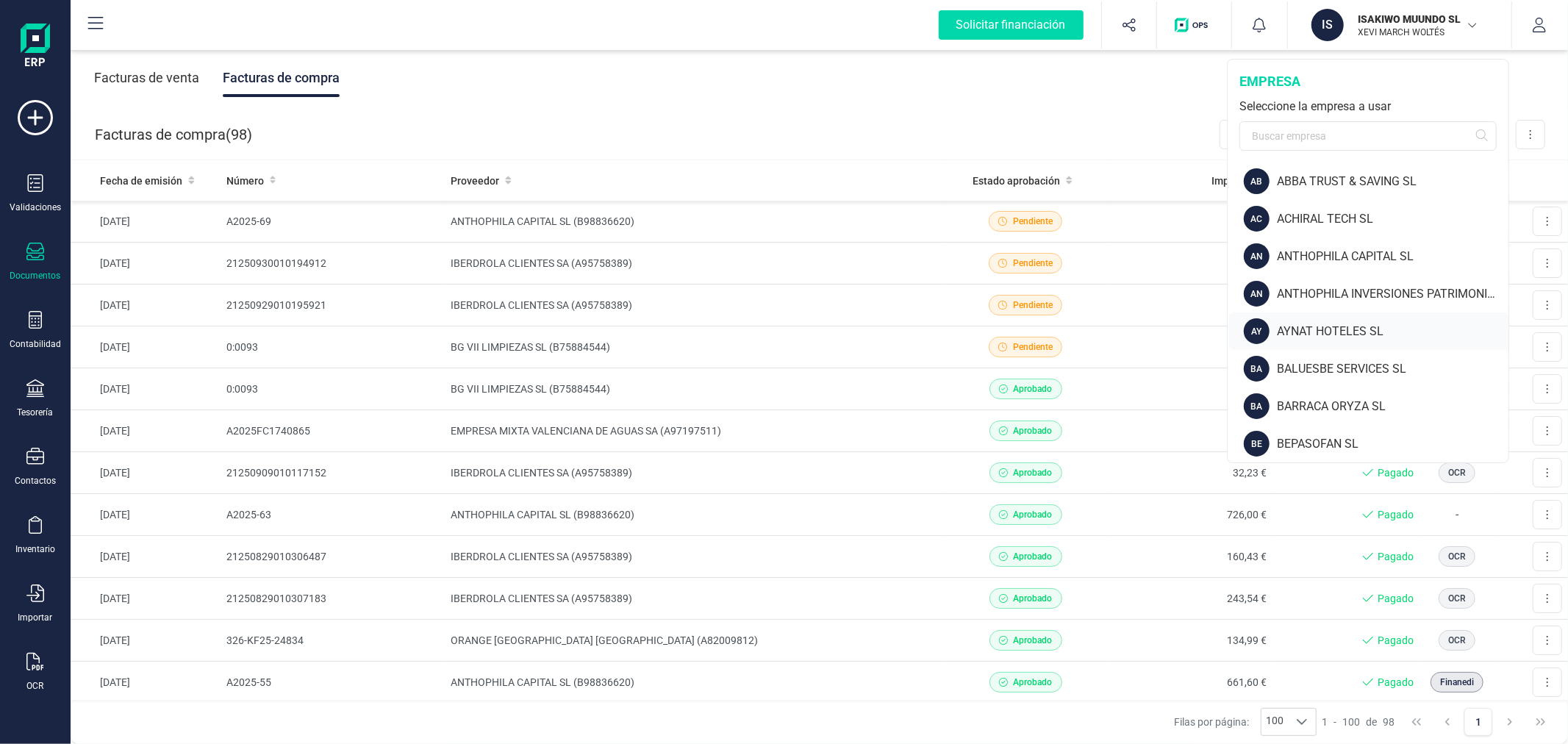
click at [1317, 328] on div "AYNAT HOTELES SL" at bounding box center [1393, 331] width 232 height 17
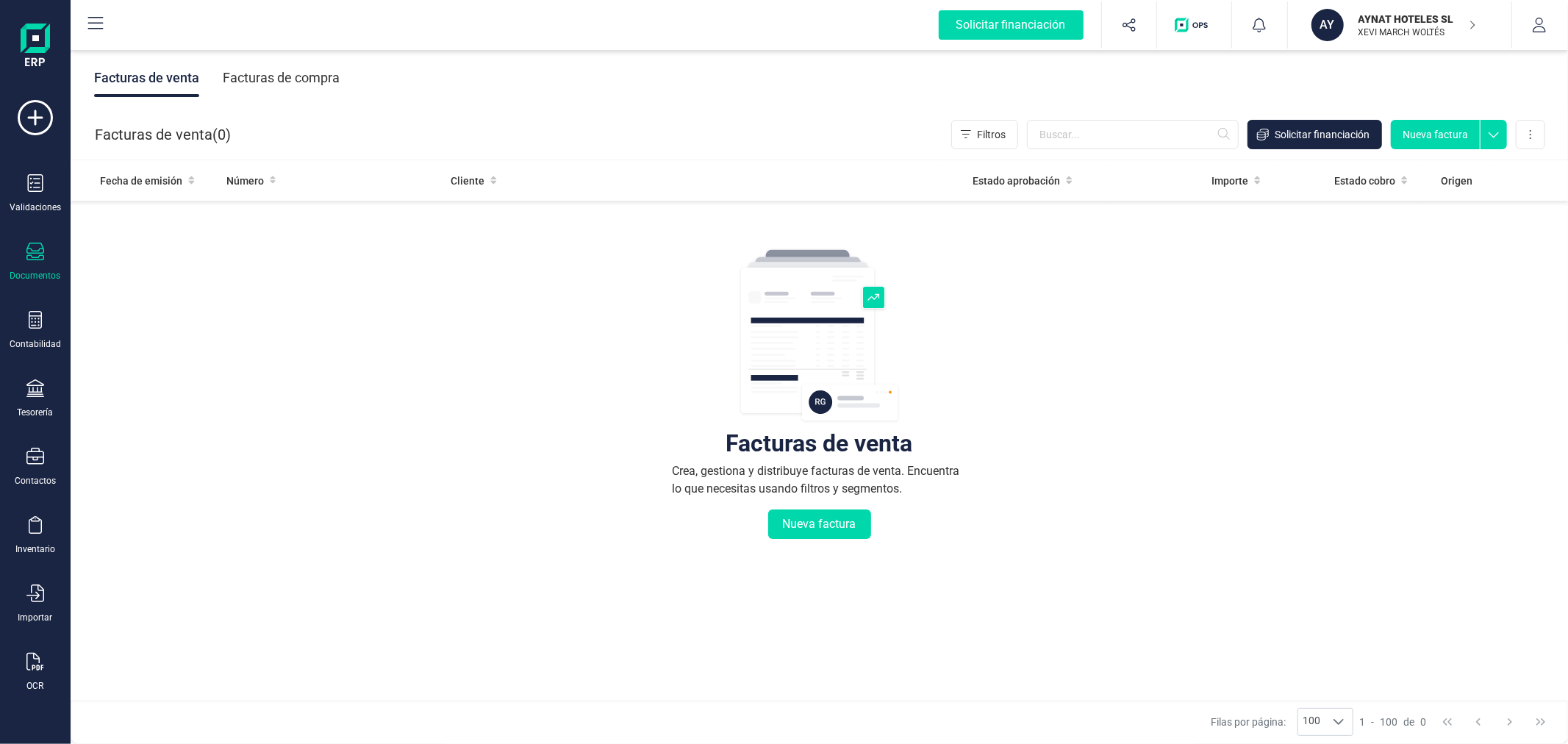
click at [306, 72] on div "Facturas de compra" at bounding box center [281, 77] width 117 height 38
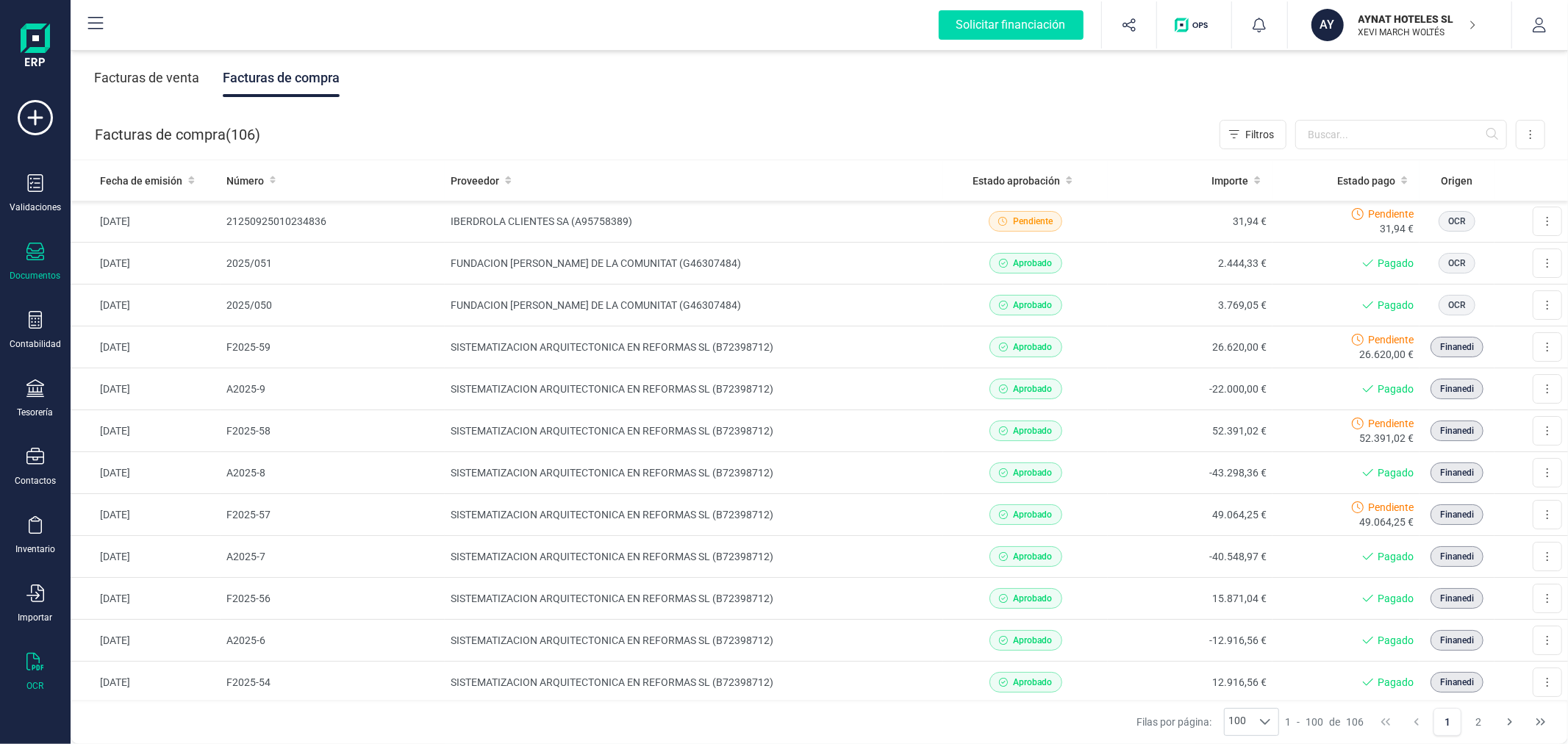
click at [32, 665] on icon at bounding box center [35, 661] width 17 height 17
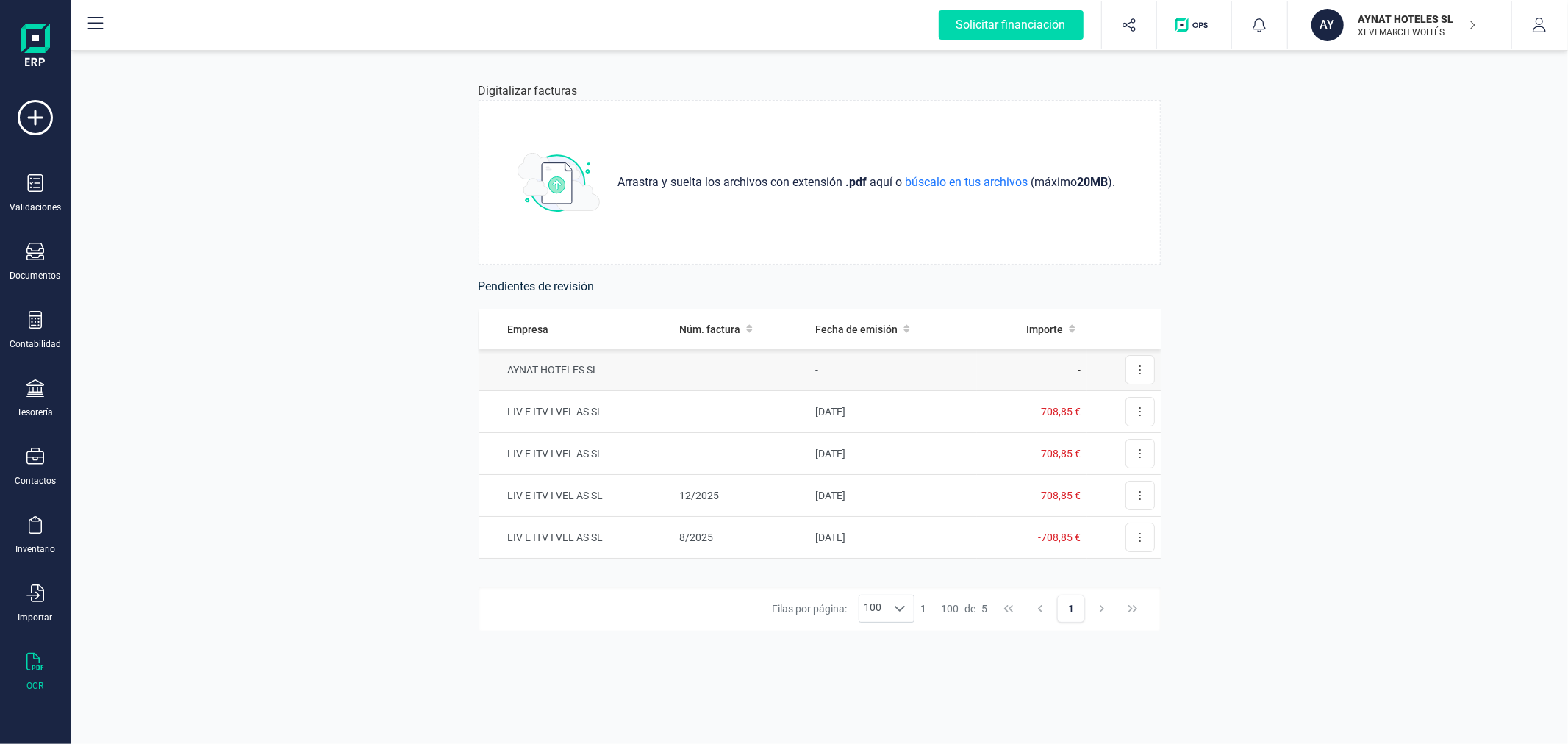
click at [709, 376] on td at bounding box center [741, 370] width 136 height 42
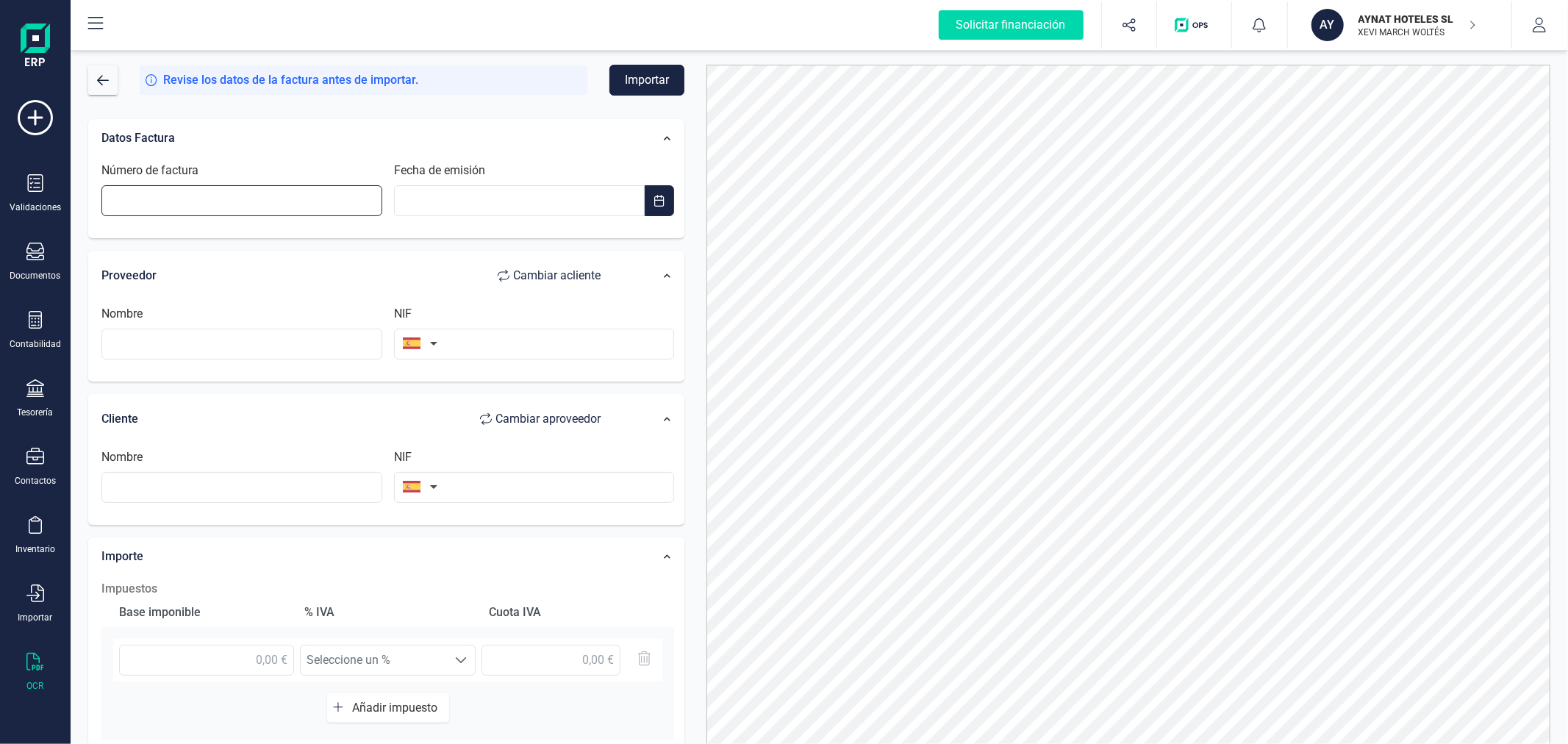
click at [193, 201] on input "Número de factura" at bounding box center [242, 201] width 281 height 31
type input "FVE2025020087"
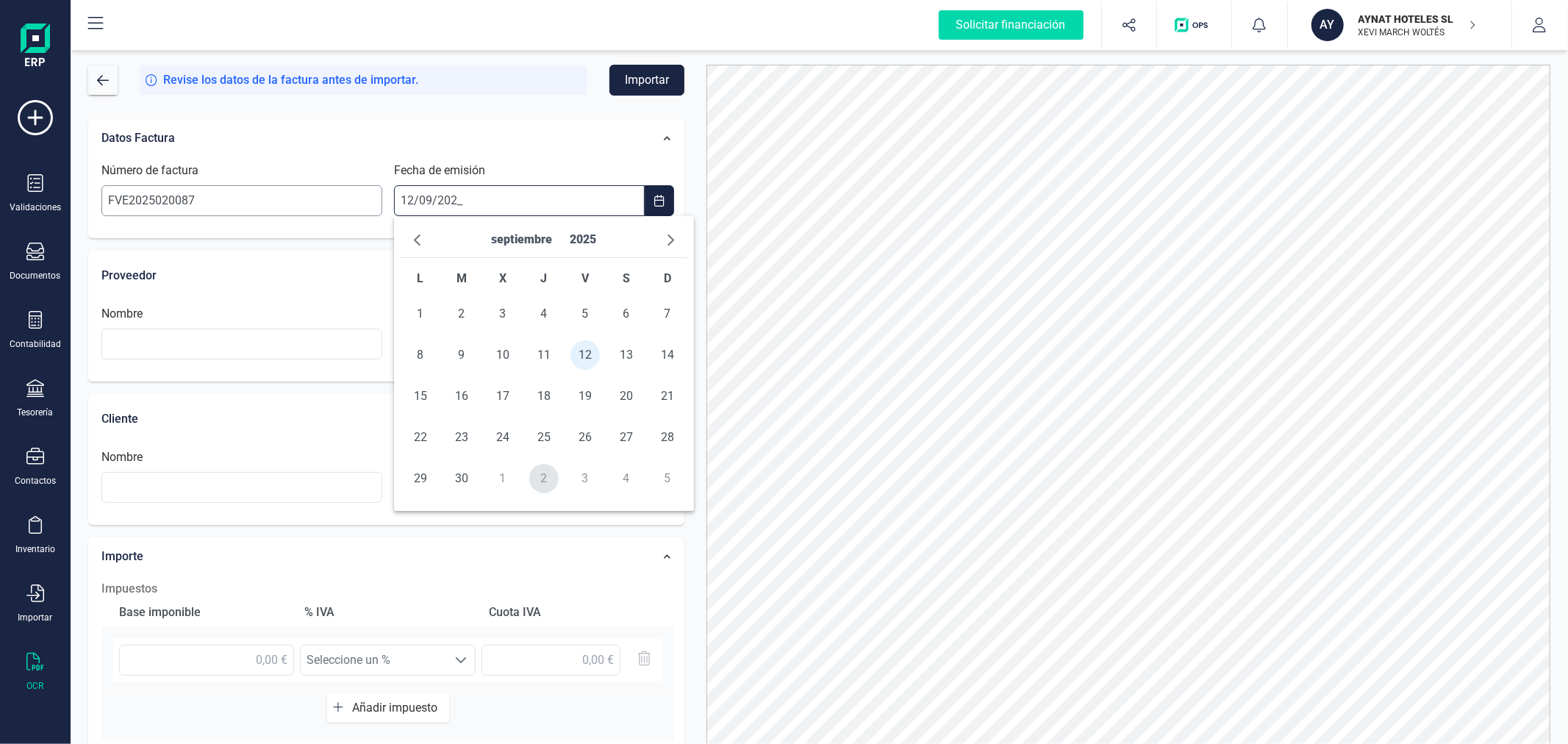
type input "[DATE]"
click at [581, 359] on span "12" at bounding box center [585, 355] width 30 height 30
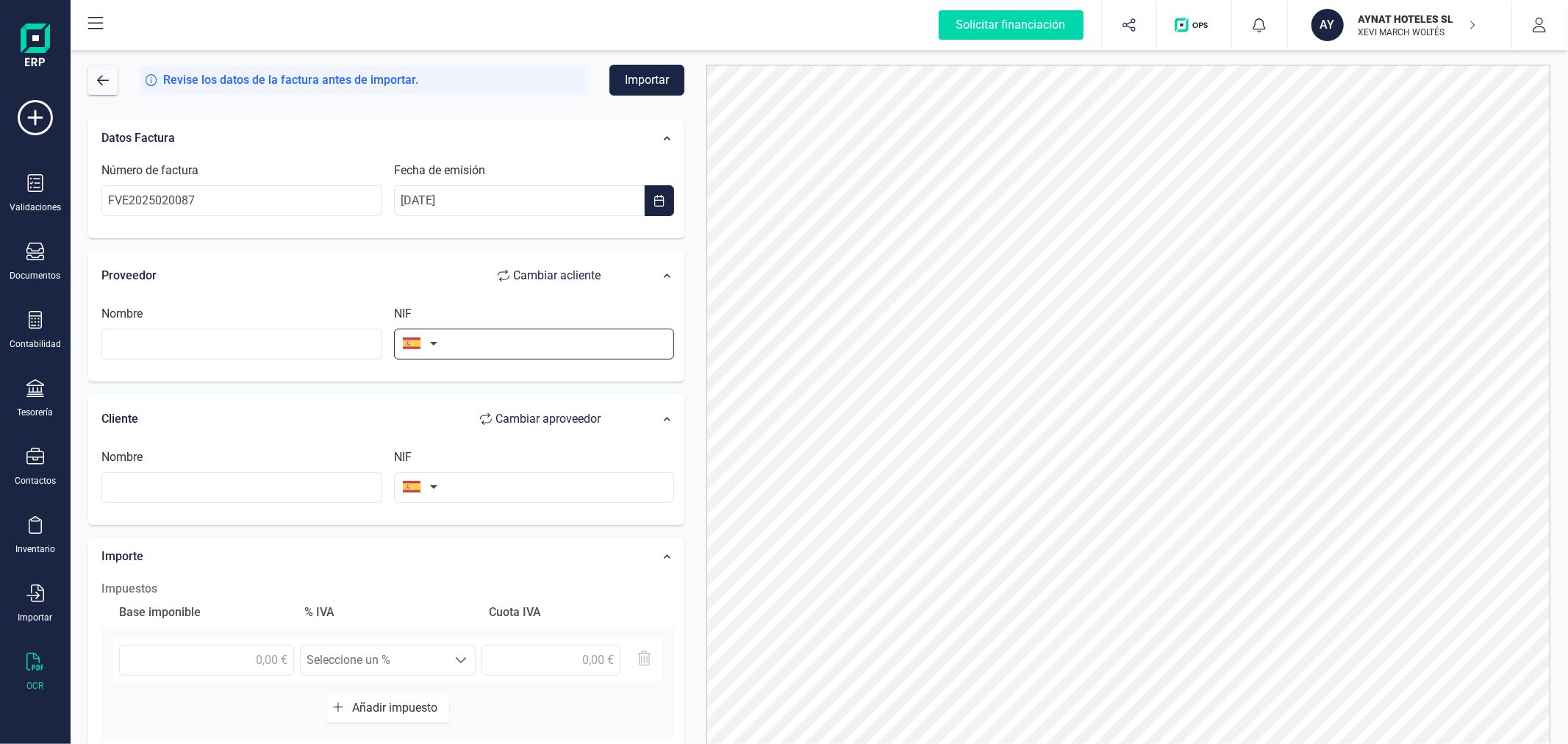
click at [574, 350] on input "text" at bounding box center [535, 343] width 281 height 31
type input "F03013356"
click at [516, 376] on li "F03013356" at bounding box center [535, 380] width 281 height 30
type input "ELECTRICA NTRA SRA [PERSON_NAME] SDAD COOP VALENCIANA DE BIAR"
click at [530, 491] on input "text" at bounding box center [535, 487] width 281 height 31
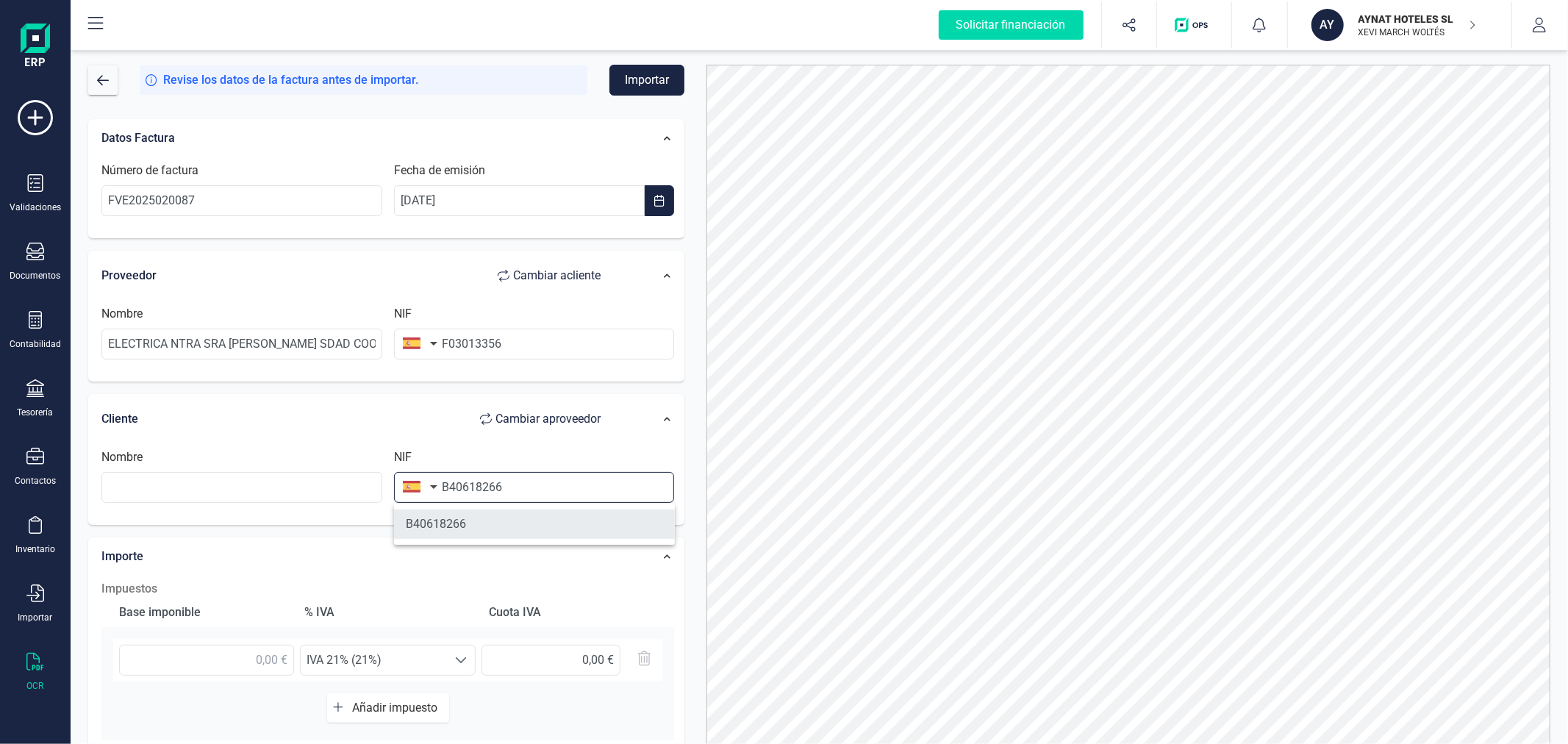
type input "B40618266"
click at [528, 520] on li "B40618266" at bounding box center [535, 524] width 281 height 30
type input "AYNAT HOTELES SL"
click at [240, 649] on input "text" at bounding box center [206, 660] width 175 height 31
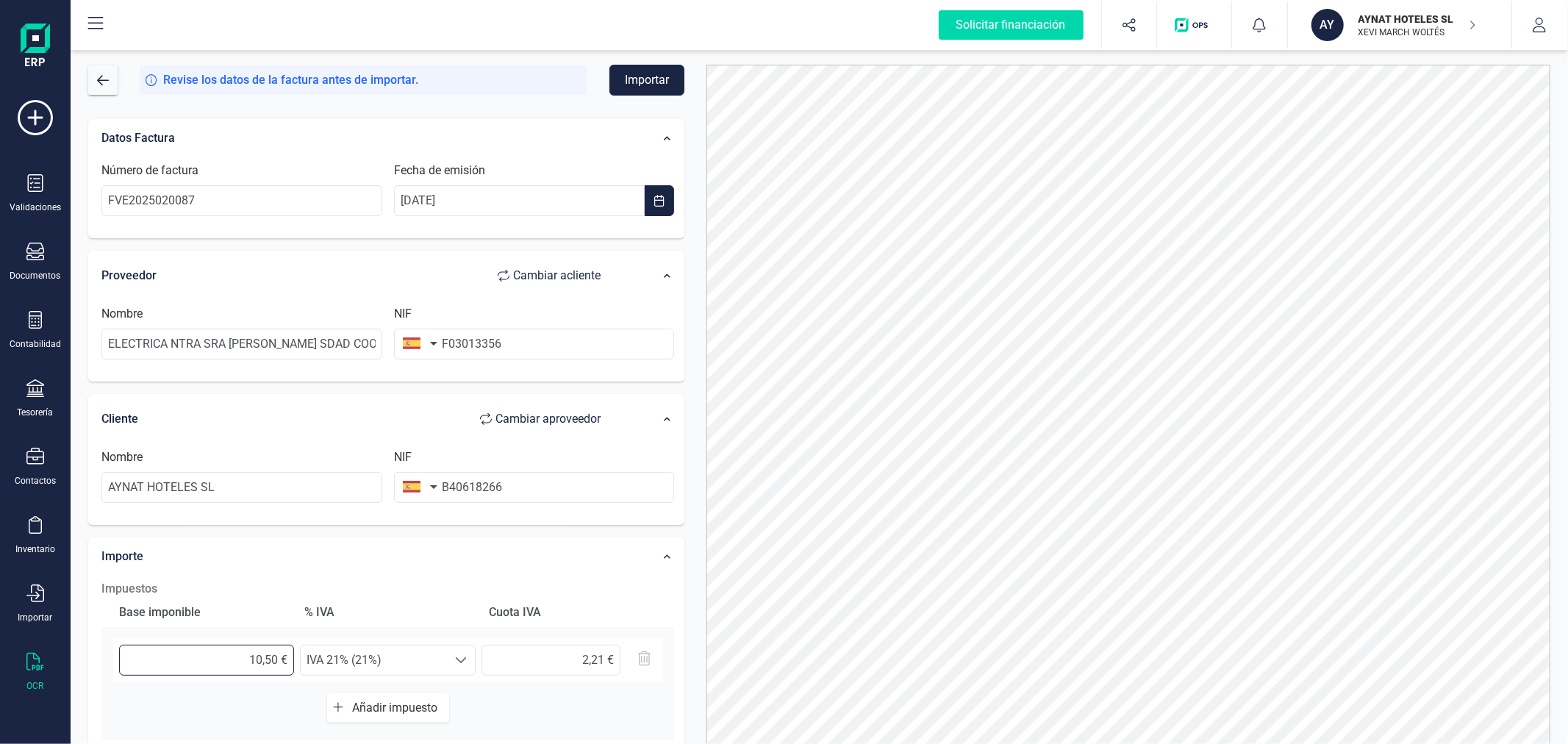
type input "10,58 €"
click at [692, 601] on div "Datos Factura Número de factura FVE2025020087 Fecha de emisión [DATE] Proveedor…" at bounding box center [386, 539] width 618 height 864
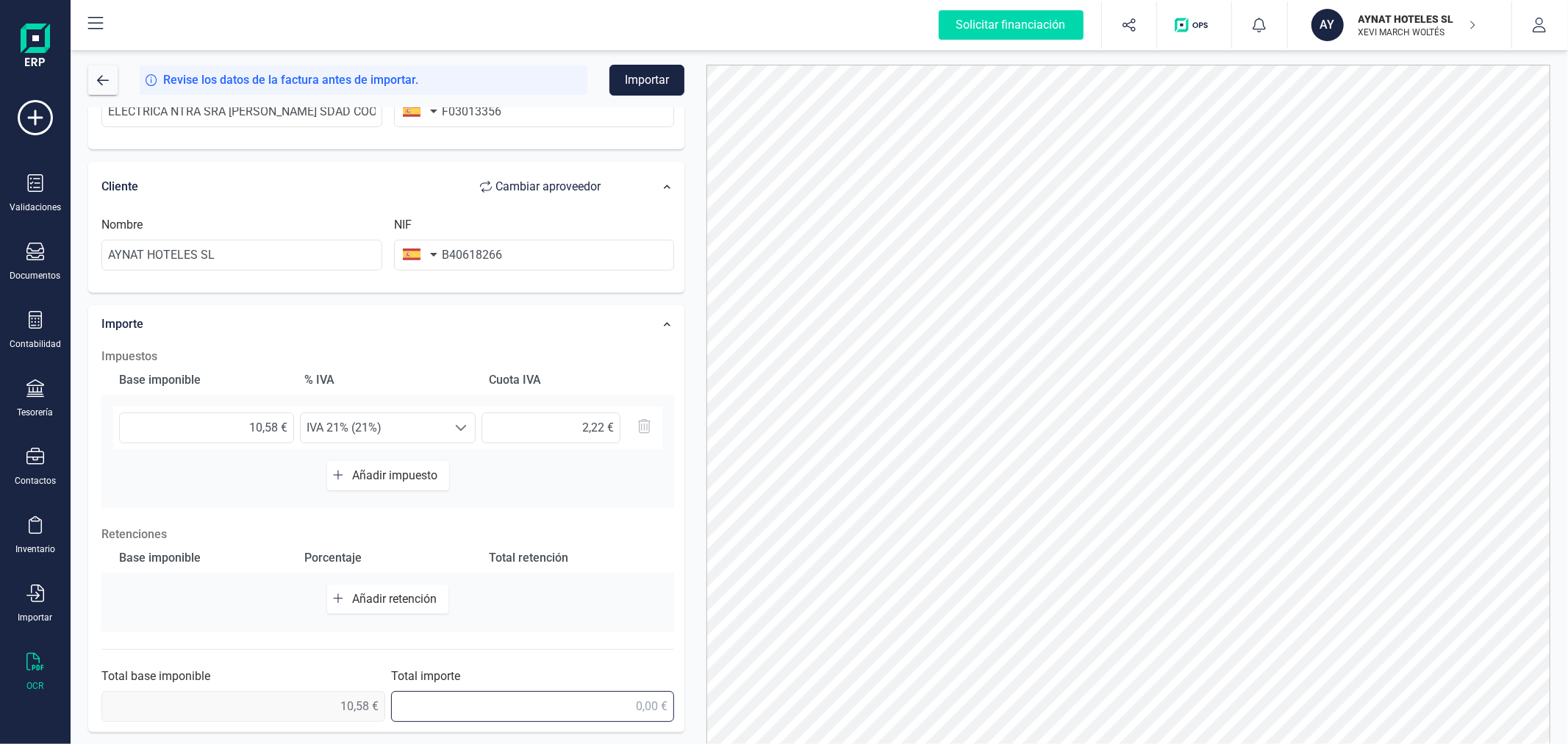
click at [594, 710] on input "text" at bounding box center [533, 706] width 284 height 31
type input "12,80 €"
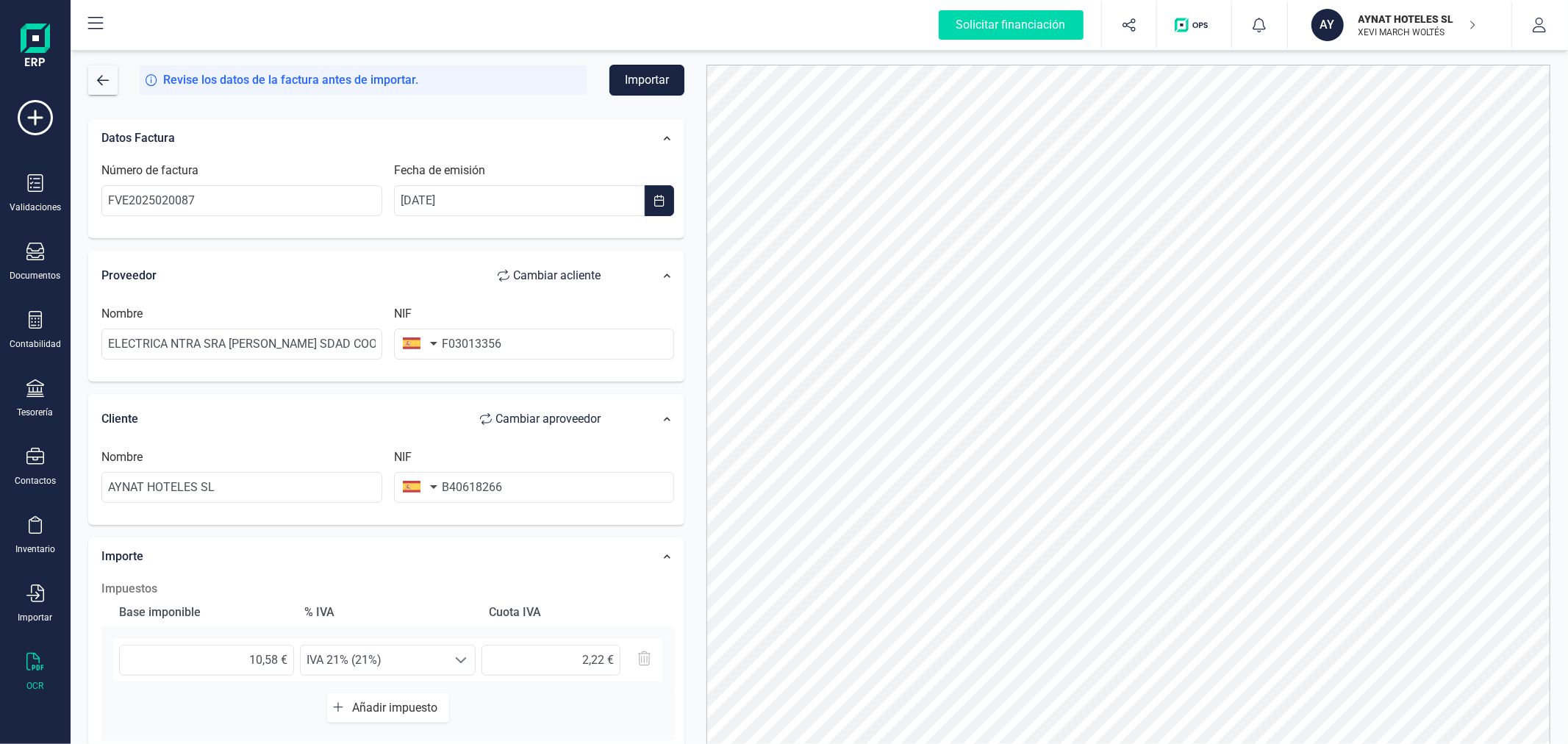
click at [643, 75] on button "Importar" at bounding box center [647, 80] width 75 height 31
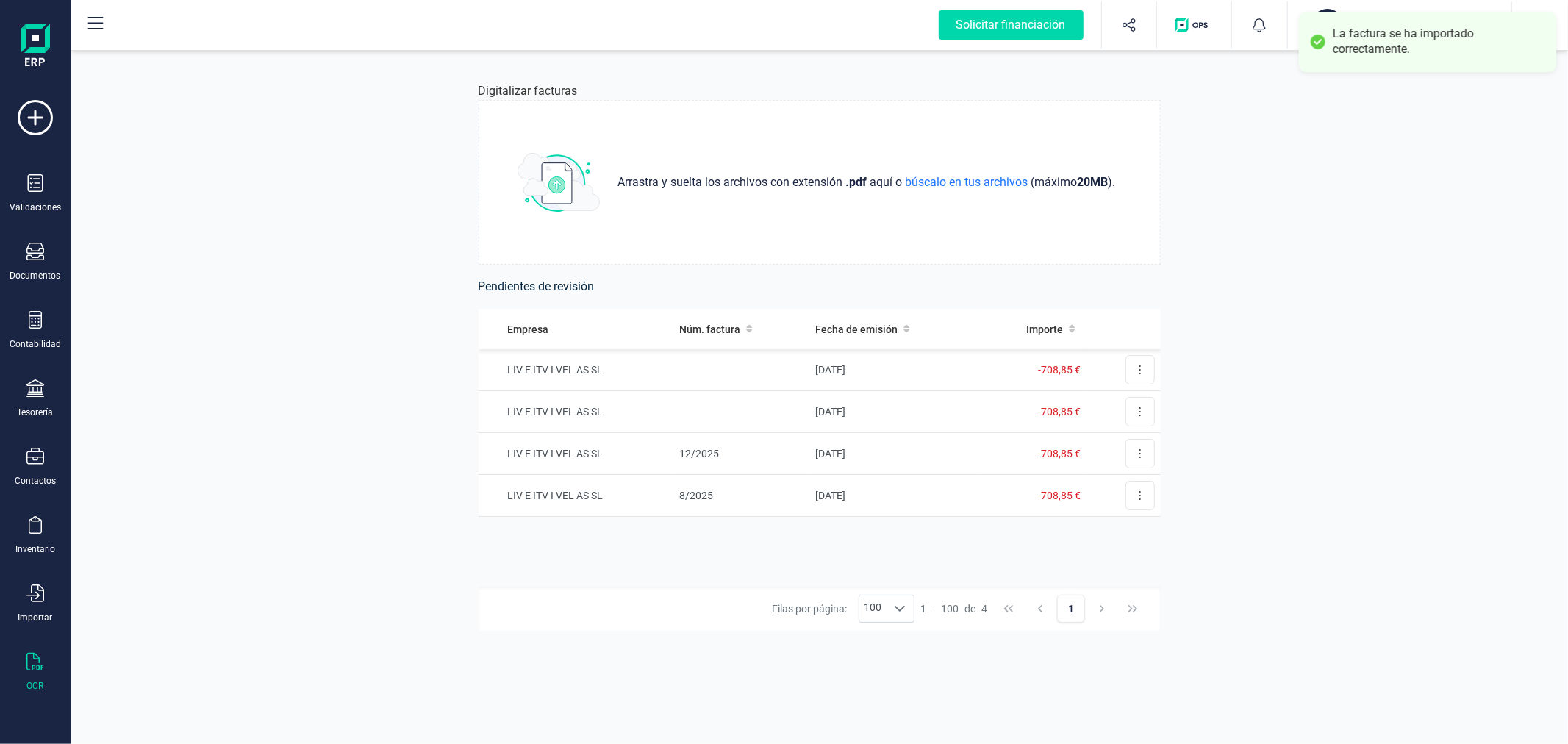
click at [287, 301] on div "Digitalizar facturas Arrastra y suelta los archivos con extensión .pdf aquí o b…" at bounding box center [819, 395] width 1497 height 696
